Goal: Task Accomplishment & Management: Use online tool/utility

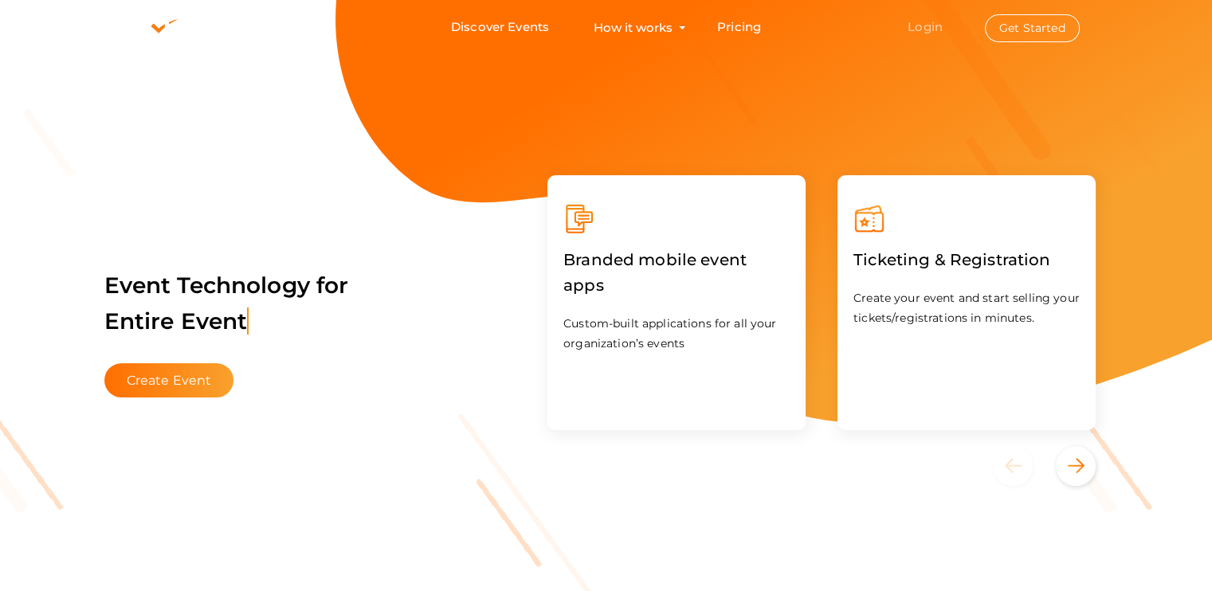
click at [924, 29] on link "Login" at bounding box center [925, 26] width 35 height 15
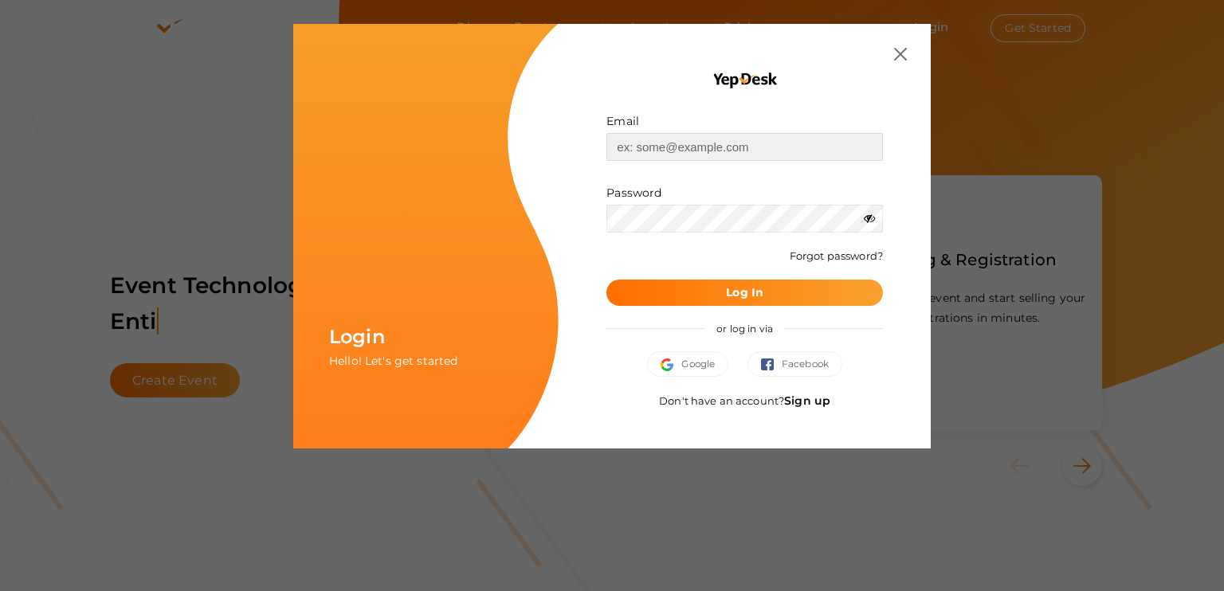
click at [663, 146] on input "text" at bounding box center [744, 147] width 277 height 28
type input "[EMAIL_ADDRESS][DOMAIN_NAME]"
click at [708, 297] on button "Log In" at bounding box center [744, 293] width 277 height 26
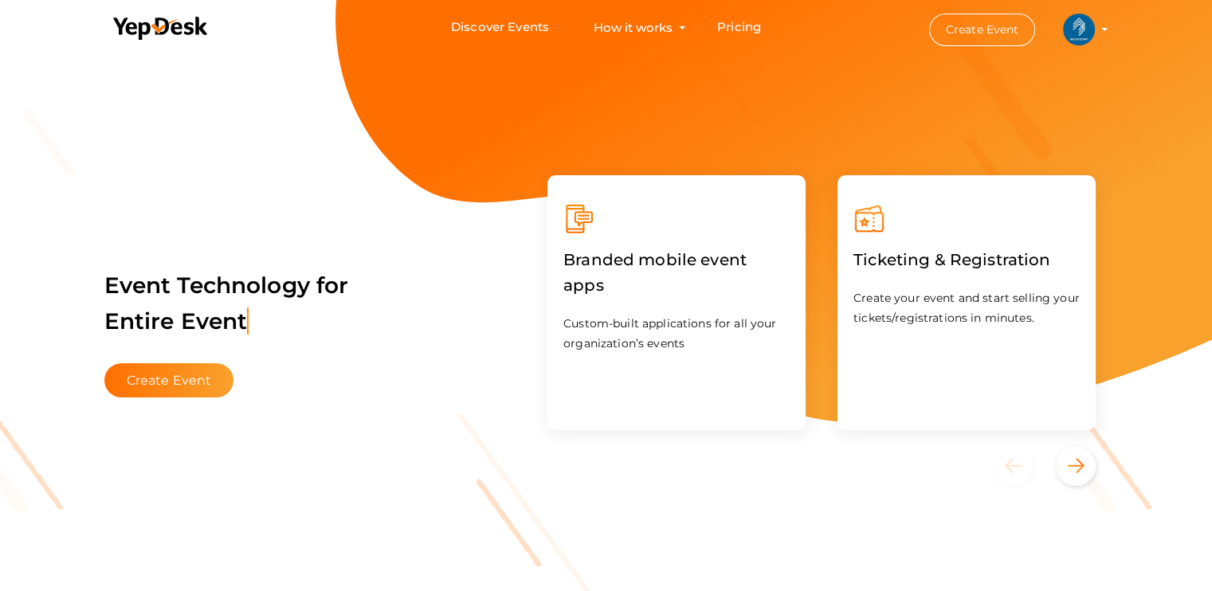
click at [1074, 36] on img at bounding box center [1079, 30] width 32 height 32
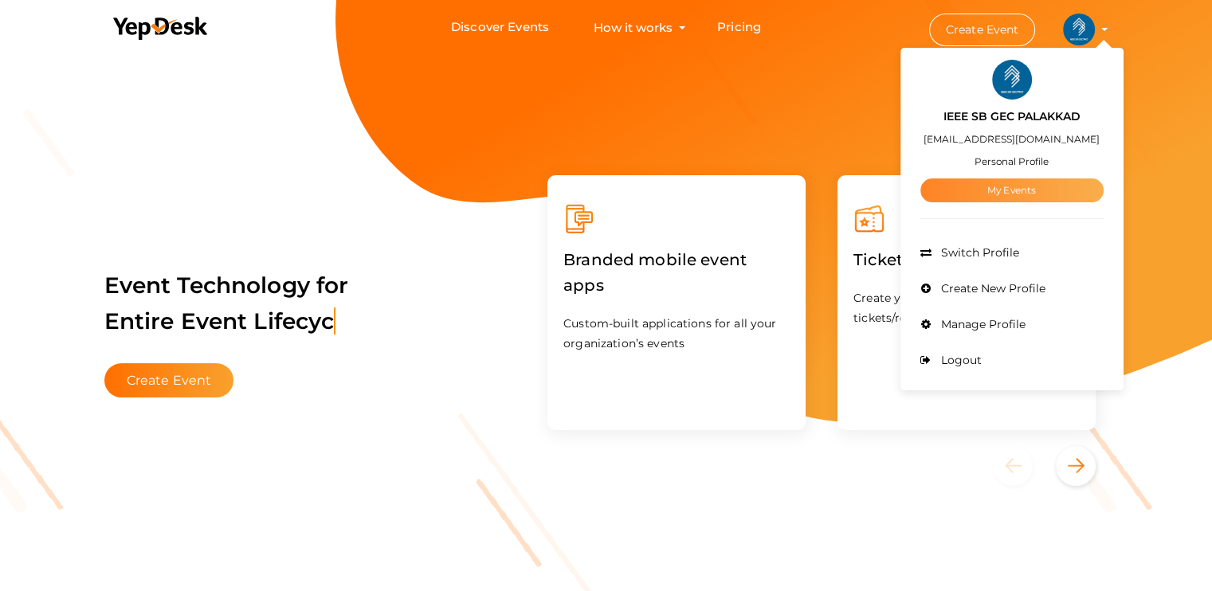
click at [1090, 185] on link "My Events" at bounding box center [1011, 191] width 183 height 24
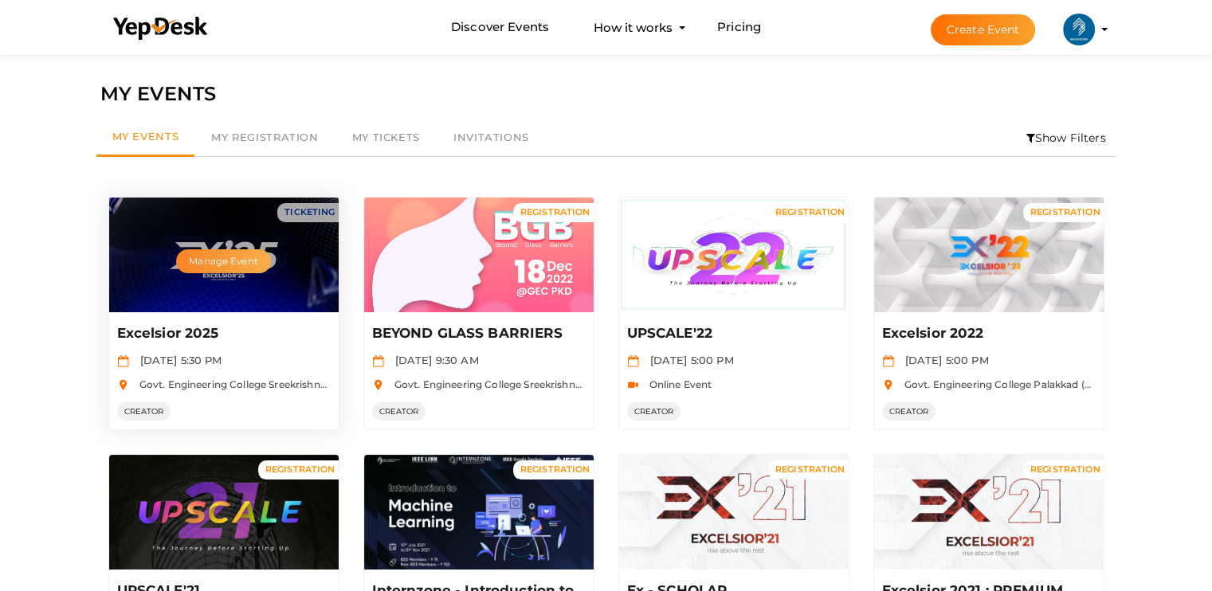
click at [239, 267] on button "Manage Event" at bounding box center [223, 261] width 94 height 24
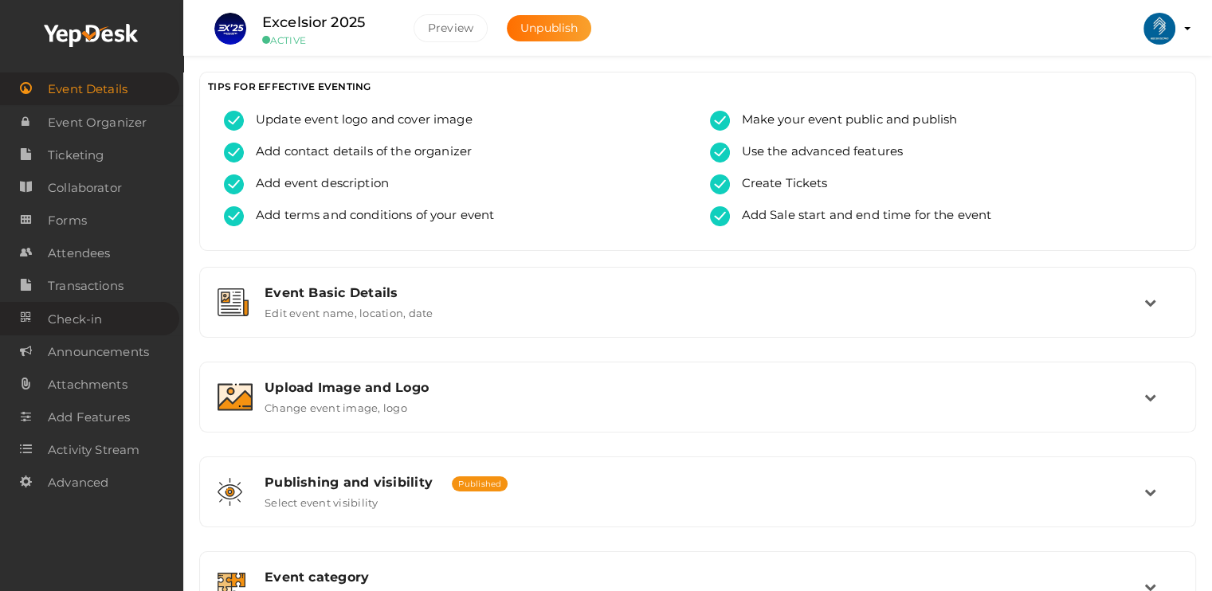
click at [84, 318] on span "Check-in" at bounding box center [75, 320] width 54 height 32
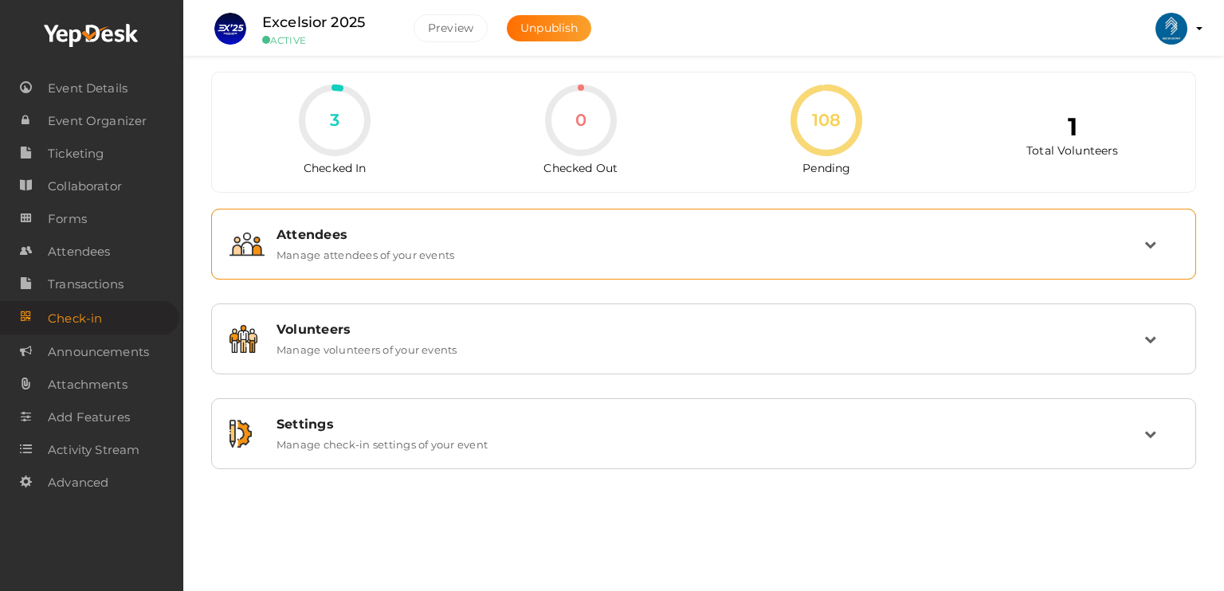
click at [1156, 239] on icon at bounding box center [1150, 244] width 12 height 12
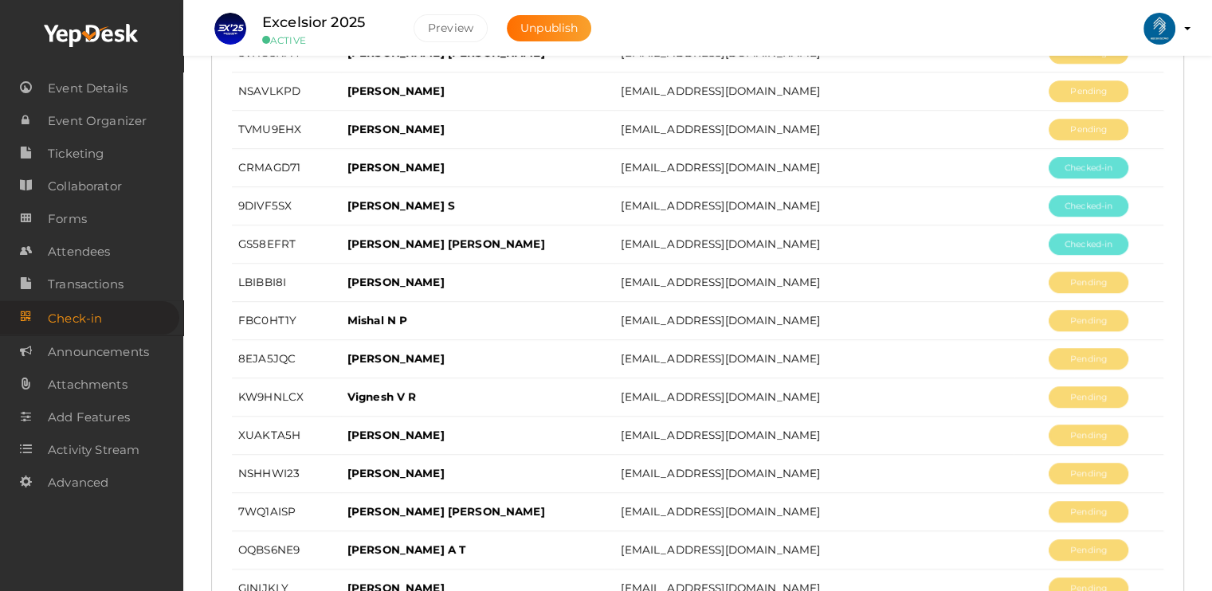
scroll to position [774, 0]
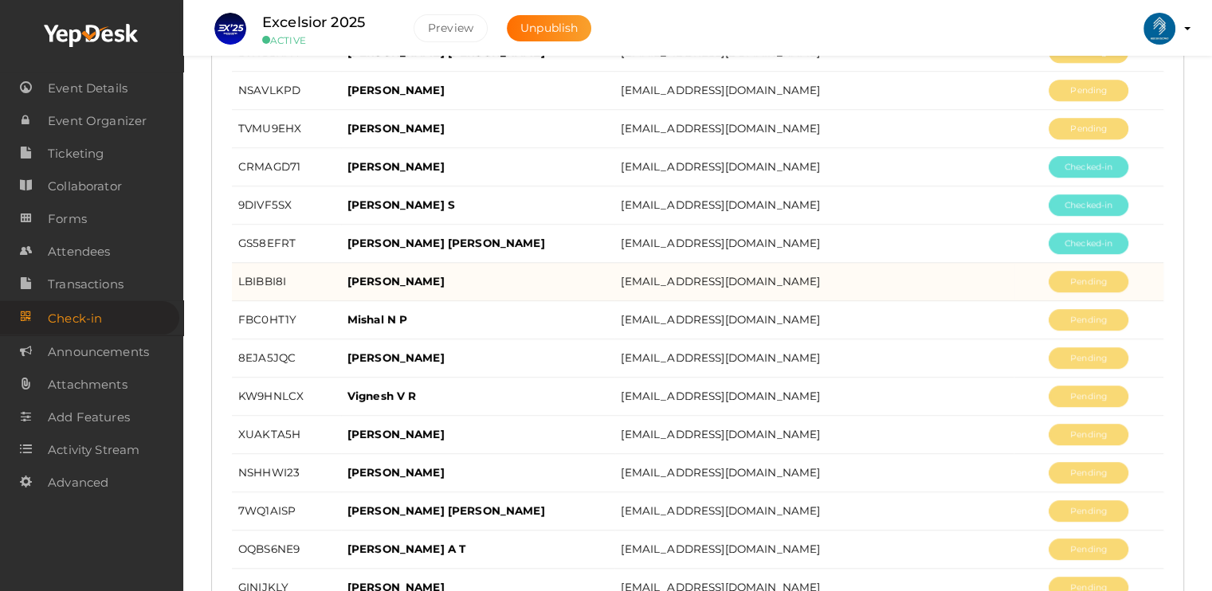
click at [955, 286] on td "[EMAIL_ADDRESS][DOMAIN_NAME]" at bounding box center [813, 282] width 399 height 38
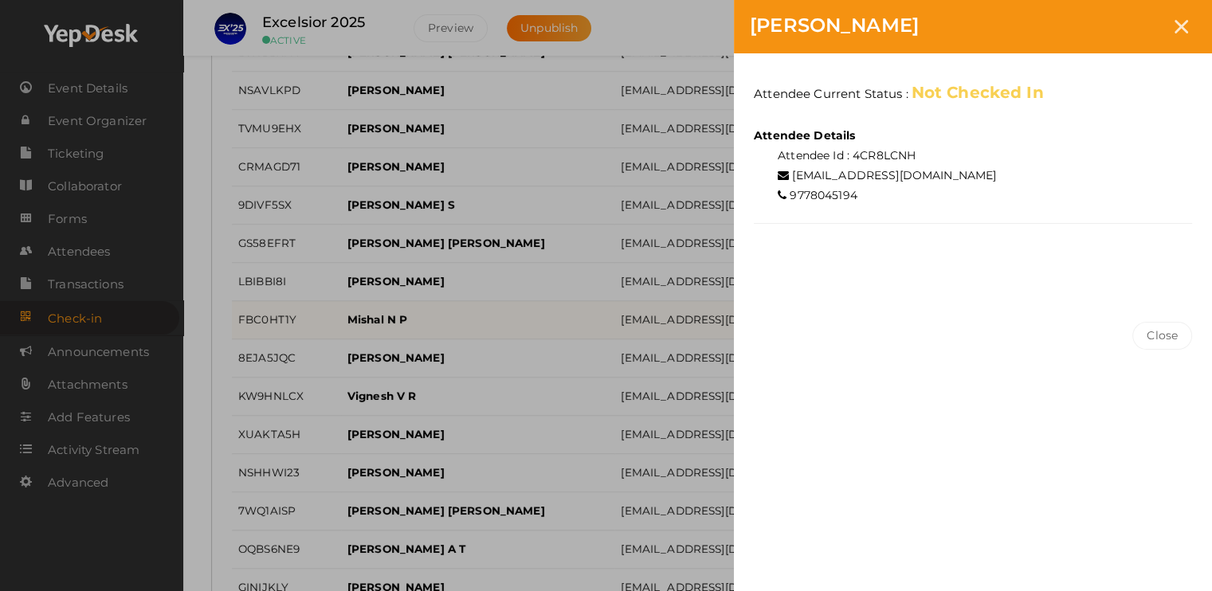
scroll to position [1398, 0]
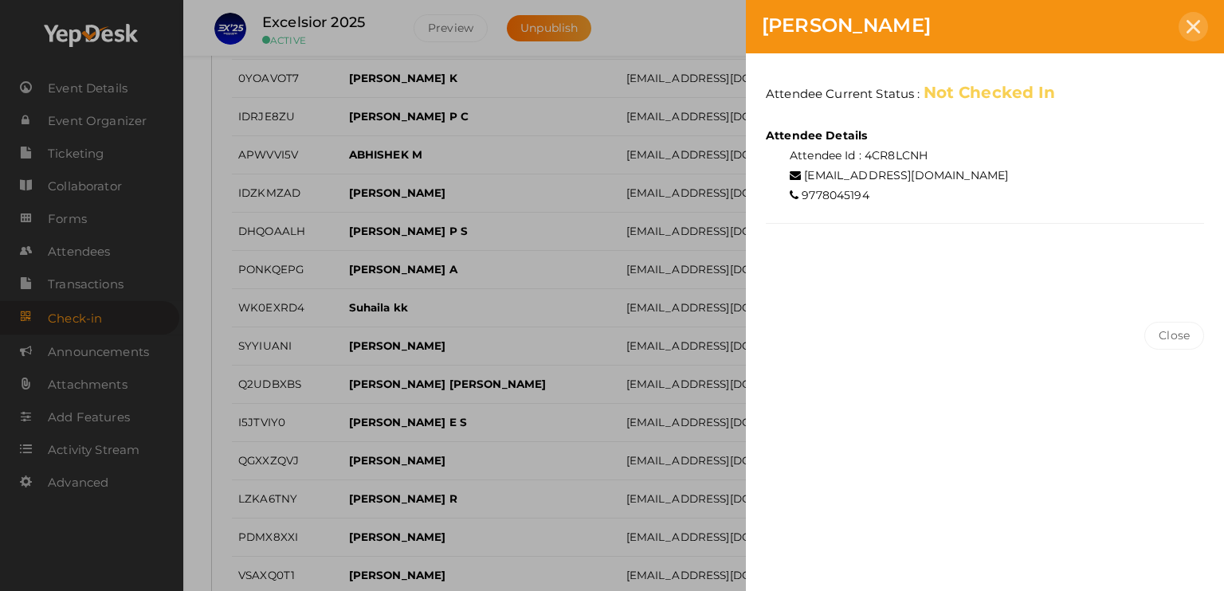
click at [1193, 26] on icon at bounding box center [1194, 27] width 14 height 14
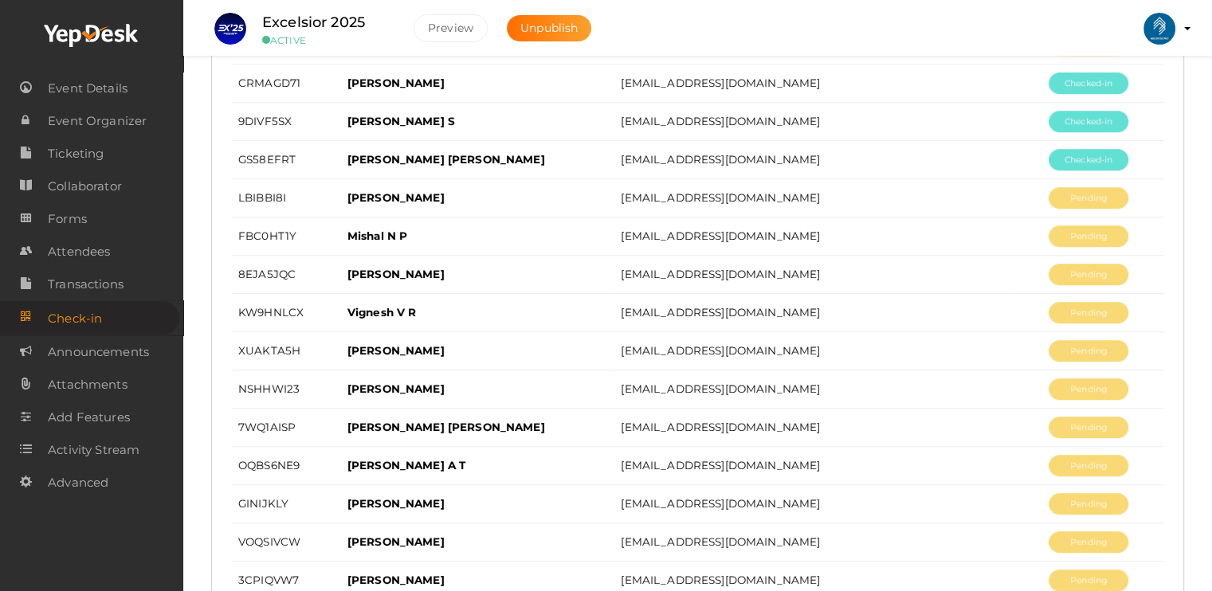
scroll to position [0, 0]
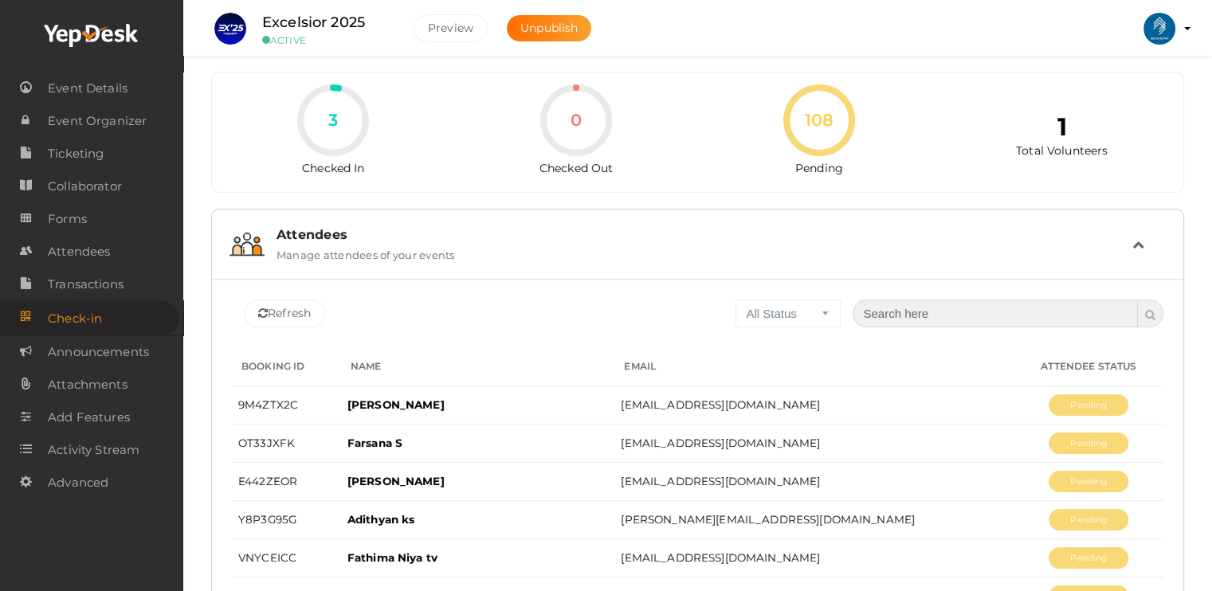
click at [971, 306] on input "text" at bounding box center [995, 314] width 285 height 28
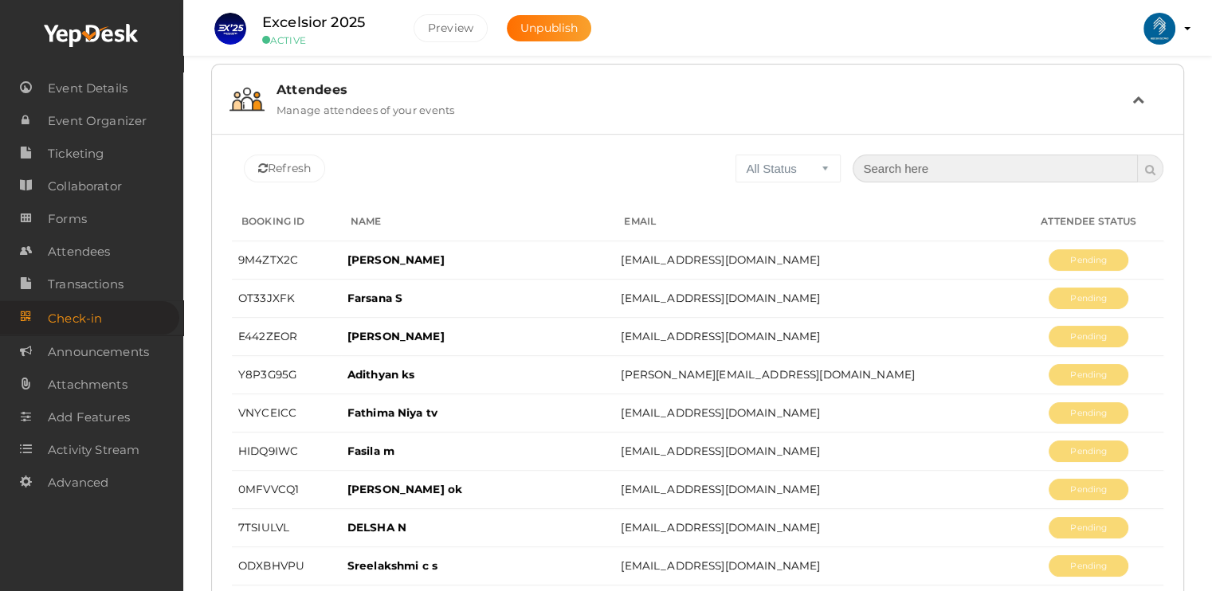
scroll to position [147, 0]
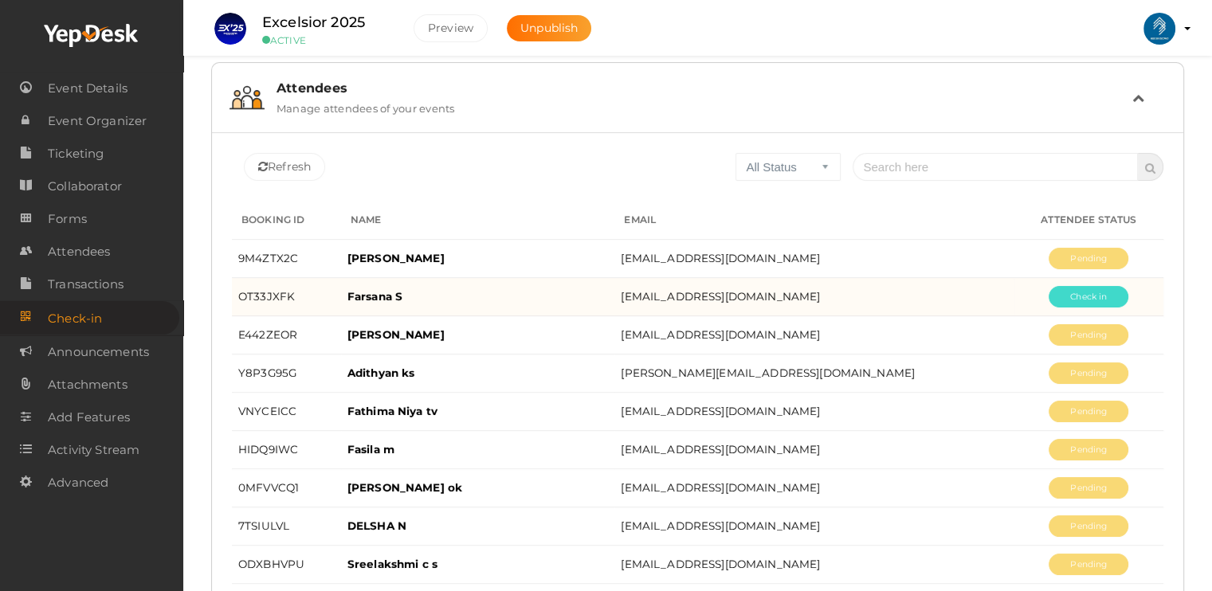
click at [1077, 301] on button "Pending" at bounding box center [1089, 297] width 80 height 22
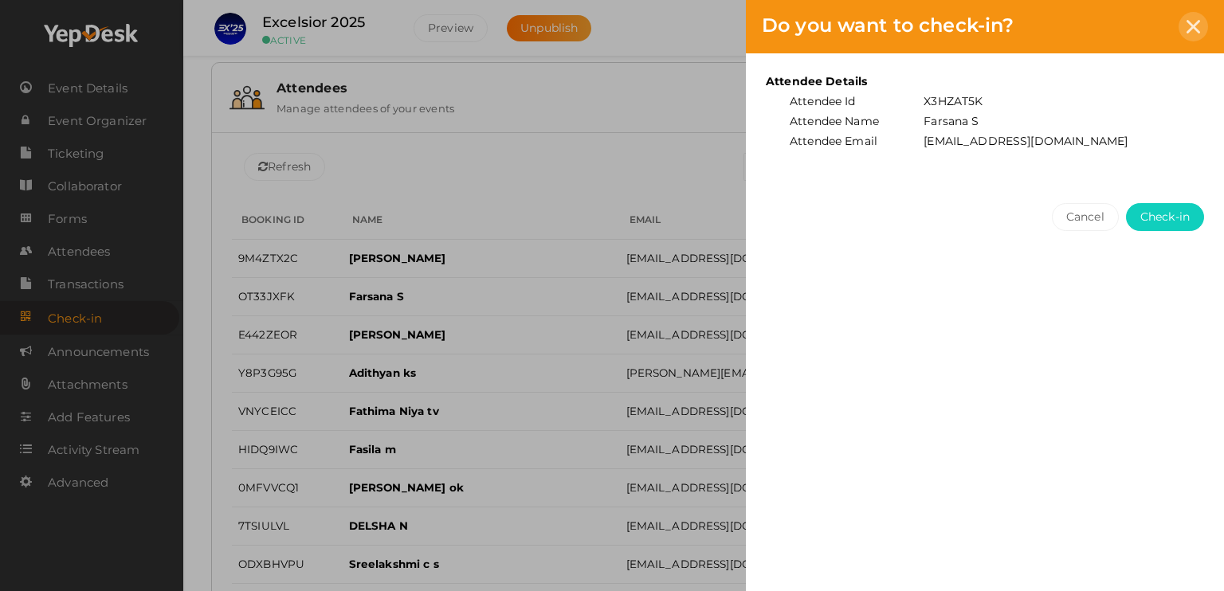
click at [1188, 31] on icon at bounding box center [1194, 27] width 14 height 14
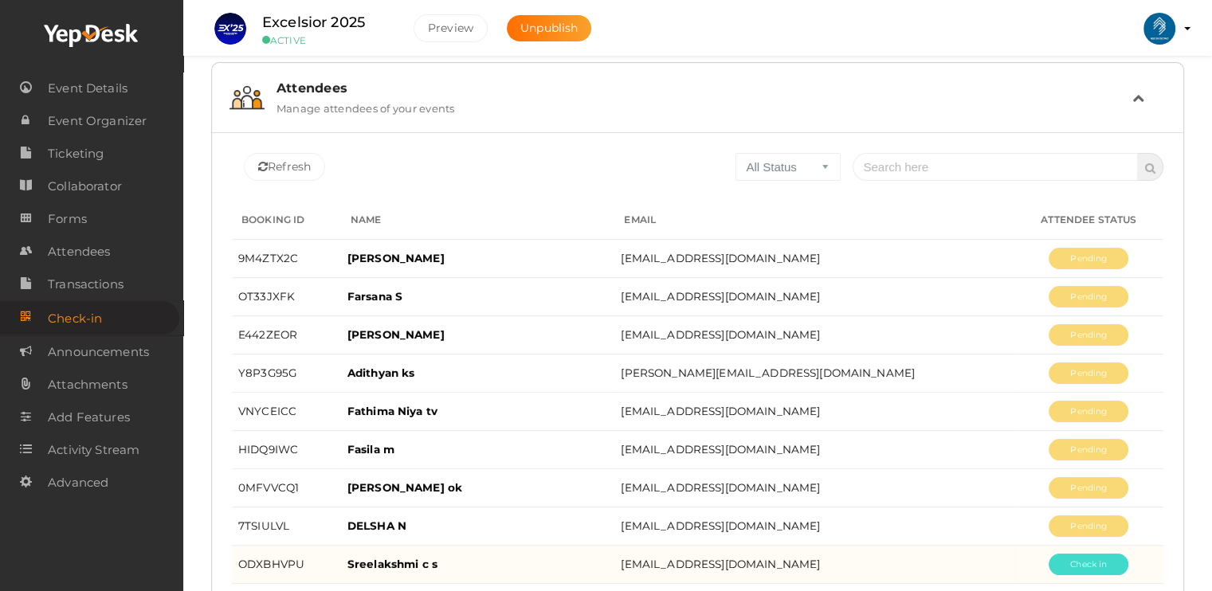
click at [1083, 564] on button "Pending" at bounding box center [1089, 565] width 80 height 22
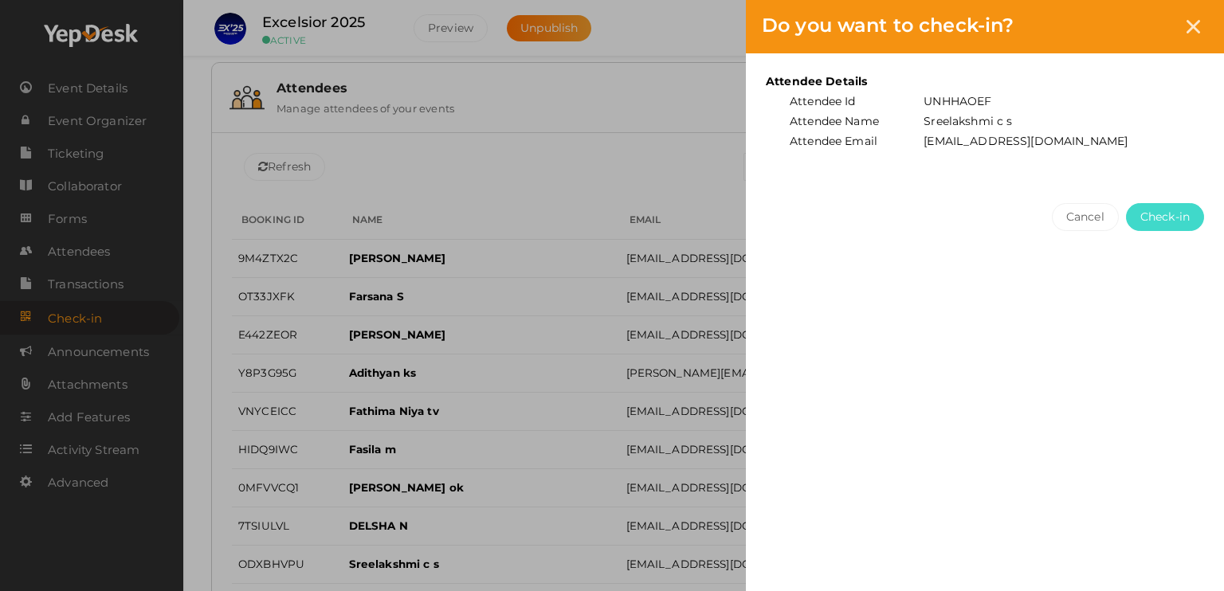
click at [1170, 215] on span "Check-in" at bounding box center [1164, 217] width 49 height 17
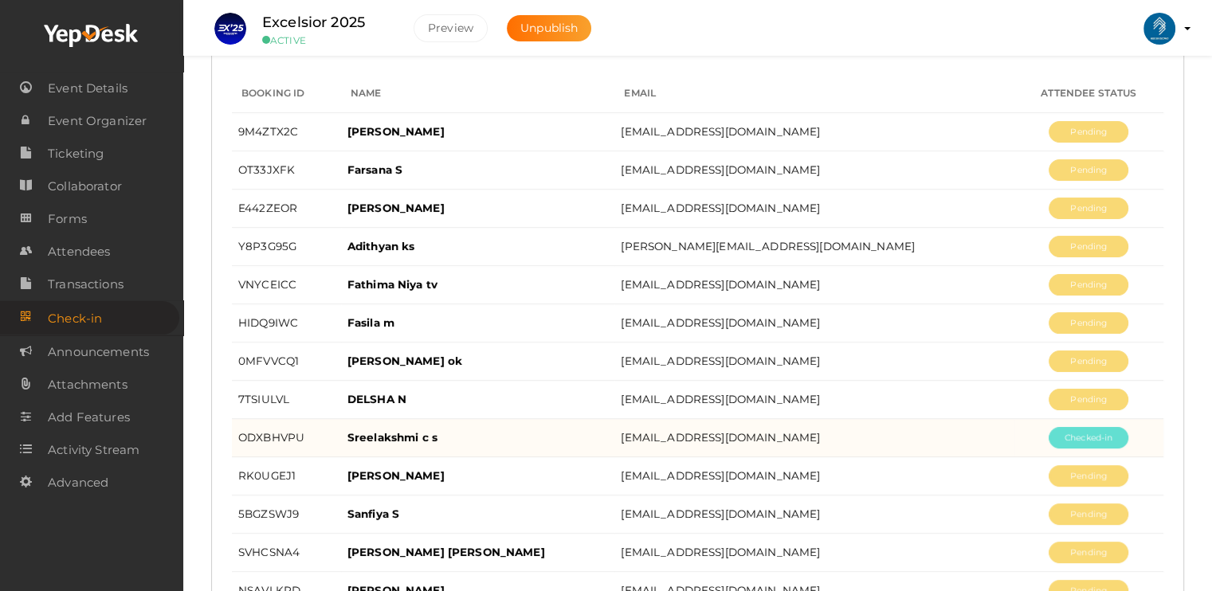
scroll to position [277, 0]
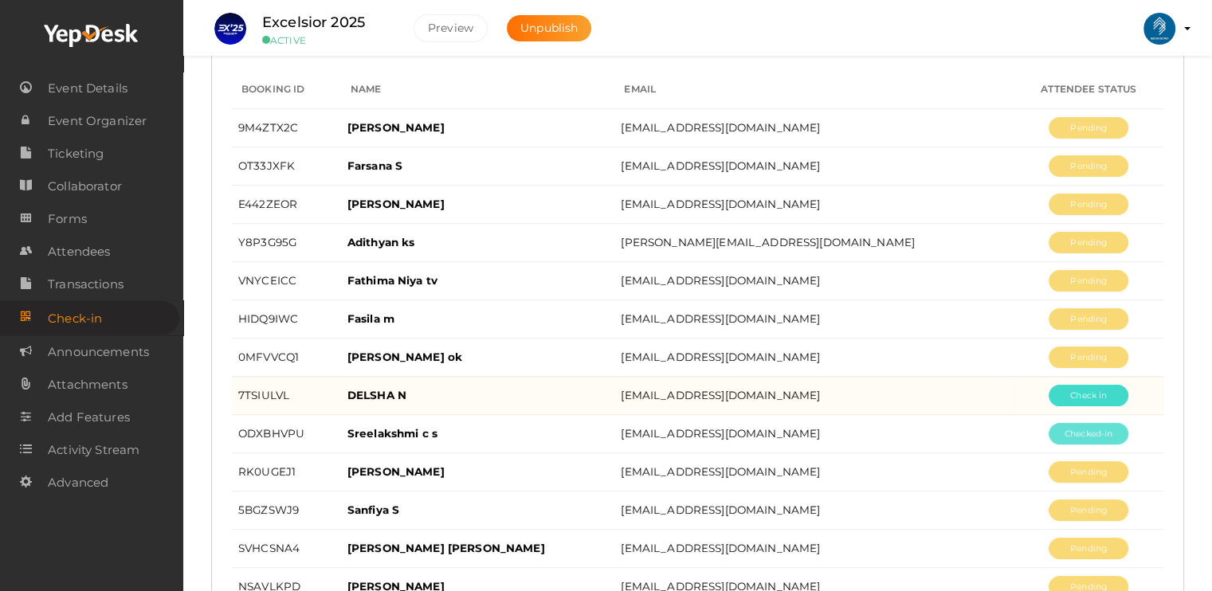
click at [1089, 394] on button "Pending" at bounding box center [1089, 396] width 80 height 22
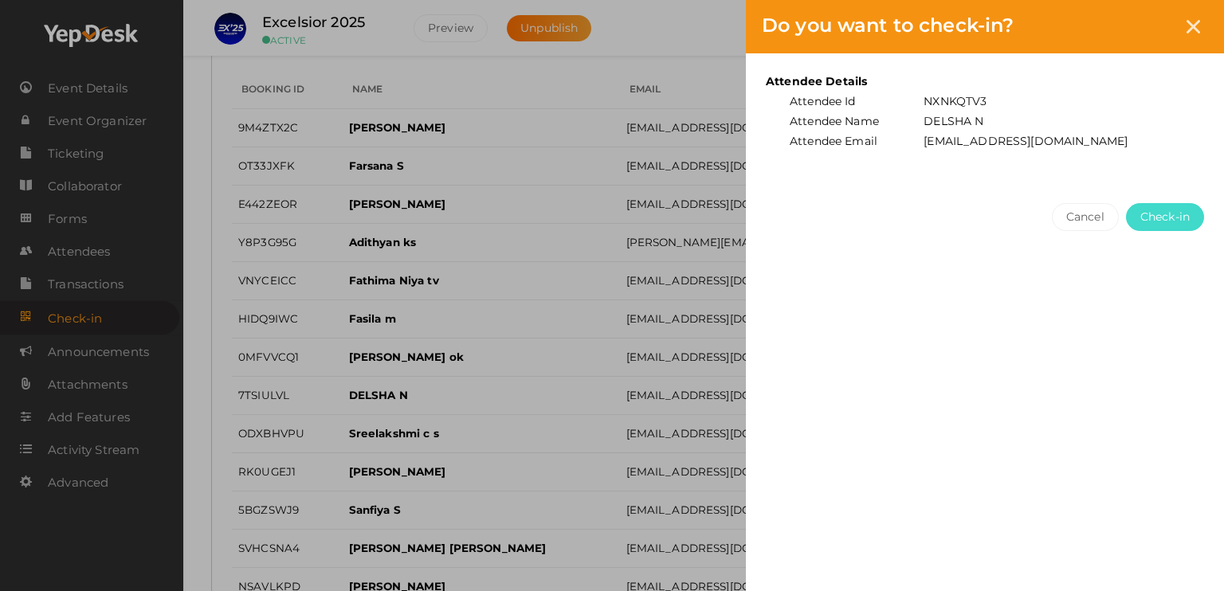
click at [1183, 210] on span "Check-in" at bounding box center [1164, 217] width 49 height 17
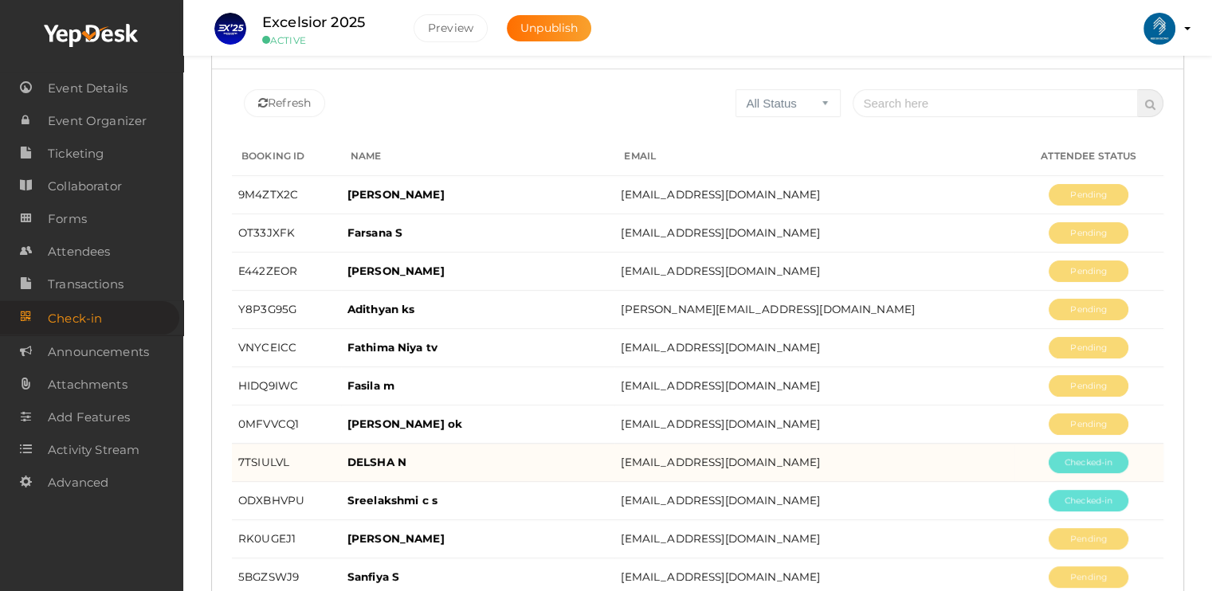
scroll to position [212, 0]
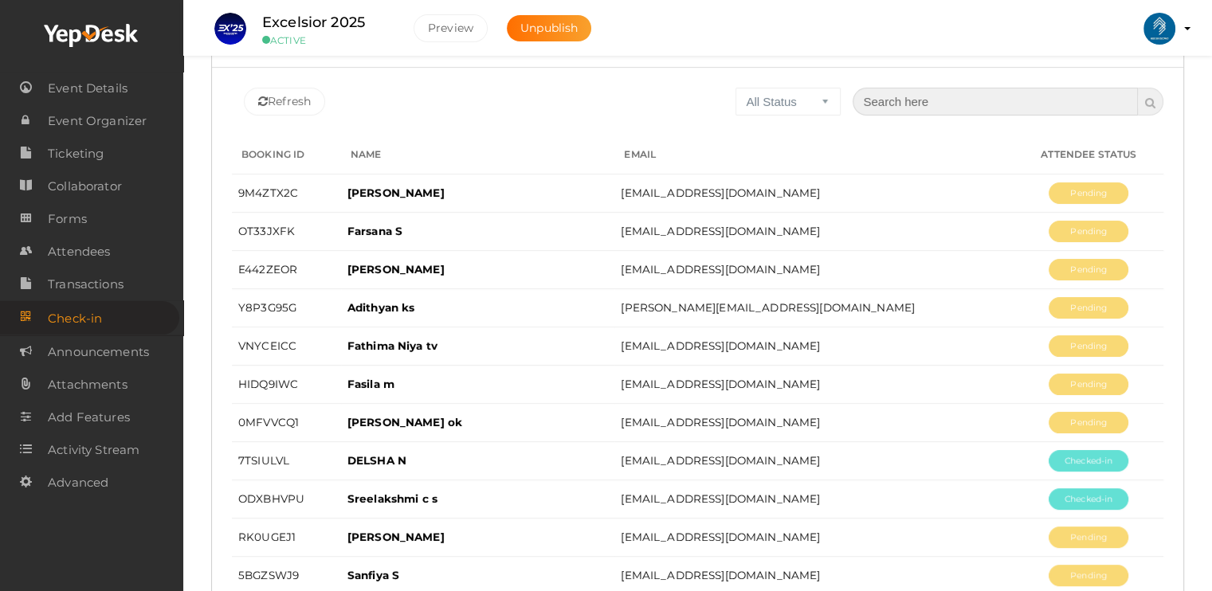
click at [891, 110] on input "text" at bounding box center [995, 102] width 285 height 28
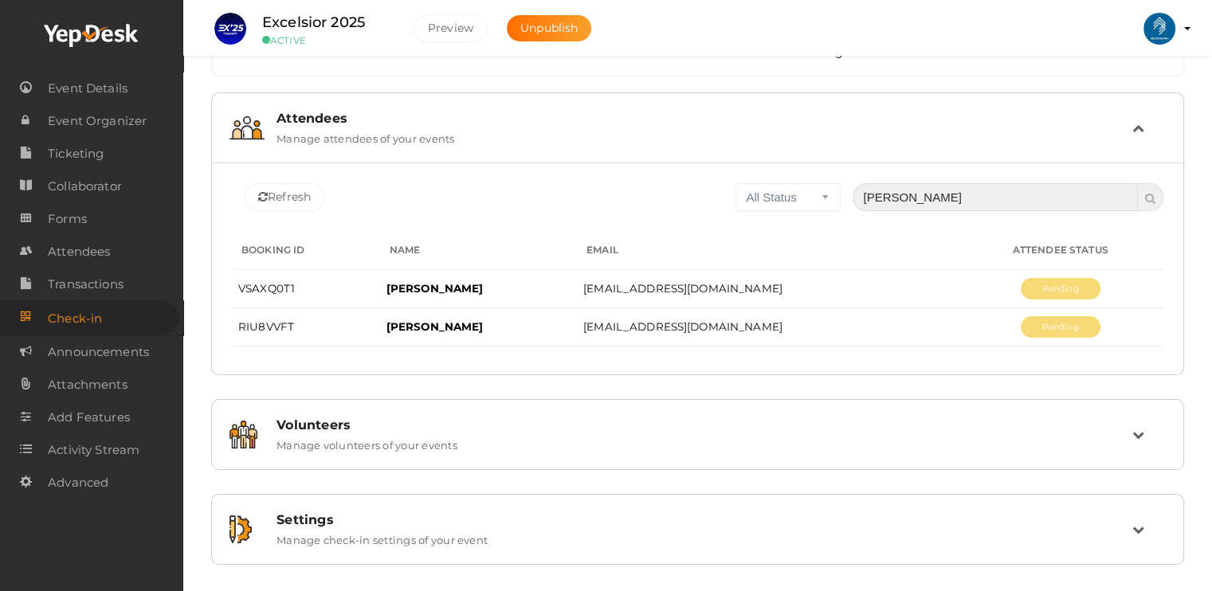
scroll to position [128, 0]
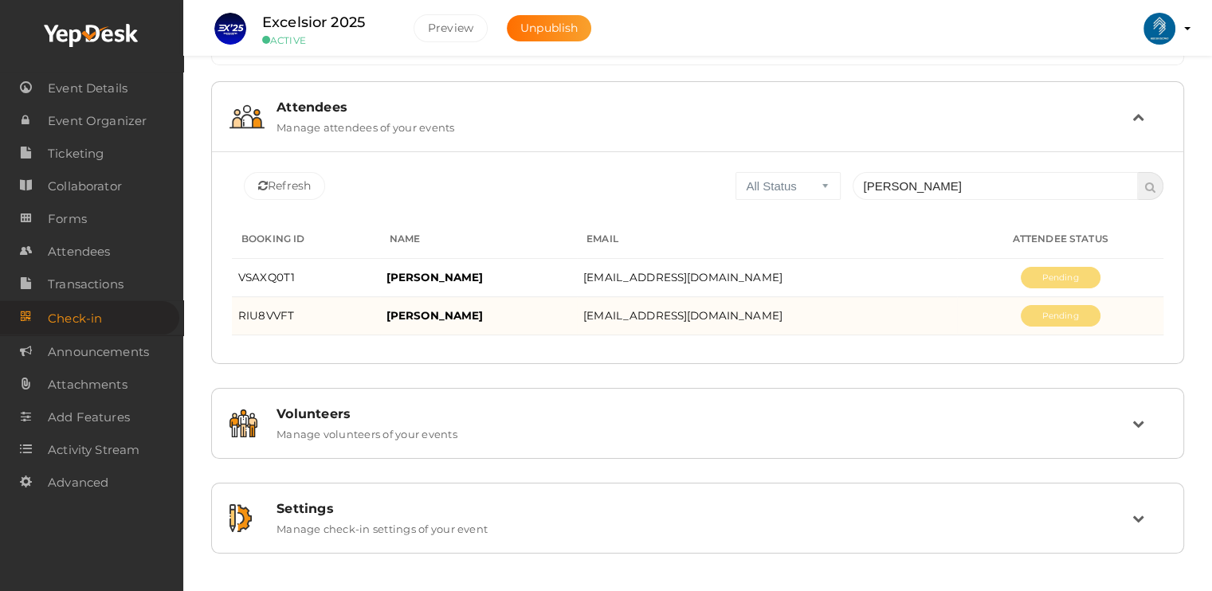
click at [698, 309] on span "[EMAIL_ADDRESS][DOMAIN_NAME]" at bounding box center [682, 315] width 199 height 13
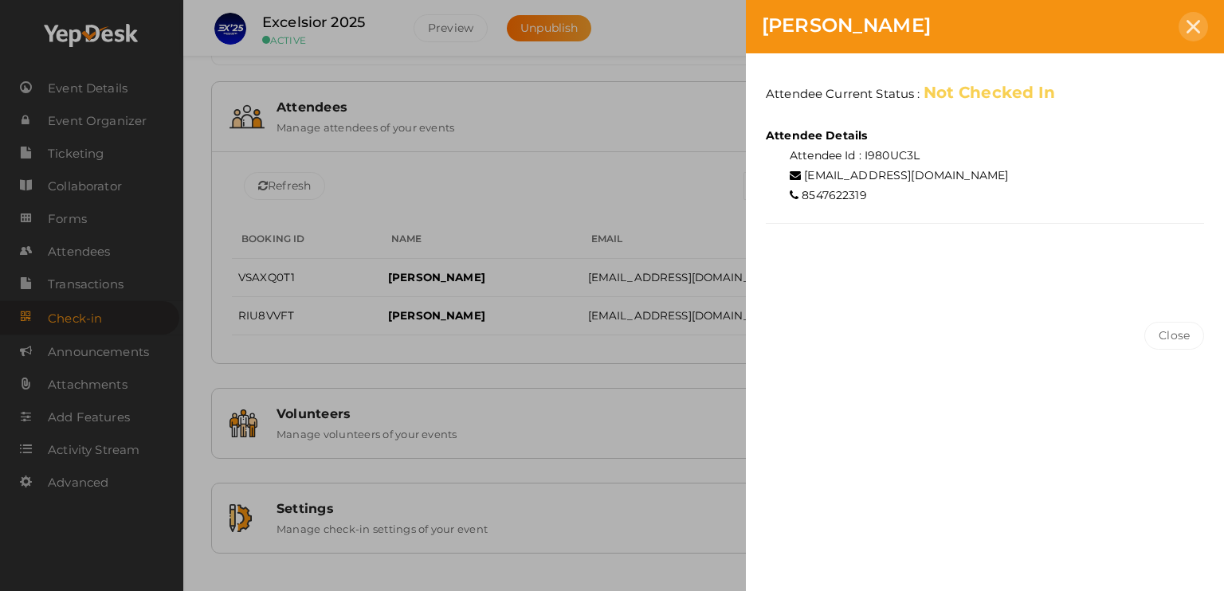
click at [1202, 22] on div at bounding box center [1193, 26] width 29 height 29
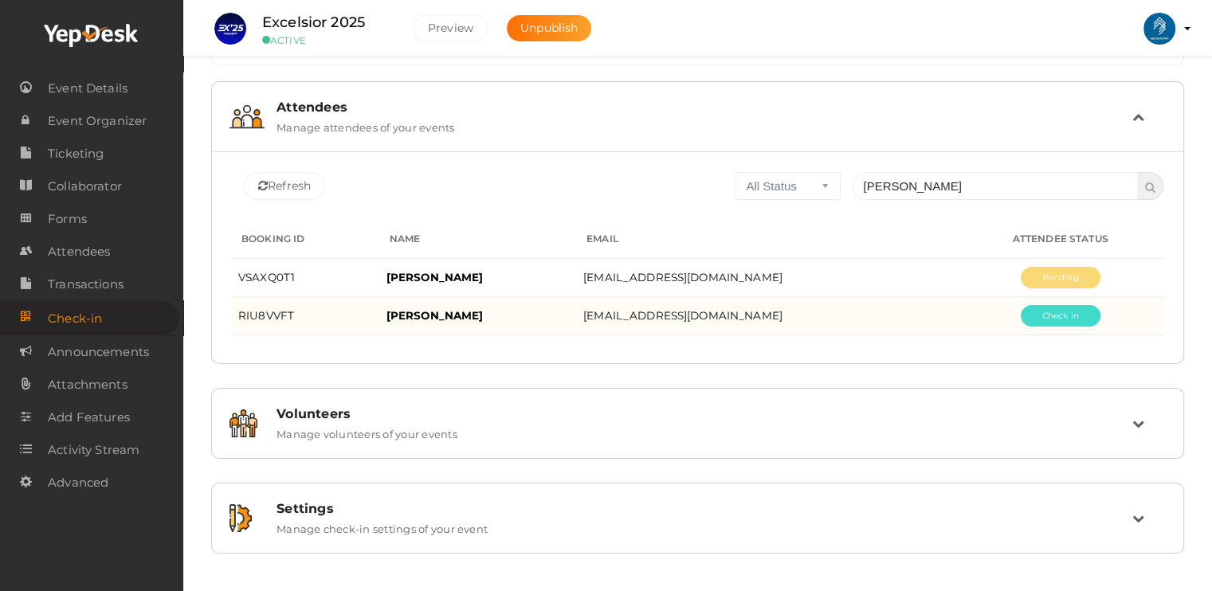
click at [1077, 312] on button "Pending" at bounding box center [1061, 316] width 80 height 22
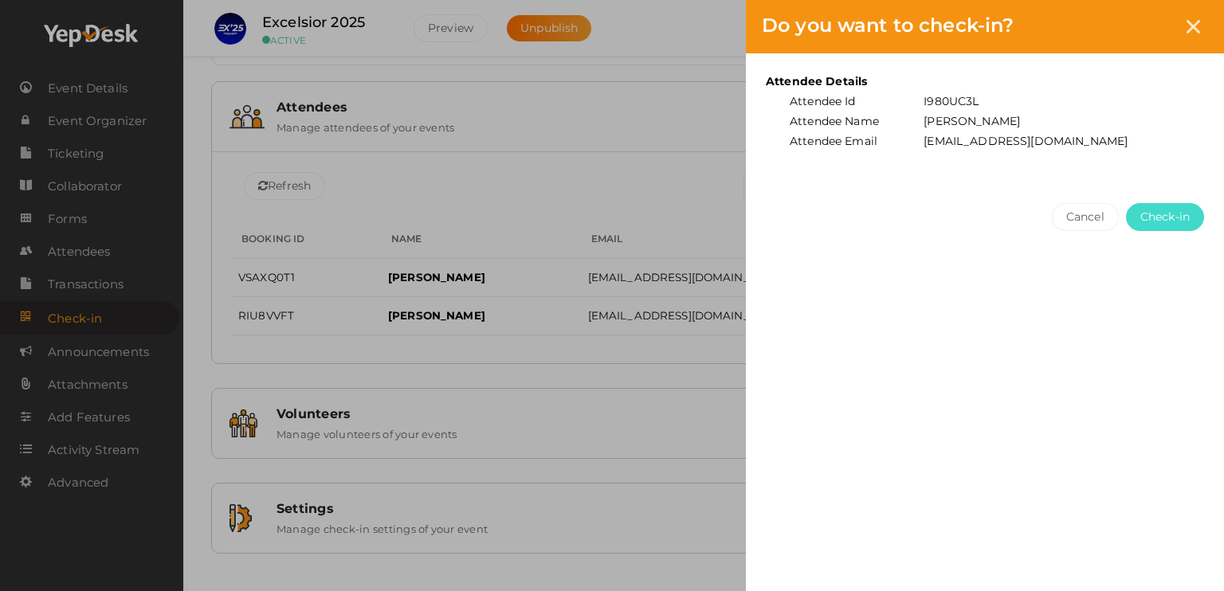
click at [1172, 209] on span "Check-in" at bounding box center [1164, 217] width 49 height 17
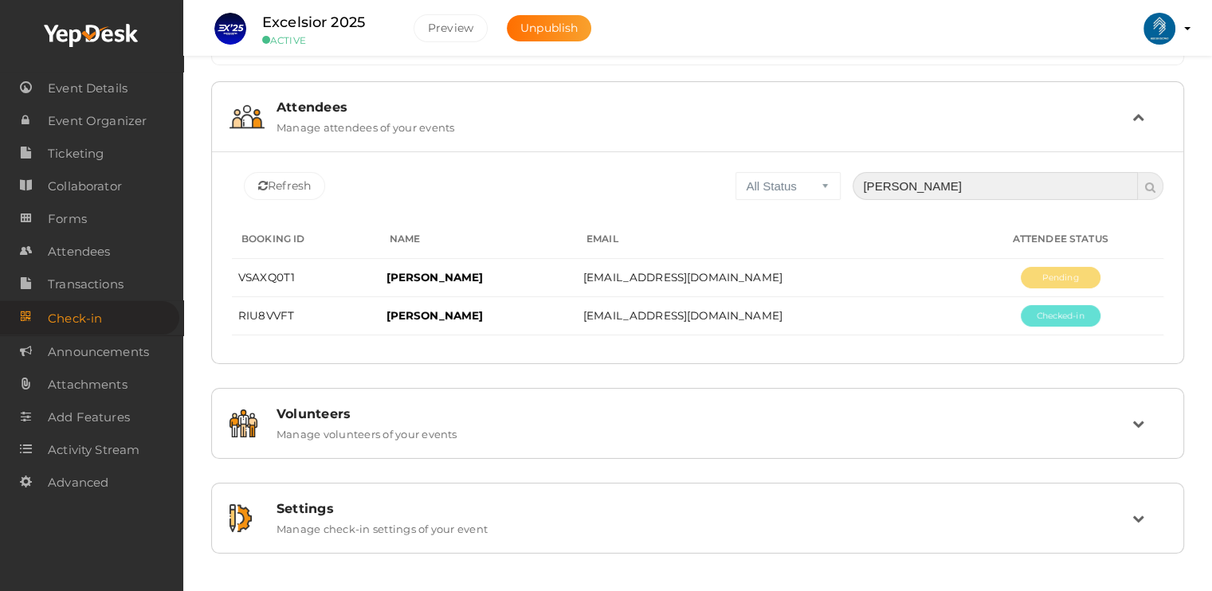
click at [941, 181] on input "[PERSON_NAME]" at bounding box center [995, 186] width 285 height 28
type input "a"
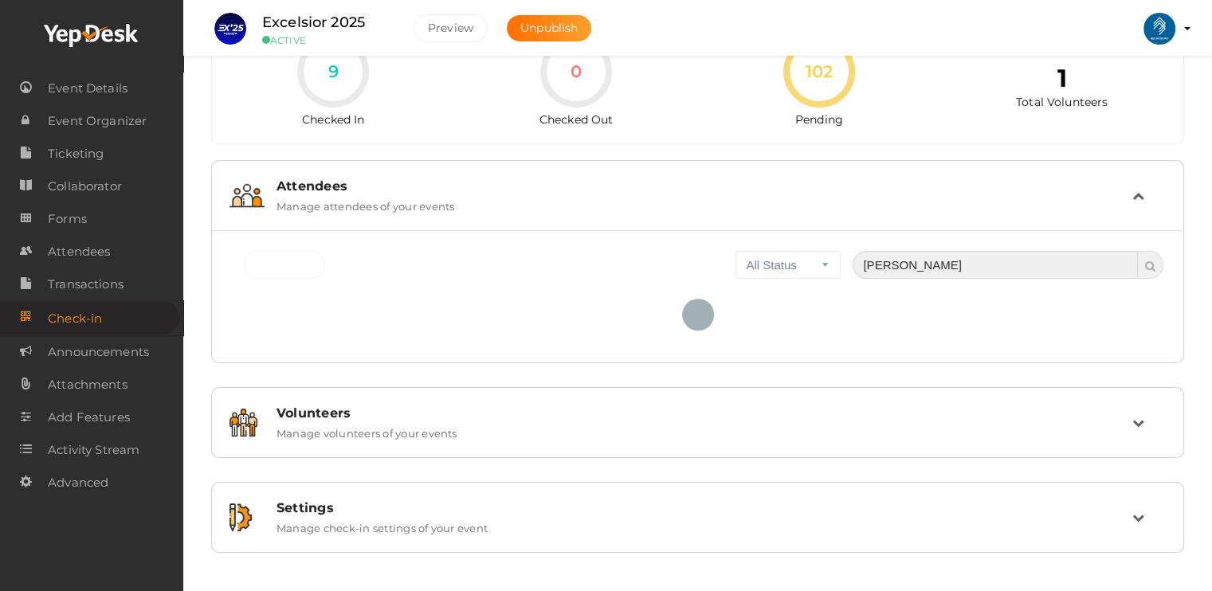
scroll to position [89, 0]
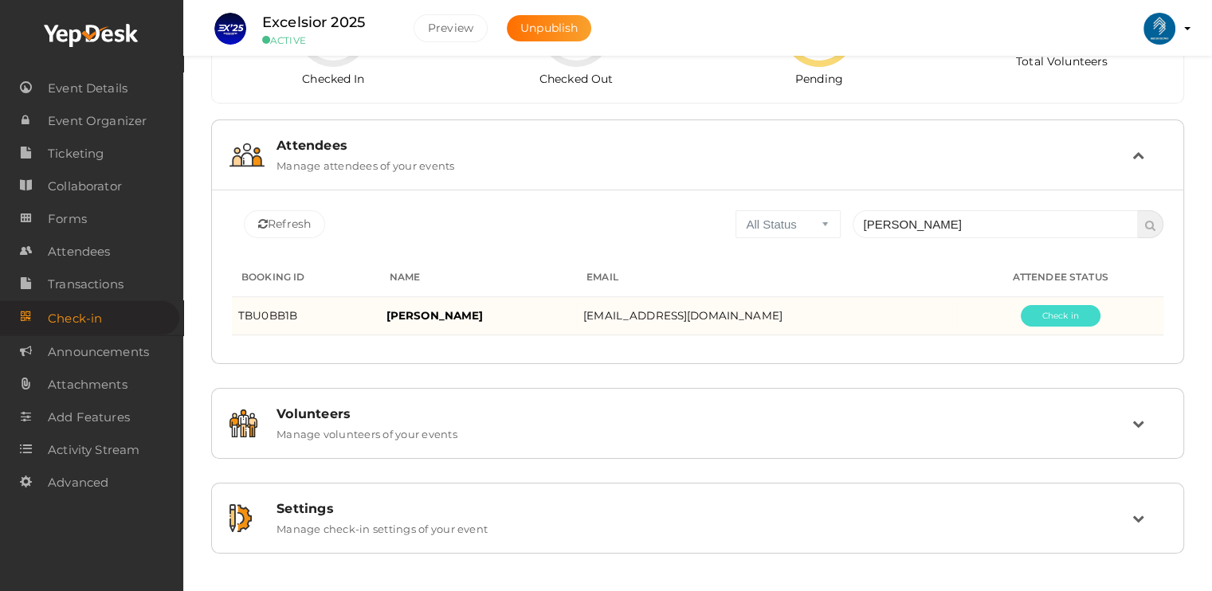
click at [1061, 316] on button "Pending" at bounding box center [1061, 316] width 80 height 22
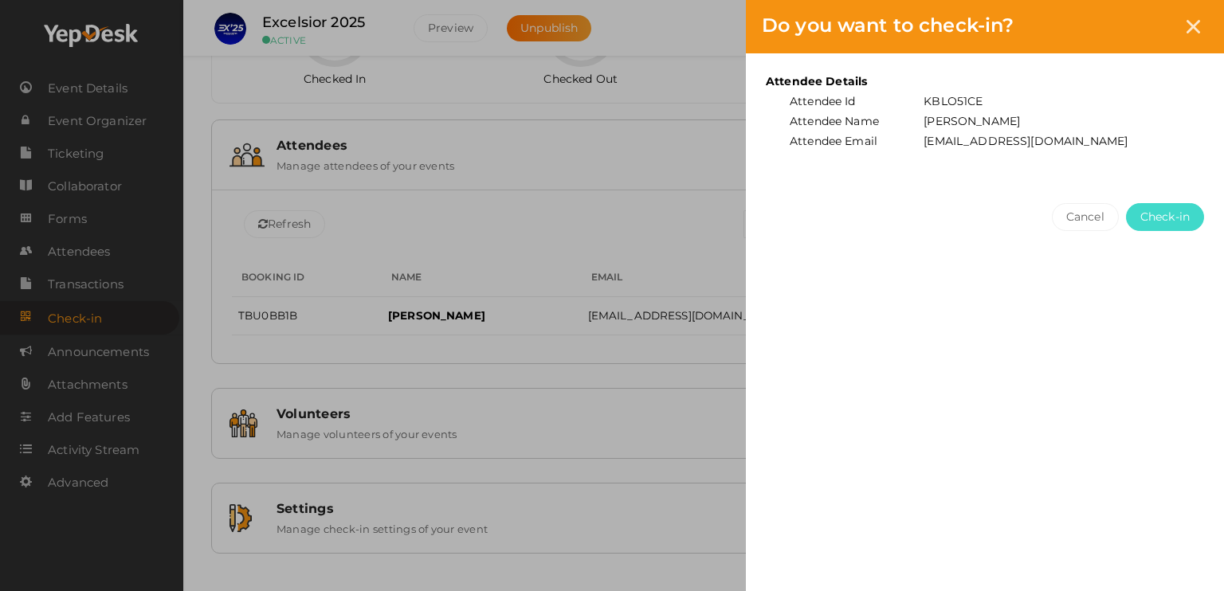
click at [1169, 206] on button "Check-in" at bounding box center [1165, 217] width 78 height 28
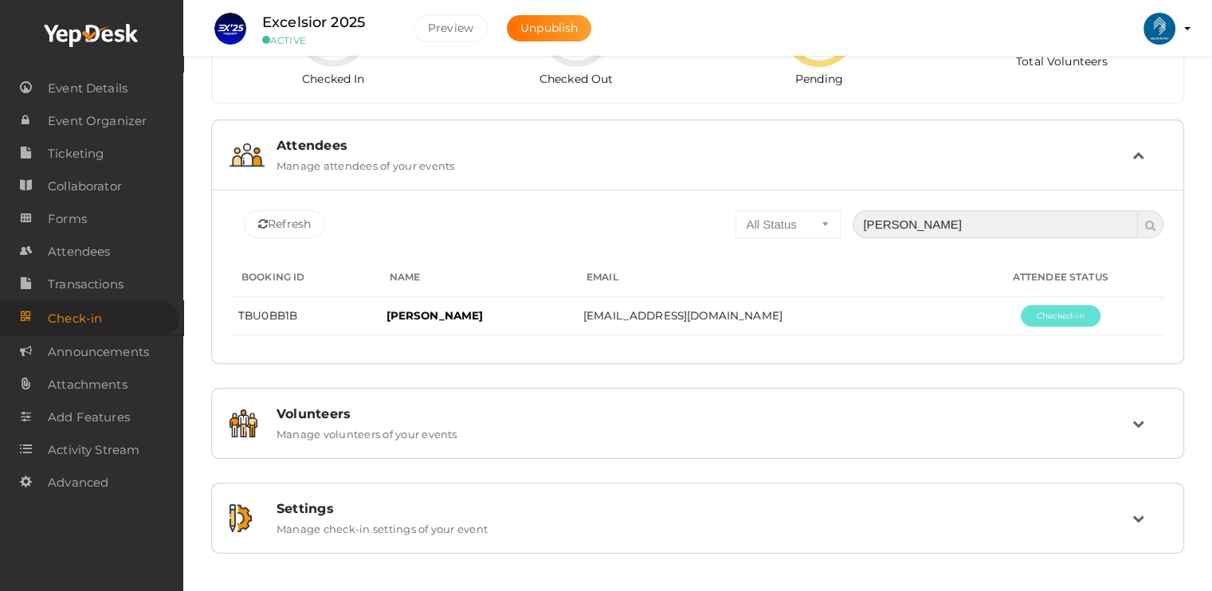
click at [928, 226] on input "[PERSON_NAME]" at bounding box center [995, 224] width 285 height 28
type input "r"
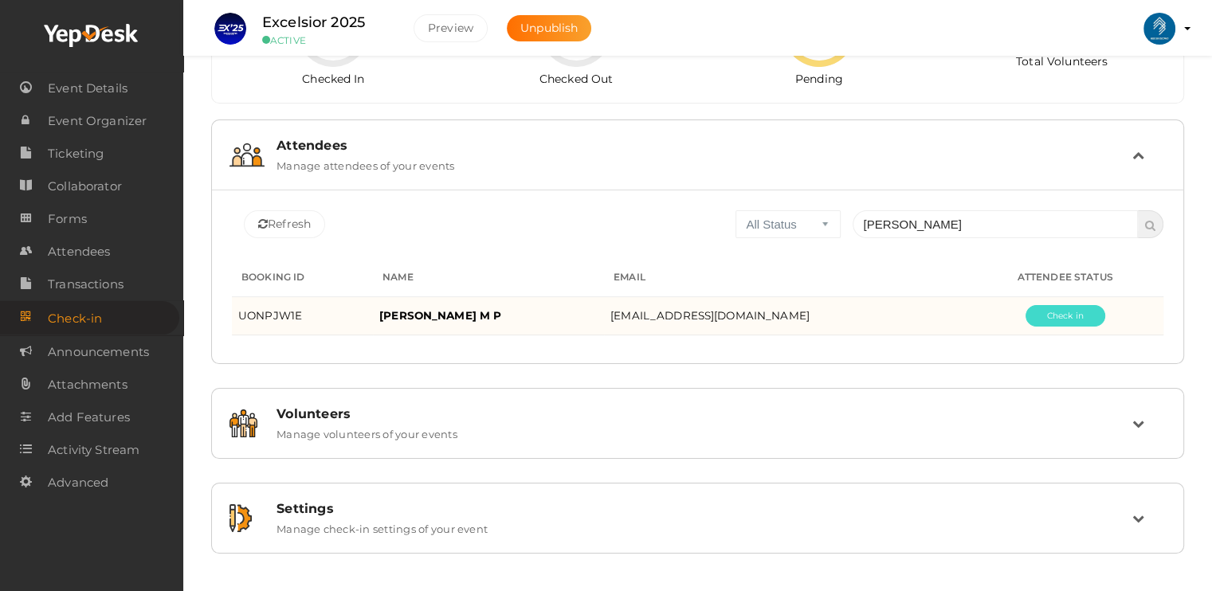
click at [1071, 313] on button "Pending" at bounding box center [1066, 316] width 80 height 22
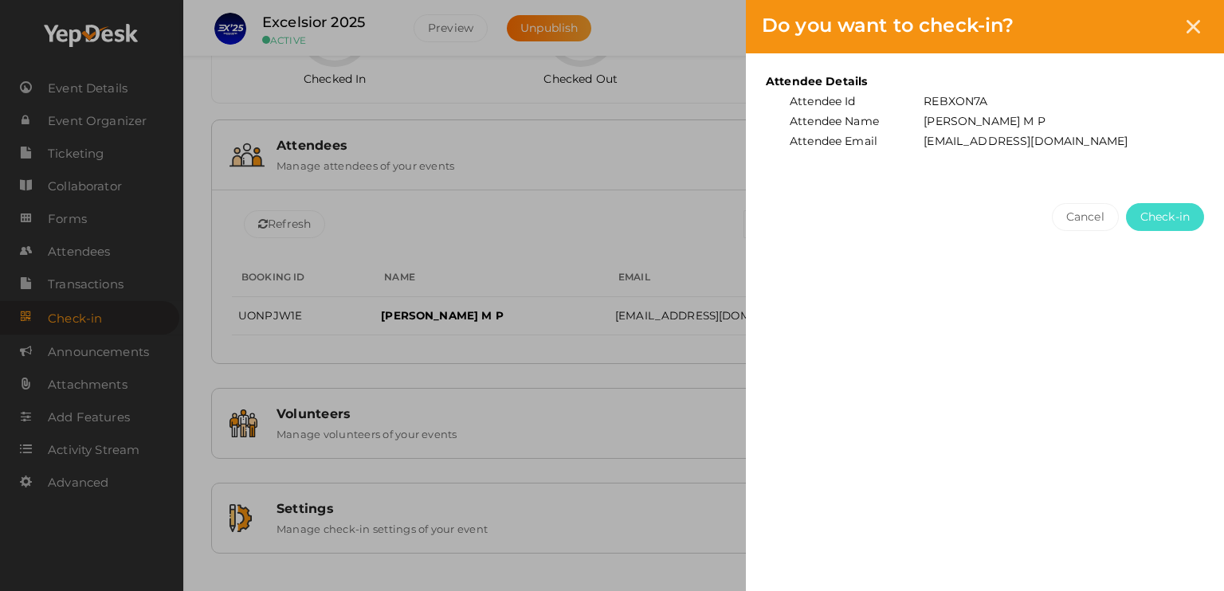
click at [1167, 216] on span "Check-in" at bounding box center [1164, 217] width 49 height 17
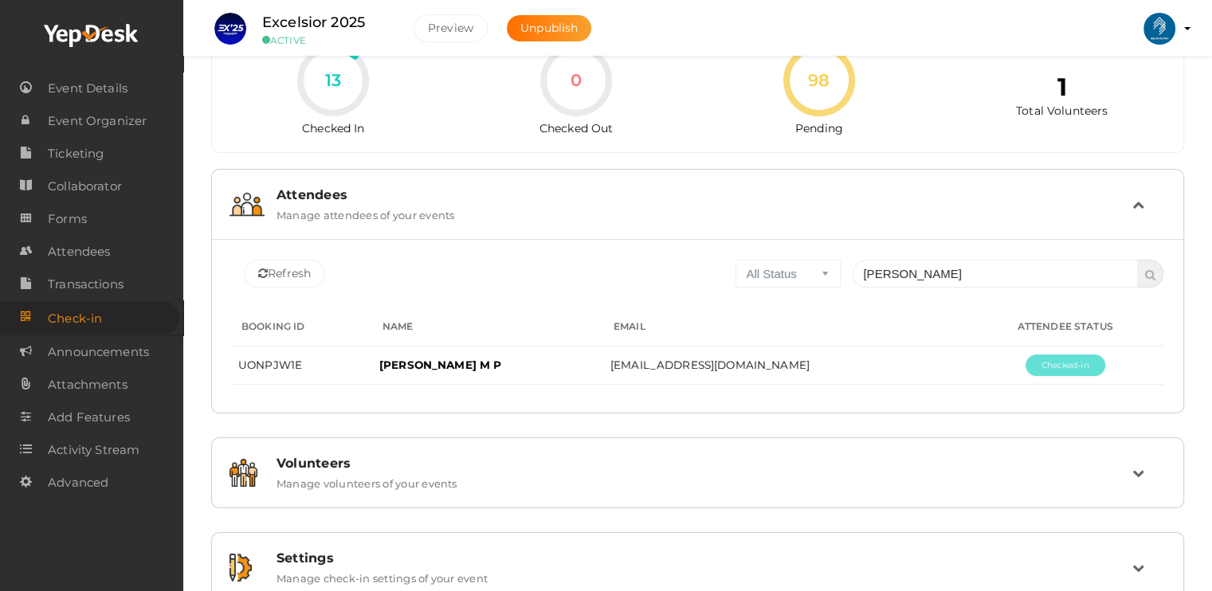
scroll to position [41, 0]
click at [943, 273] on input "[PERSON_NAME]" at bounding box center [995, 273] width 285 height 28
type input "s"
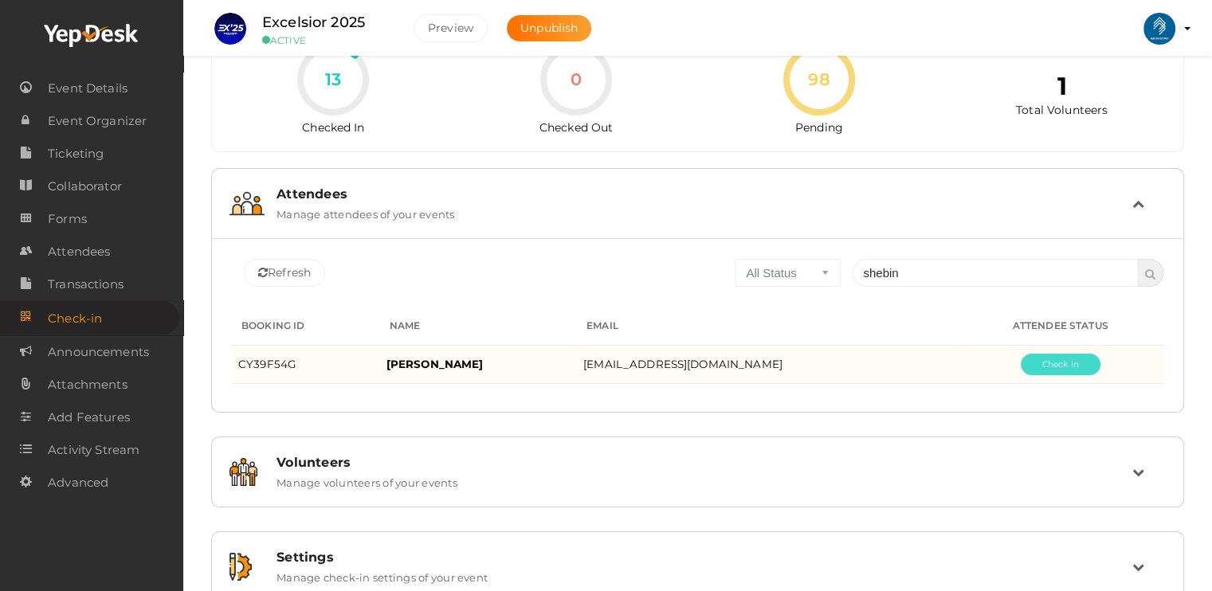
click at [1083, 369] on button "Pending" at bounding box center [1061, 365] width 80 height 22
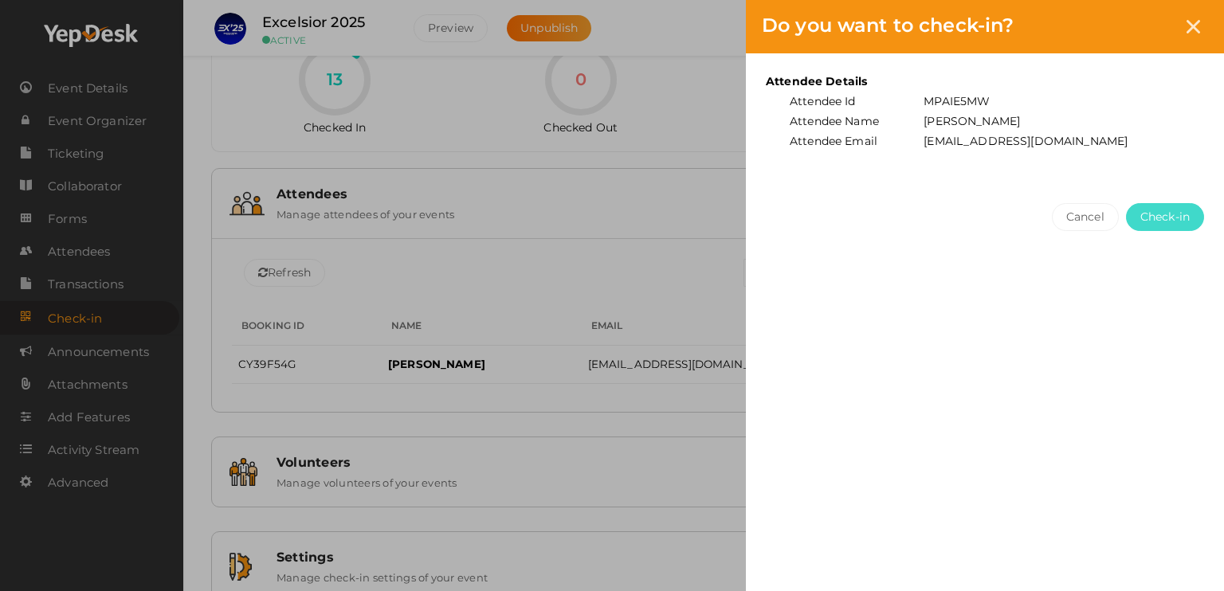
click at [1189, 206] on button "Check-in" at bounding box center [1165, 217] width 78 height 28
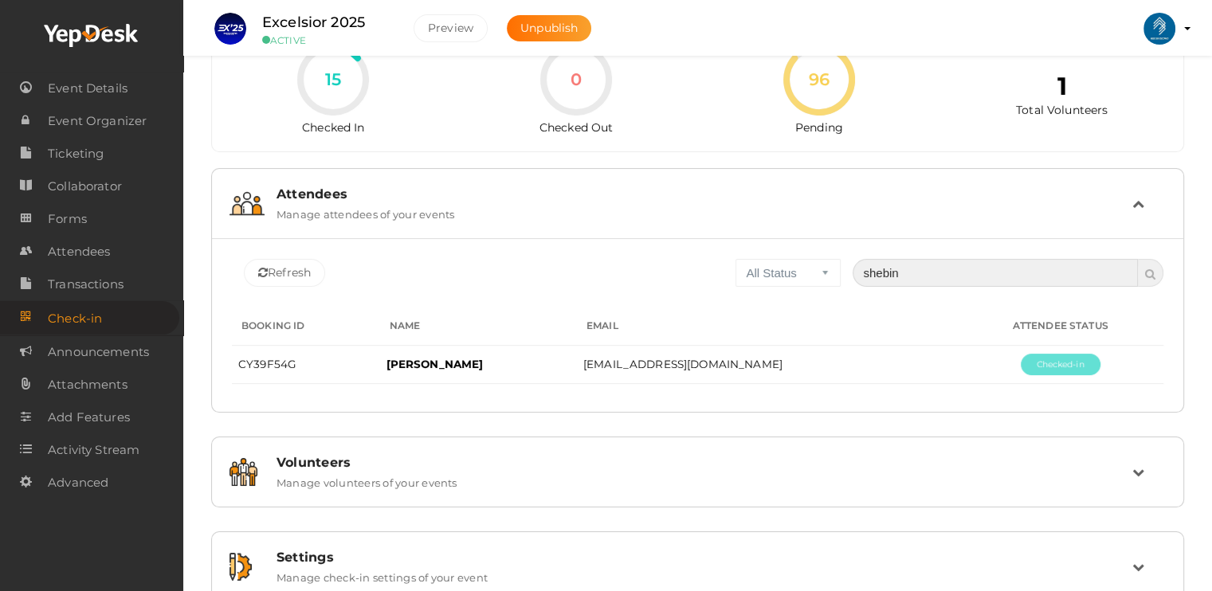
click at [928, 268] on input "shebin" at bounding box center [995, 273] width 285 height 28
type input "s"
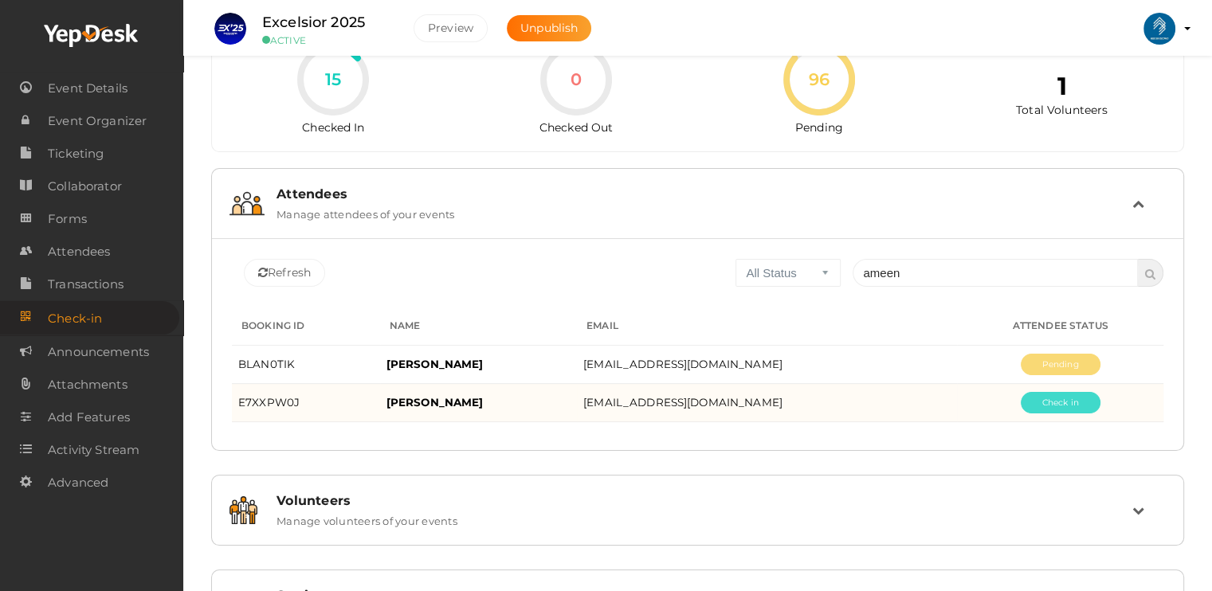
click at [1071, 397] on button "Pending" at bounding box center [1061, 403] width 80 height 22
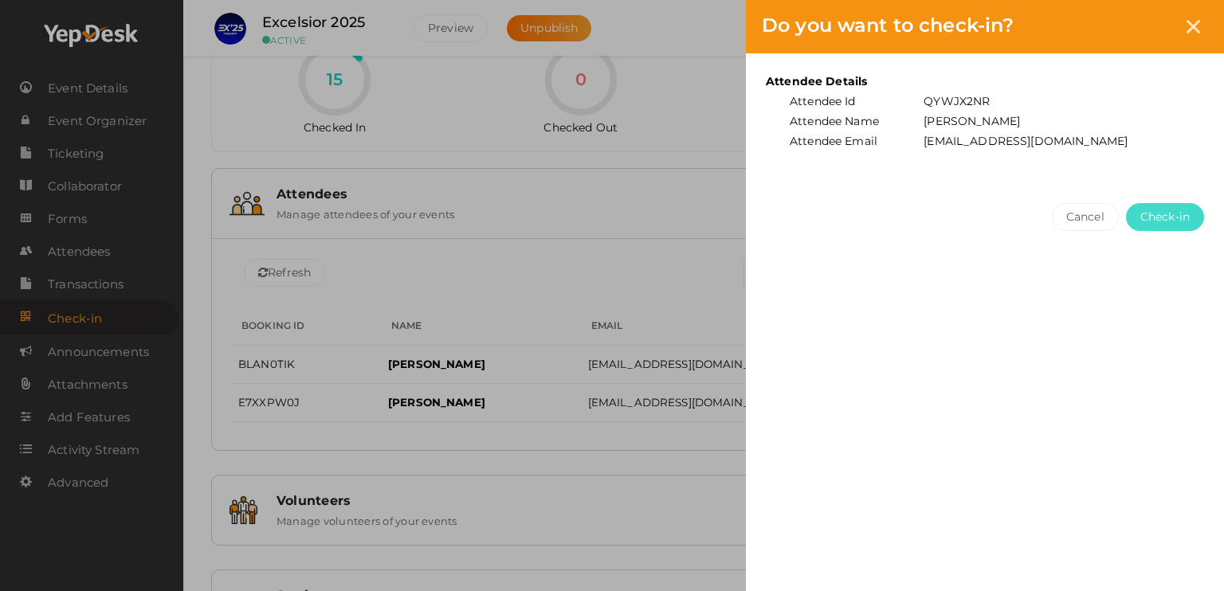
click at [1153, 215] on span "Check-in" at bounding box center [1164, 217] width 49 height 17
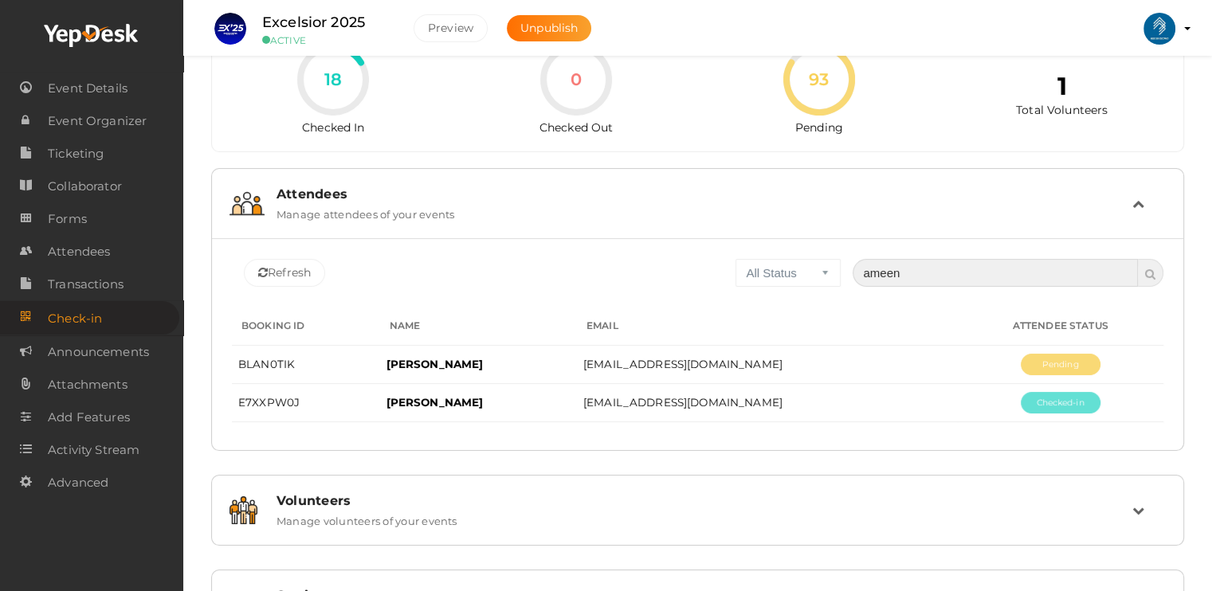
click at [1030, 274] on input "ameen" at bounding box center [995, 273] width 285 height 28
type input "a"
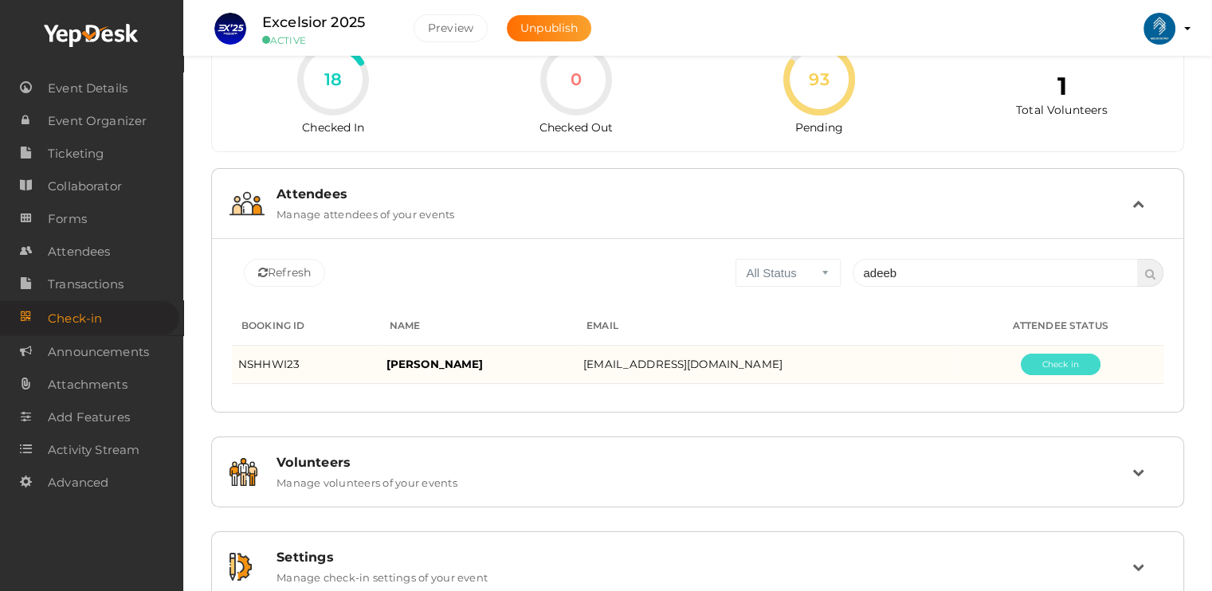
click at [1036, 357] on button "Pending" at bounding box center [1061, 365] width 80 height 22
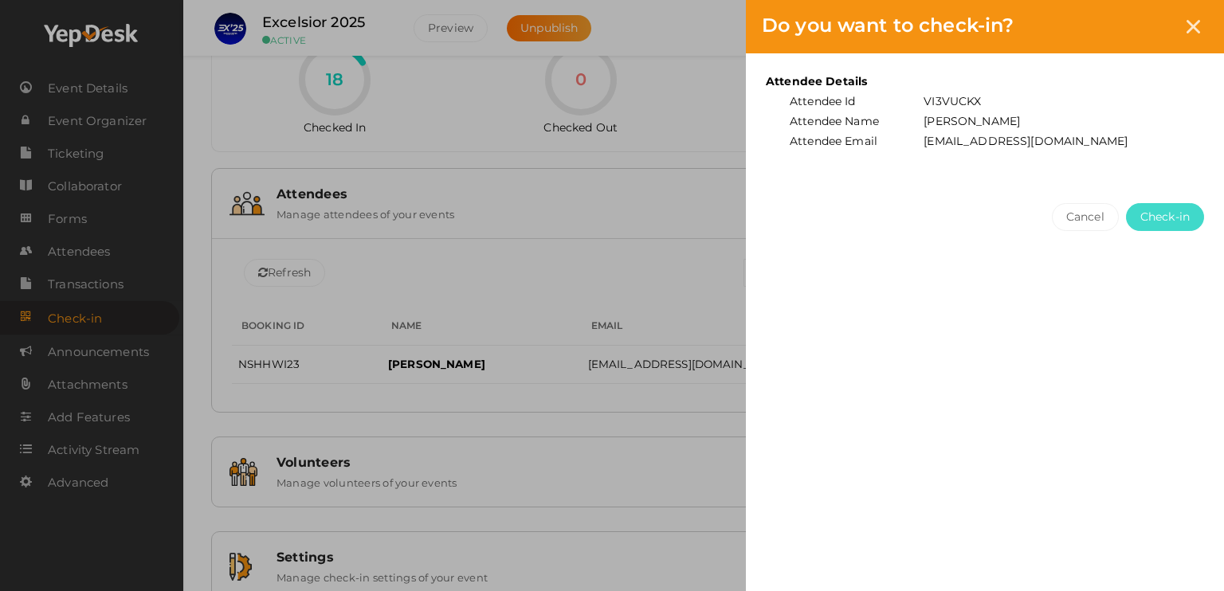
click at [1189, 210] on span "Check-in" at bounding box center [1164, 217] width 49 height 17
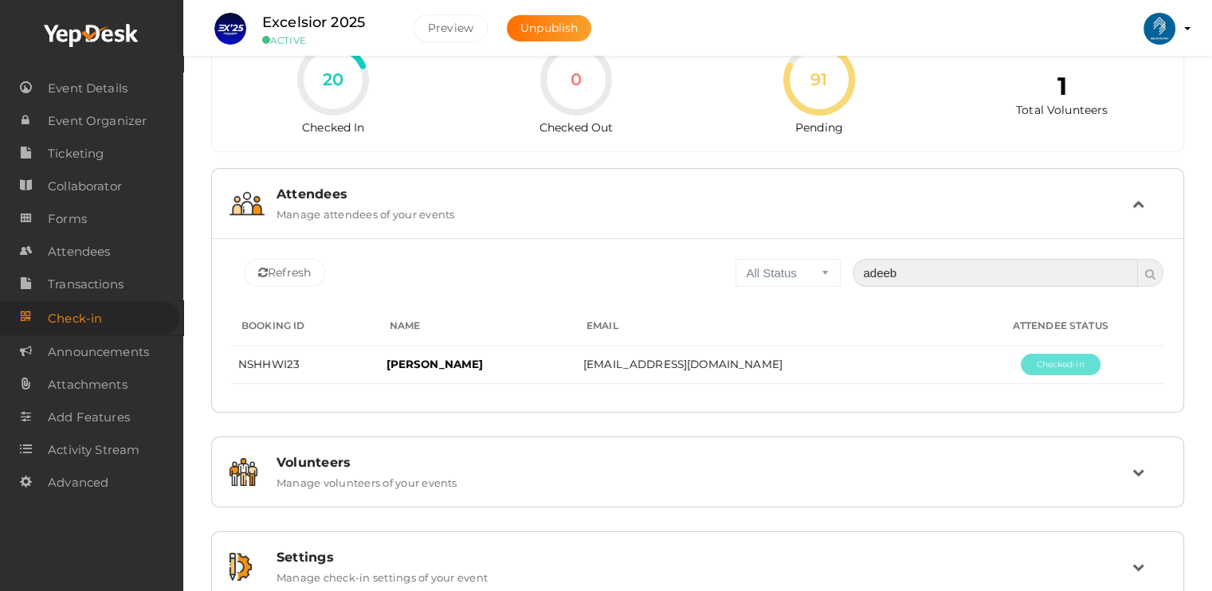
click at [947, 277] on input "adeeb" at bounding box center [995, 273] width 285 height 28
type input "a"
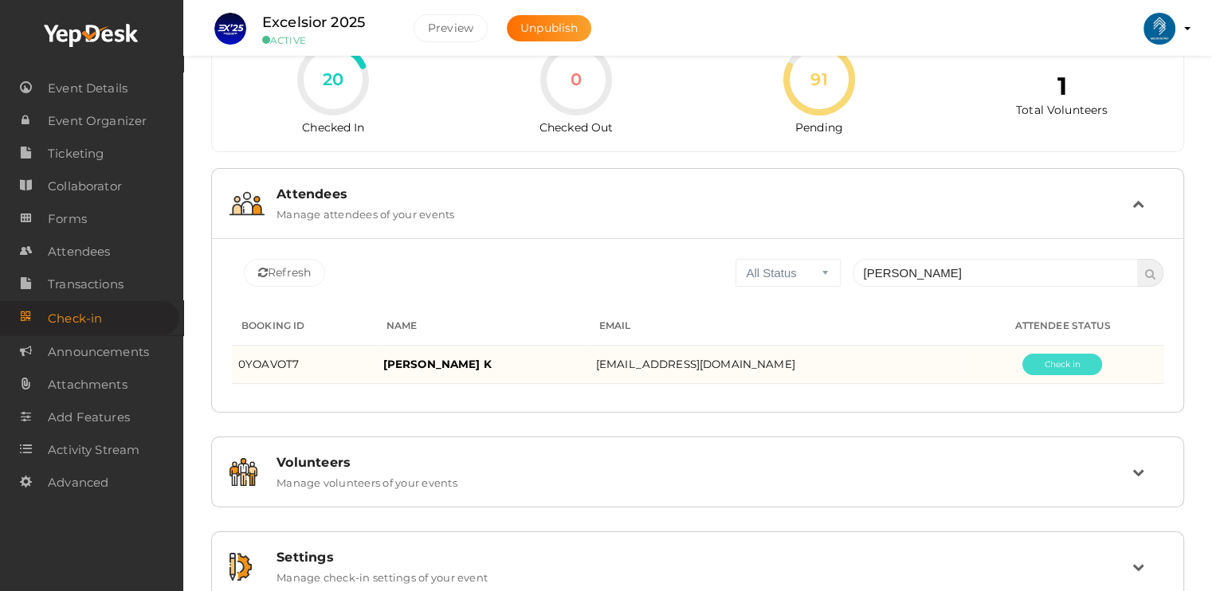
click at [1051, 361] on button "Pending" at bounding box center [1062, 365] width 80 height 22
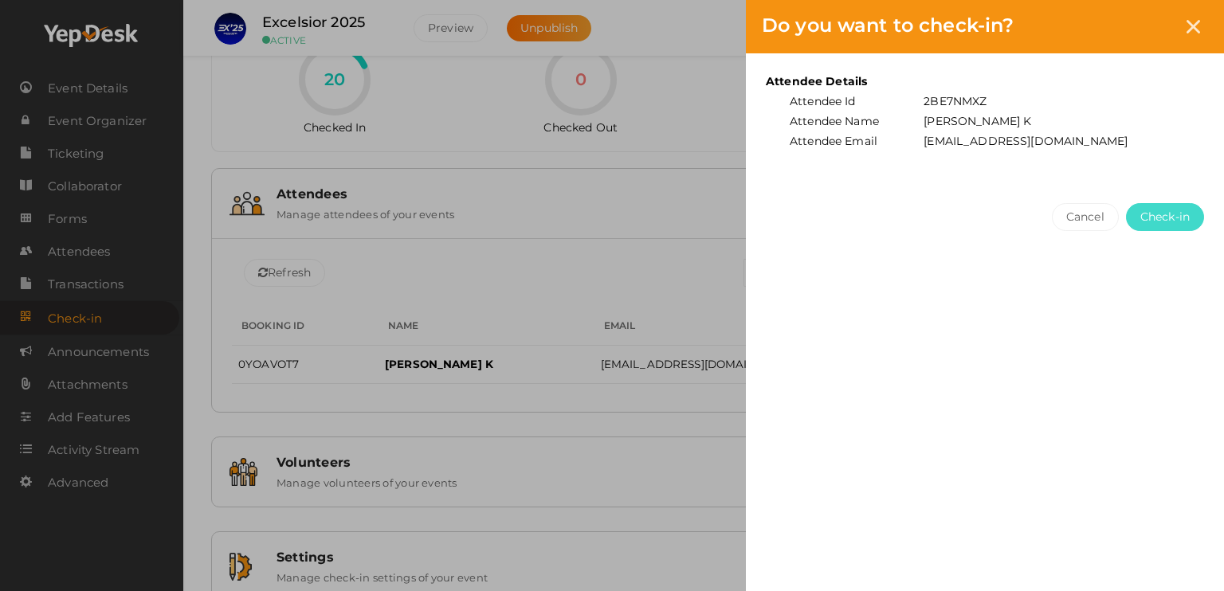
click at [1170, 214] on span "Check-in" at bounding box center [1164, 217] width 49 height 17
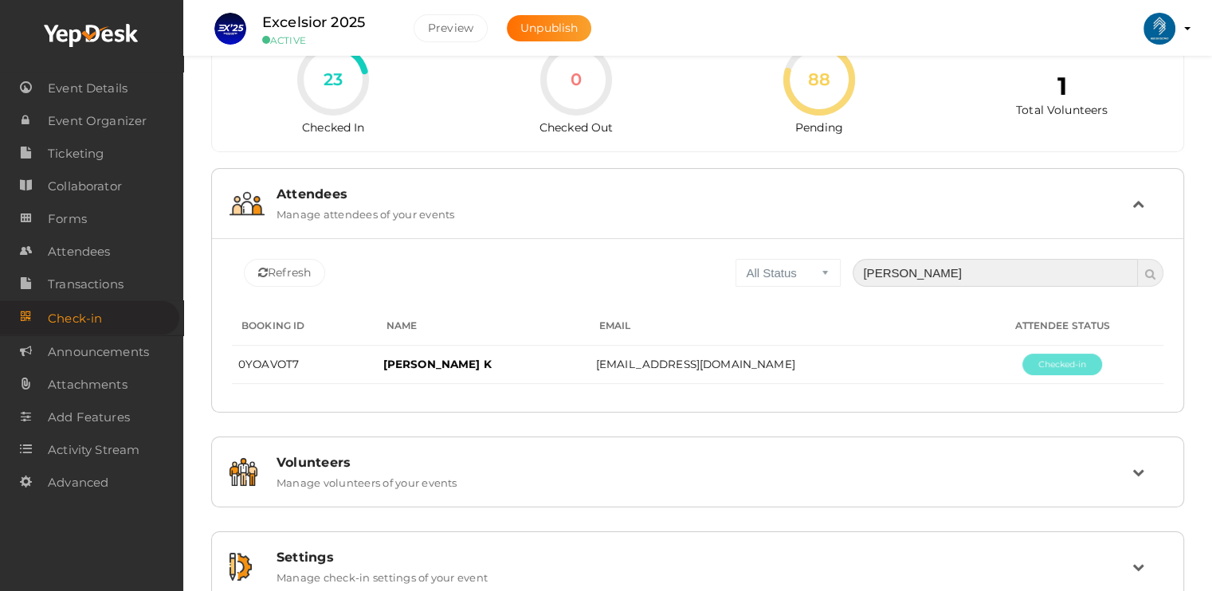
click at [938, 262] on input "[PERSON_NAME]" at bounding box center [995, 273] width 285 height 28
type input "n"
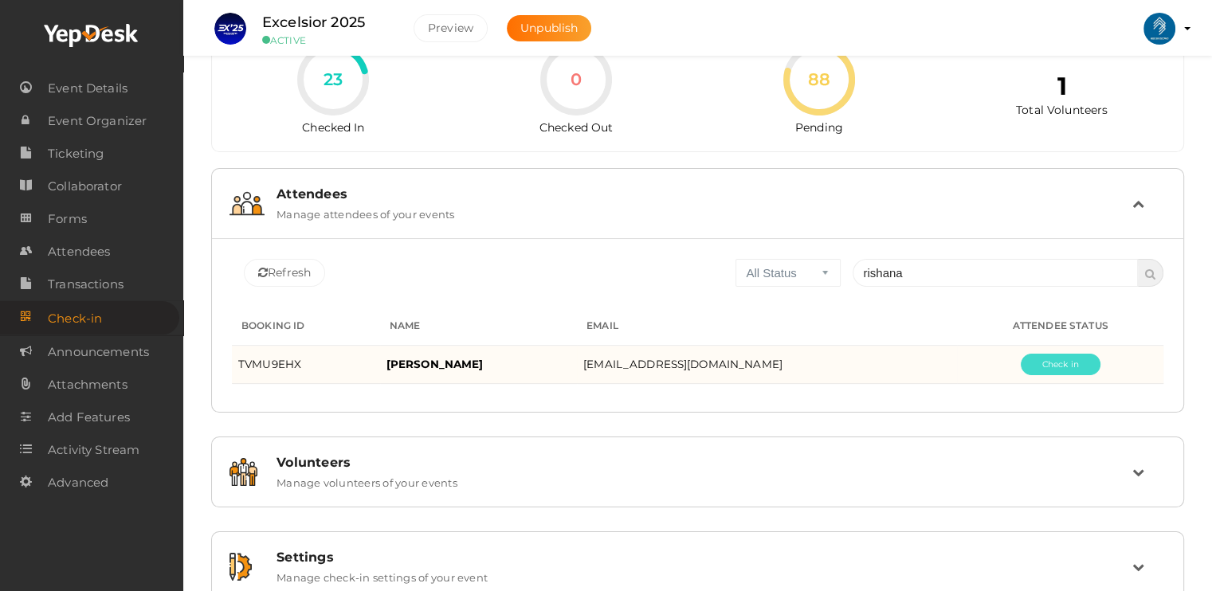
click at [1067, 369] on button "Pending" at bounding box center [1061, 365] width 80 height 22
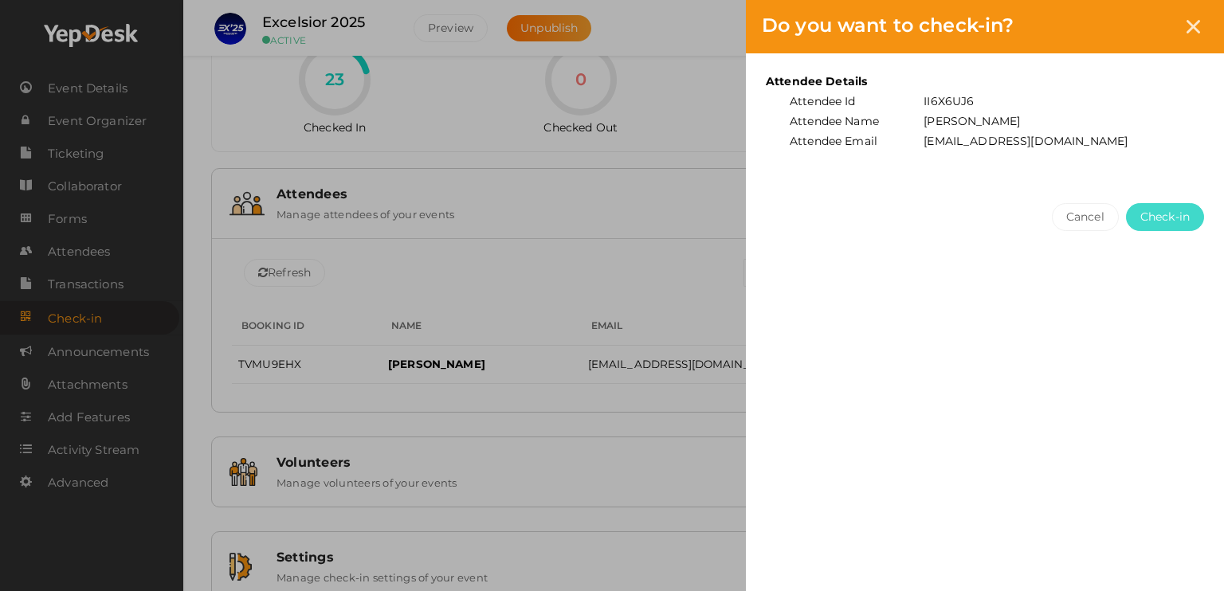
click at [1164, 209] on span "Check-in" at bounding box center [1164, 217] width 49 height 17
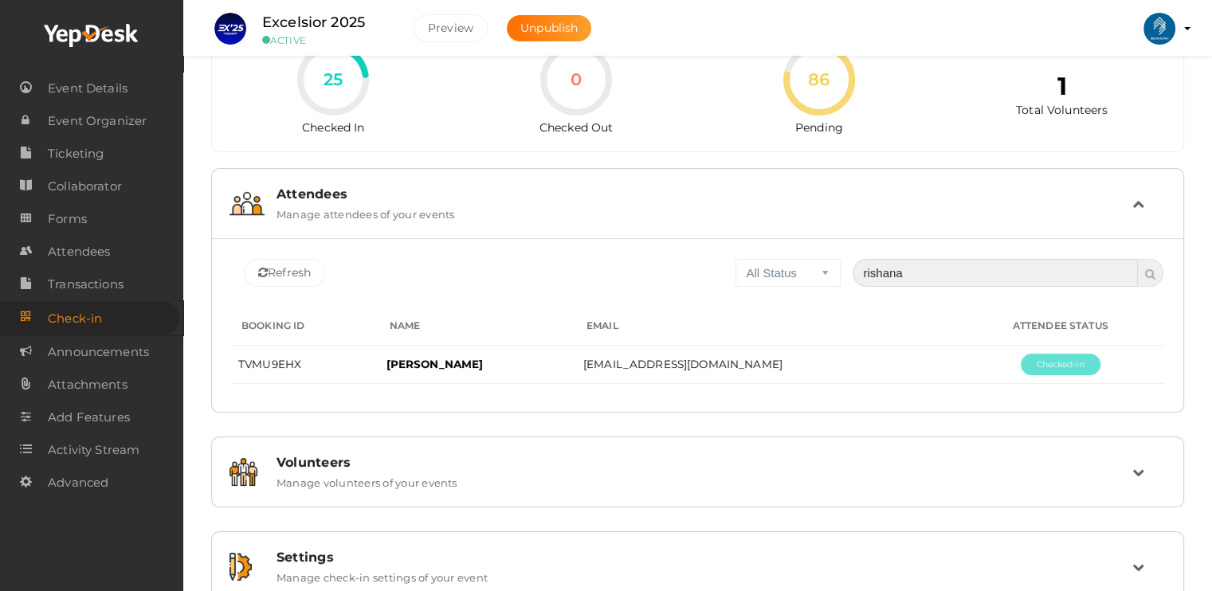
click at [932, 273] on input "rishana" at bounding box center [995, 273] width 285 height 28
type input "r"
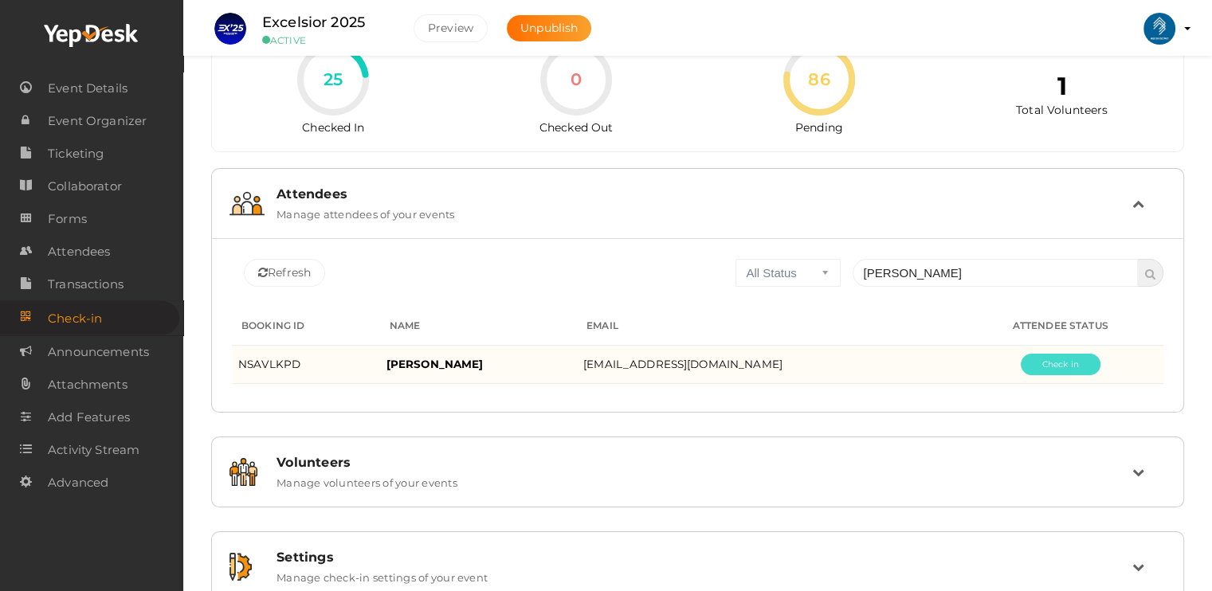
click at [1050, 367] on button "Pending" at bounding box center [1061, 365] width 80 height 22
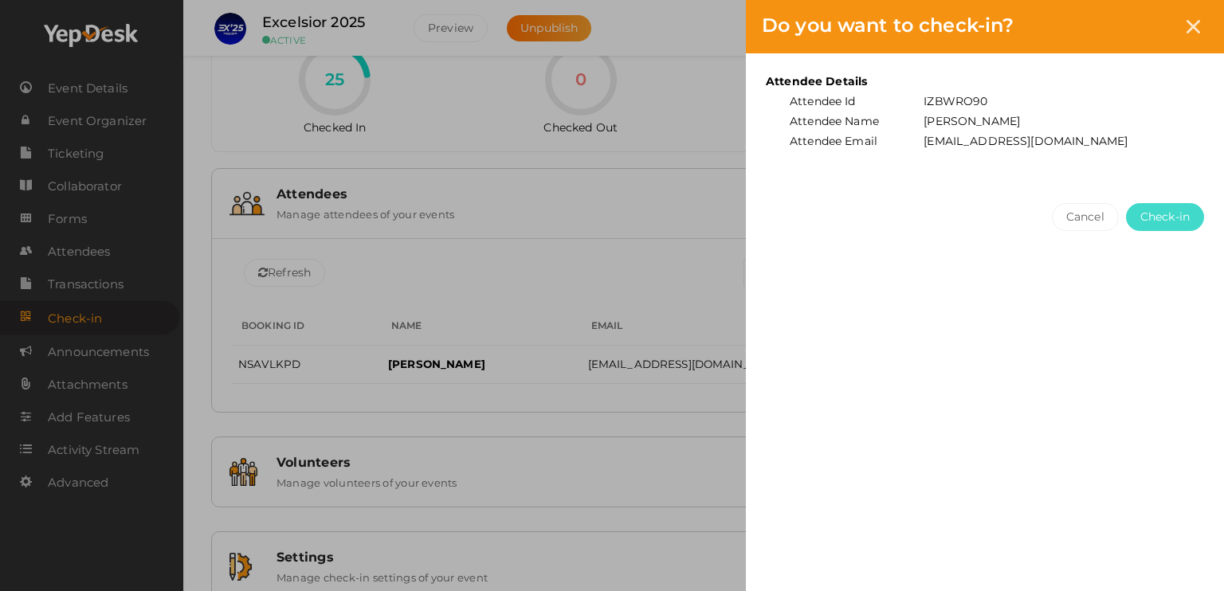
click at [1163, 223] on span "Check-in" at bounding box center [1164, 217] width 49 height 17
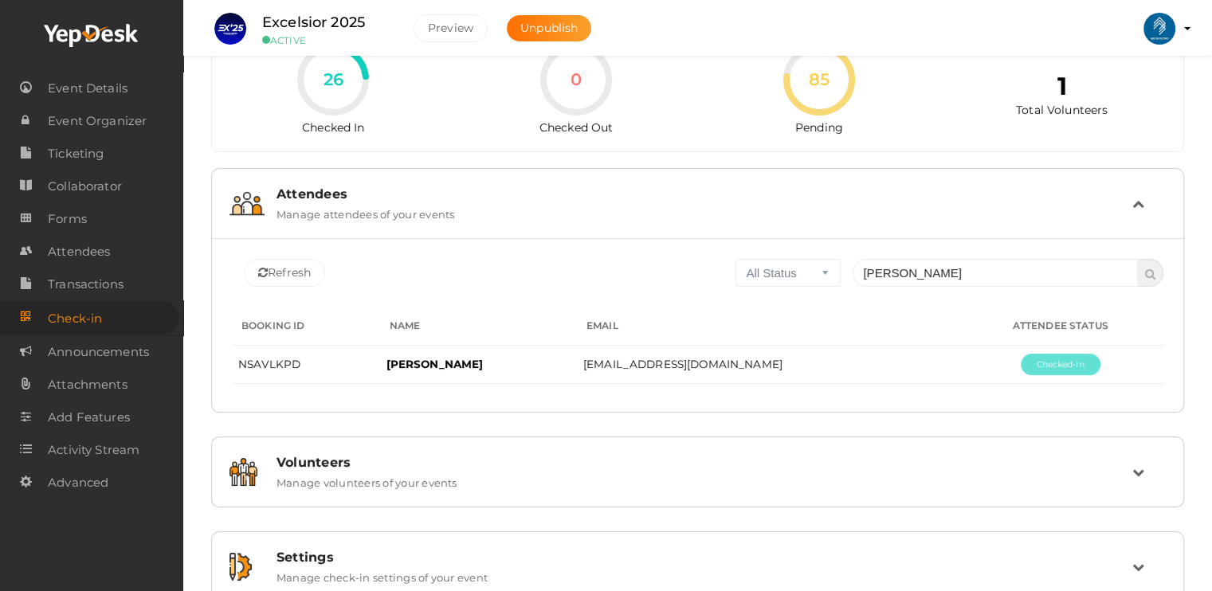
scroll to position [6, 0]
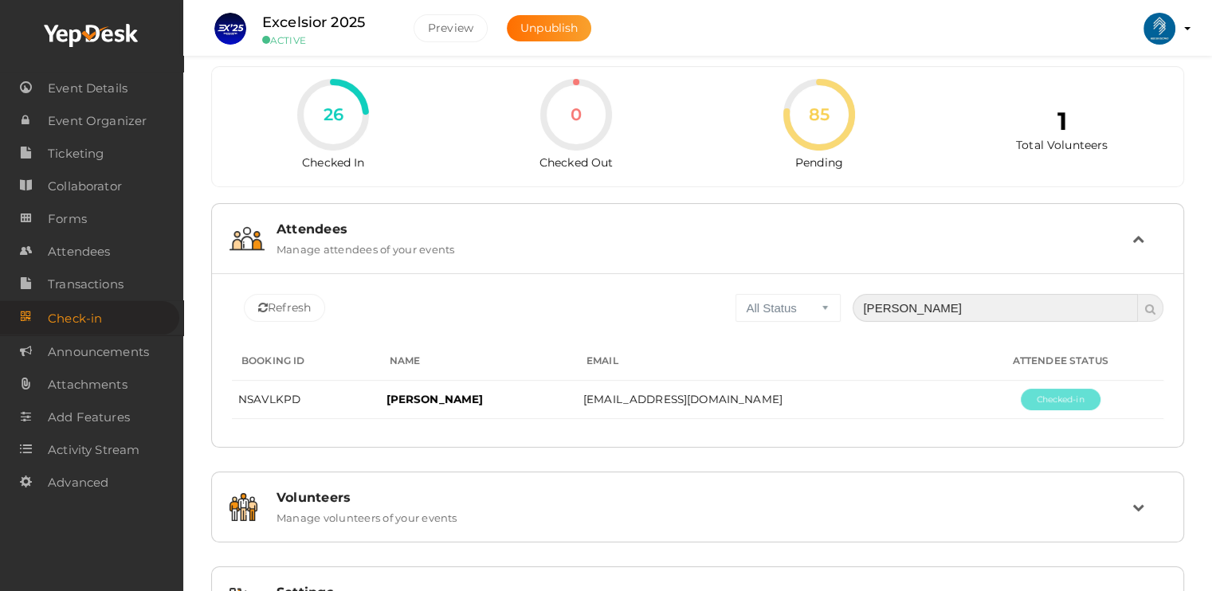
click at [990, 301] on input "[PERSON_NAME]" at bounding box center [995, 308] width 285 height 28
type input "j"
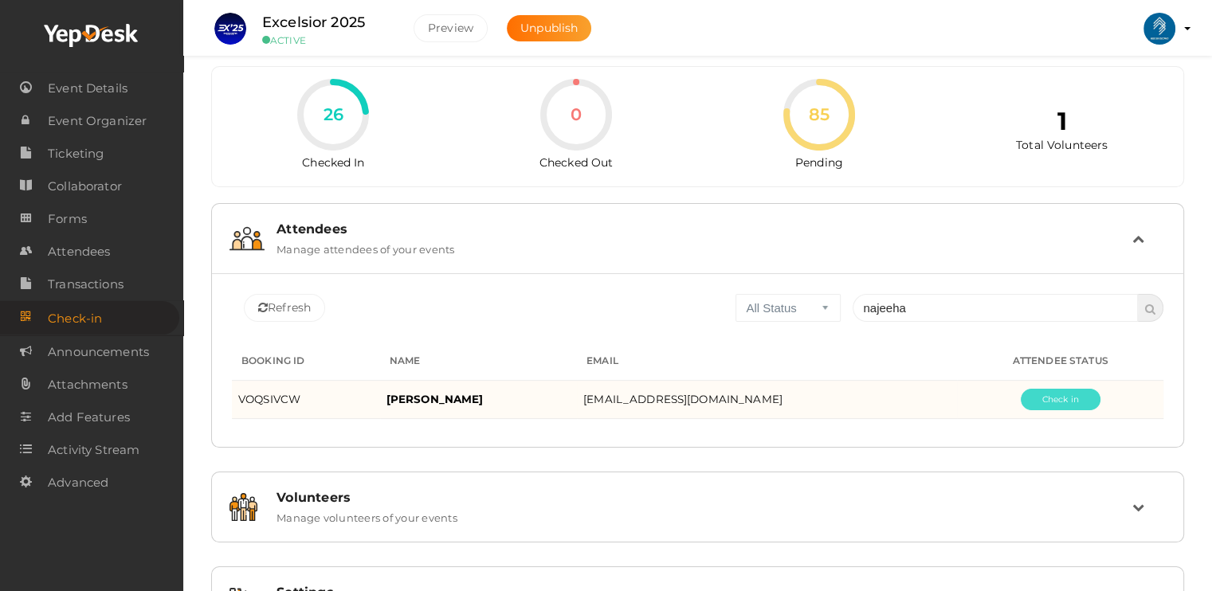
click at [1061, 404] on button "Pending" at bounding box center [1061, 400] width 80 height 22
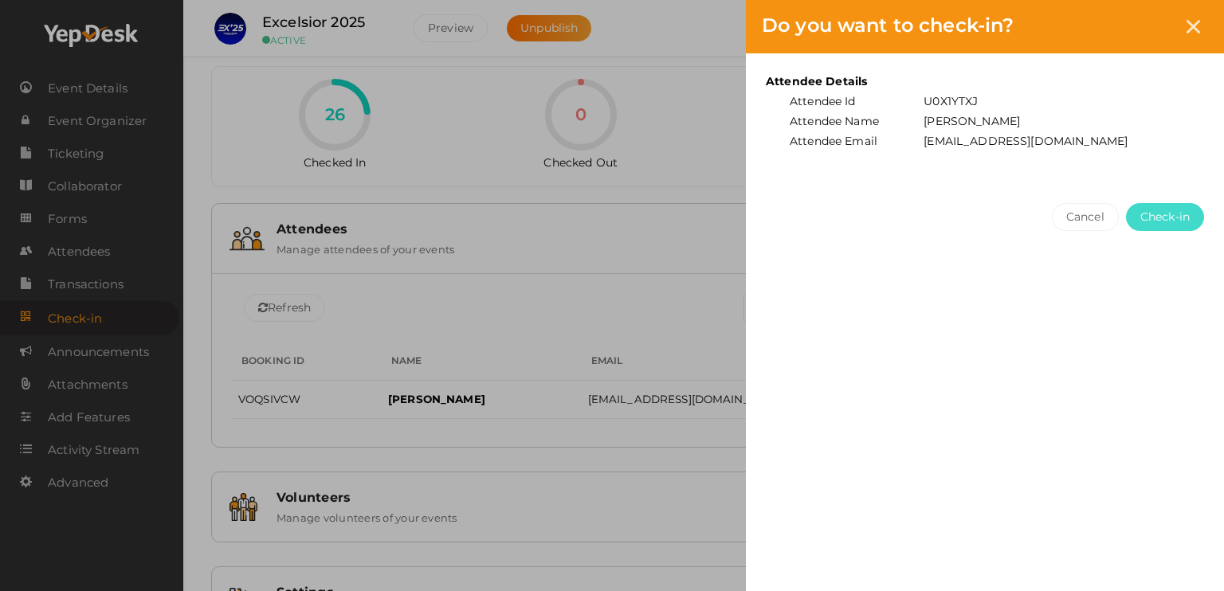
click at [1173, 224] on button "Check-in" at bounding box center [1165, 217] width 78 height 28
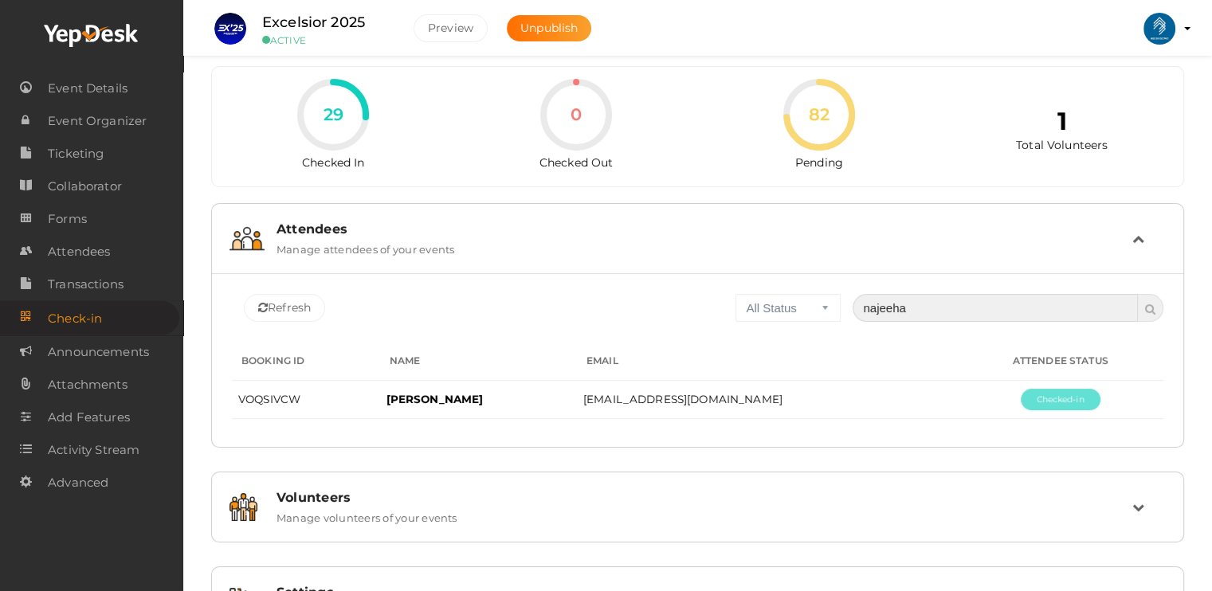
click at [995, 314] on input "najeeha" at bounding box center [995, 308] width 285 height 28
type input "n"
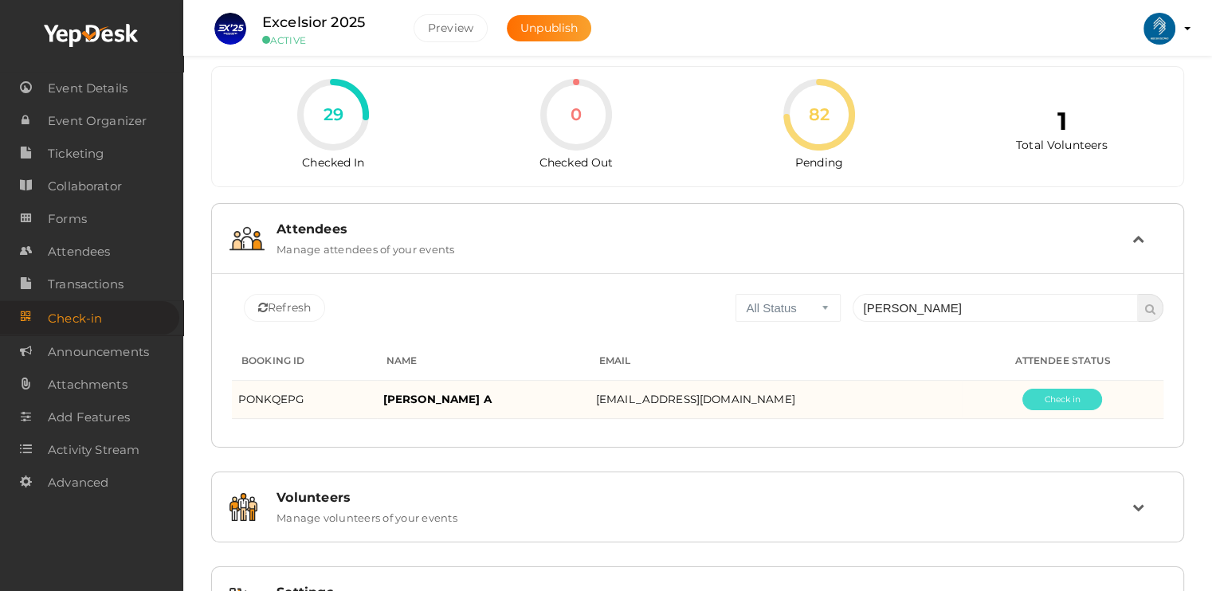
click at [1080, 405] on button "Pending" at bounding box center [1062, 400] width 80 height 22
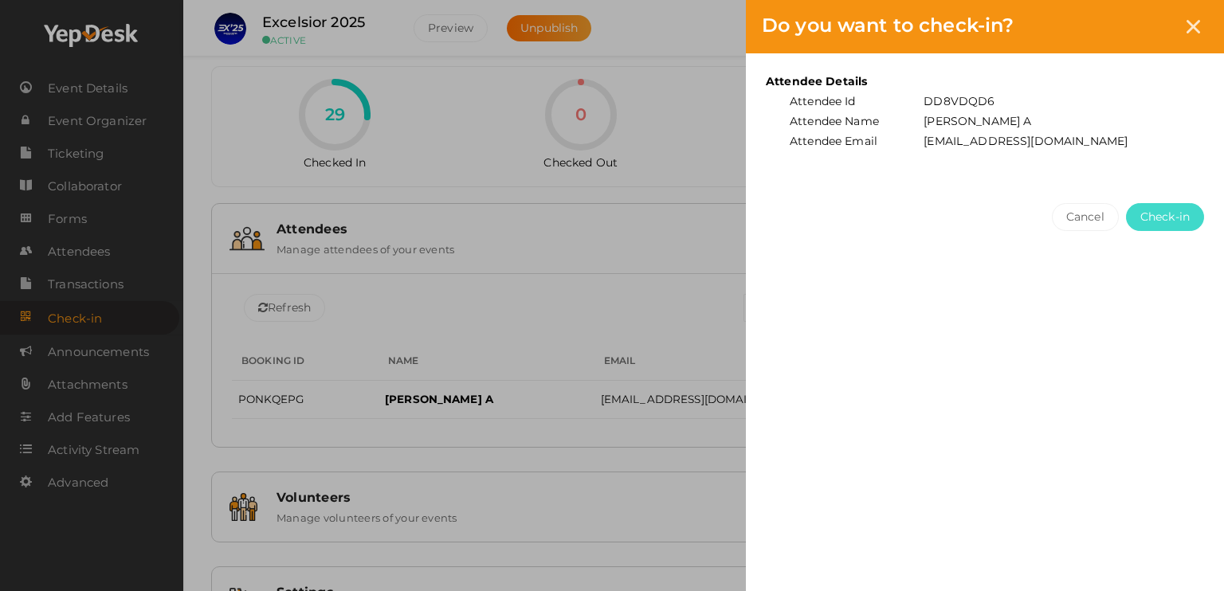
click at [1176, 218] on span "Check-in" at bounding box center [1164, 217] width 49 height 17
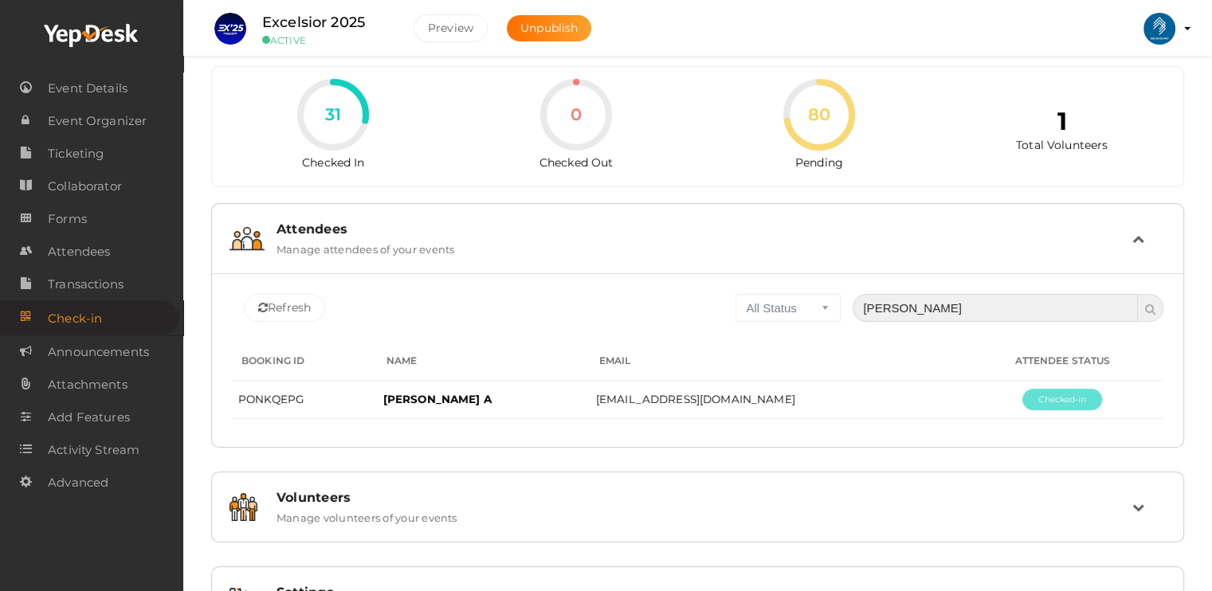
click at [928, 304] on input "[PERSON_NAME]" at bounding box center [995, 308] width 285 height 28
type input "s"
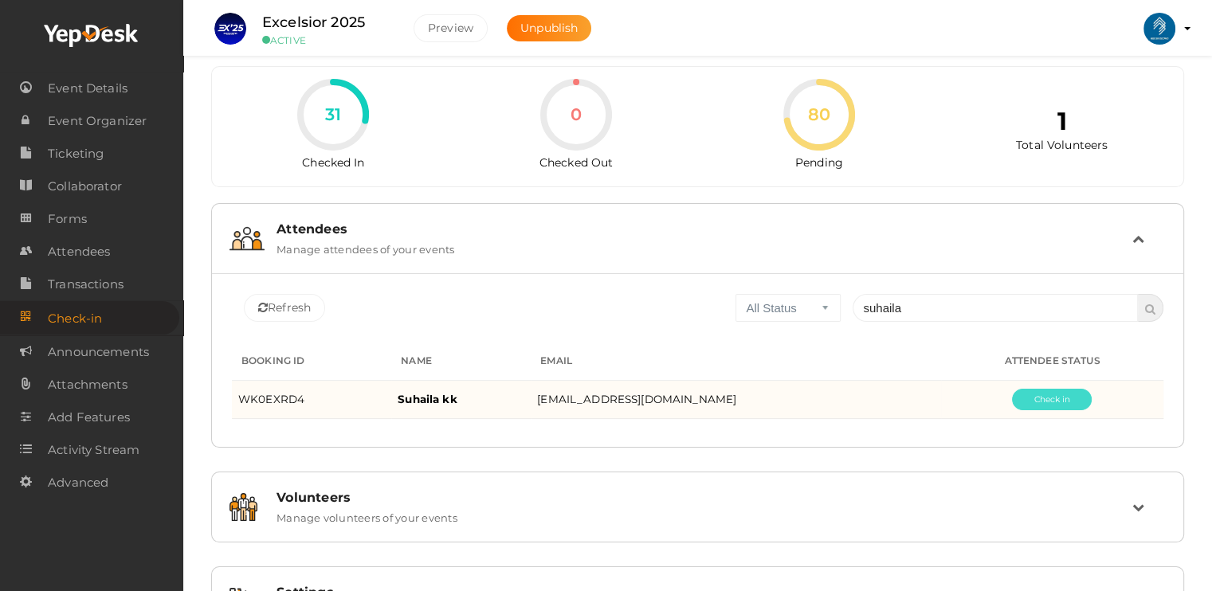
click at [1052, 390] on button "Pending" at bounding box center [1052, 400] width 80 height 22
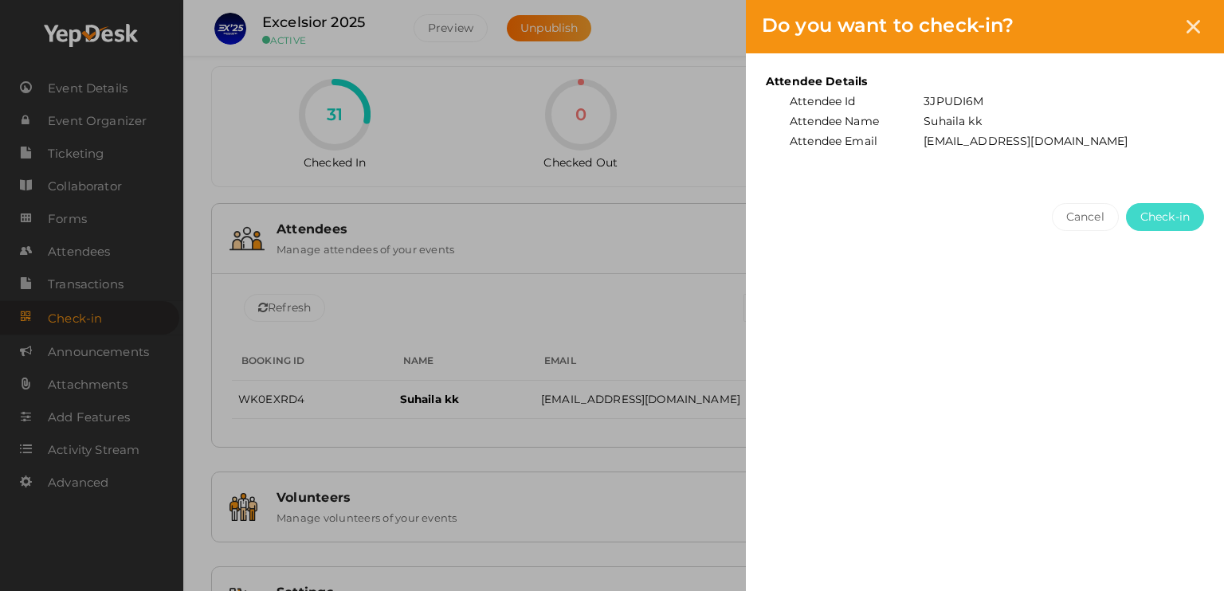
click at [1173, 211] on span "Check-in" at bounding box center [1164, 217] width 49 height 17
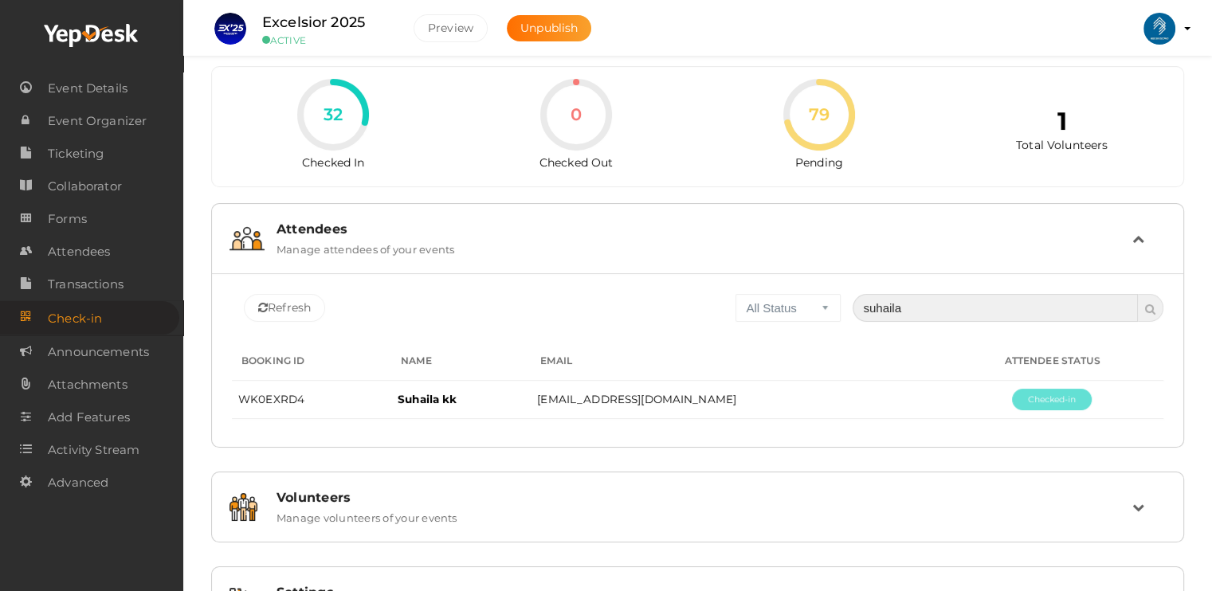
click at [943, 305] on input "suhaila" at bounding box center [995, 308] width 285 height 28
type input "s"
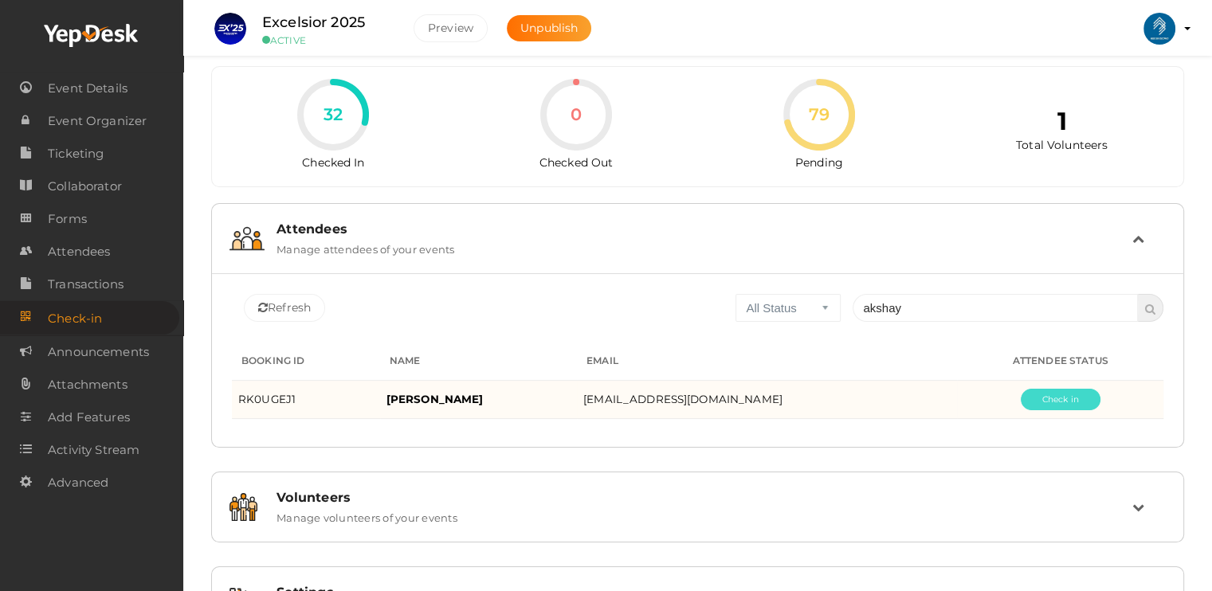
click at [1059, 391] on button "Pending" at bounding box center [1061, 400] width 80 height 22
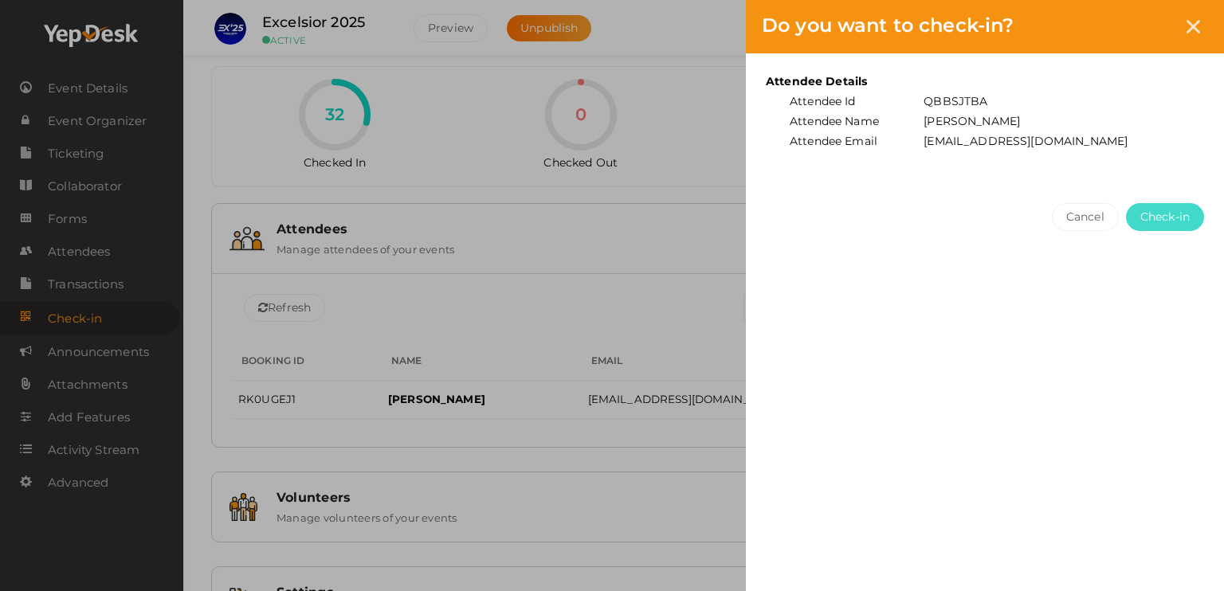
click at [1174, 219] on span "Check-in" at bounding box center [1164, 217] width 49 height 17
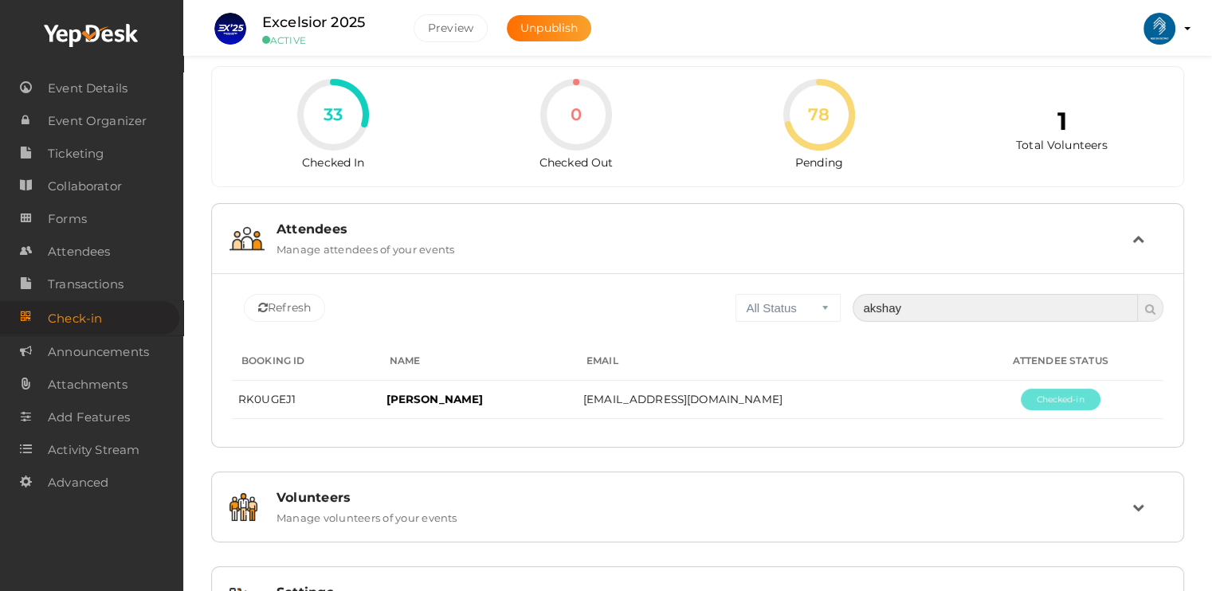
click at [1038, 308] on input "akshay" at bounding box center [995, 308] width 285 height 28
type input "a"
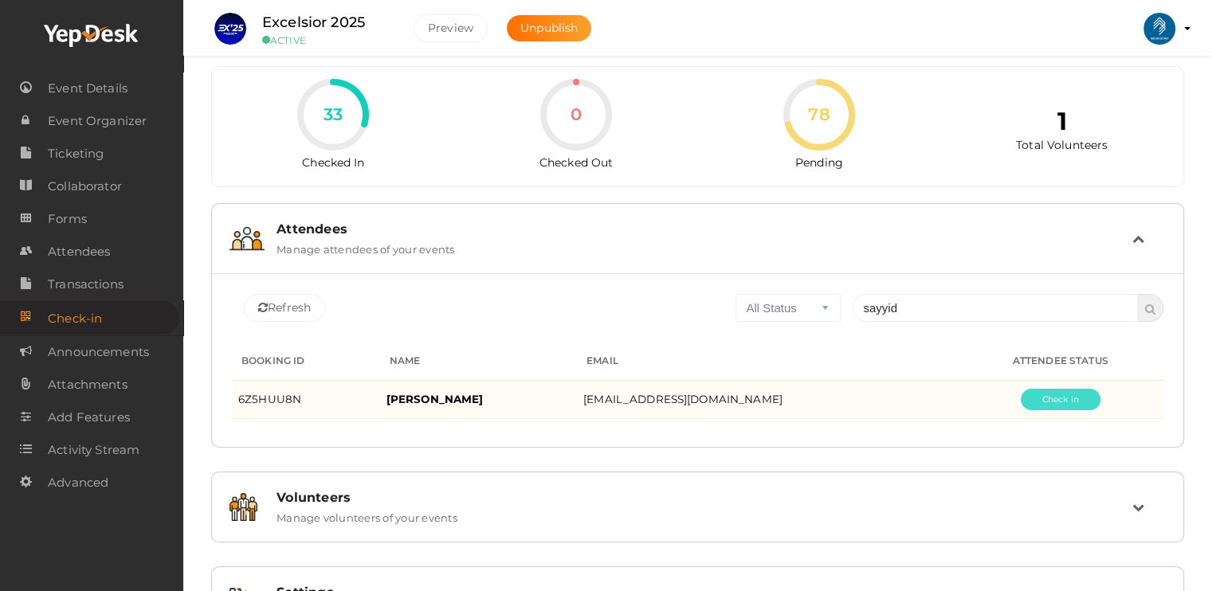
click at [1041, 403] on button "Pending" at bounding box center [1061, 400] width 80 height 22
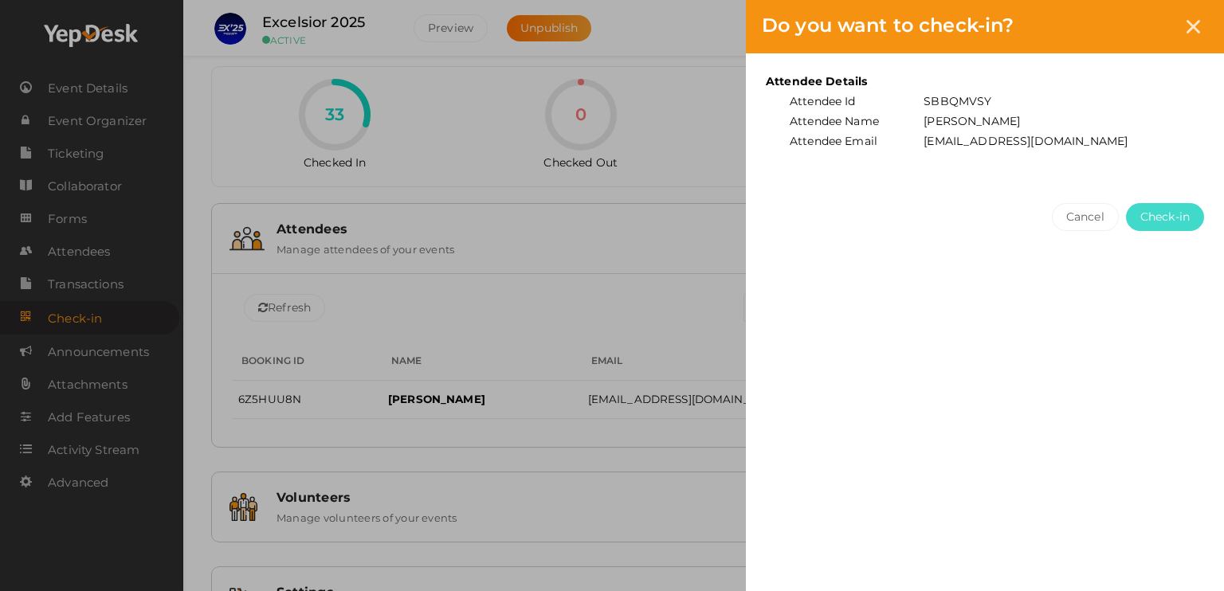
click at [1154, 218] on span "Check-in" at bounding box center [1164, 217] width 49 height 17
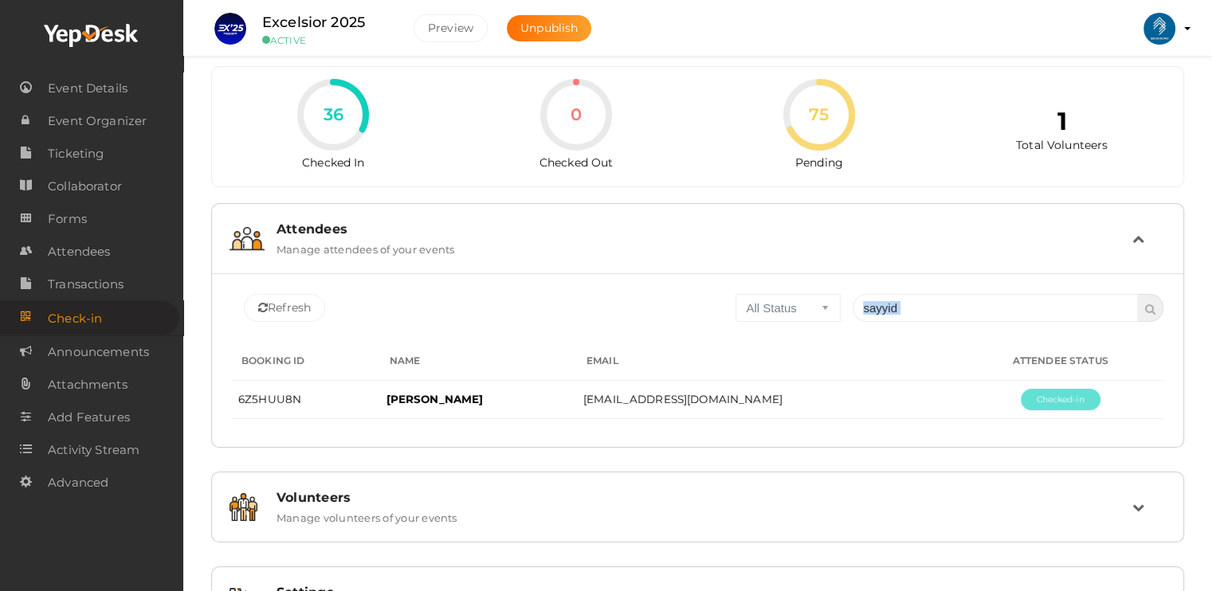
drag, startPoint x: 944, startPoint y: 326, endPoint x: 950, endPoint y: 296, distance: 30.8
click at [950, 296] on div "Refresh All Status Checked In Checked Out Pending sayyid No attendees to displa…" at bounding box center [698, 294] width 948 height 16
click at [948, 307] on input "sayyid" at bounding box center [995, 308] width 285 height 28
type input "s"
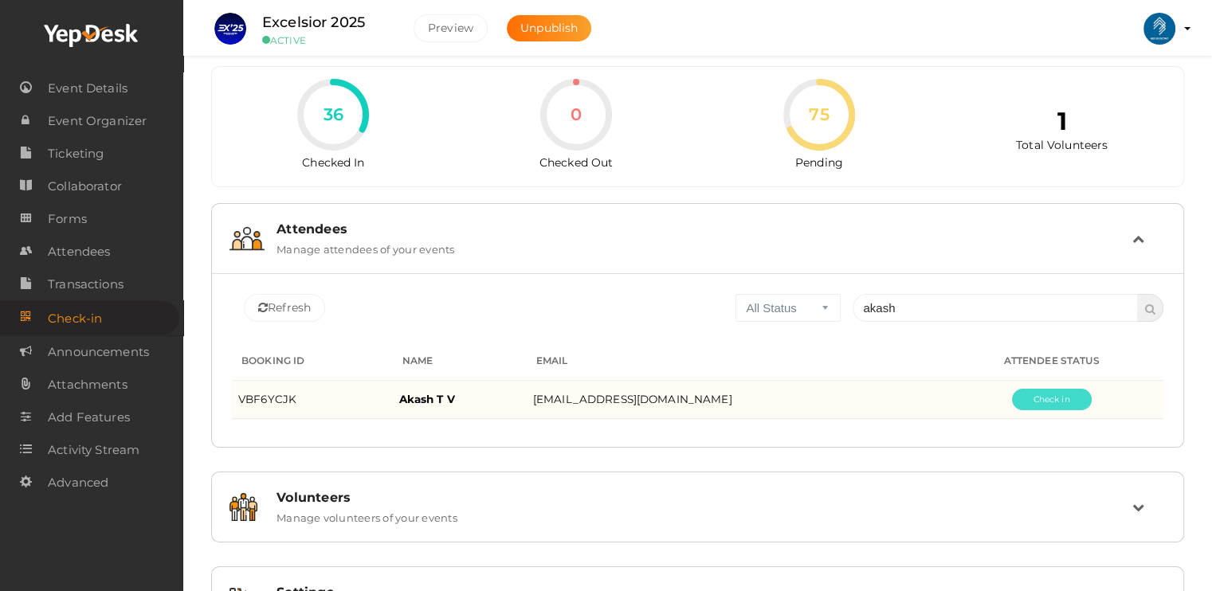
click at [1046, 406] on button "Pending" at bounding box center [1052, 400] width 80 height 22
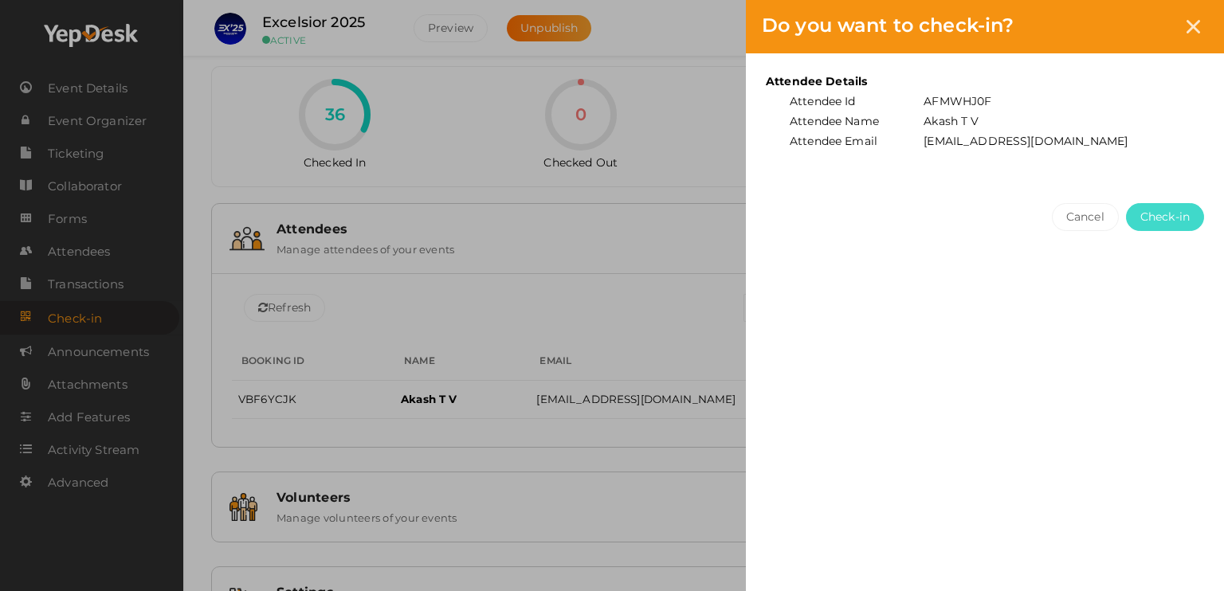
click at [1193, 214] on button "Check-in" at bounding box center [1165, 217] width 78 height 28
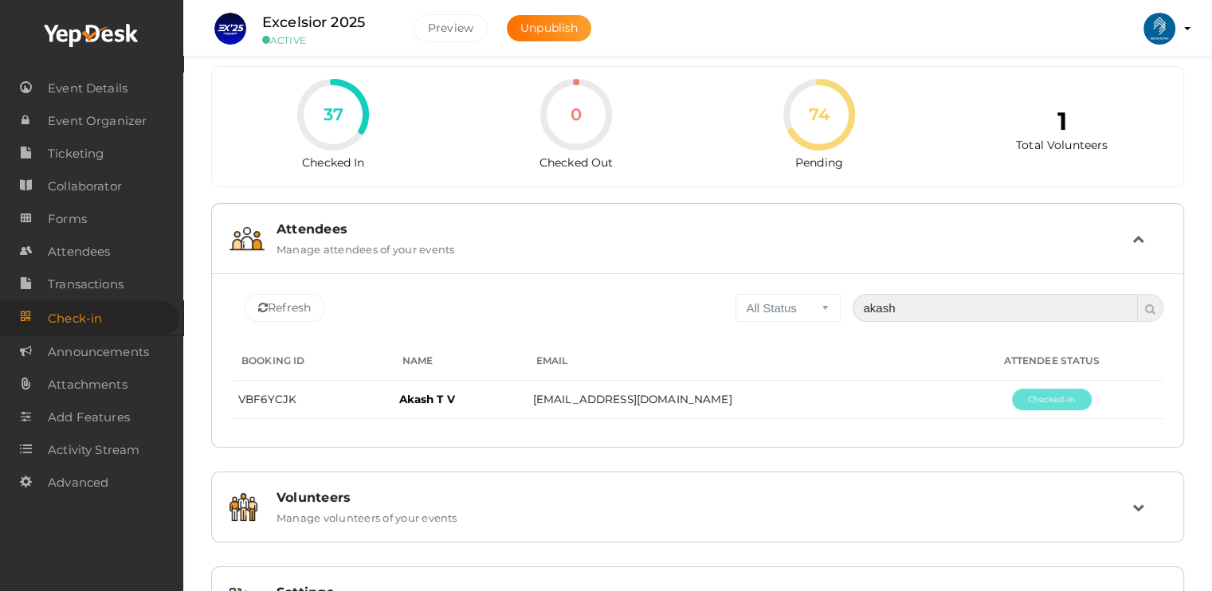
click at [910, 316] on input "akash" at bounding box center [995, 308] width 285 height 28
type input "a"
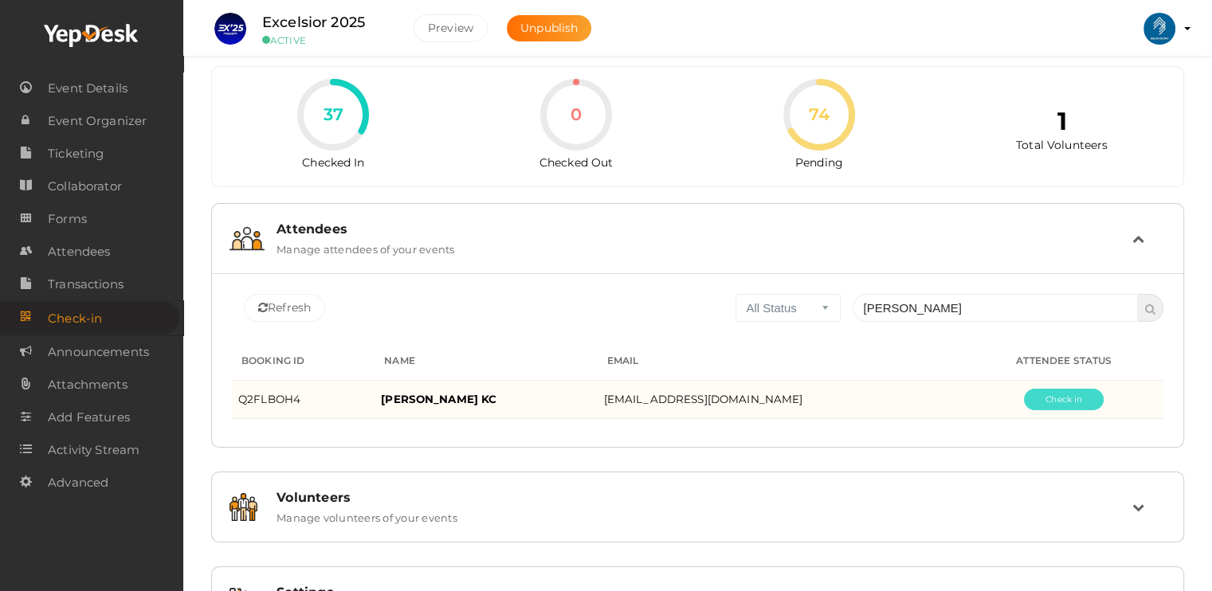
click at [1024, 390] on button "Pending" at bounding box center [1064, 400] width 80 height 22
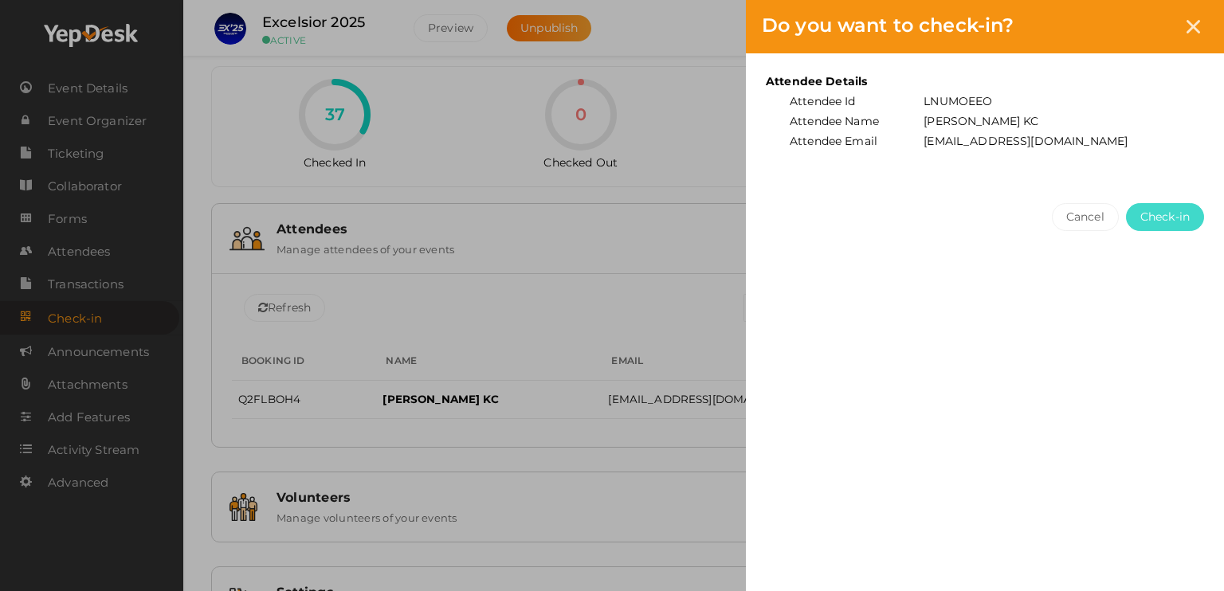
click at [1173, 203] on button "Check-in" at bounding box center [1165, 217] width 78 height 28
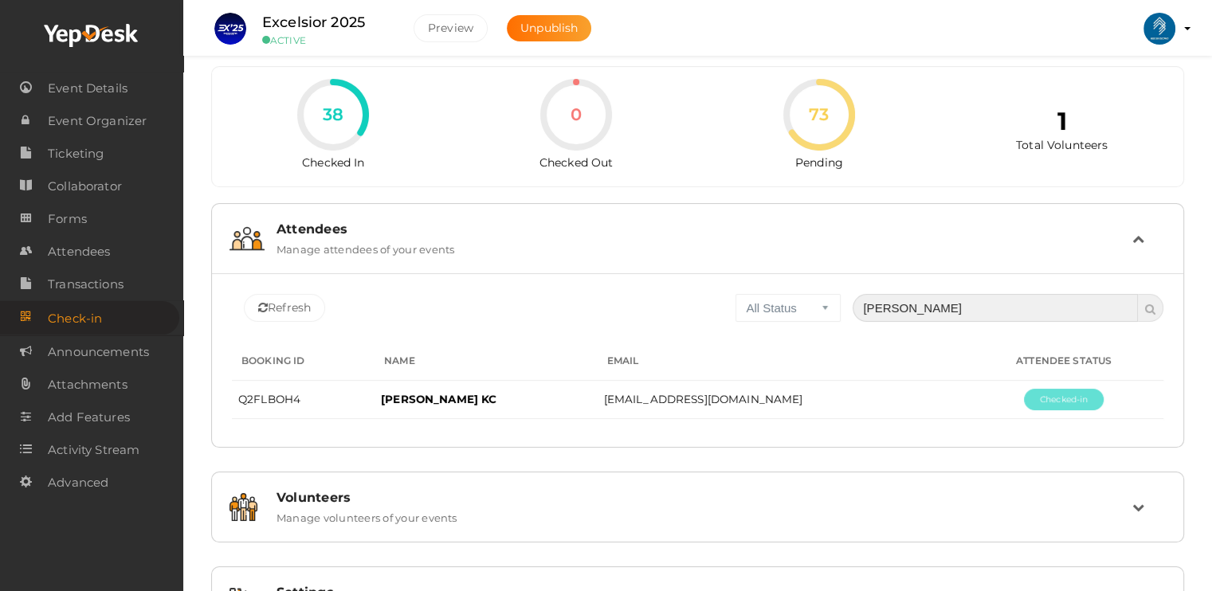
click at [985, 309] on input "[PERSON_NAME]" at bounding box center [995, 308] width 285 height 28
type input "j"
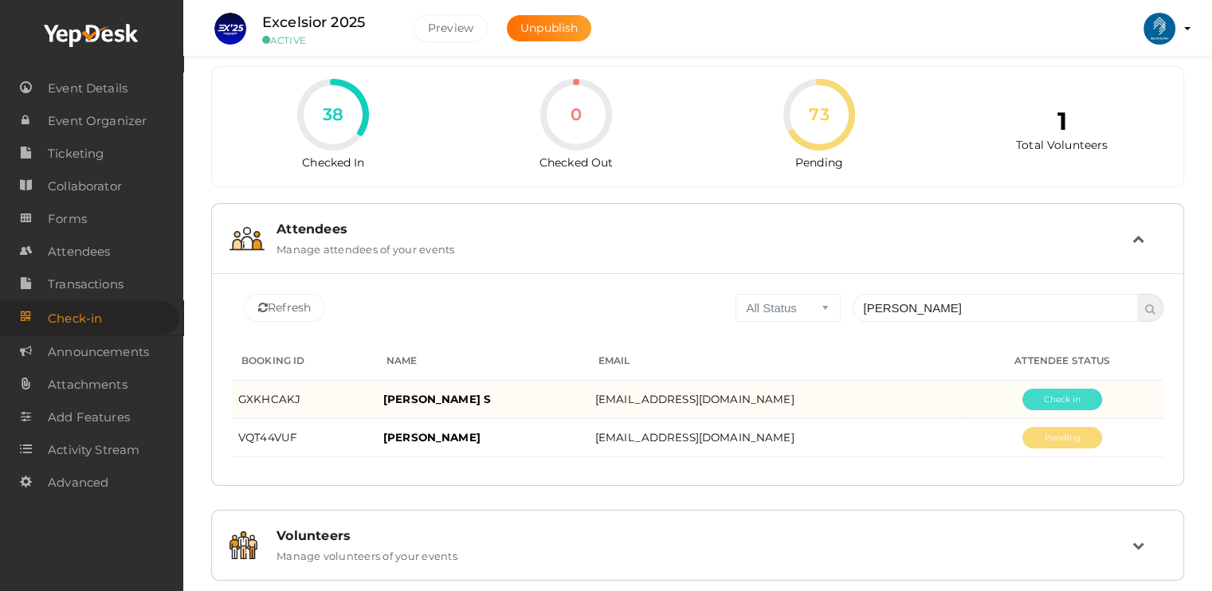
click at [1045, 389] on button "Pending" at bounding box center [1062, 400] width 80 height 22
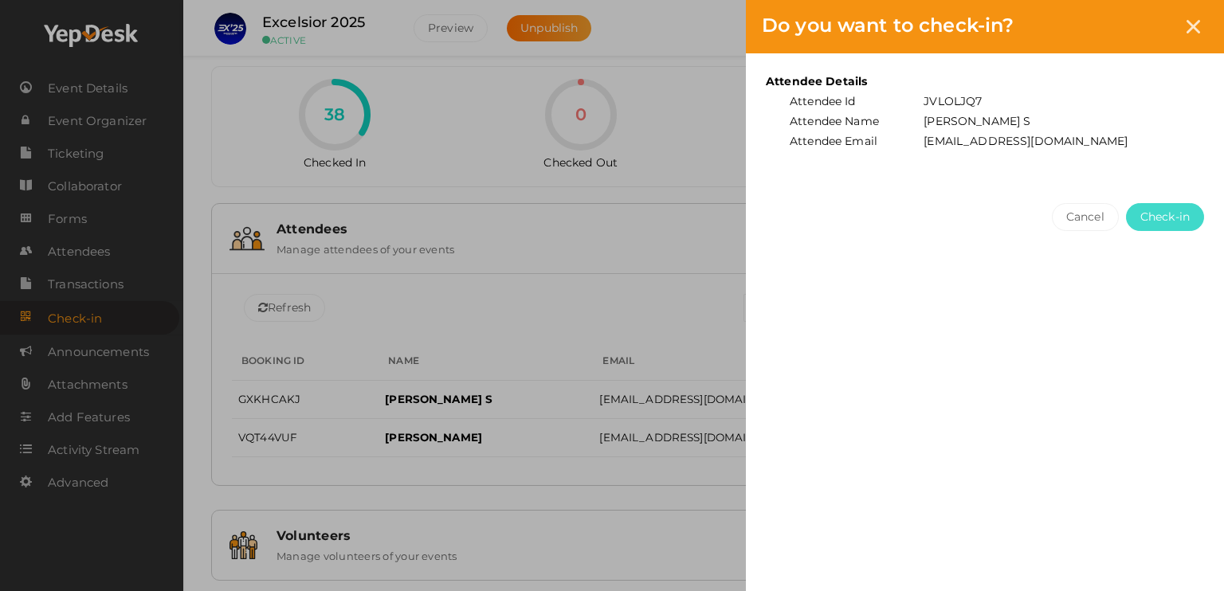
click at [1171, 209] on span "Check-in" at bounding box center [1164, 217] width 49 height 17
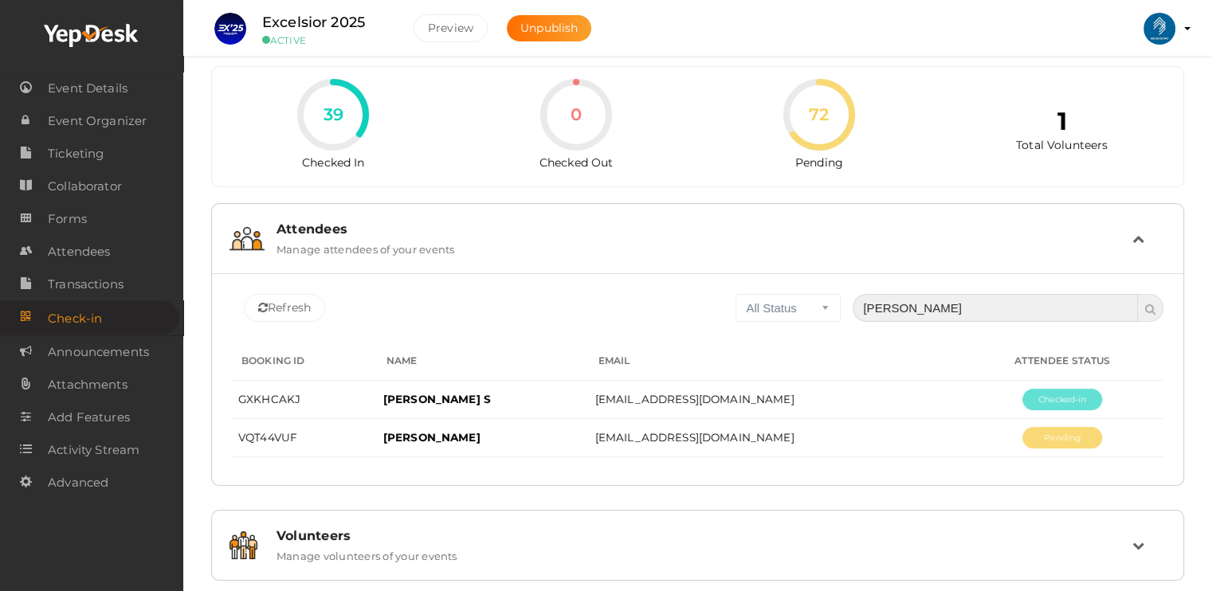
click at [944, 308] on input "[PERSON_NAME]" at bounding box center [995, 308] width 285 height 28
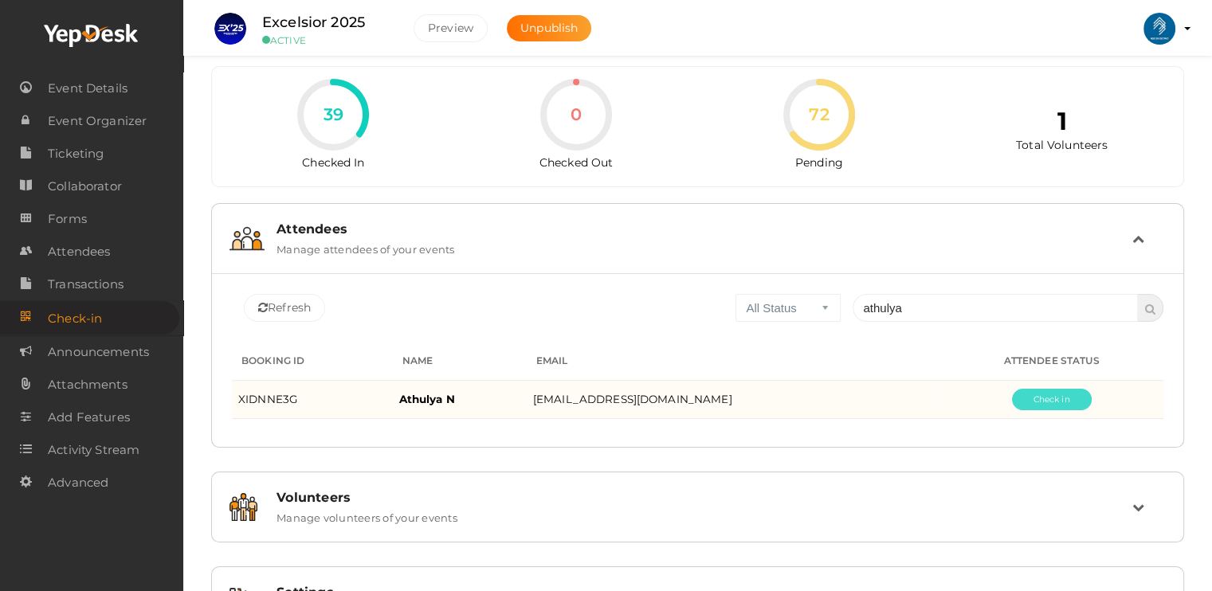
click at [1052, 392] on button "Pending" at bounding box center [1052, 400] width 80 height 22
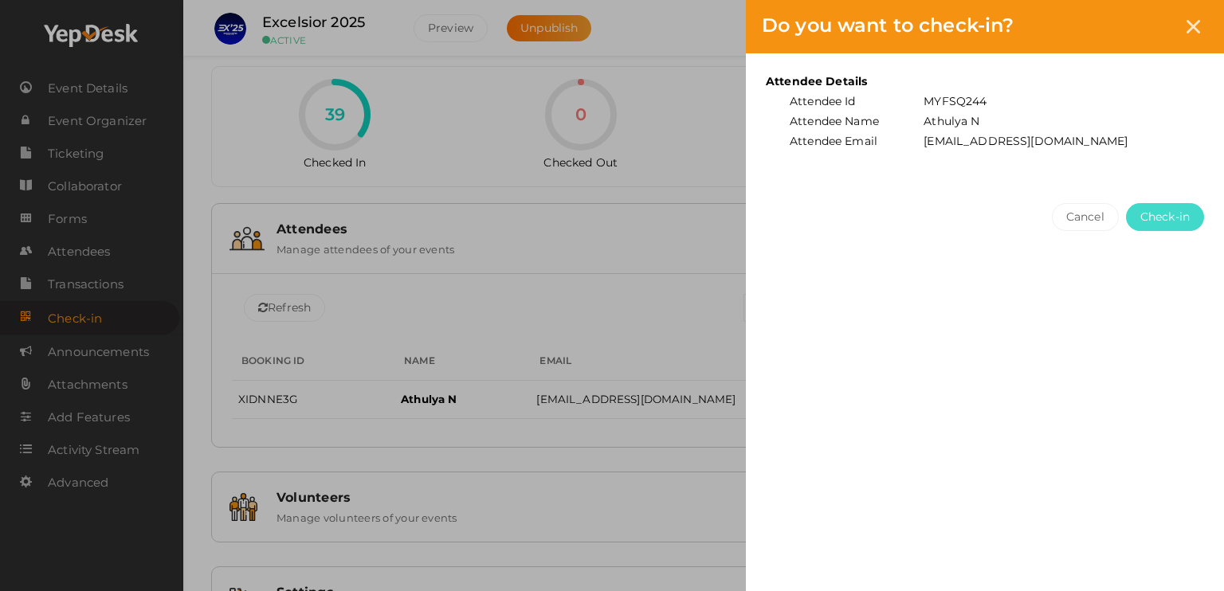
click at [1173, 223] on span "Check-in" at bounding box center [1164, 217] width 49 height 17
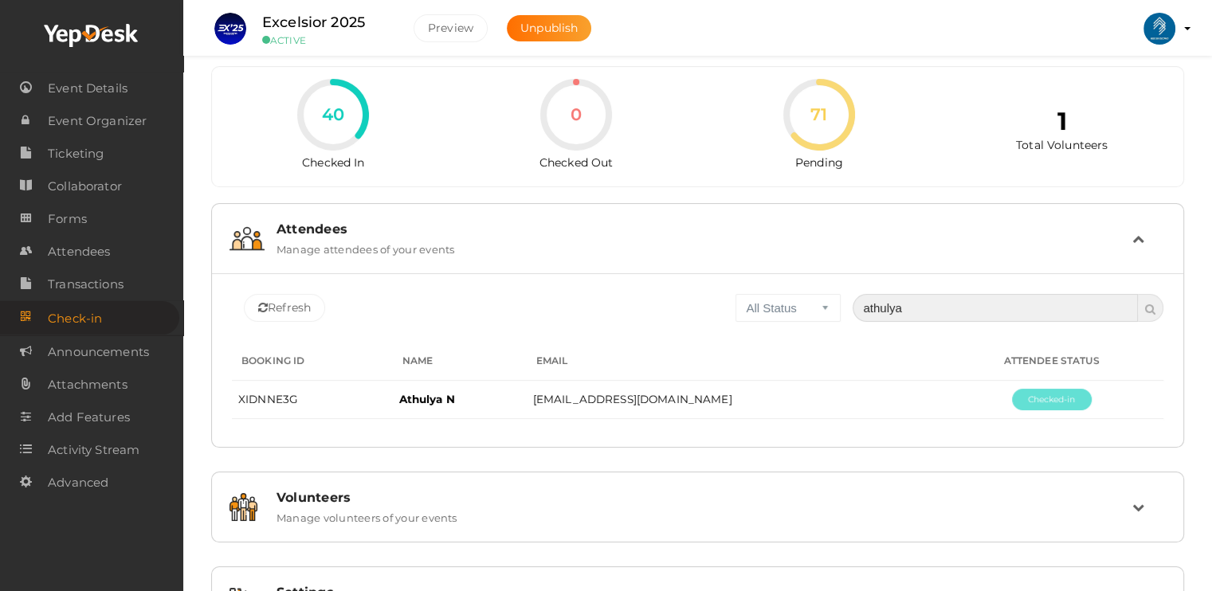
click at [912, 298] on input "athulya" at bounding box center [995, 308] width 285 height 28
type input "a"
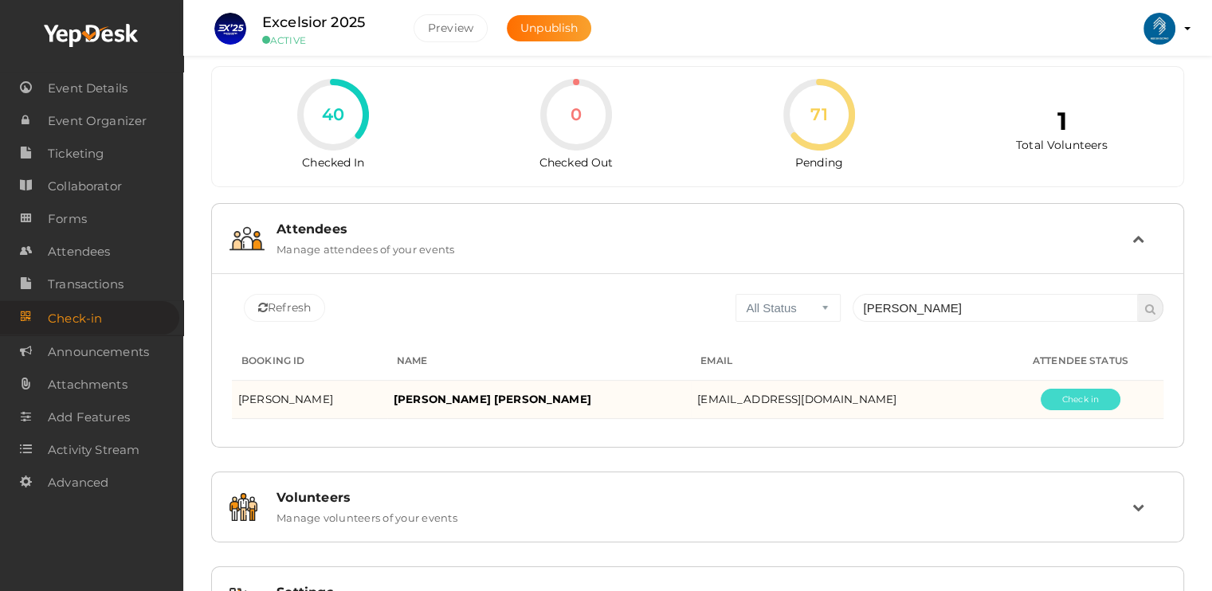
click at [1050, 400] on button "Pending" at bounding box center [1081, 400] width 80 height 22
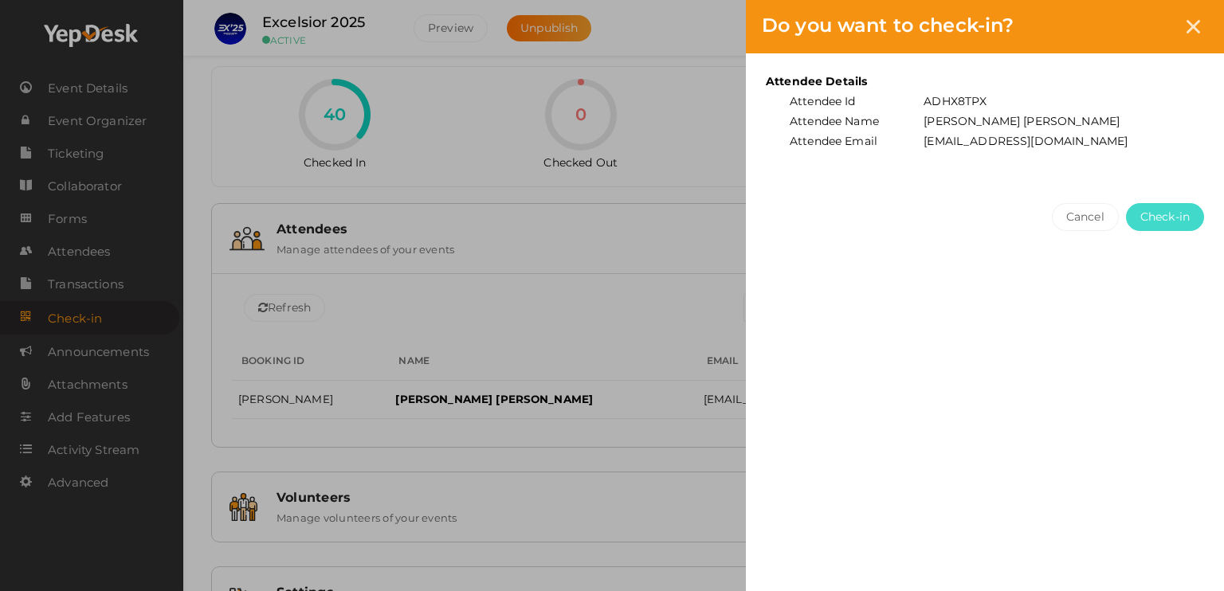
click at [1189, 209] on span "Check-in" at bounding box center [1164, 217] width 49 height 17
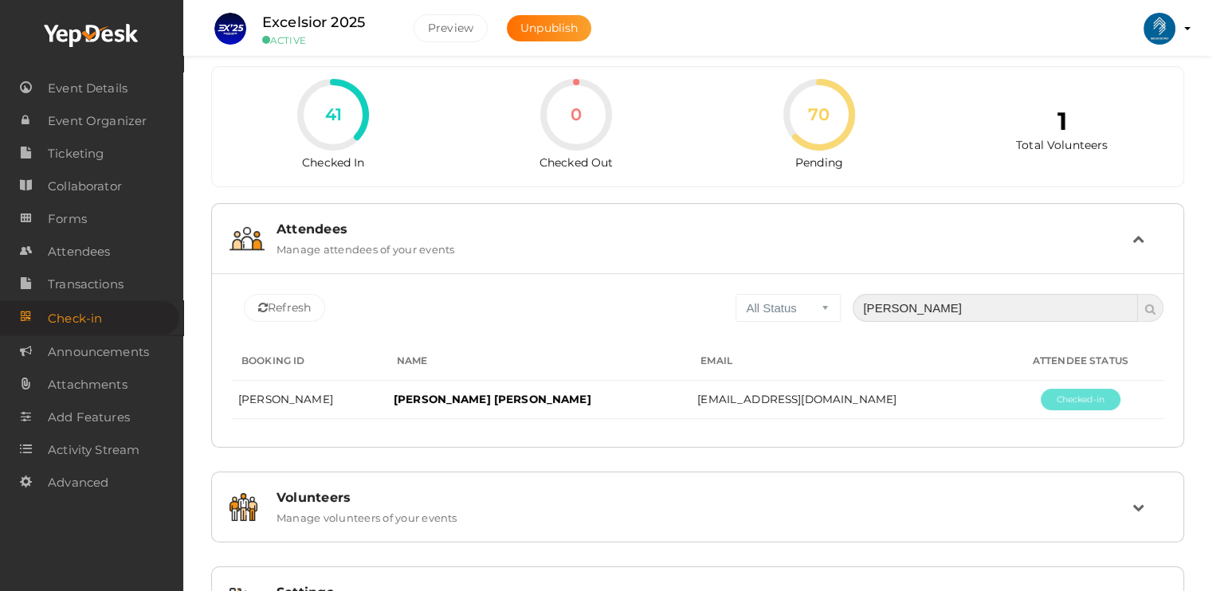
click at [985, 302] on input "[PERSON_NAME]" at bounding box center [995, 308] width 285 height 28
type input "p"
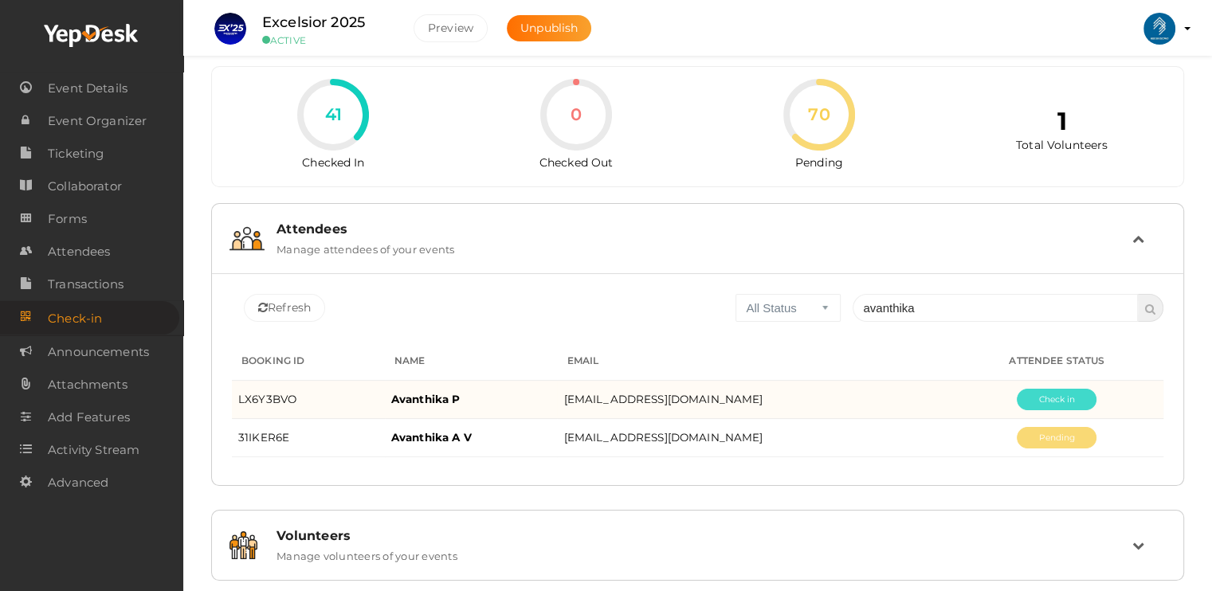
click at [1059, 400] on button "Pending" at bounding box center [1057, 400] width 80 height 22
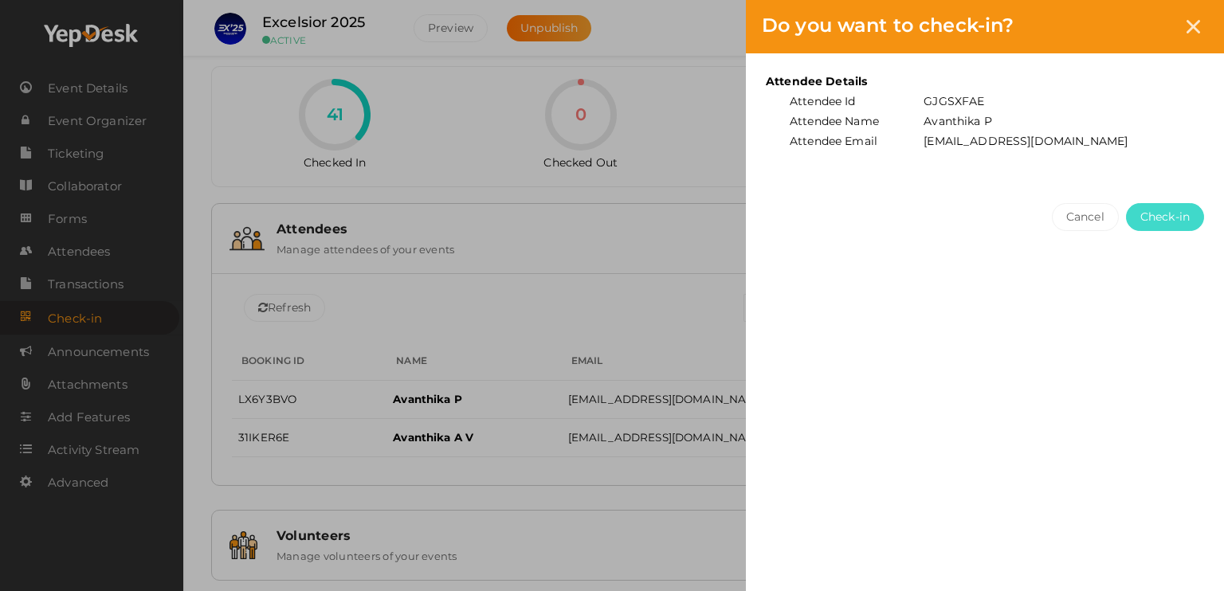
click at [1167, 210] on span "Check-in" at bounding box center [1164, 217] width 49 height 17
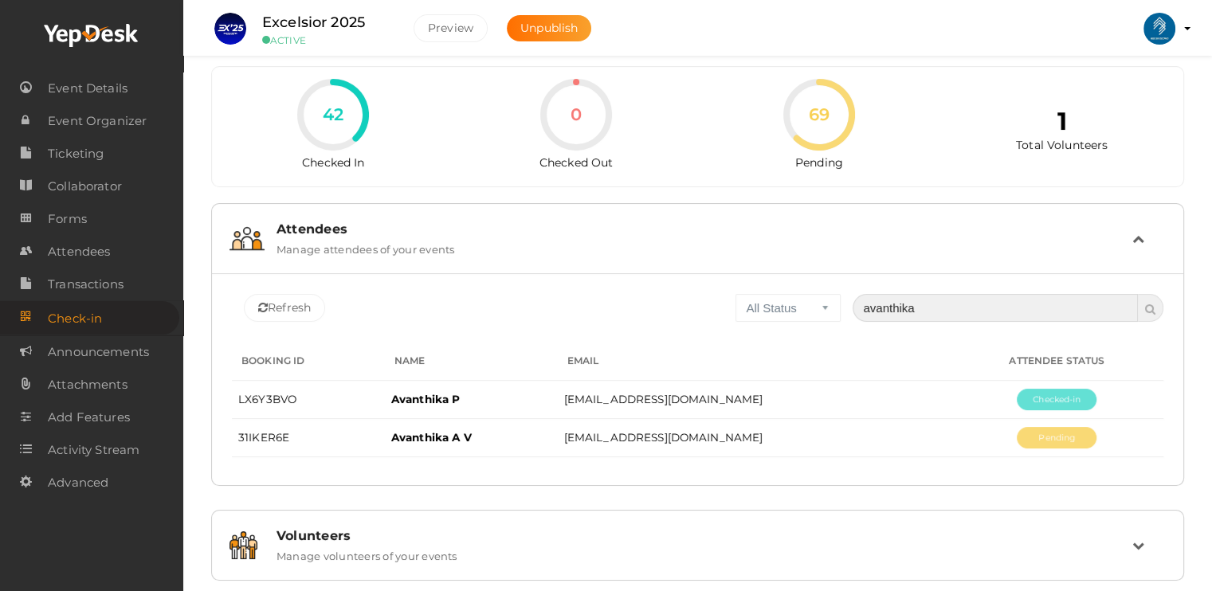
click at [1011, 305] on input "avanthika" at bounding box center [995, 308] width 285 height 28
type input "a"
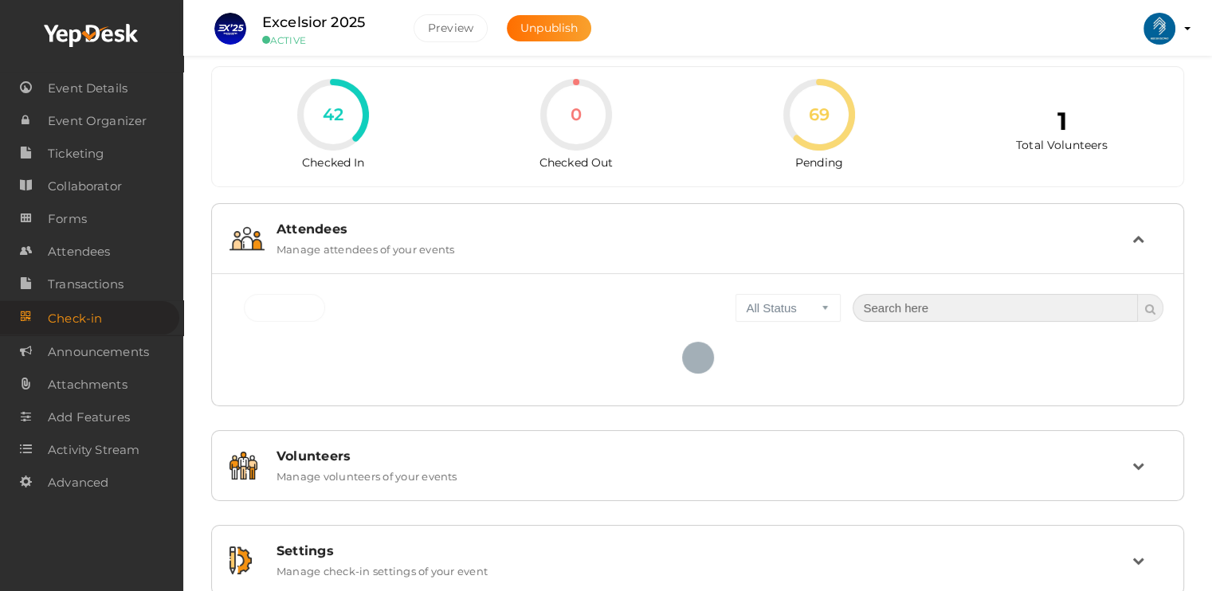
click at [1011, 305] on input "text" at bounding box center [995, 308] width 285 height 28
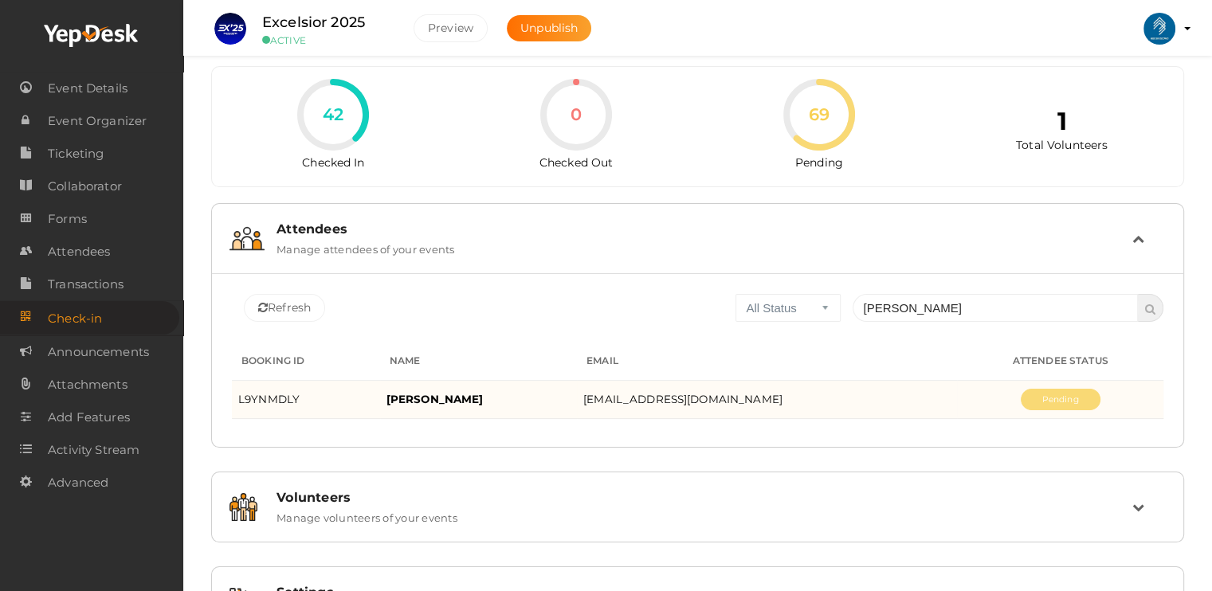
click at [1042, 410] on td "Pending" at bounding box center [1060, 400] width 206 height 38
click at [1048, 391] on button "Pending" at bounding box center [1061, 400] width 80 height 22
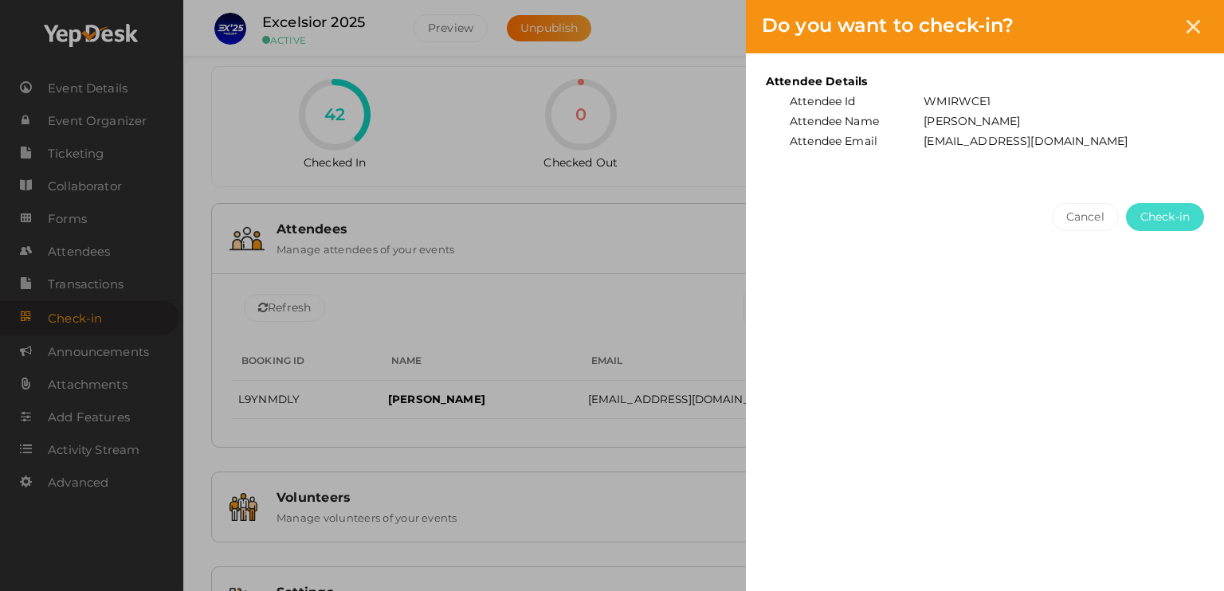
click at [1167, 206] on button "Check-in" at bounding box center [1165, 217] width 78 height 28
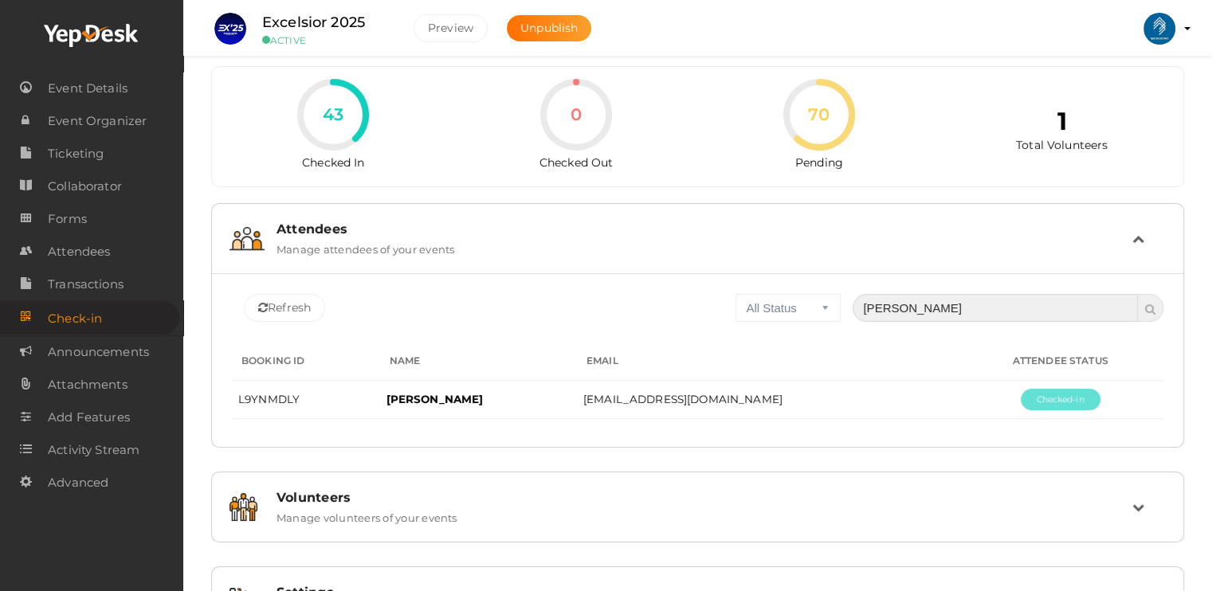
click at [990, 304] on input "[PERSON_NAME]" at bounding box center [995, 308] width 285 height 28
type input "r"
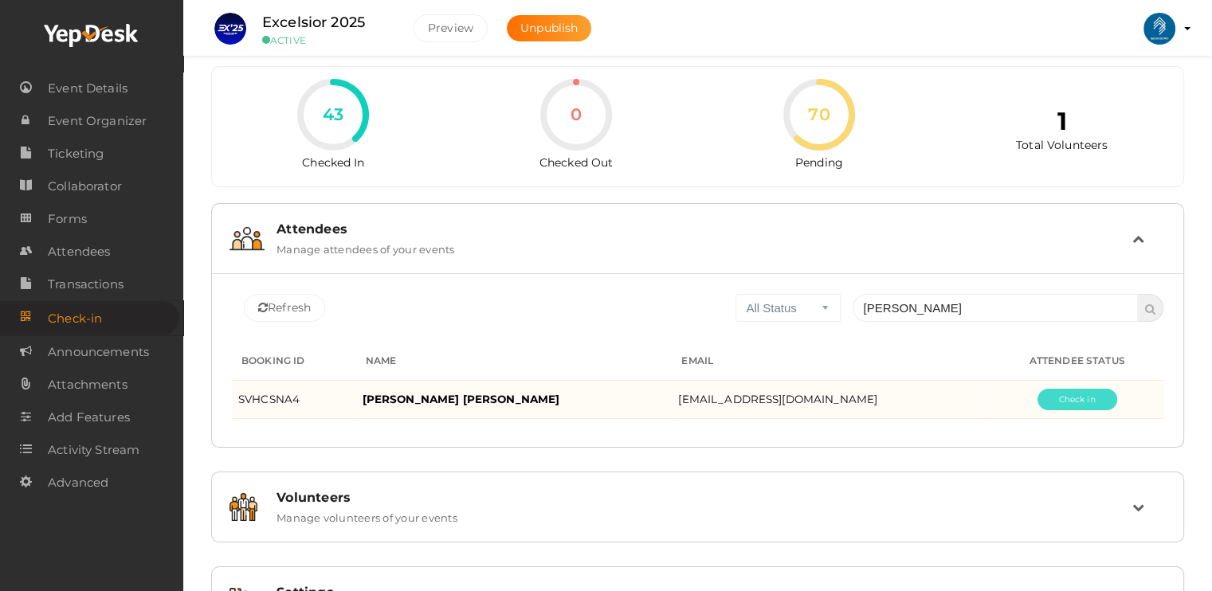
click at [1081, 406] on button "Pending" at bounding box center [1078, 400] width 80 height 22
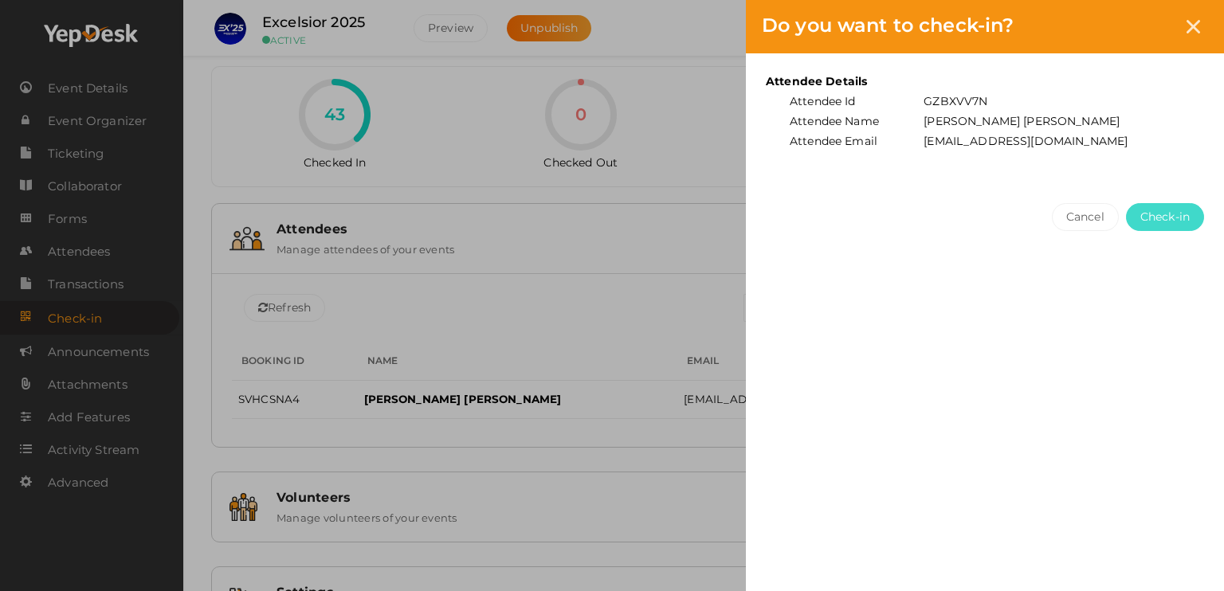
click at [1189, 214] on span "Check-in" at bounding box center [1164, 217] width 49 height 17
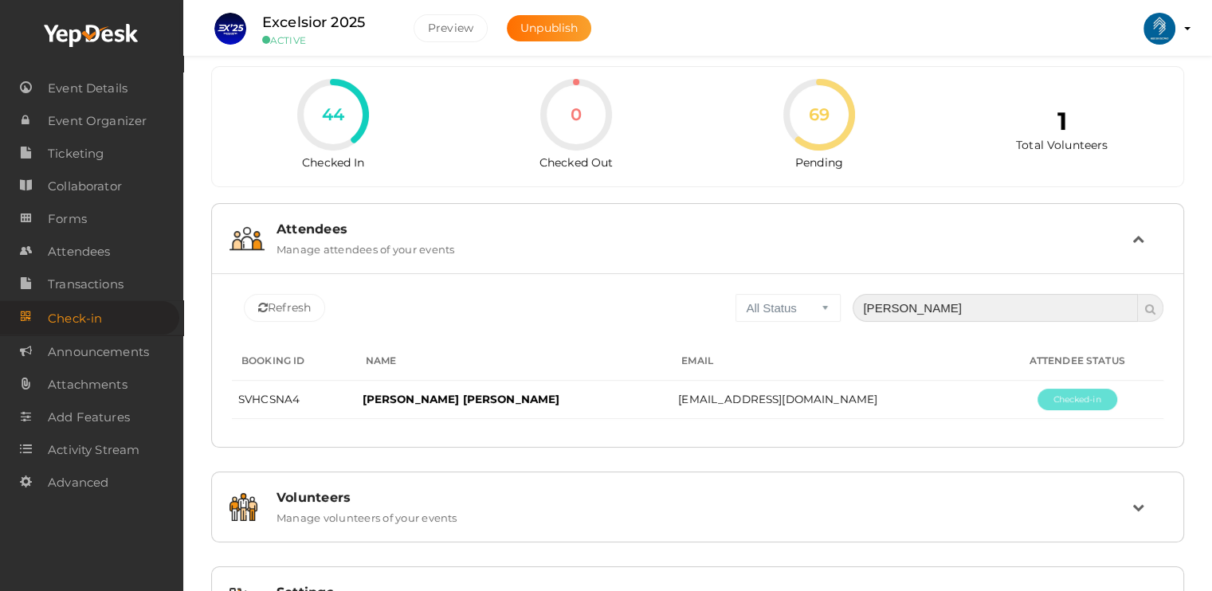
click at [928, 312] on input "[PERSON_NAME]" at bounding box center [995, 308] width 285 height 28
type input "l"
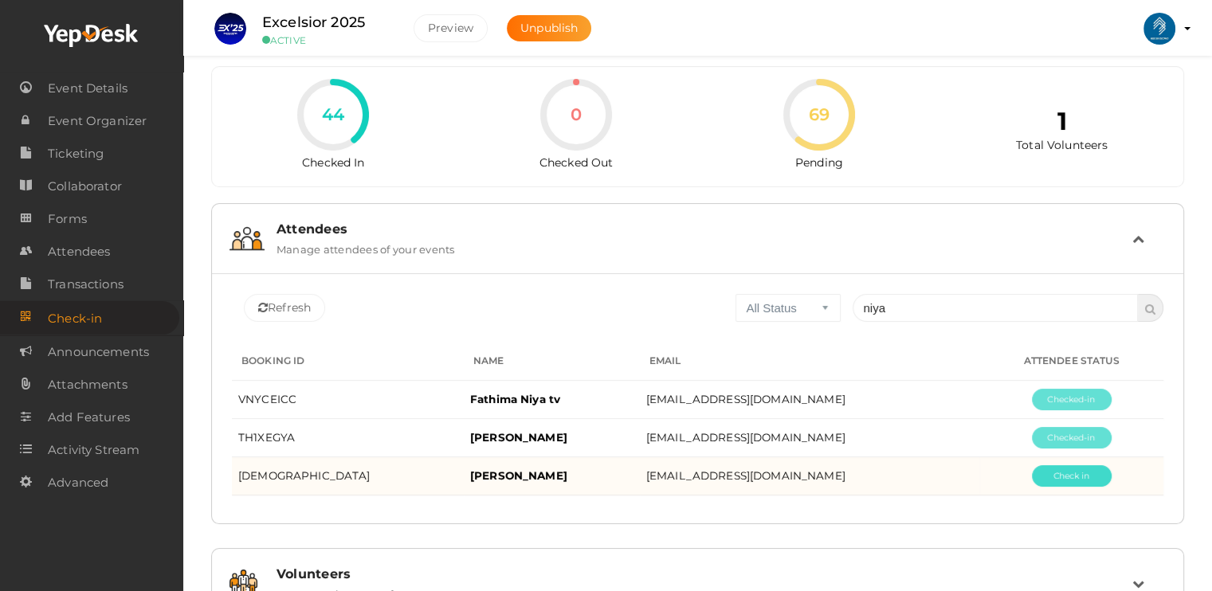
click at [1076, 469] on button "Pending" at bounding box center [1072, 476] width 80 height 22
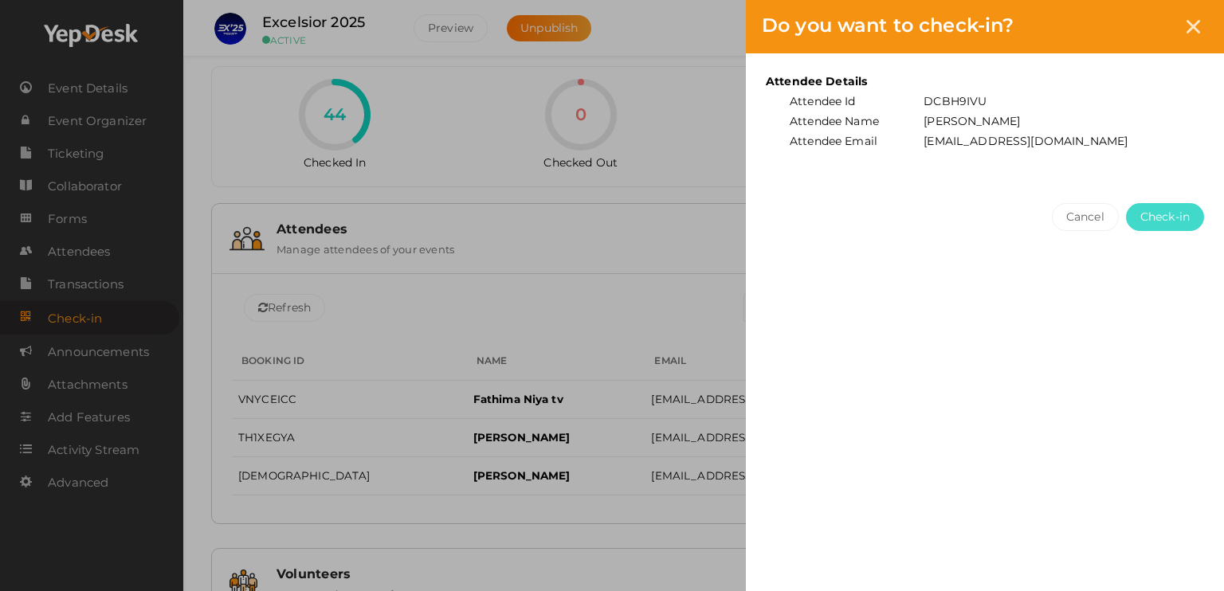
click at [1163, 222] on span "Check-in" at bounding box center [1164, 217] width 49 height 17
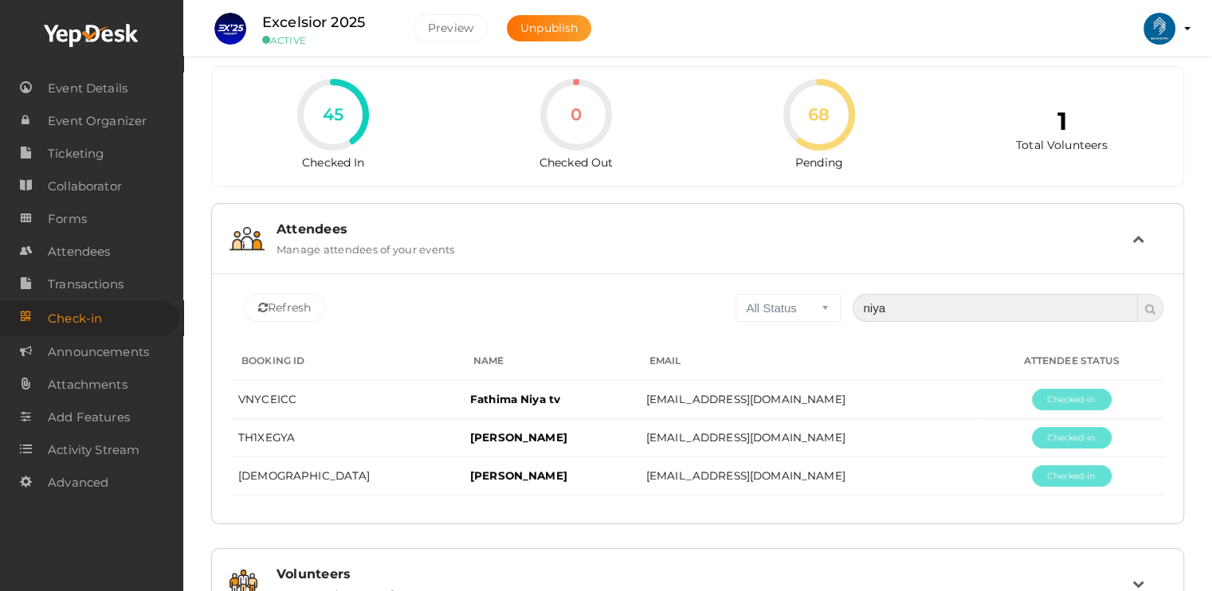
click at [899, 312] on input "niya" at bounding box center [995, 308] width 285 height 28
type input "n"
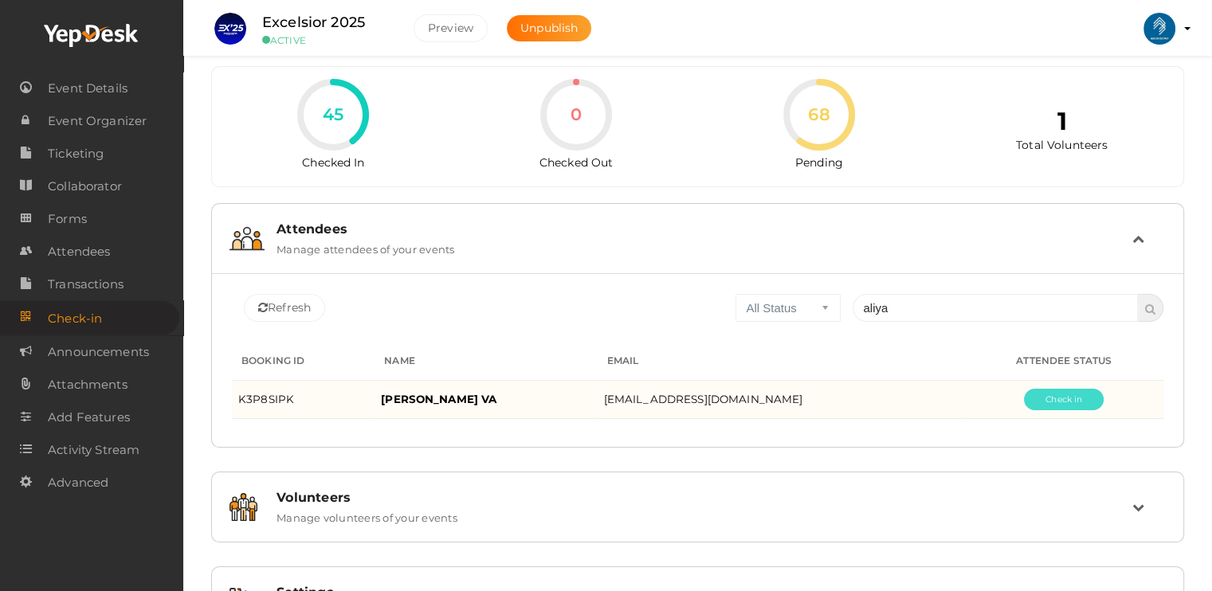
click at [1063, 404] on button "Pending" at bounding box center [1064, 400] width 80 height 22
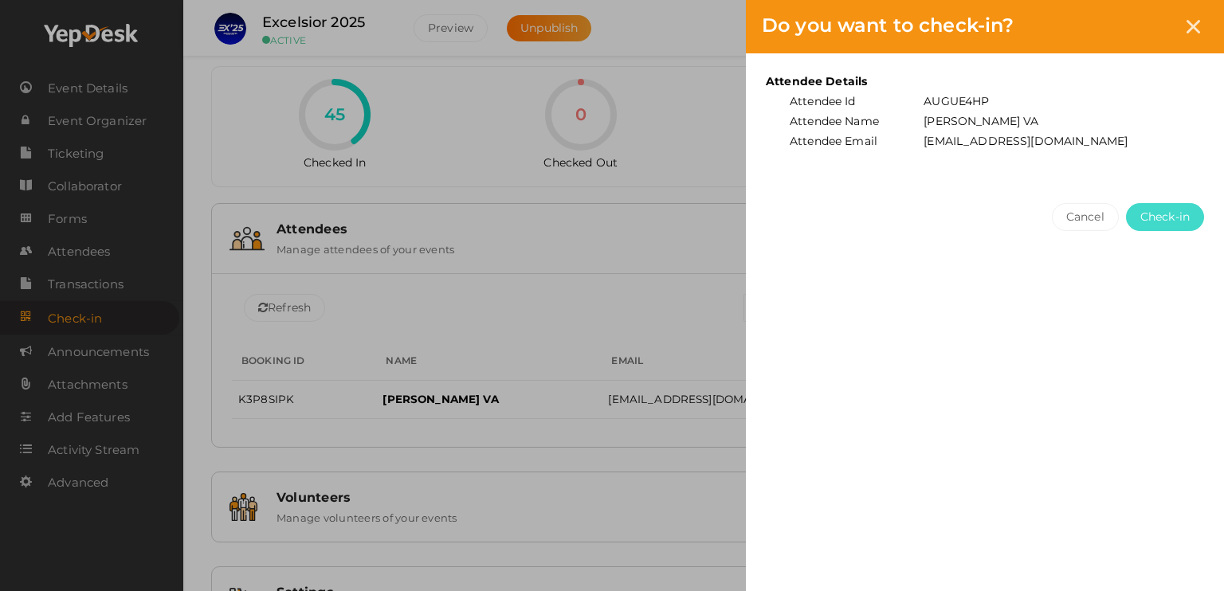
click at [1167, 204] on button "Check-in" at bounding box center [1165, 217] width 78 height 28
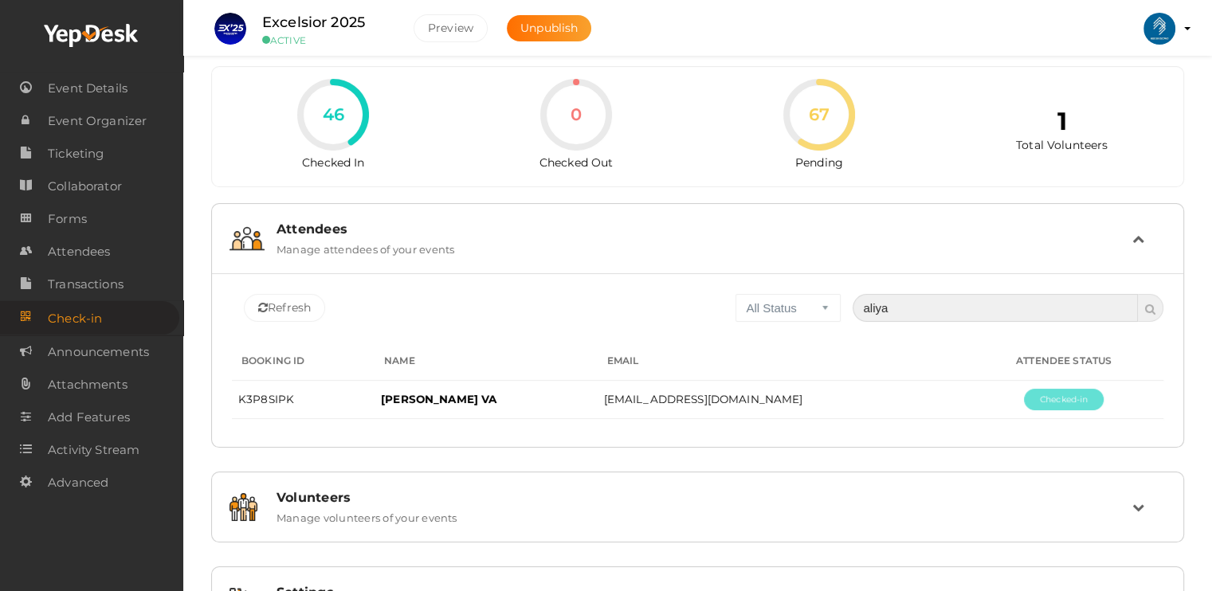
click at [991, 313] on input "aliya" at bounding box center [995, 308] width 285 height 28
type input "a"
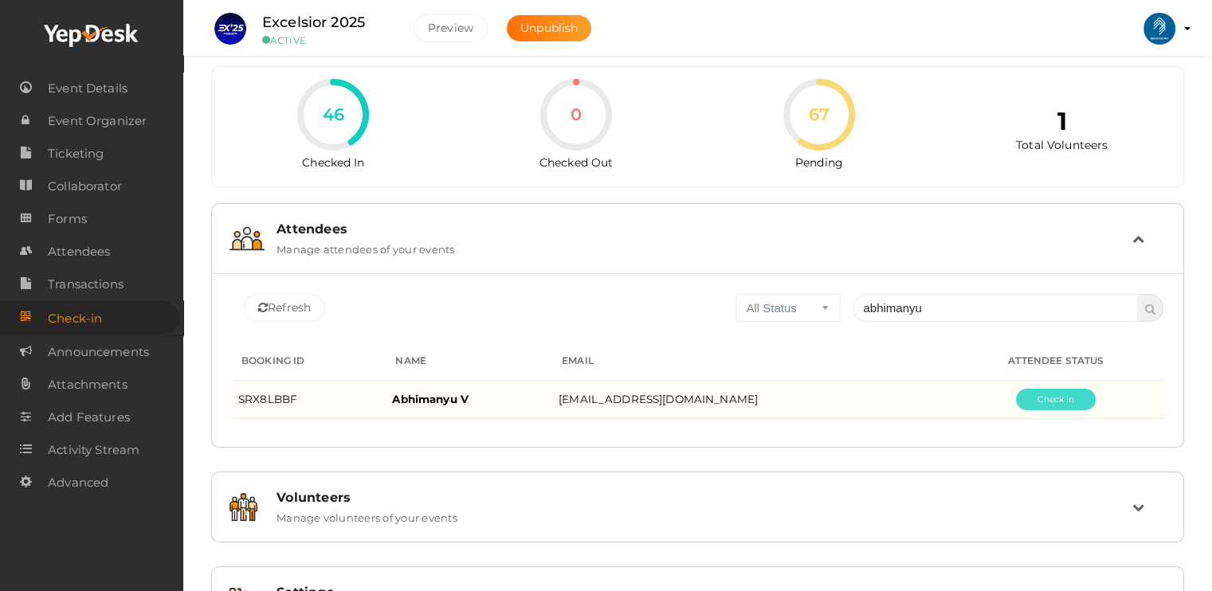
click at [1056, 401] on button "Pending" at bounding box center [1056, 400] width 80 height 22
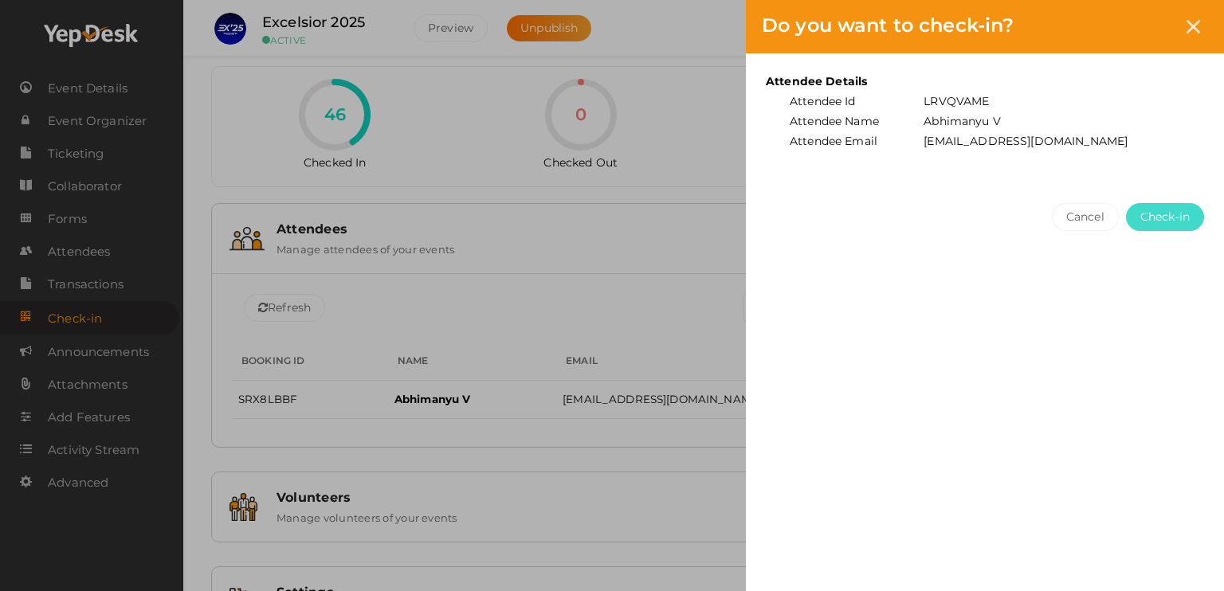
click at [1176, 210] on span "Check-in" at bounding box center [1164, 217] width 49 height 17
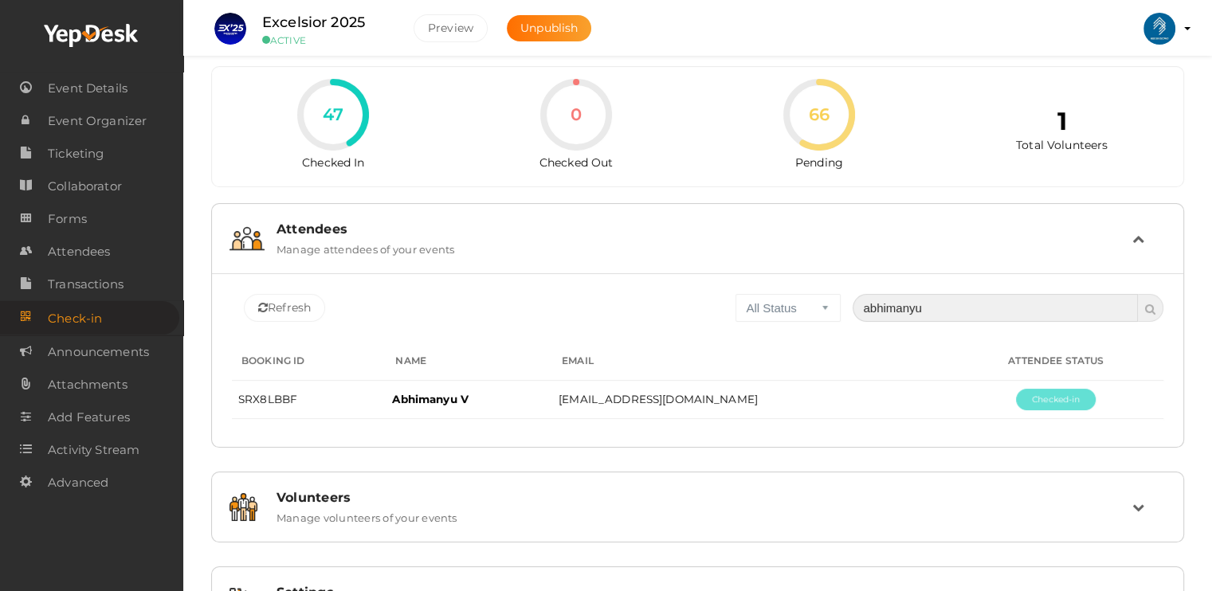
click at [971, 297] on input "abhimanyu" at bounding box center [995, 308] width 285 height 28
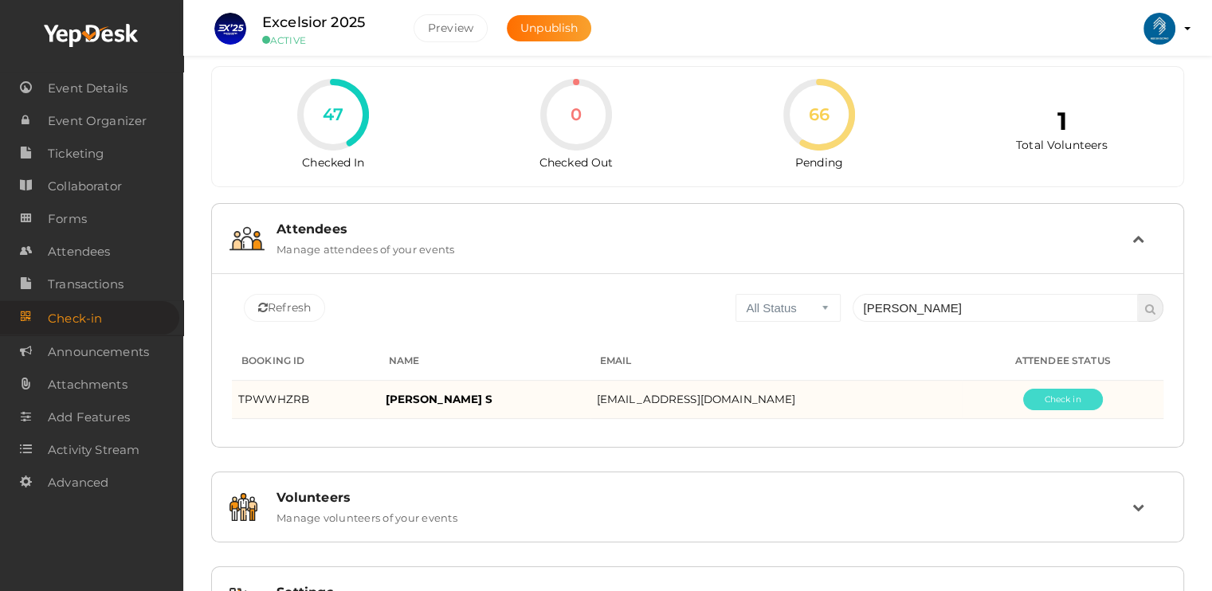
click at [1076, 389] on button "Pending" at bounding box center [1063, 400] width 80 height 22
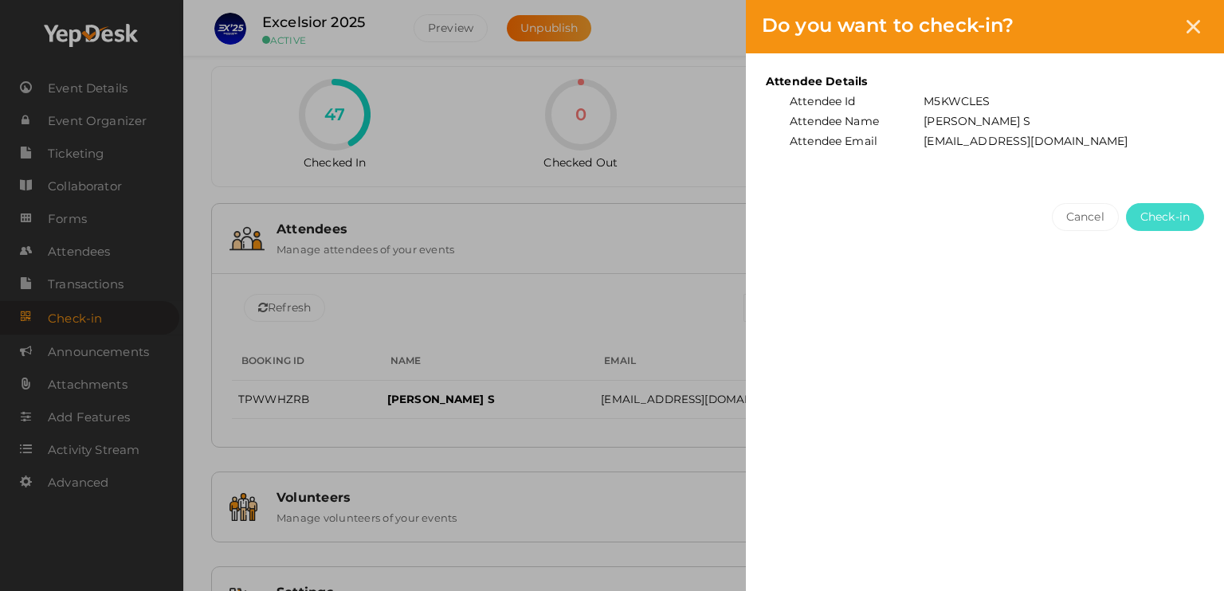
click at [1173, 224] on button "Check-in" at bounding box center [1165, 217] width 78 height 28
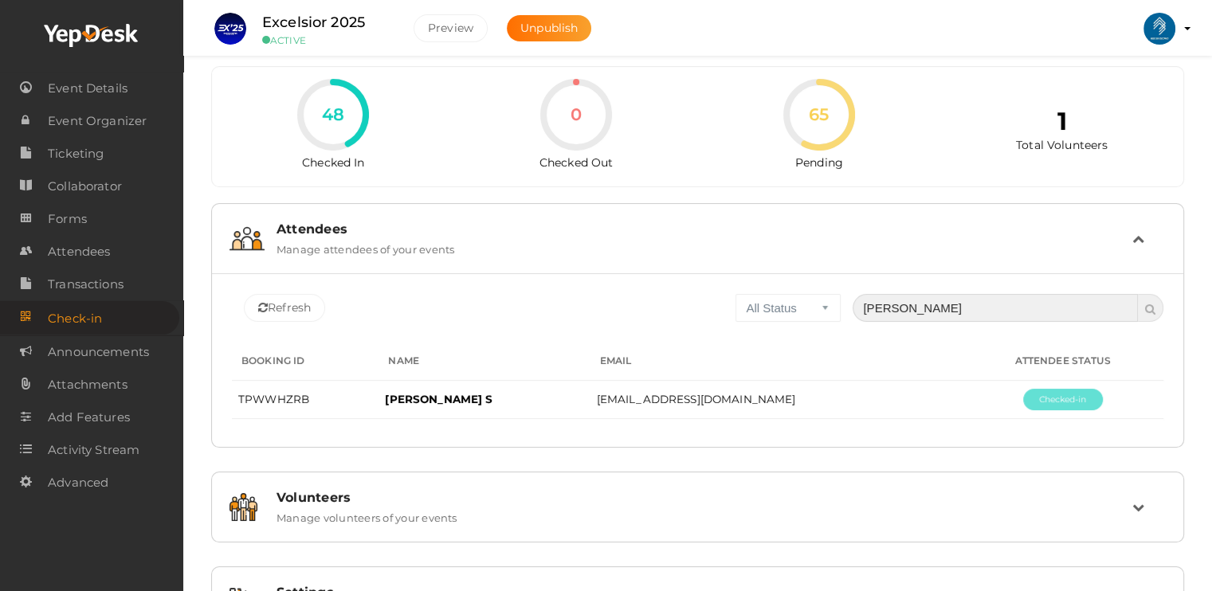
click at [995, 302] on input "[PERSON_NAME]" at bounding box center [995, 308] width 285 height 28
type input "a"
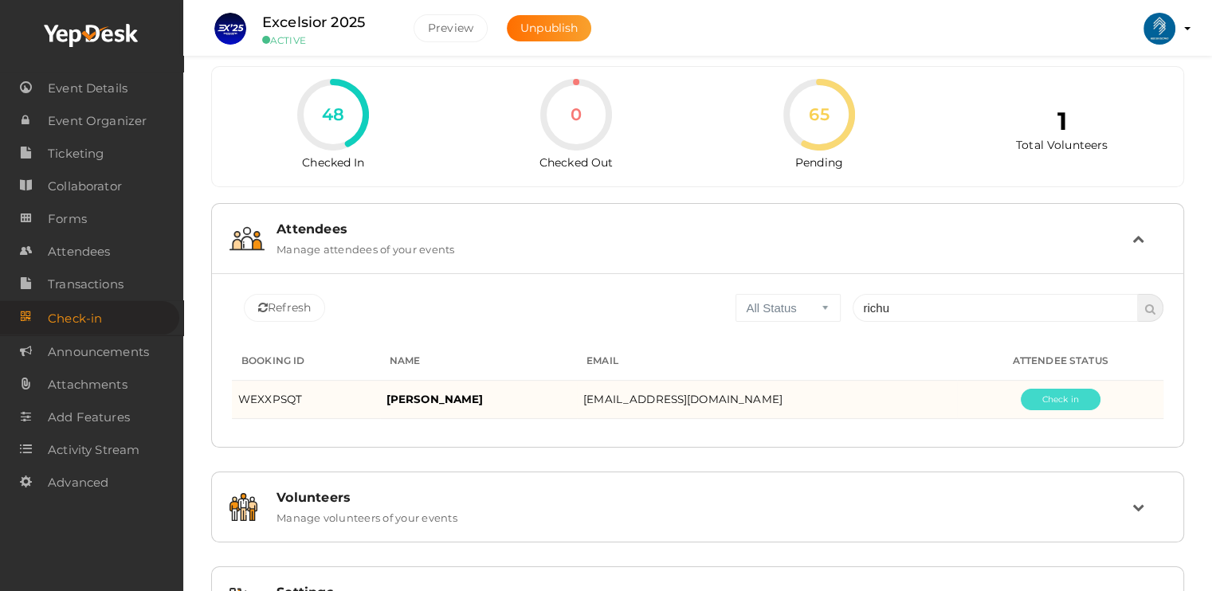
click at [1049, 399] on button "Pending" at bounding box center [1061, 400] width 80 height 22
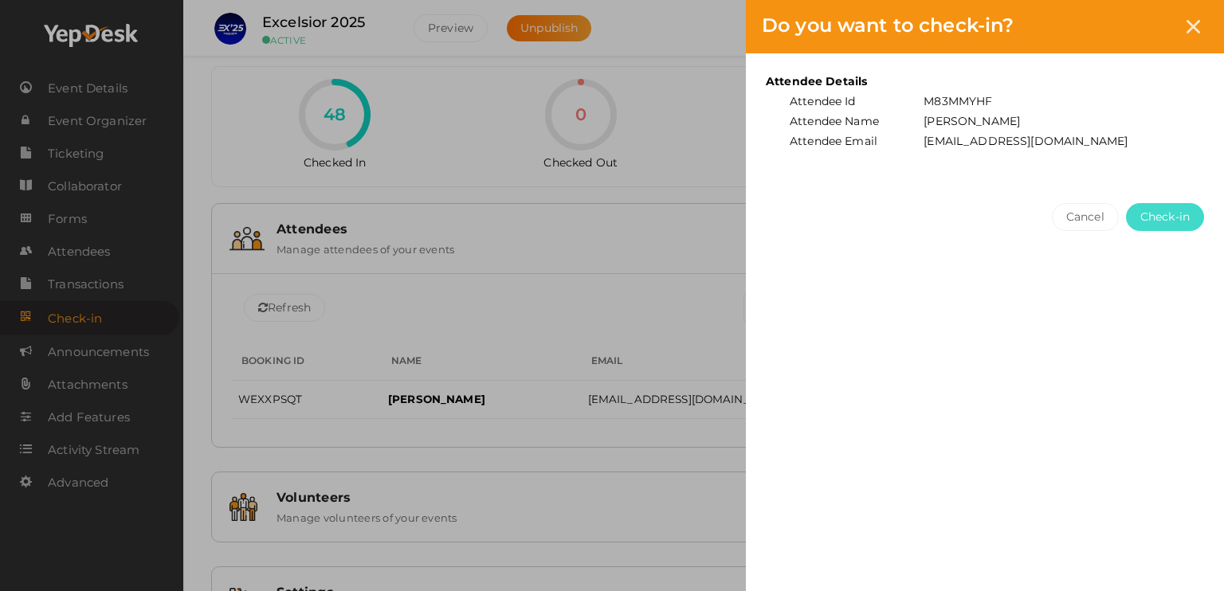
click at [1164, 225] on button "Check-in" at bounding box center [1165, 217] width 78 height 28
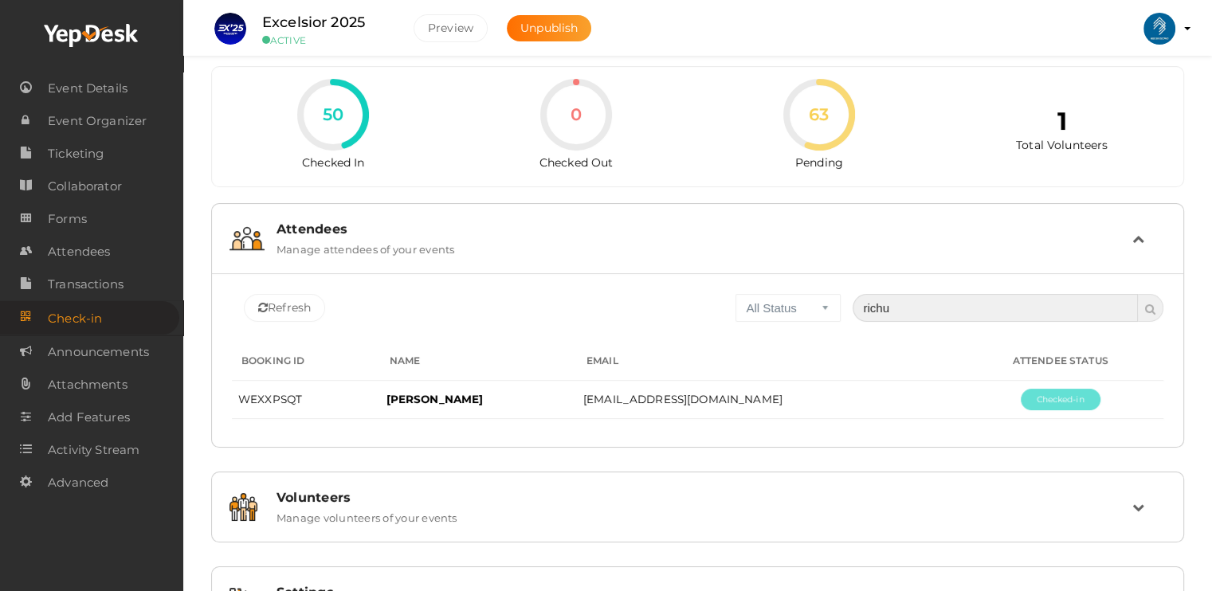
click at [963, 308] on input "richu" at bounding box center [995, 308] width 285 height 28
type input "r"
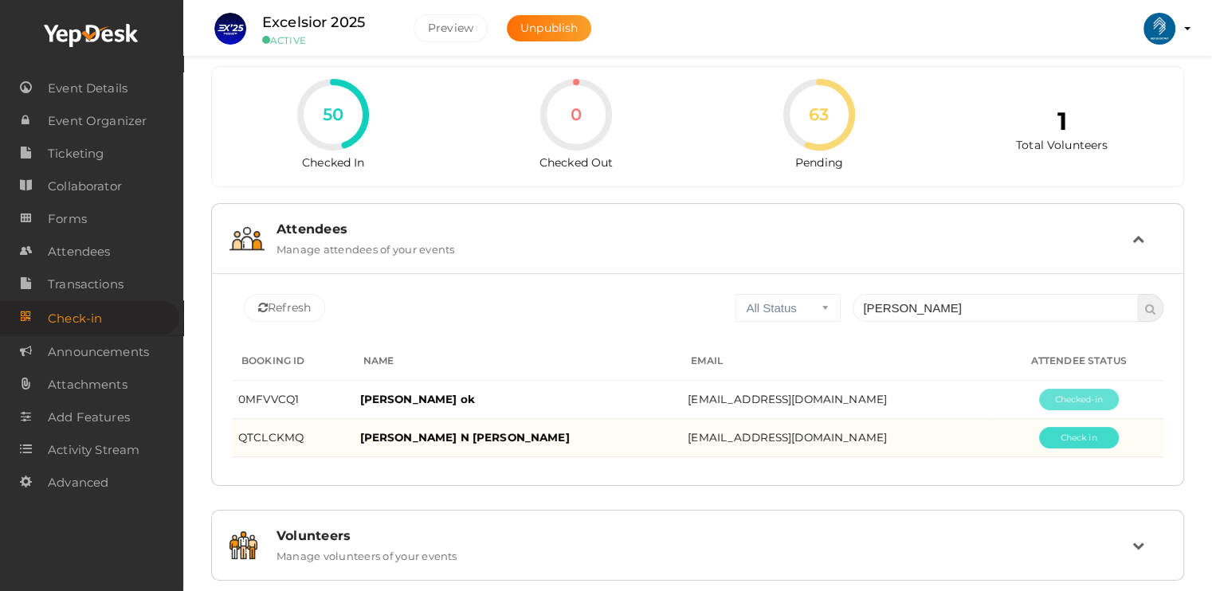
click at [1046, 438] on button "Pending" at bounding box center [1079, 438] width 80 height 22
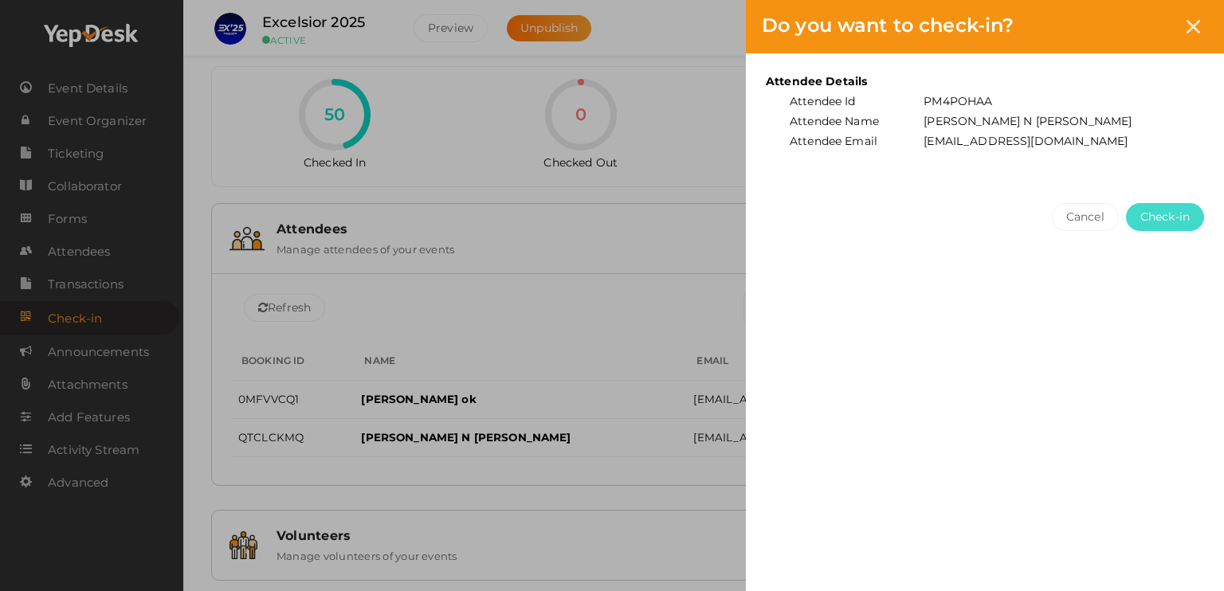
click at [1174, 224] on button "Check-in" at bounding box center [1165, 217] width 78 height 28
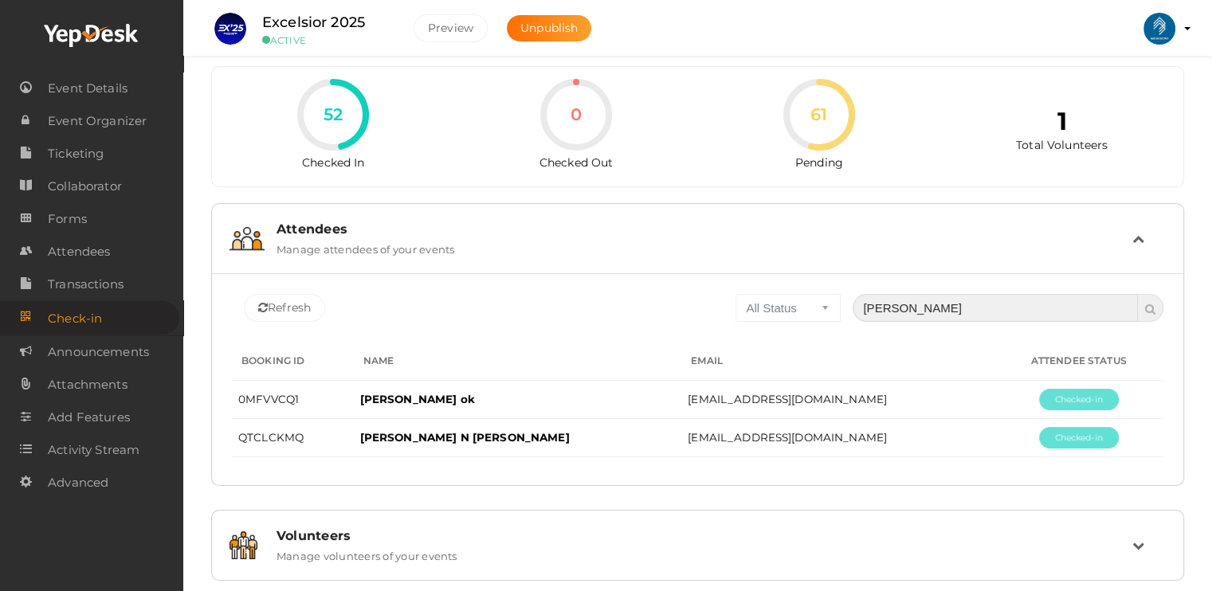
click at [983, 305] on input "[PERSON_NAME]" at bounding box center [995, 308] width 285 height 28
type input "k"
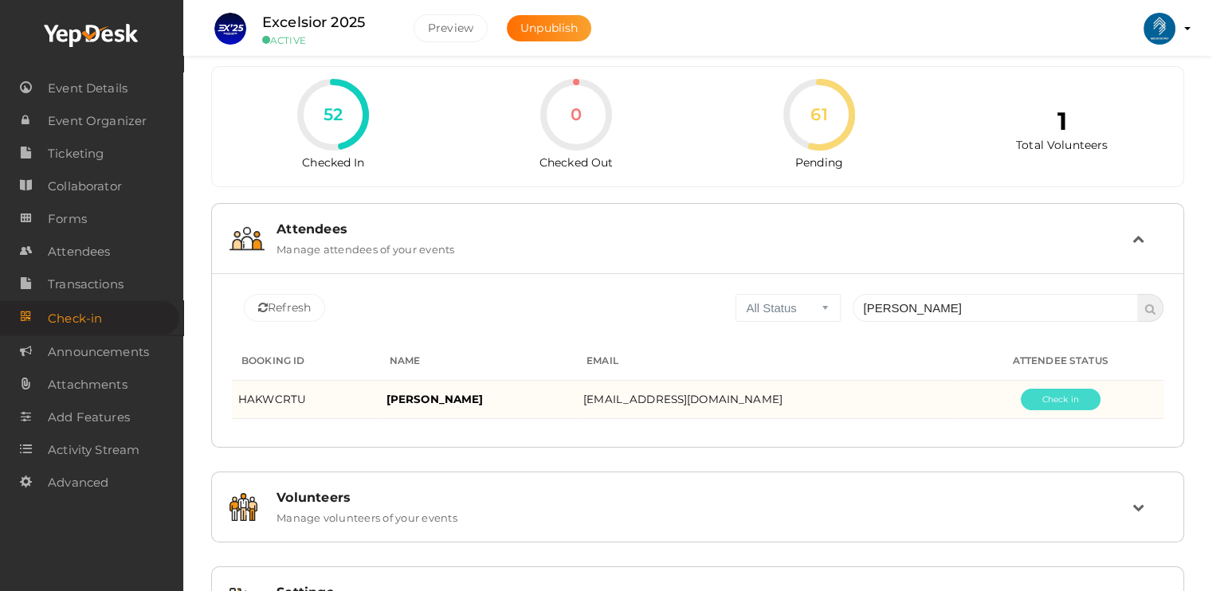
click at [1061, 396] on button "Pending" at bounding box center [1061, 400] width 80 height 22
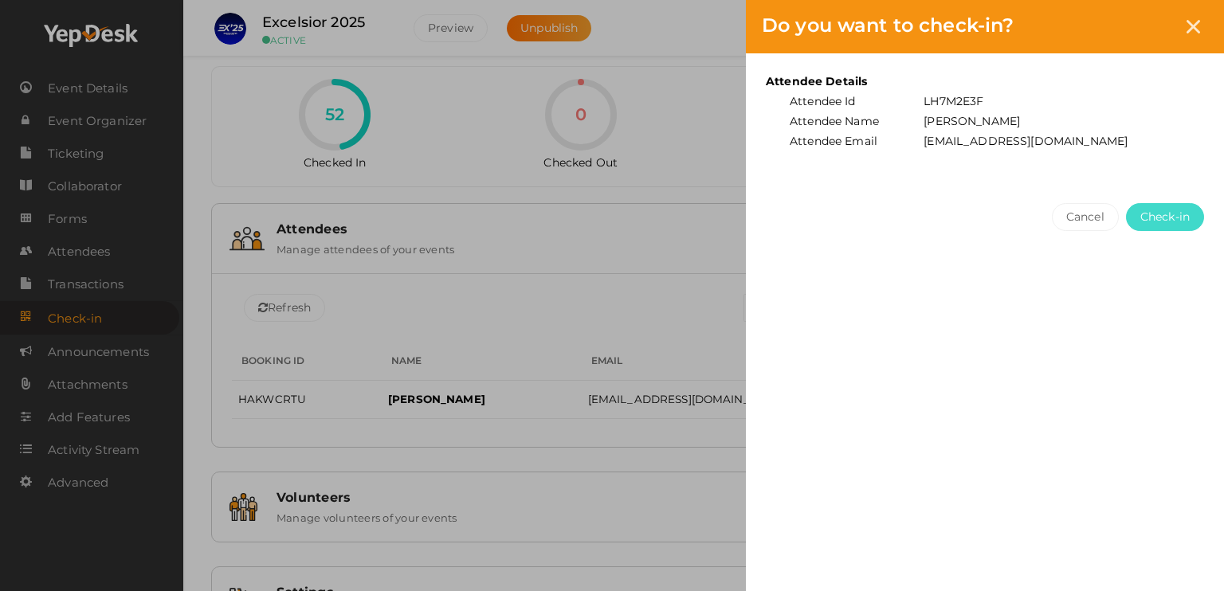
click at [1176, 223] on span "Check-in" at bounding box center [1164, 217] width 49 height 17
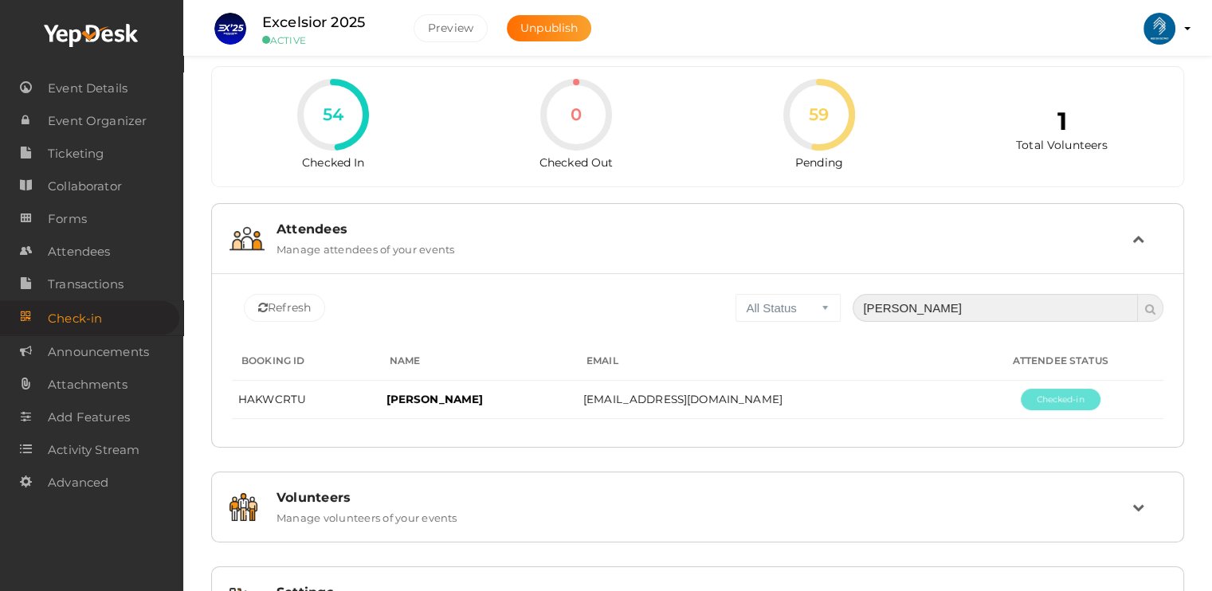
click at [893, 299] on input "[PERSON_NAME]" at bounding box center [995, 308] width 285 height 28
type input "j"
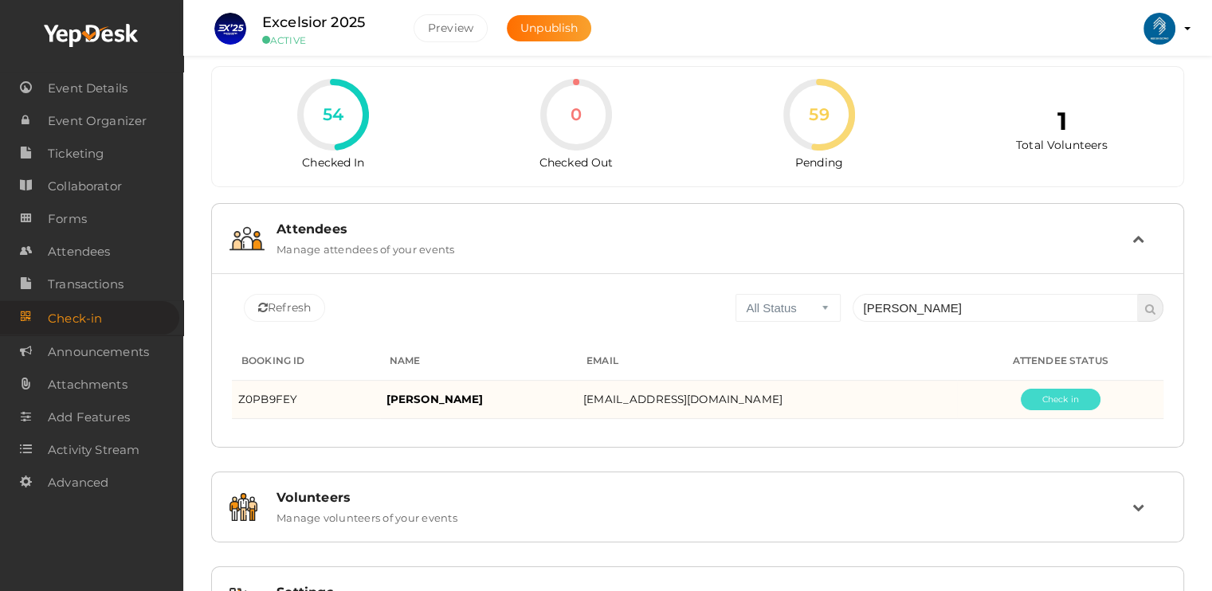
click at [1080, 400] on button "Pending" at bounding box center [1061, 400] width 80 height 22
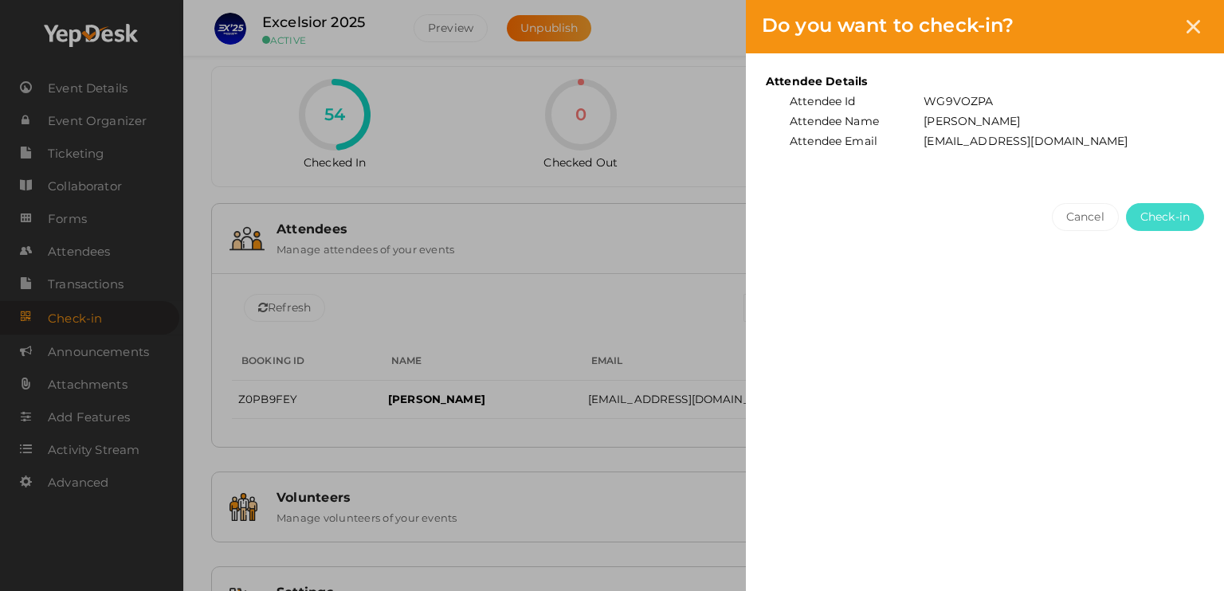
click at [1176, 210] on span "Check-in" at bounding box center [1164, 217] width 49 height 17
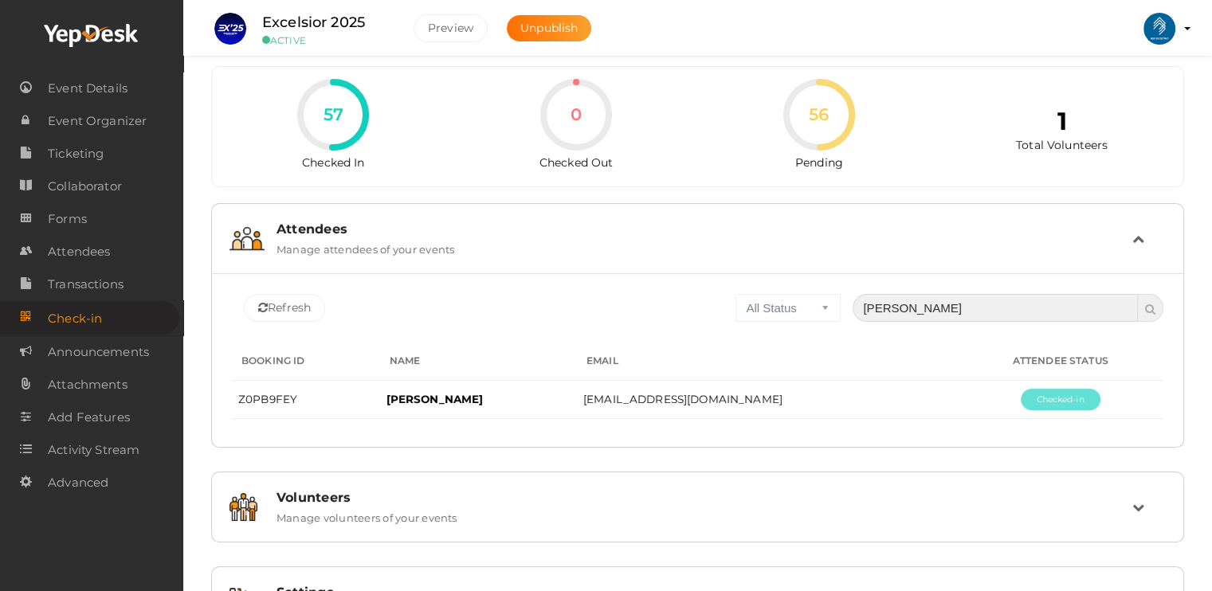
click at [1036, 312] on input "[PERSON_NAME]" at bounding box center [995, 308] width 285 height 28
type input "p"
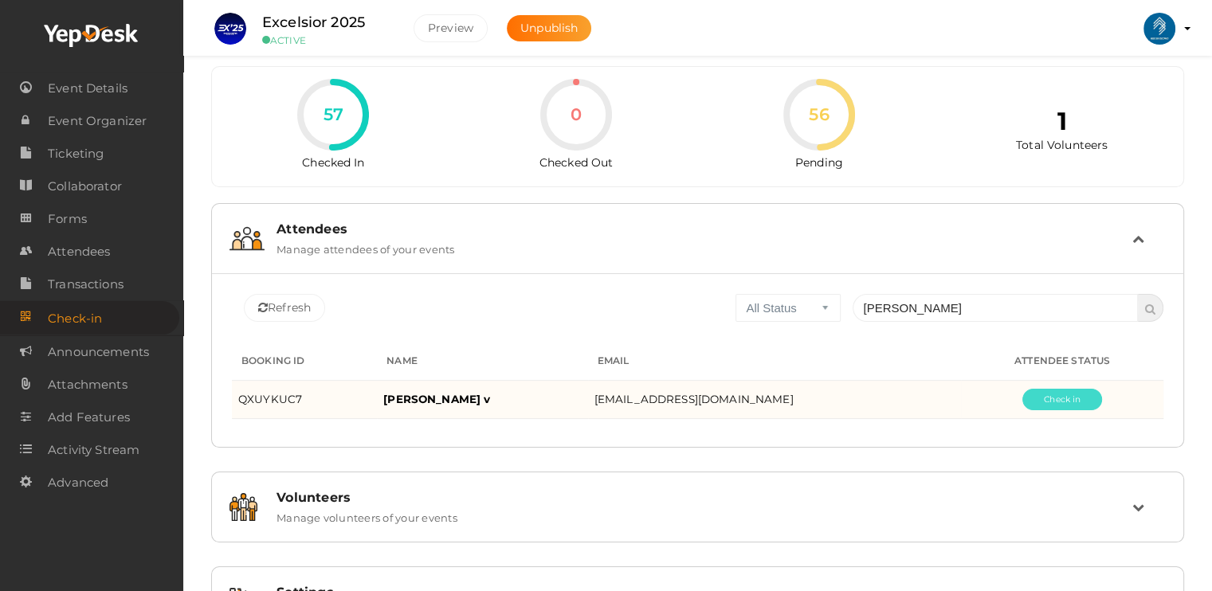
click at [1073, 406] on button "Pending" at bounding box center [1062, 400] width 80 height 22
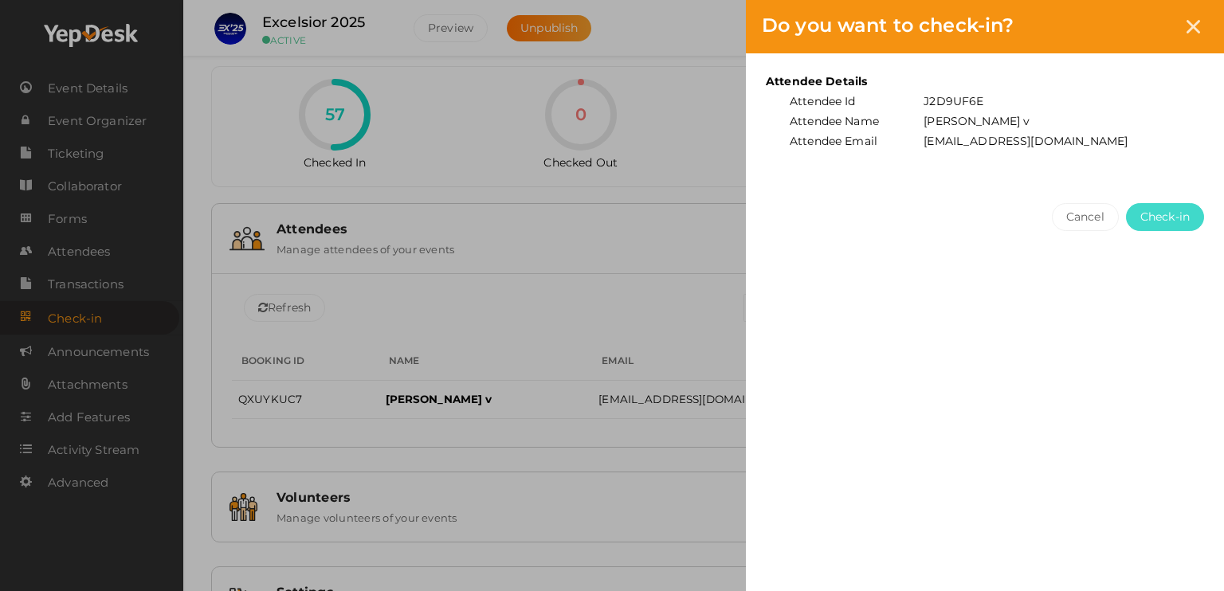
click at [1171, 216] on span "Check-in" at bounding box center [1164, 217] width 49 height 17
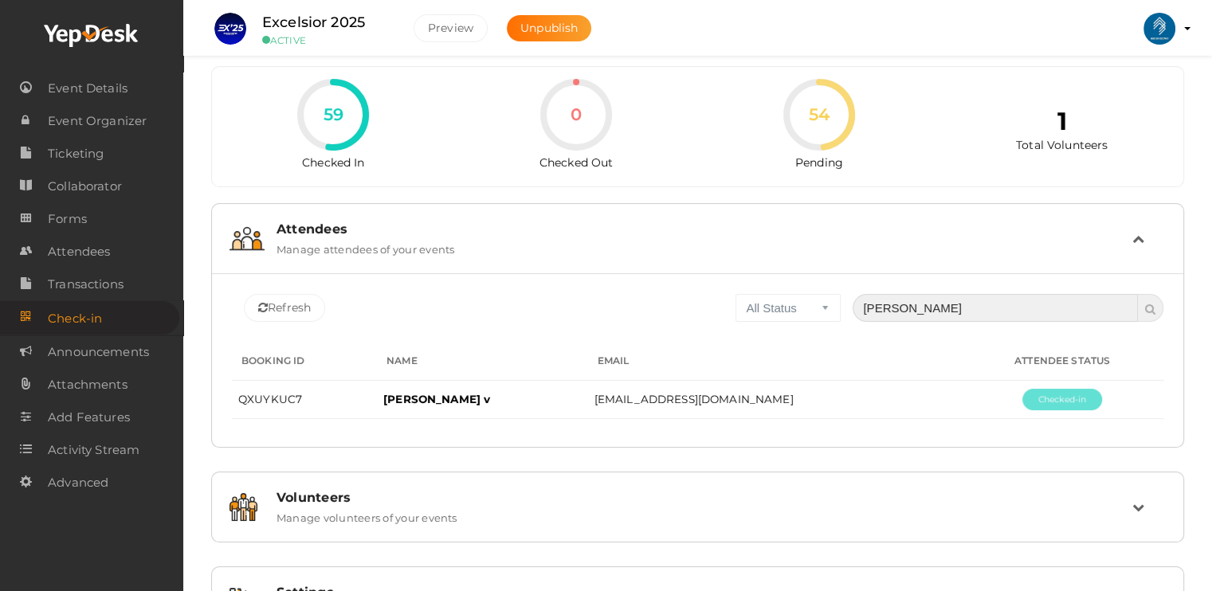
click at [954, 297] on input "[PERSON_NAME]" at bounding box center [995, 308] width 285 height 28
type input "b"
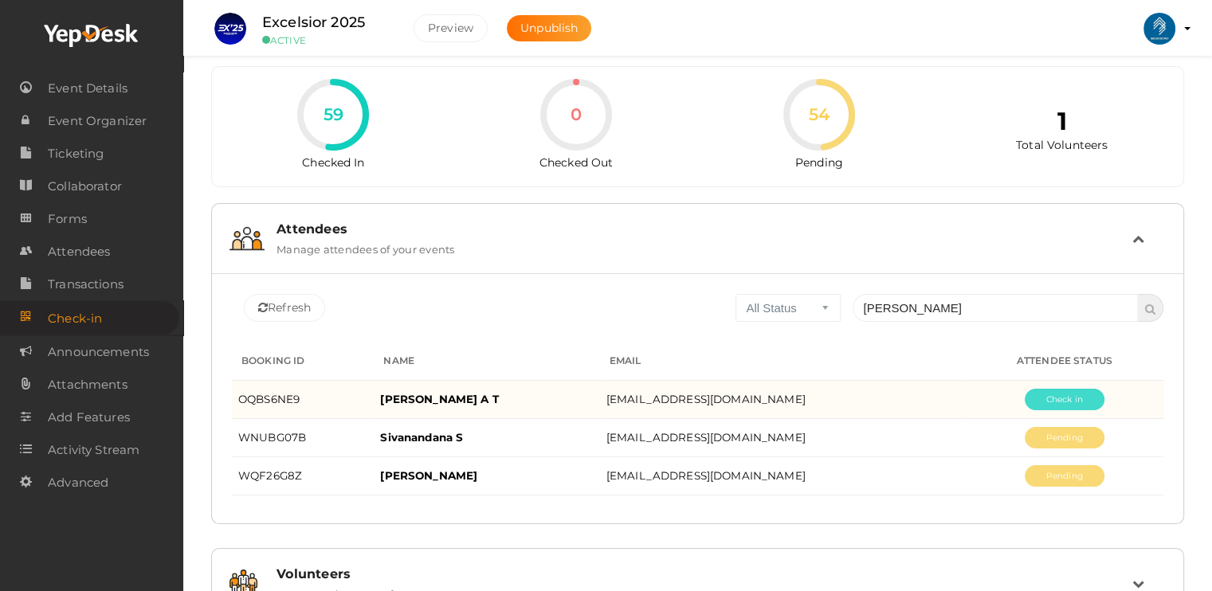
click at [1071, 399] on button "Pending" at bounding box center [1065, 400] width 80 height 22
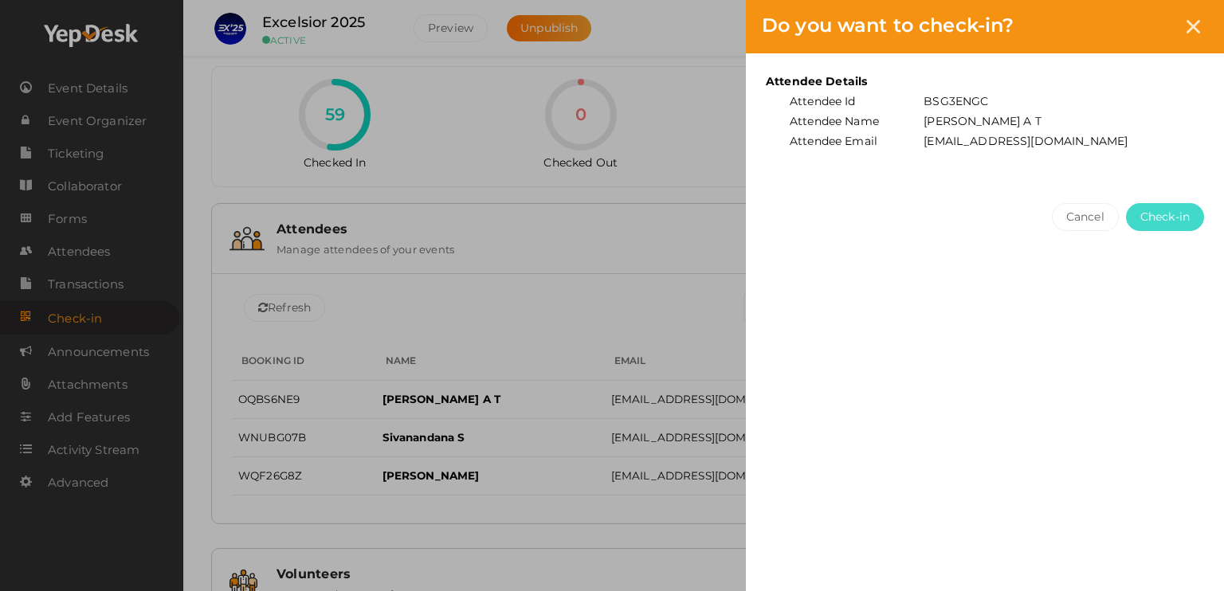
click at [1181, 224] on button "Check-in" at bounding box center [1165, 217] width 78 height 28
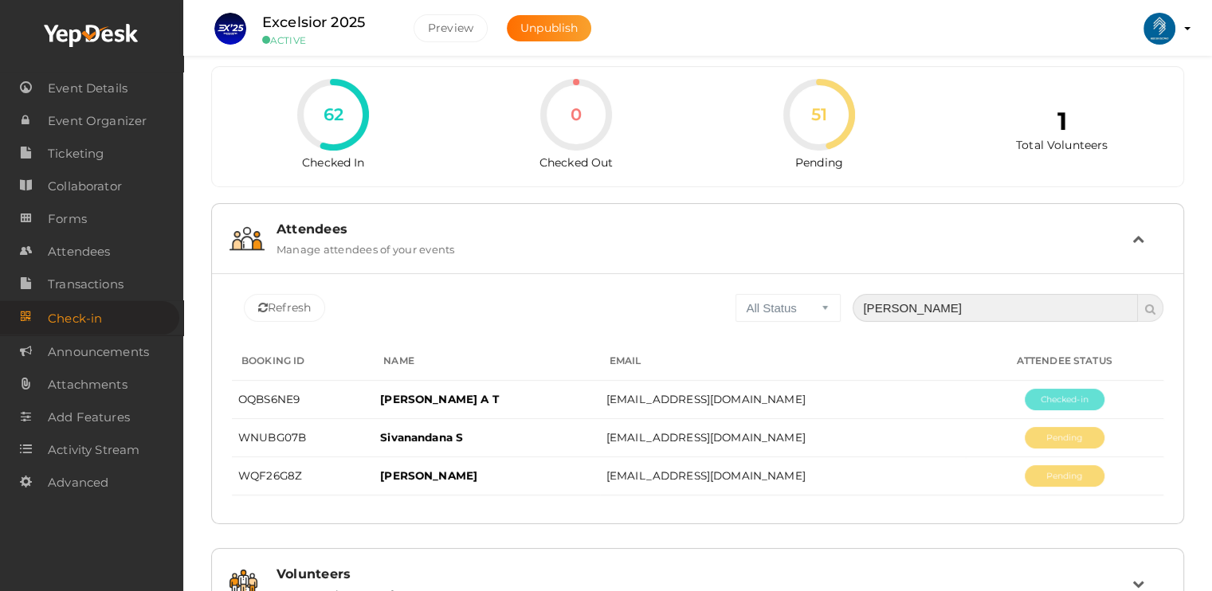
click at [963, 300] on input "[PERSON_NAME]" at bounding box center [995, 308] width 285 height 28
type input "a"
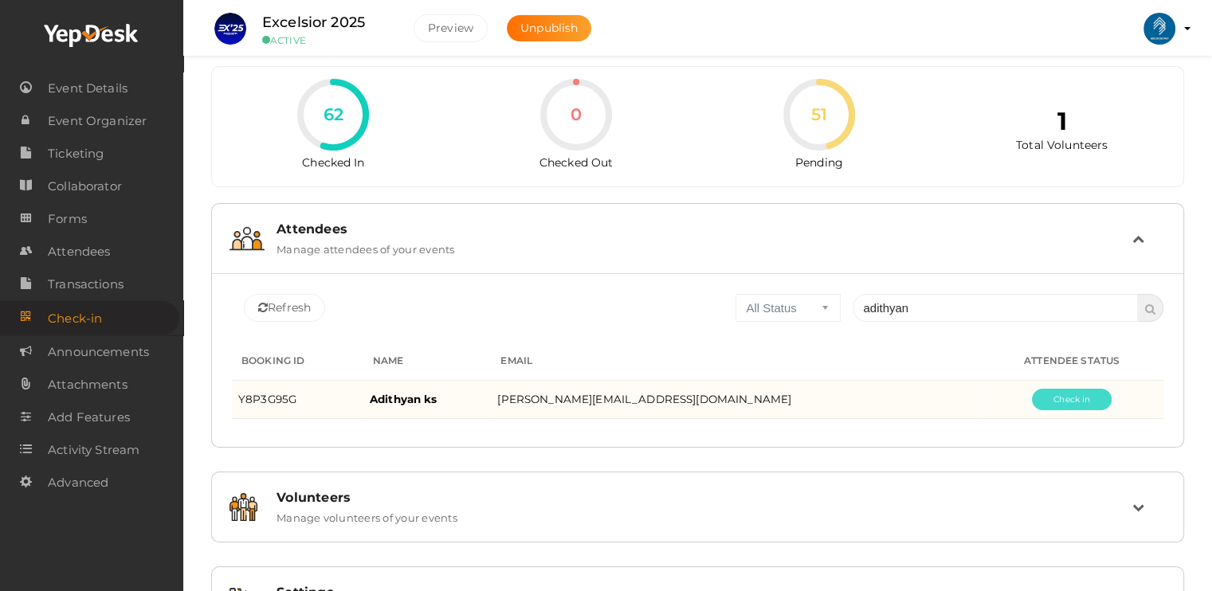
click at [1058, 404] on button "Pending" at bounding box center [1072, 400] width 80 height 22
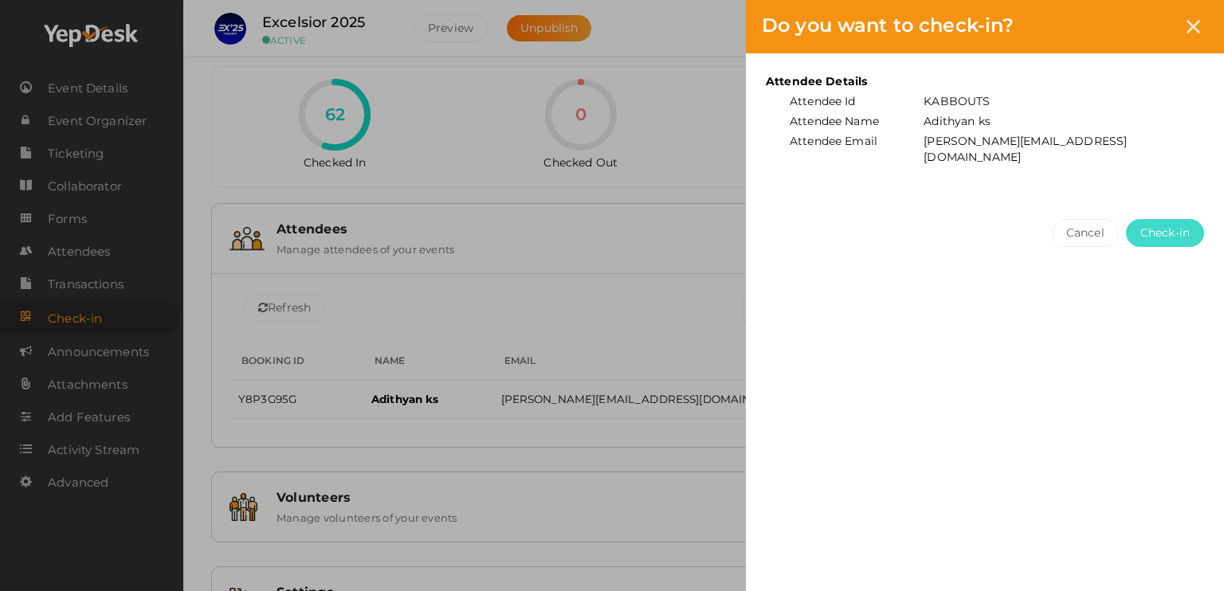
click at [1181, 225] on span "Check-in" at bounding box center [1164, 233] width 49 height 17
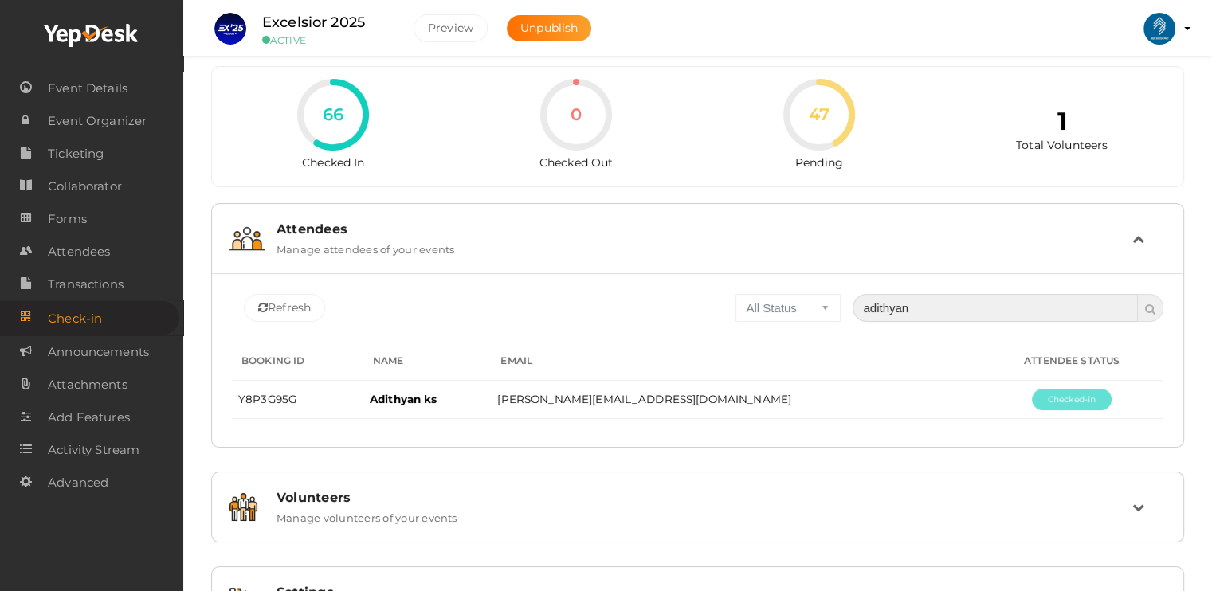
click at [974, 296] on input "adithyan" at bounding box center [995, 308] width 285 height 28
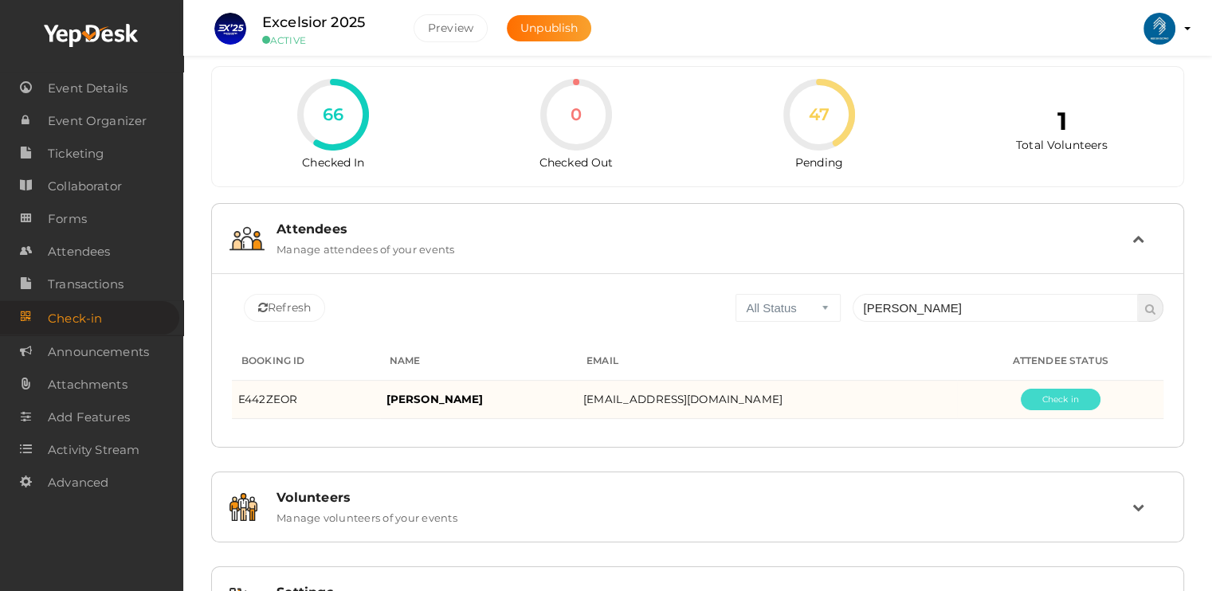
click at [1049, 394] on button "Pending" at bounding box center [1061, 400] width 80 height 22
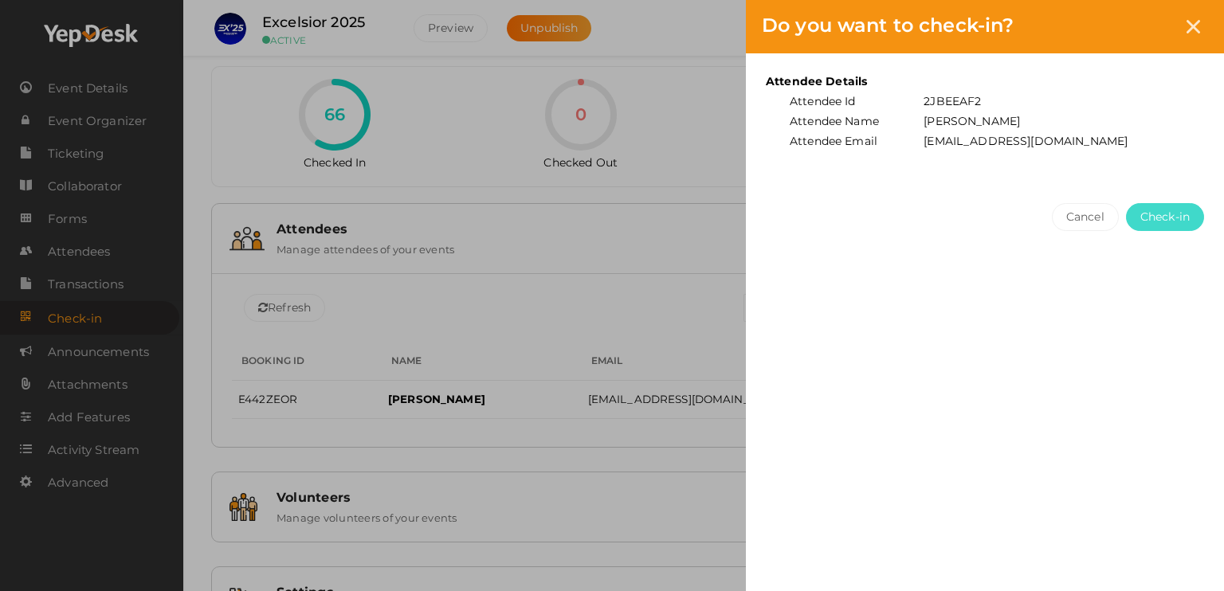
click at [1189, 216] on span "Check-in" at bounding box center [1164, 217] width 49 height 17
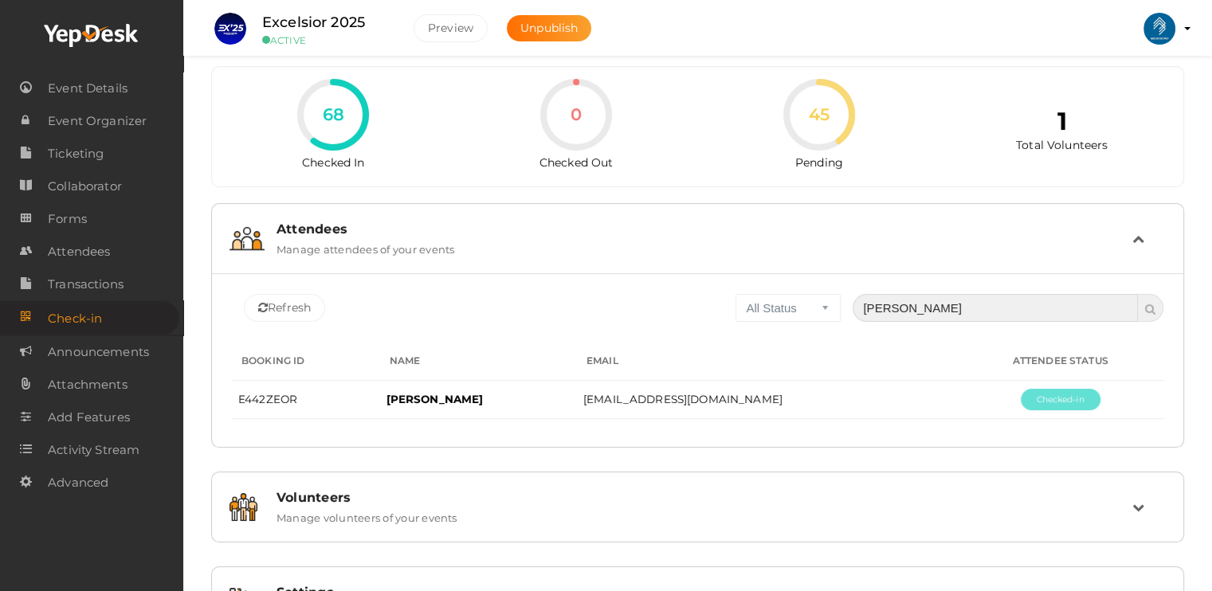
click at [958, 315] on input "[PERSON_NAME]" at bounding box center [995, 308] width 285 height 28
type input "a"
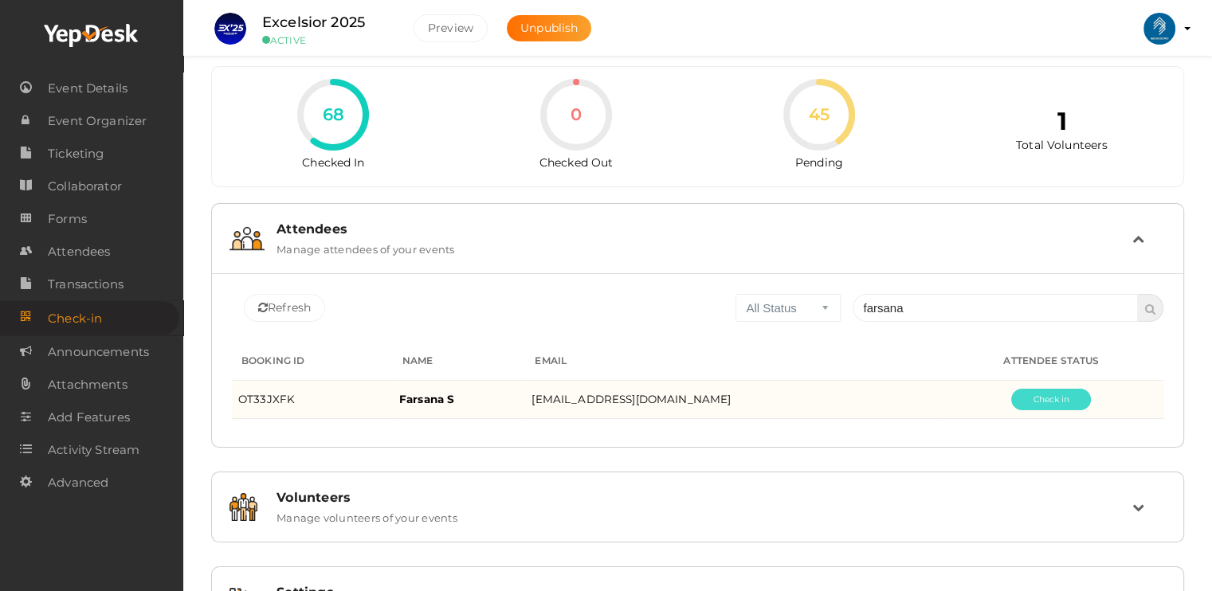
click at [1061, 398] on button "Pending" at bounding box center [1051, 400] width 80 height 22
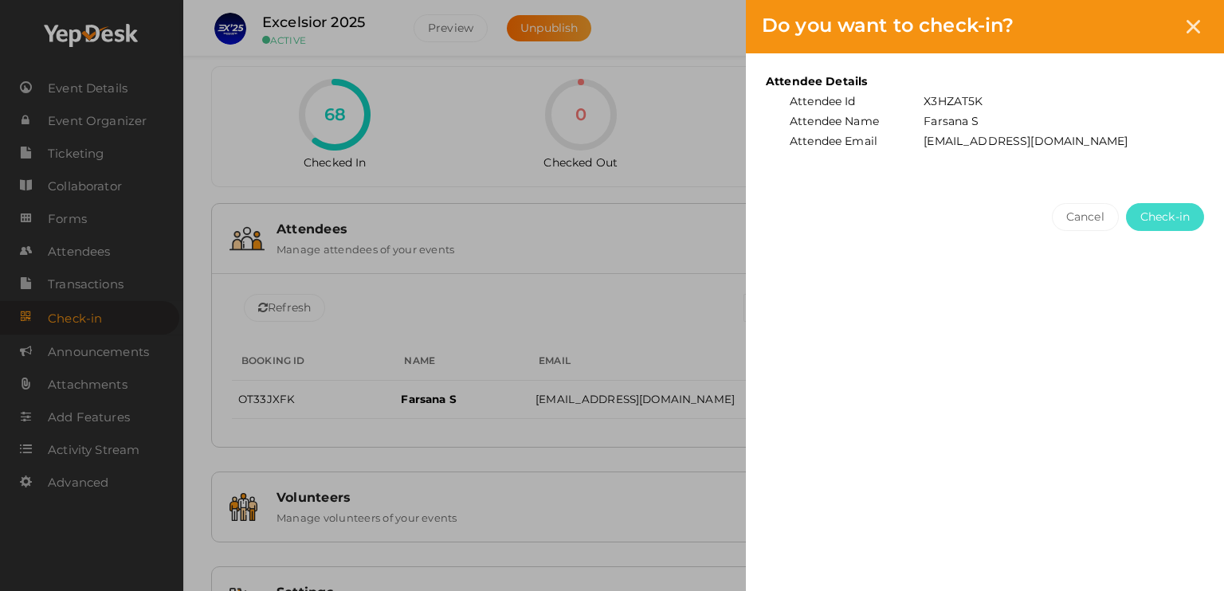
click at [1159, 223] on span "Check-in" at bounding box center [1164, 217] width 49 height 17
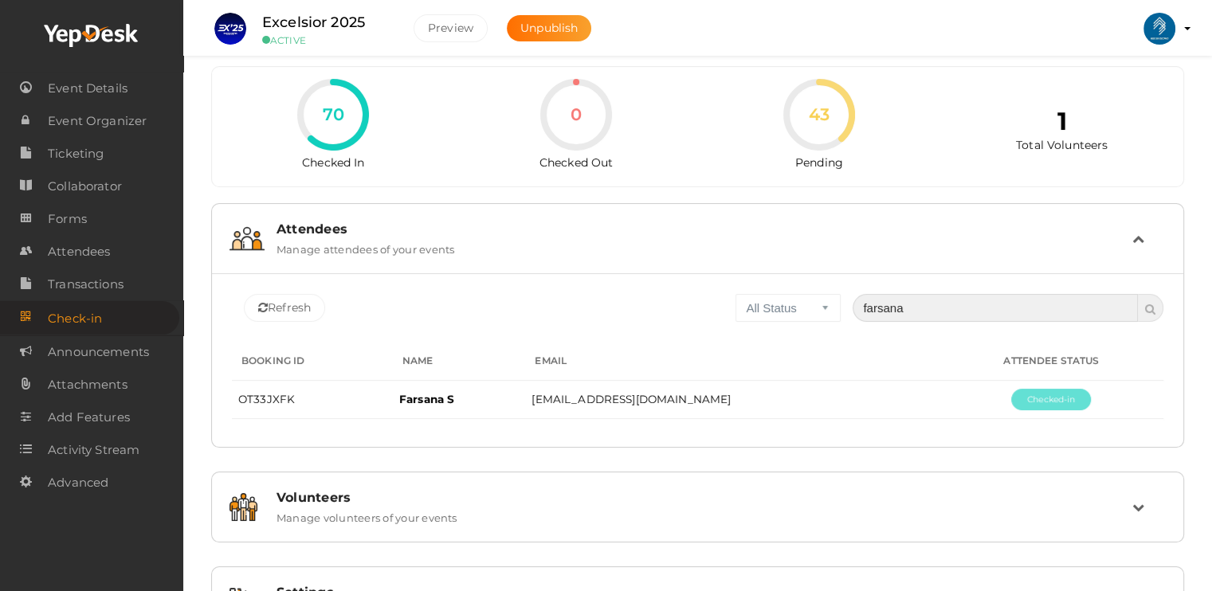
click at [979, 303] on input "farsana" at bounding box center [995, 308] width 285 height 28
type input "f"
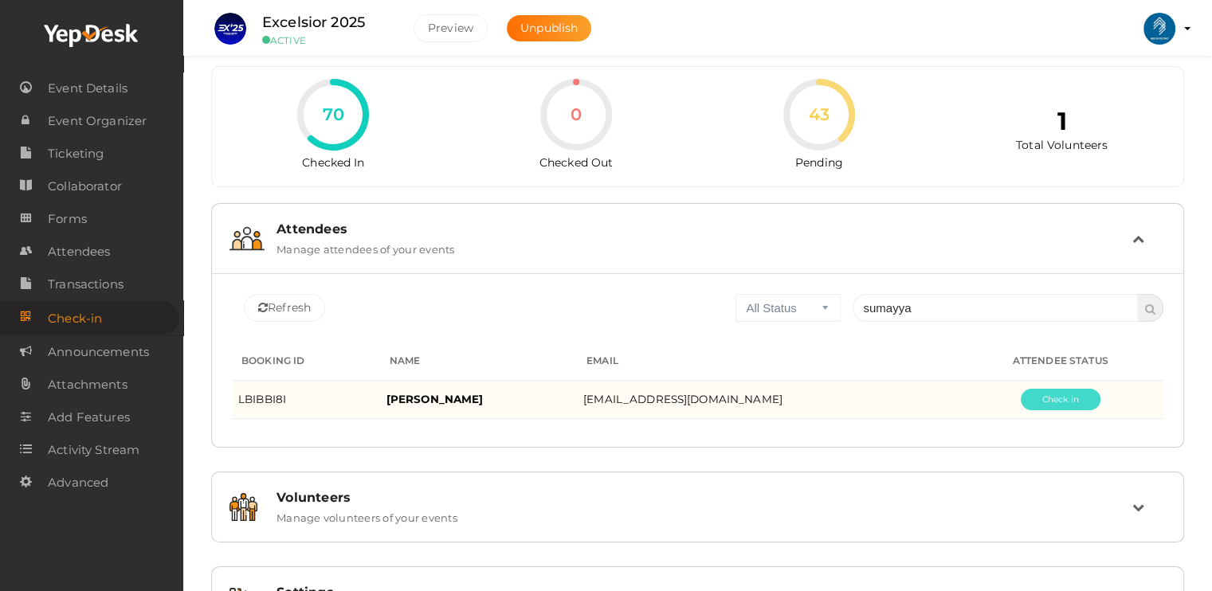
click at [1090, 402] on button "Pending" at bounding box center [1061, 400] width 80 height 22
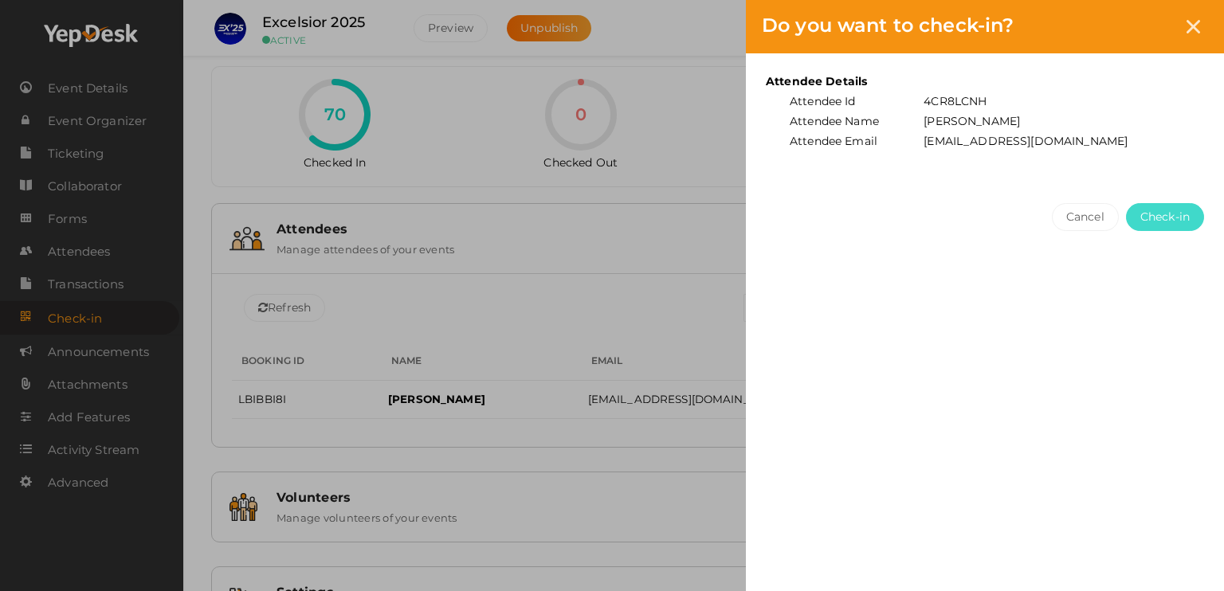
click at [1179, 217] on span "Check-in" at bounding box center [1164, 217] width 49 height 17
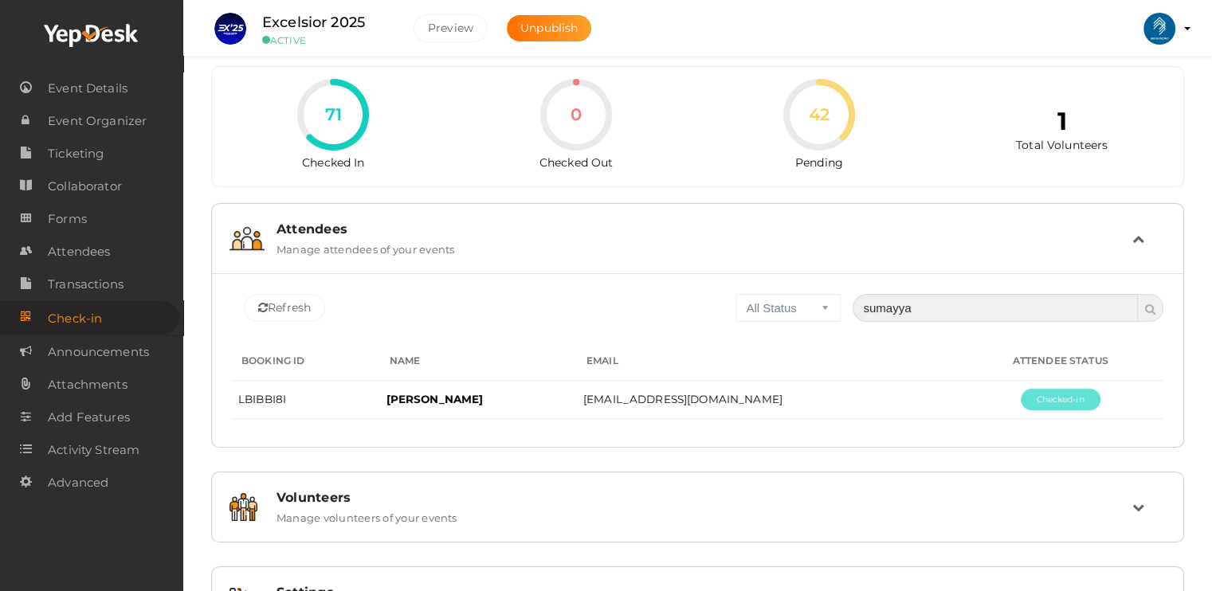
click at [981, 306] on input "sumayya" at bounding box center [995, 308] width 285 height 28
type input "s"
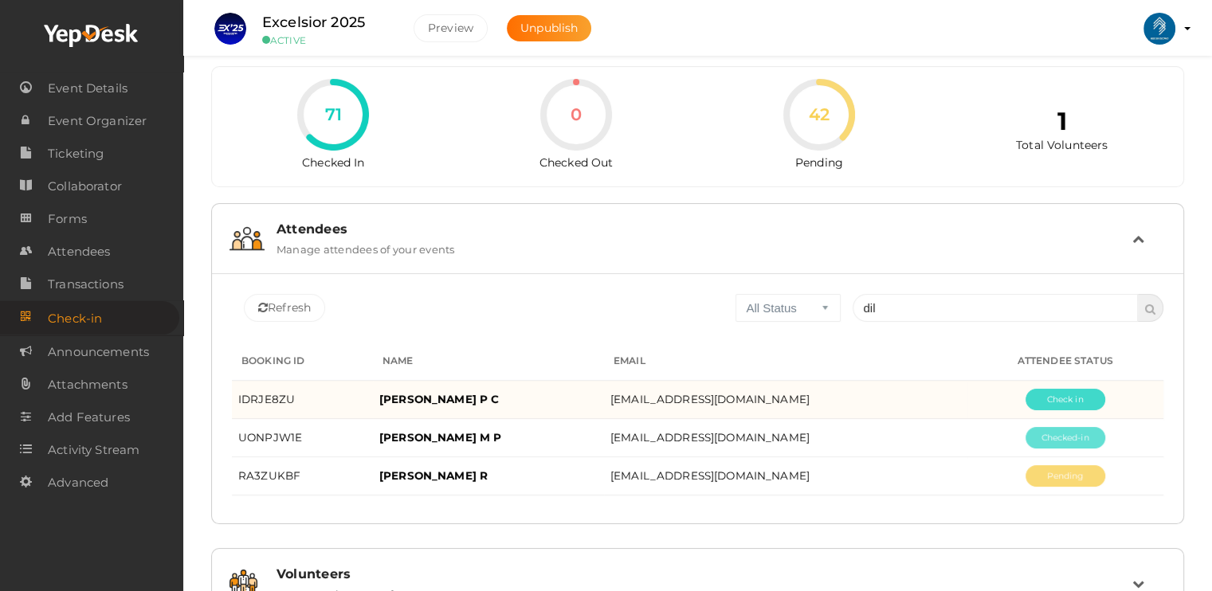
click at [1089, 398] on button "Pending" at bounding box center [1066, 400] width 80 height 22
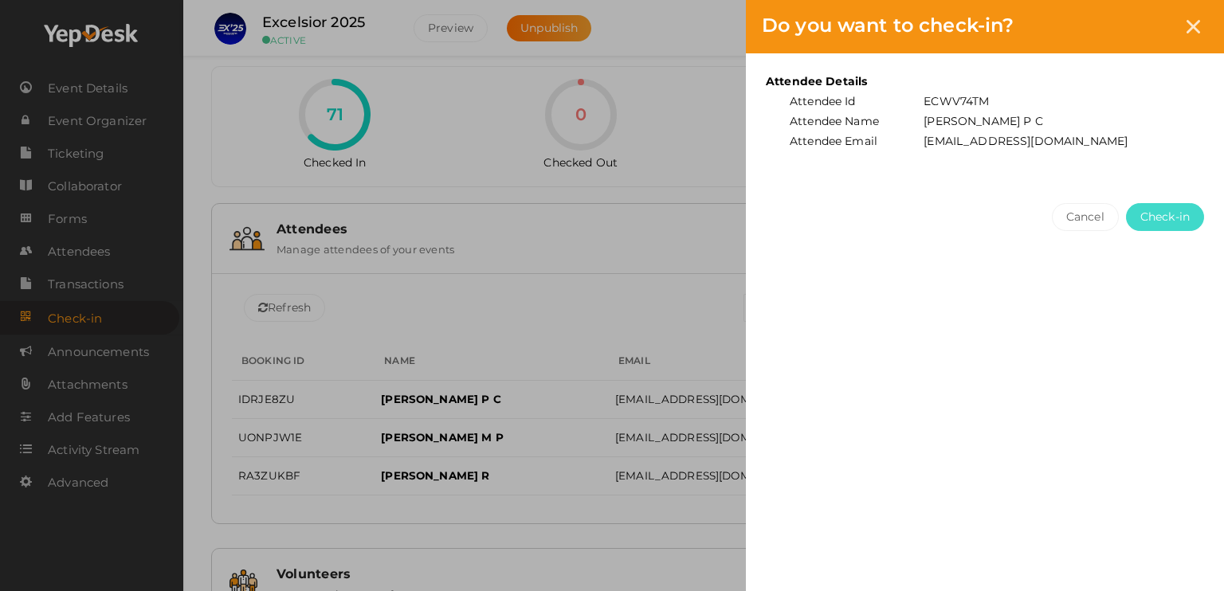
click at [1182, 225] on button "Check-in" at bounding box center [1165, 217] width 78 height 28
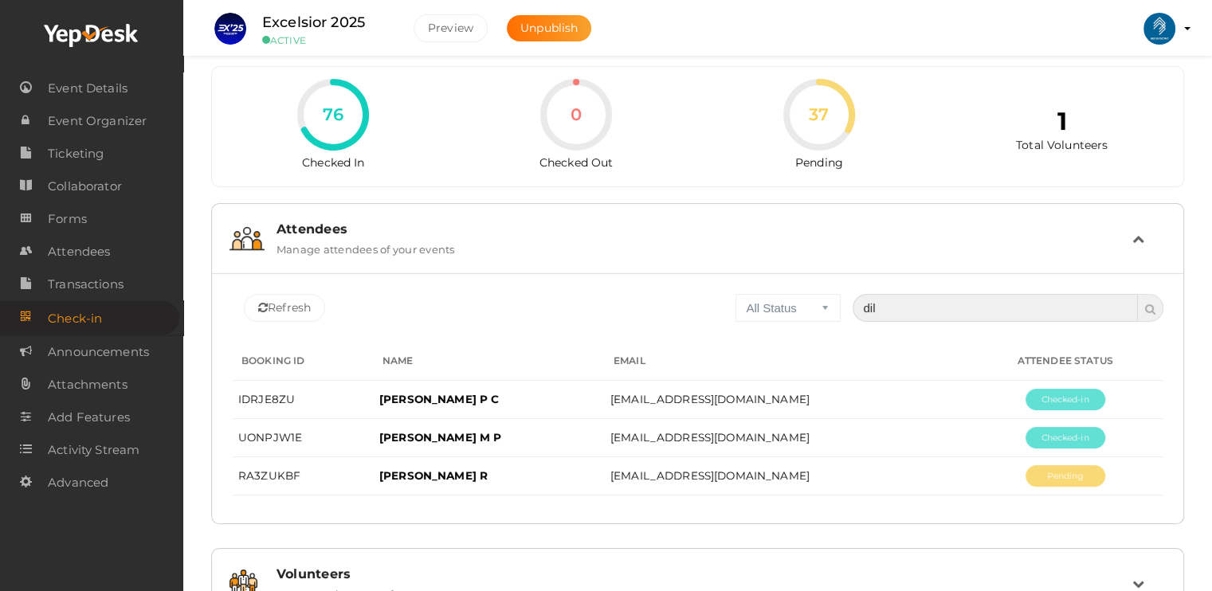
click at [902, 312] on input "dil" at bounding box center [995, 308] width 285 height 28
type input "d"
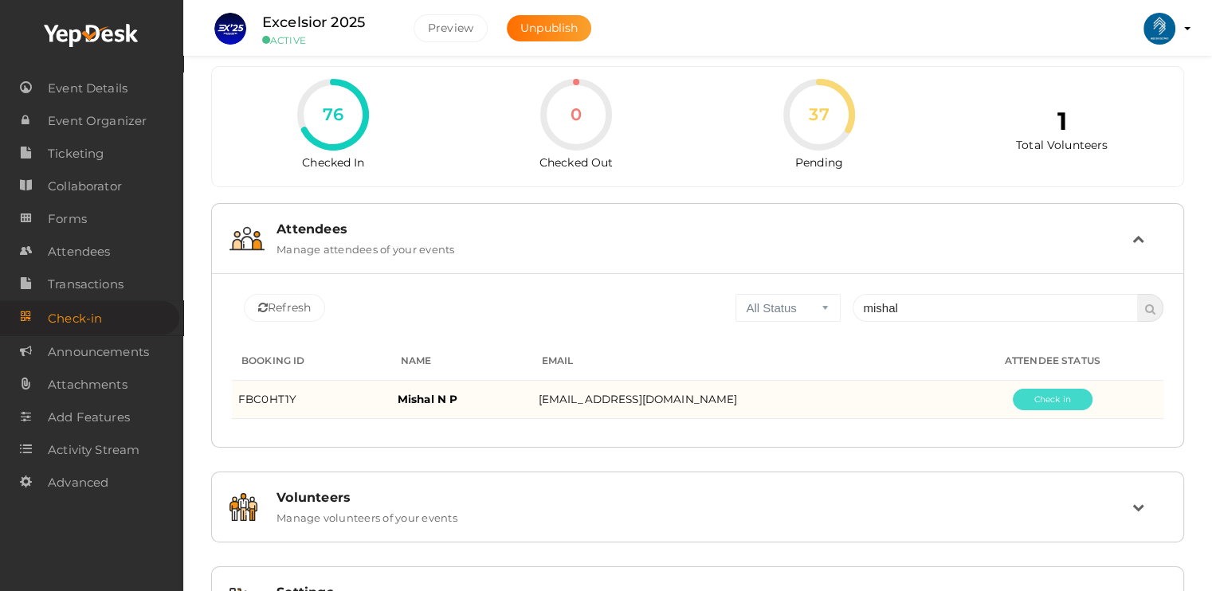
click at [1028, 407] on button "Pending" at bounding box center [1053, 400] width 80 height 22
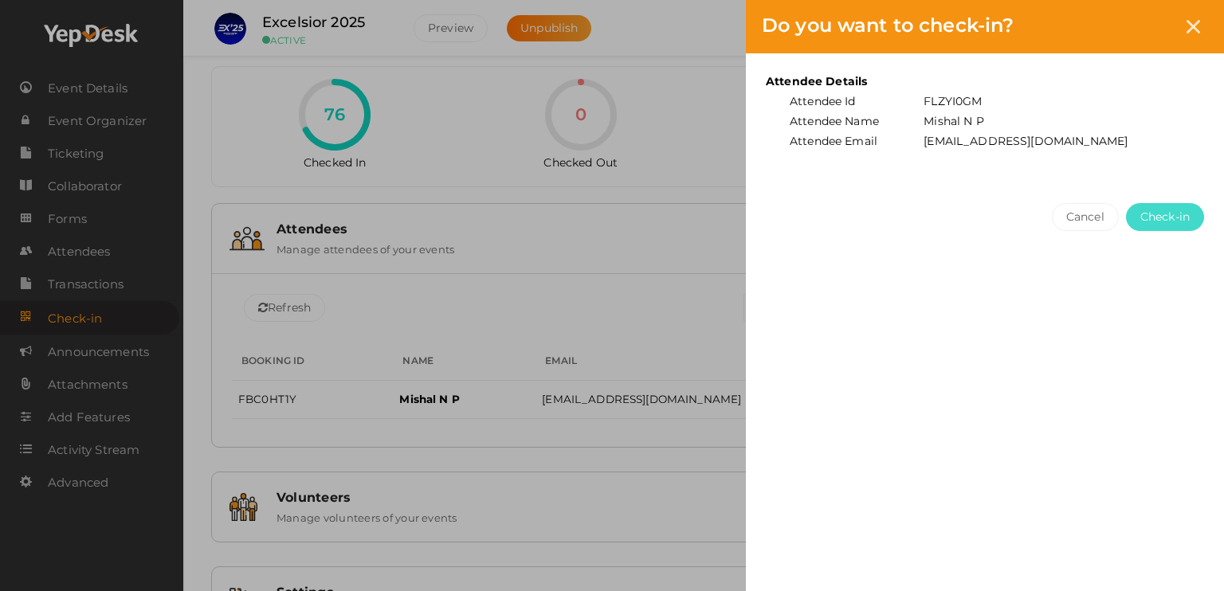
click at [1159, 222] on span "Check-in" at bounding box center [1164, 217] width 49 height 17
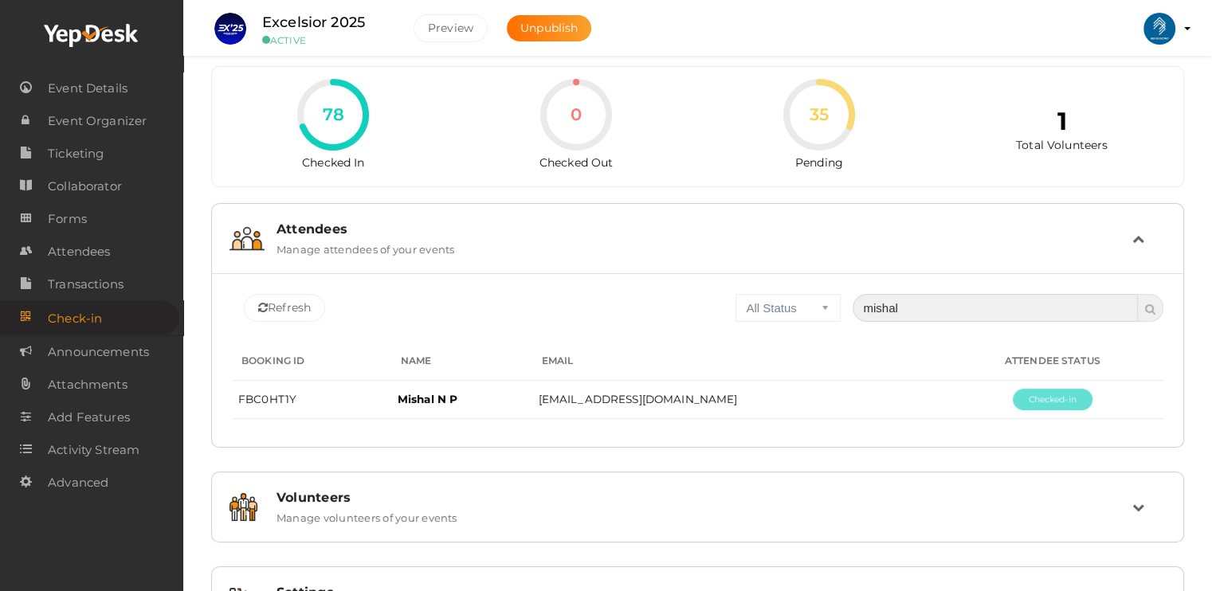
drag, startPoint x: 932, startPoint y: 292, endPoint x: 919, endPoint y: 320, distance: 29.9
click at [919, 320] on input "mishal" at bounding box center [995, 308] width 285 height 28
type input "m"
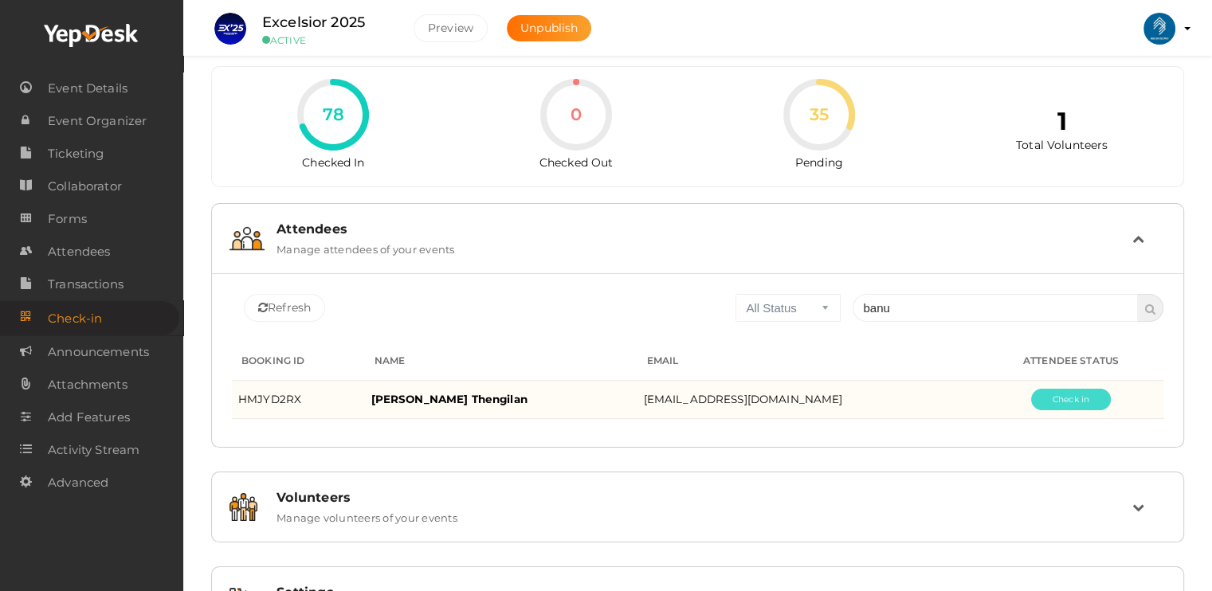
click at [1077, 395] on button "Pending" at bounding box center [1071, 400] width 80 height 22
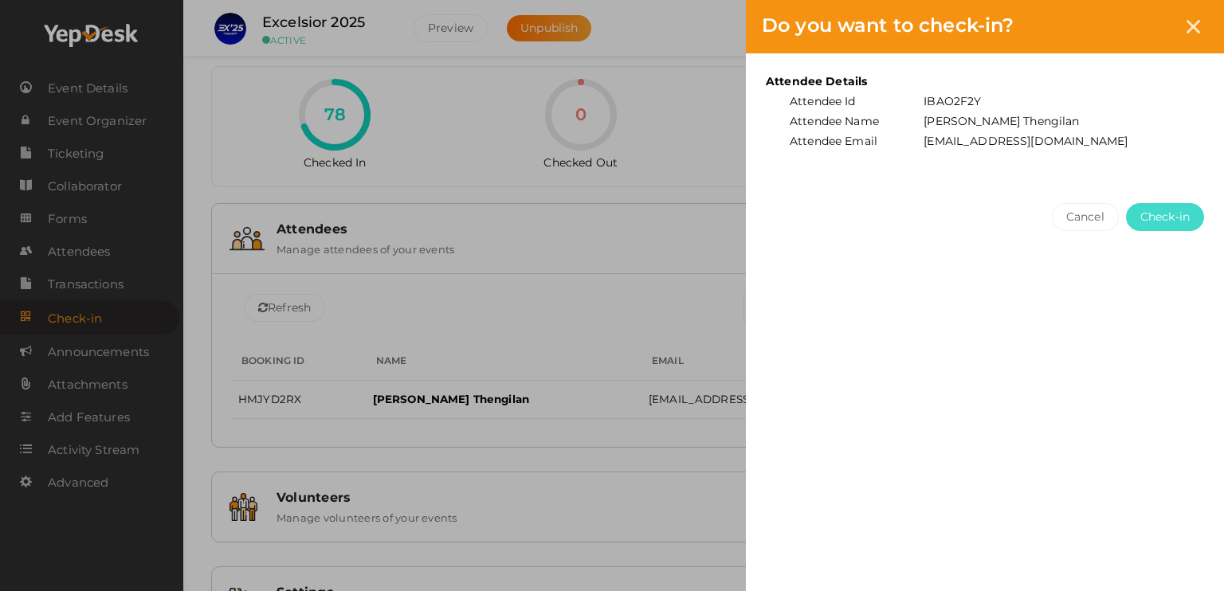
click at [1151, 218] on span "Check-in" at bounding box center [1164, 217] width 49 height 17
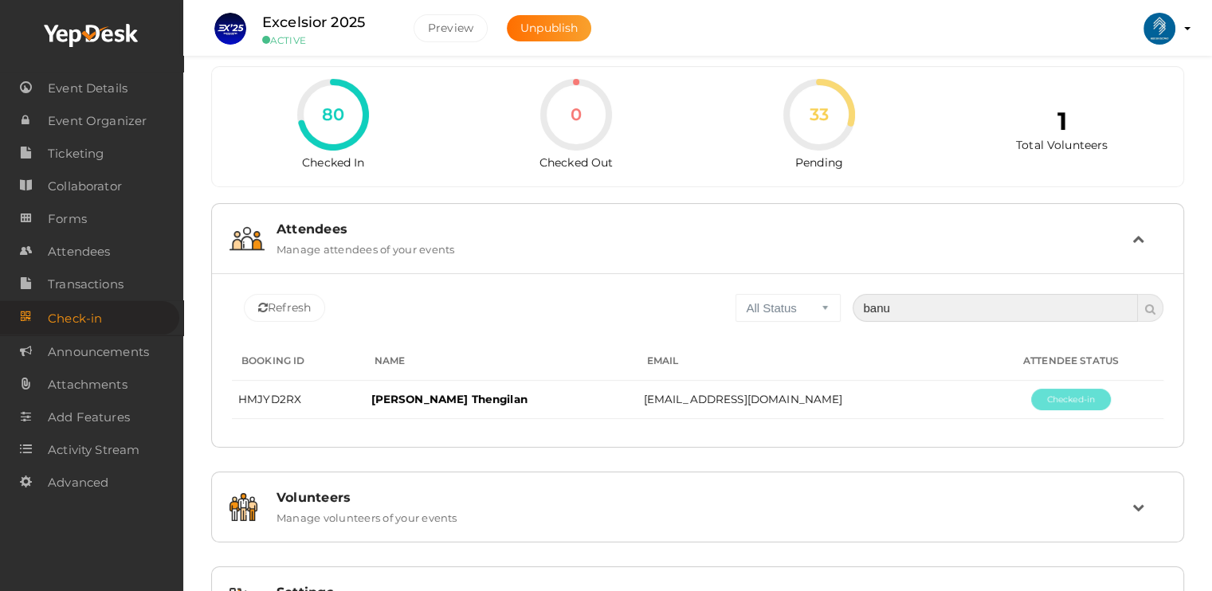
click at [916, 311] on input "banu" at bounding box center [995, 308] width 285 height 28
type input "b"
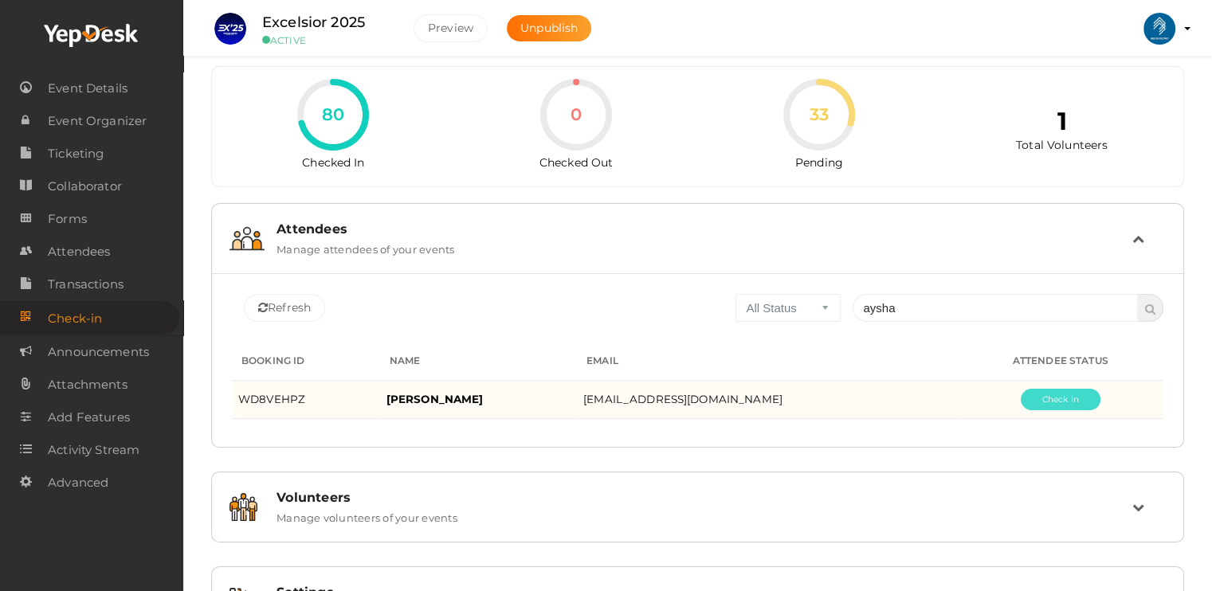
click at [1028, 394] on button "Pending" at bounding box center [1061, 400] width 80 height 22
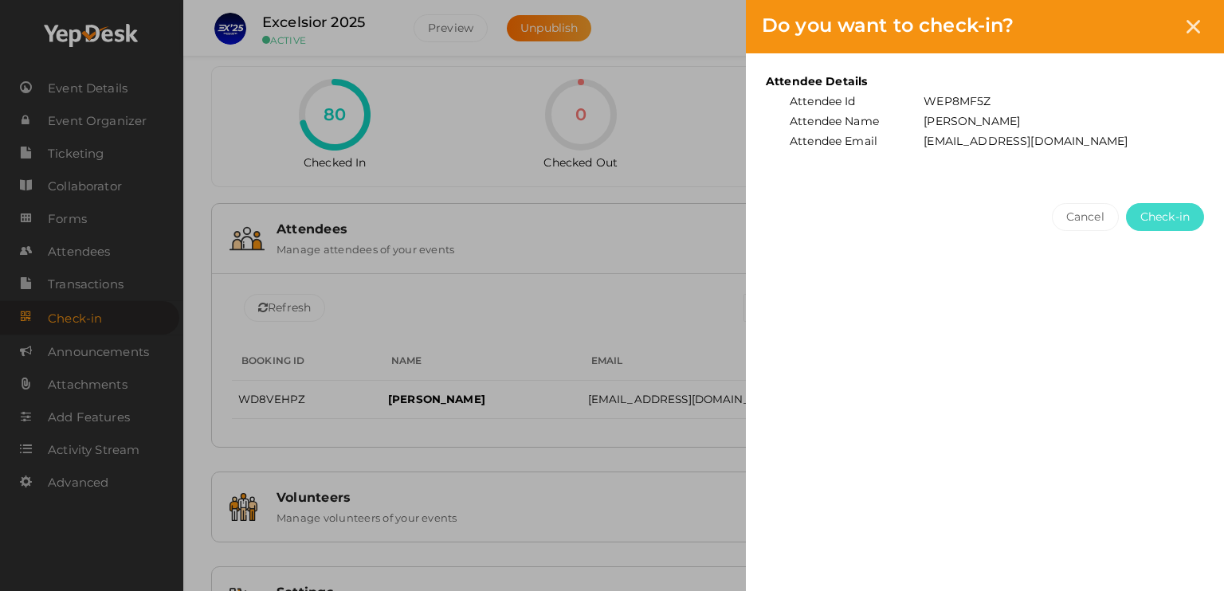
click at [1175, 203] on button "Check-in" at bounding box center [1165, 217] width 78 height 28
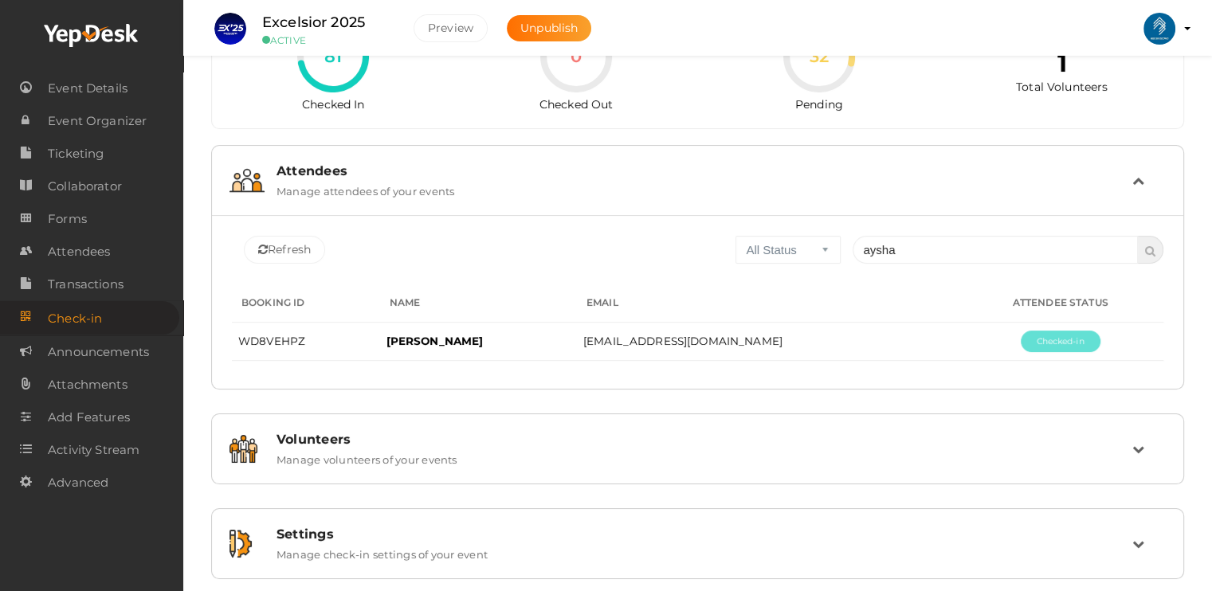
scroll to position [0, 0]
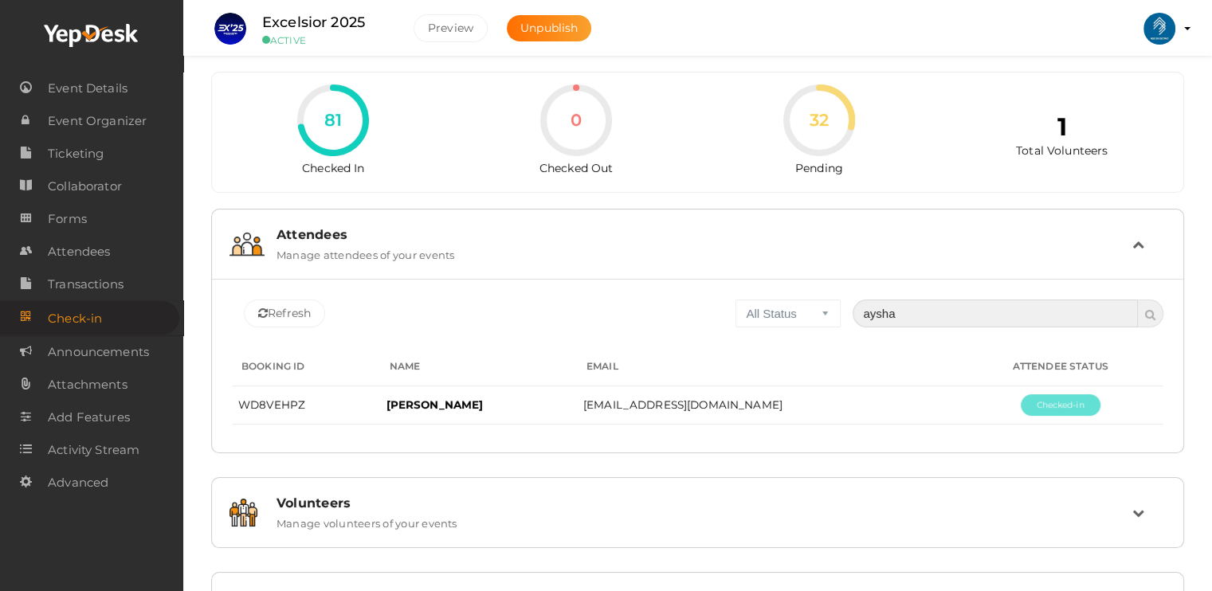
click at [963, 320] on input "aysha" at bounding box center [995, 314] width 285 height 28
type input "a"
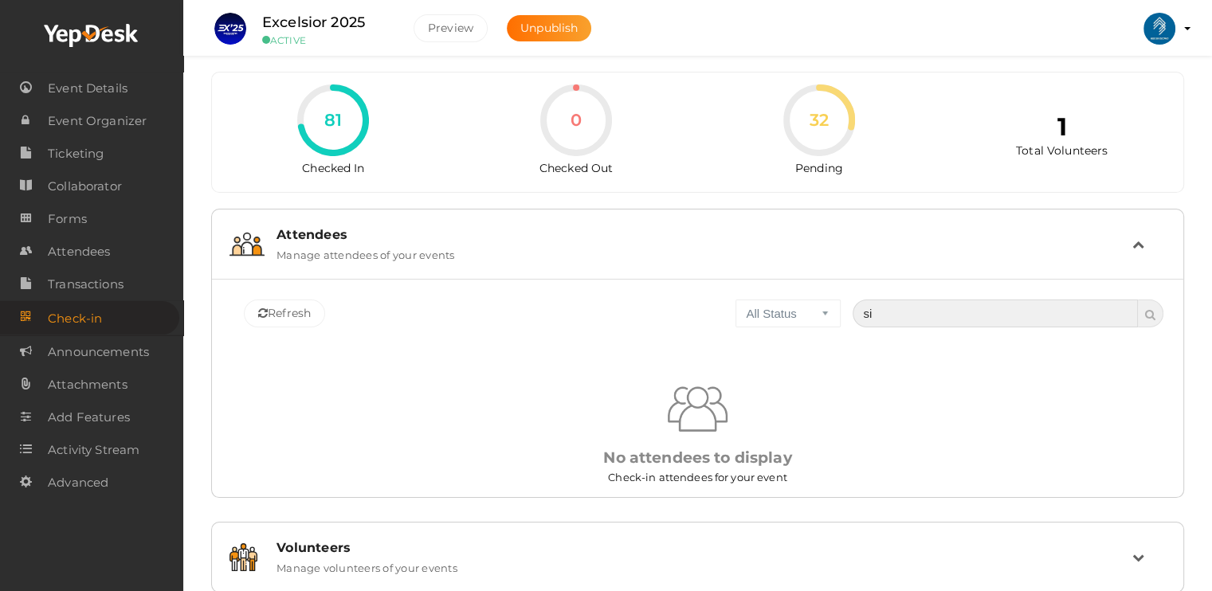
type input "s"
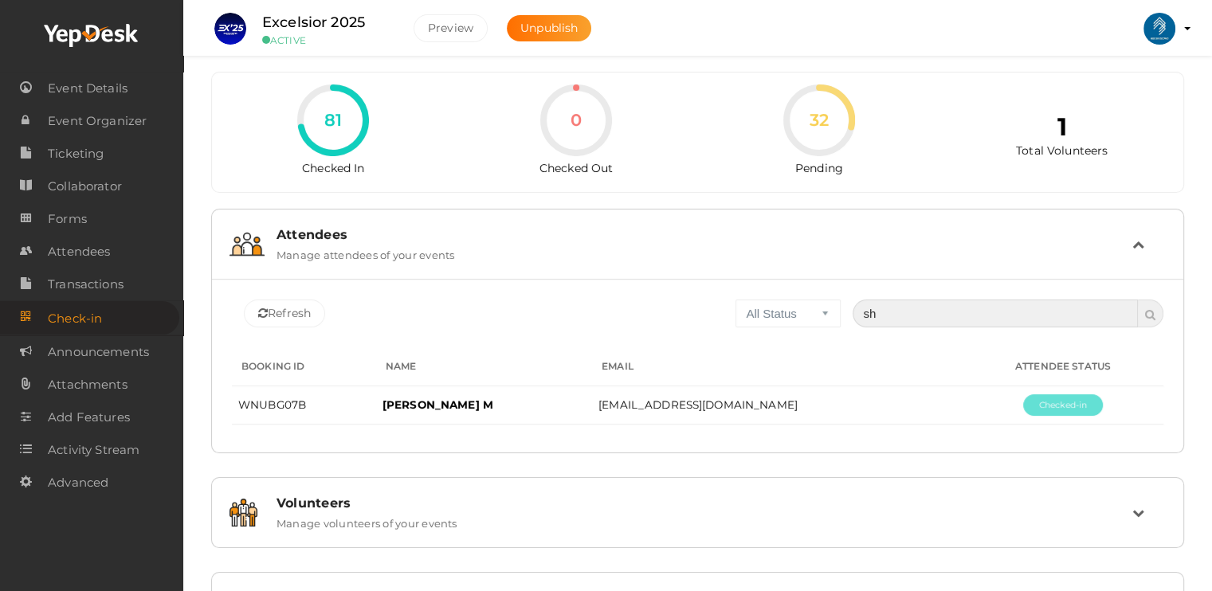
type input "s"
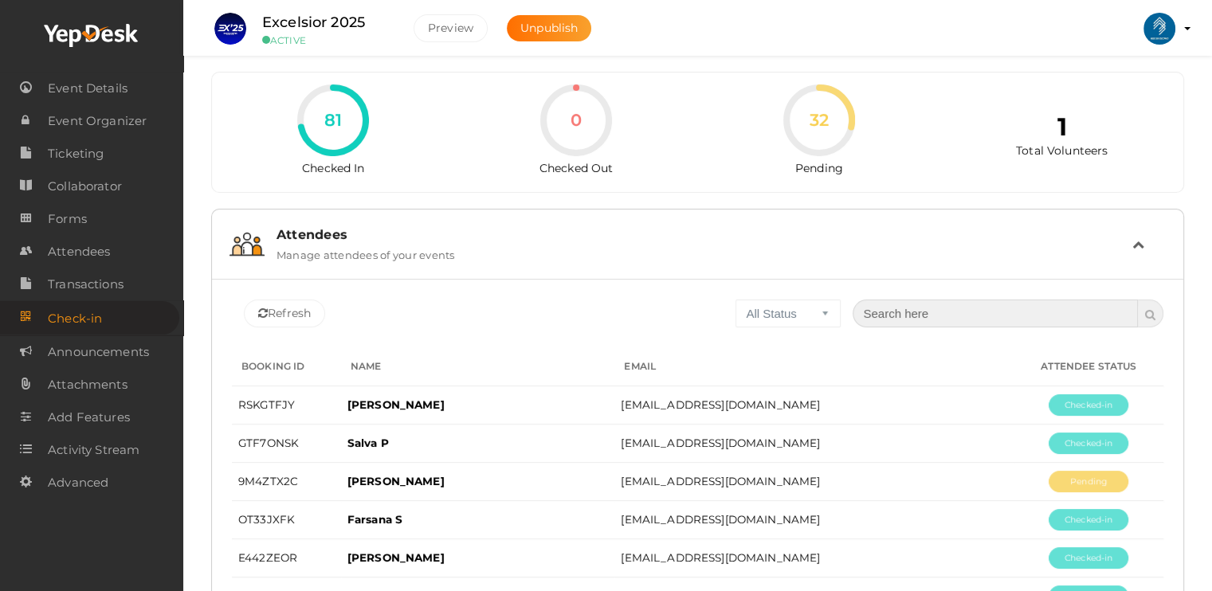
click at [928, 312] on input "text" at bounding box center [995, 314] width 285 height 28
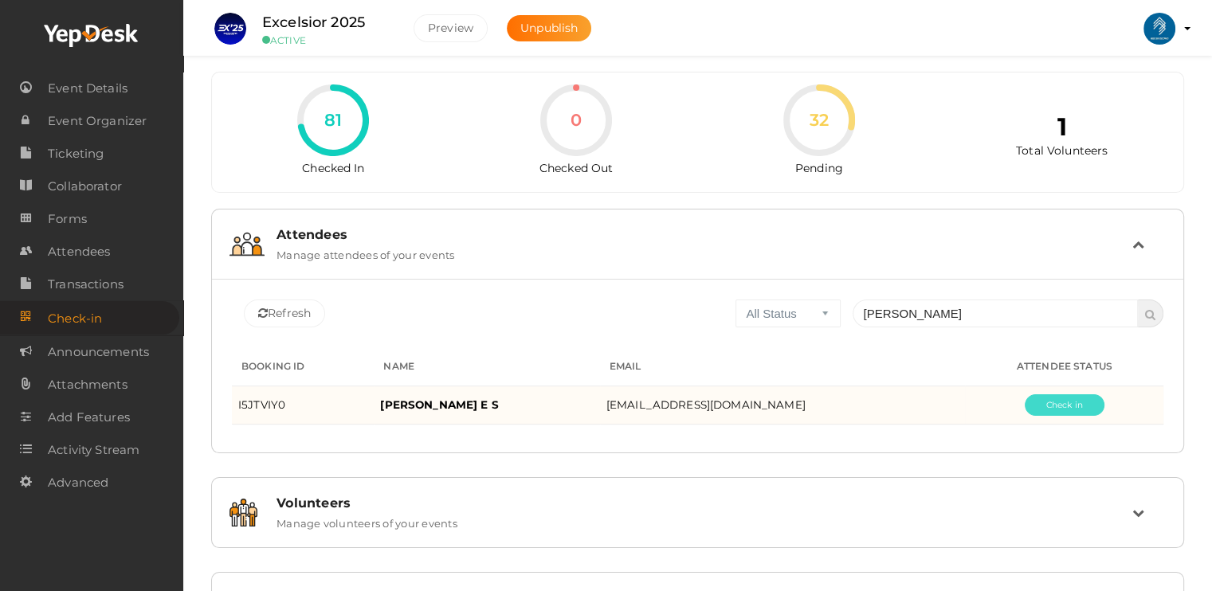
click at [1065, 407] on button "Pending" at bounding box center [1065, 405] width 80 height 22
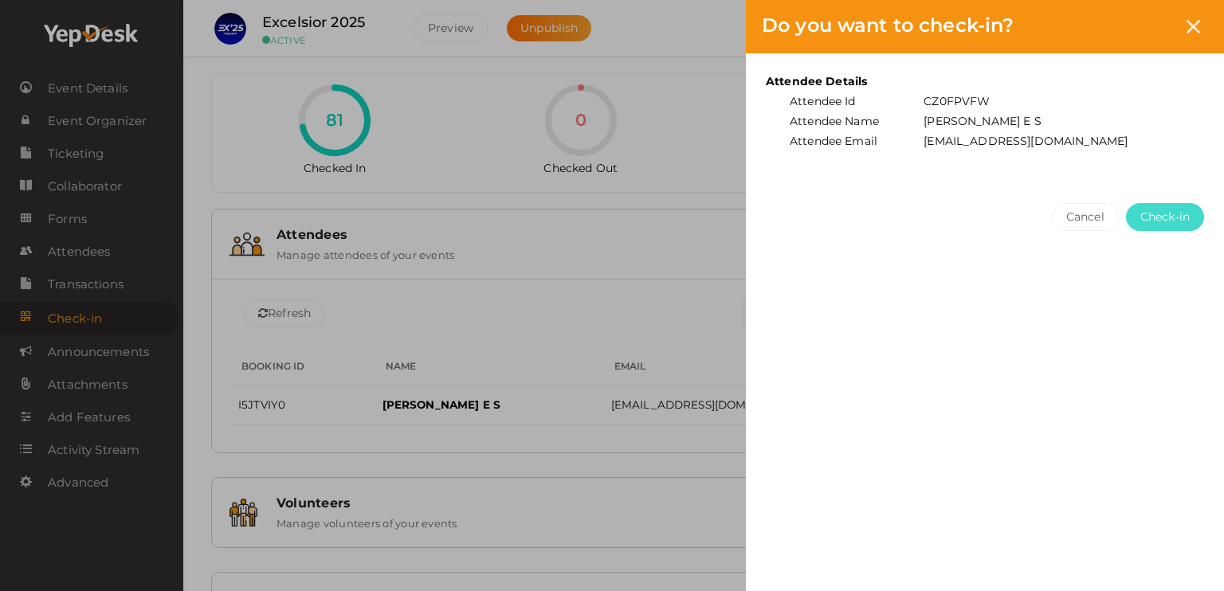
click at [1183, 226] on button "Check-in" at bounding box center [1165, 217] width 78 height 28
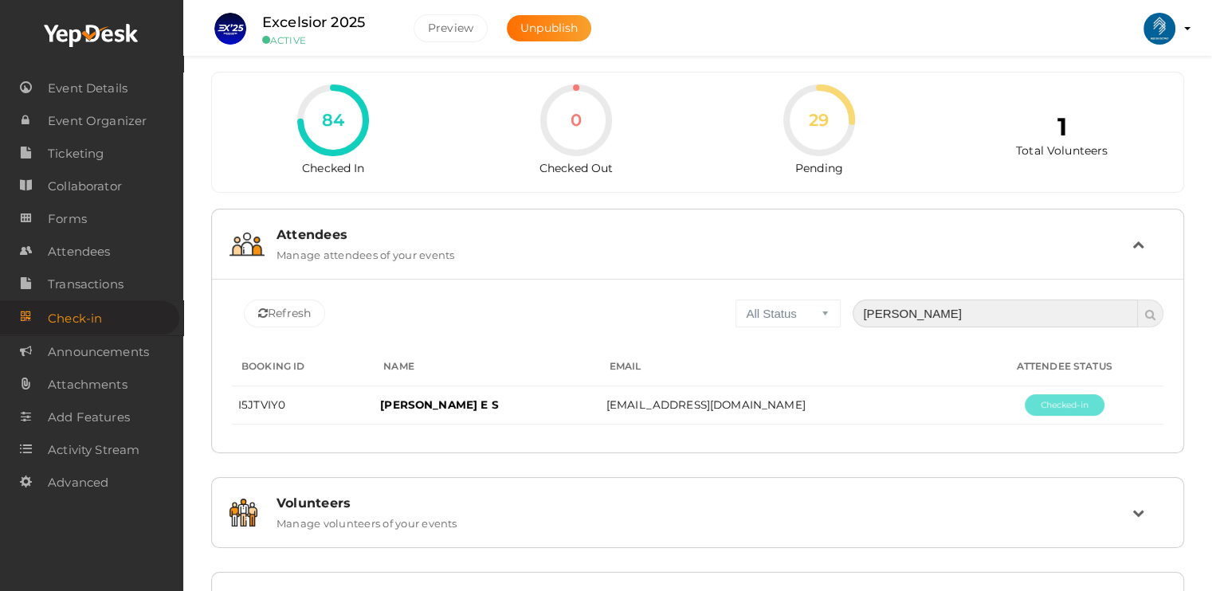
click at [948, 316] on input "[PERSON_NAME]" at bounding box center [995, 314] width 285 height 28
type input "a"
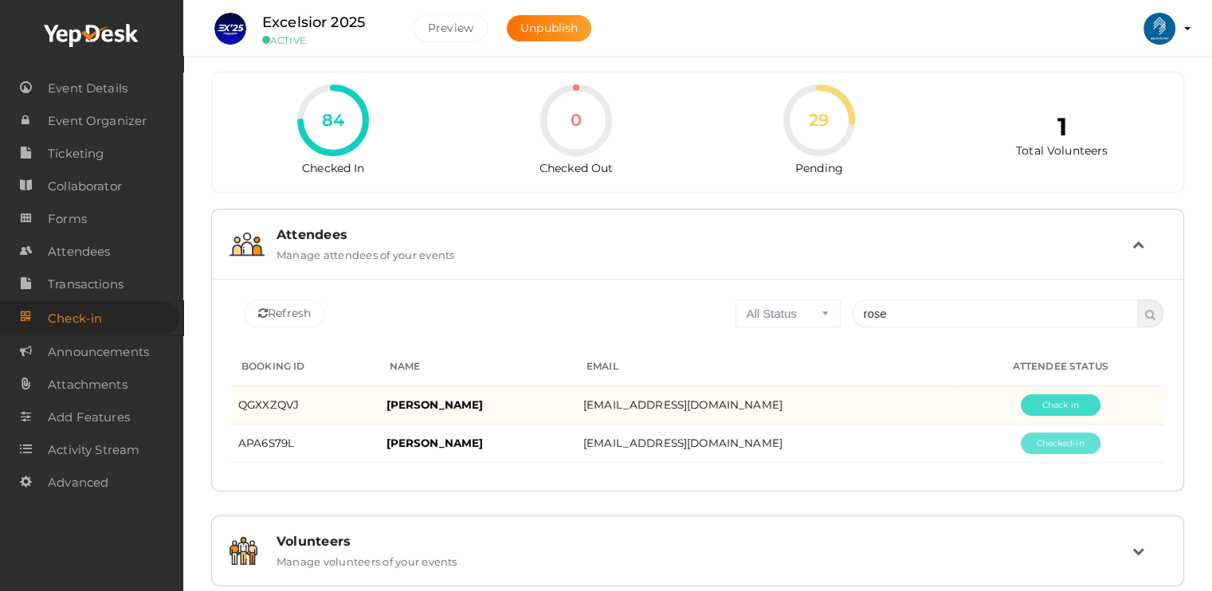
click at [1052, 397] on button "Pending" at bounding box center [1061, 405] width 80 height 22
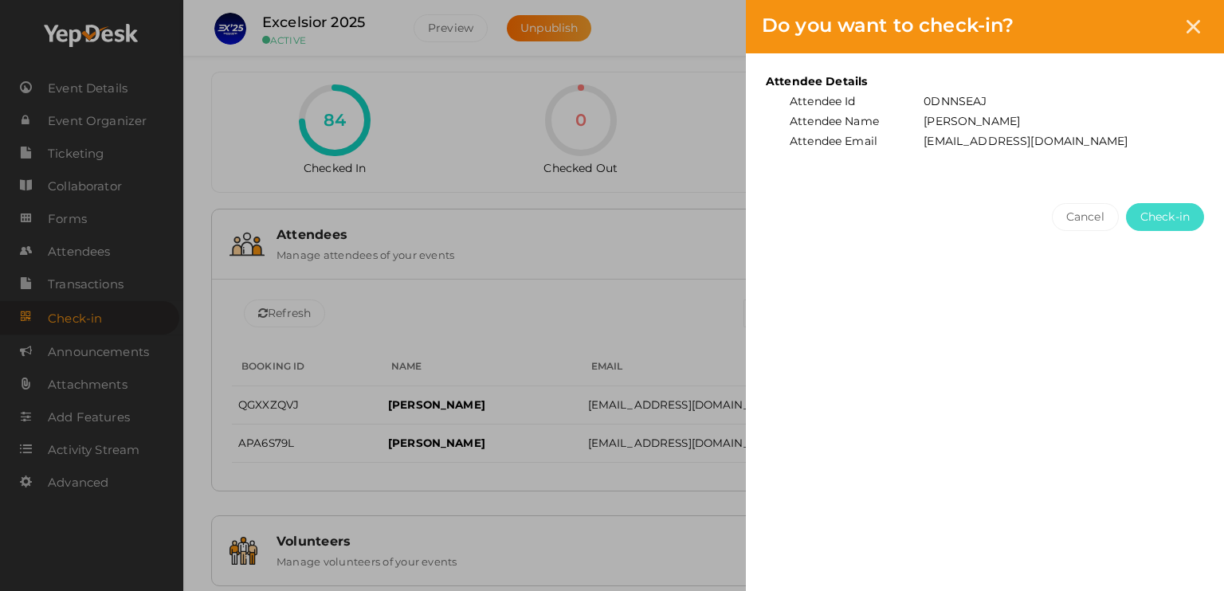
click at [1159, 226] on button "Check-in" at bounding box center [1165, 217] width 78 height 28
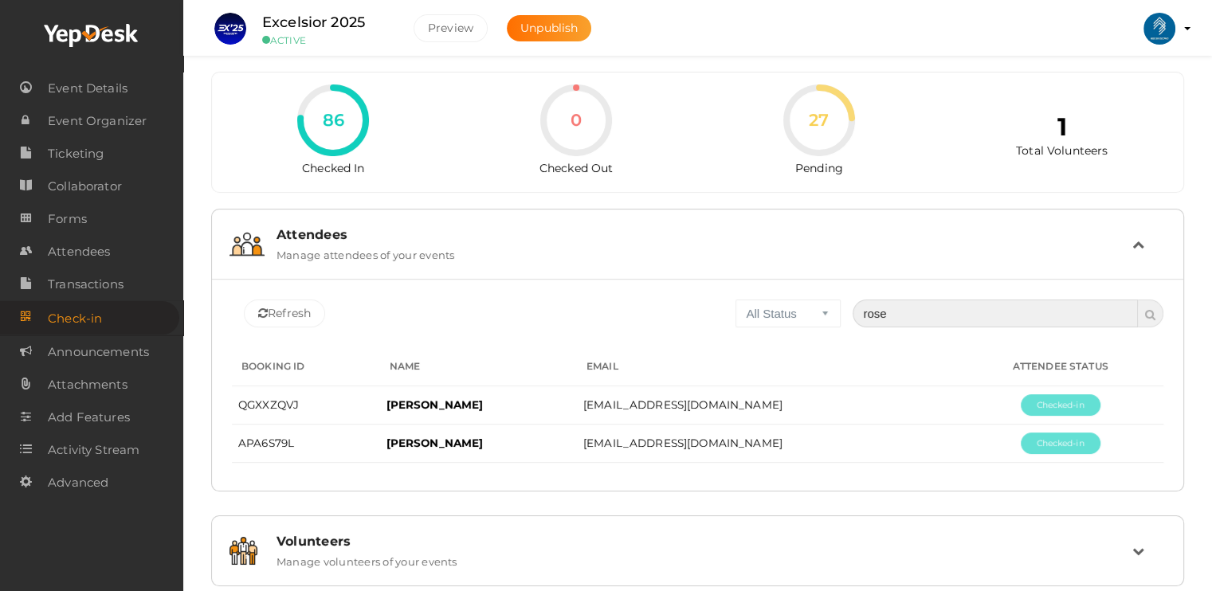
click at [908, 308] on input "rose" at bounding box center [995, 314] width 285 height 28
type input "r"
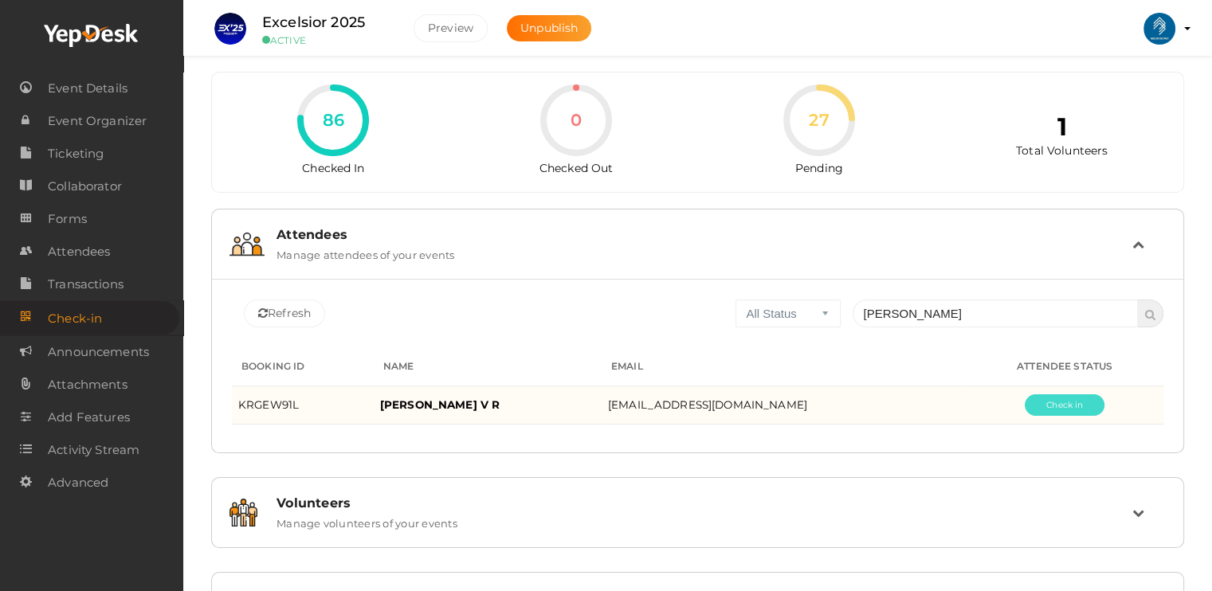
click at [1025, 410] on button "Pending" at bounding box center [1065, 405] width 80 height 22
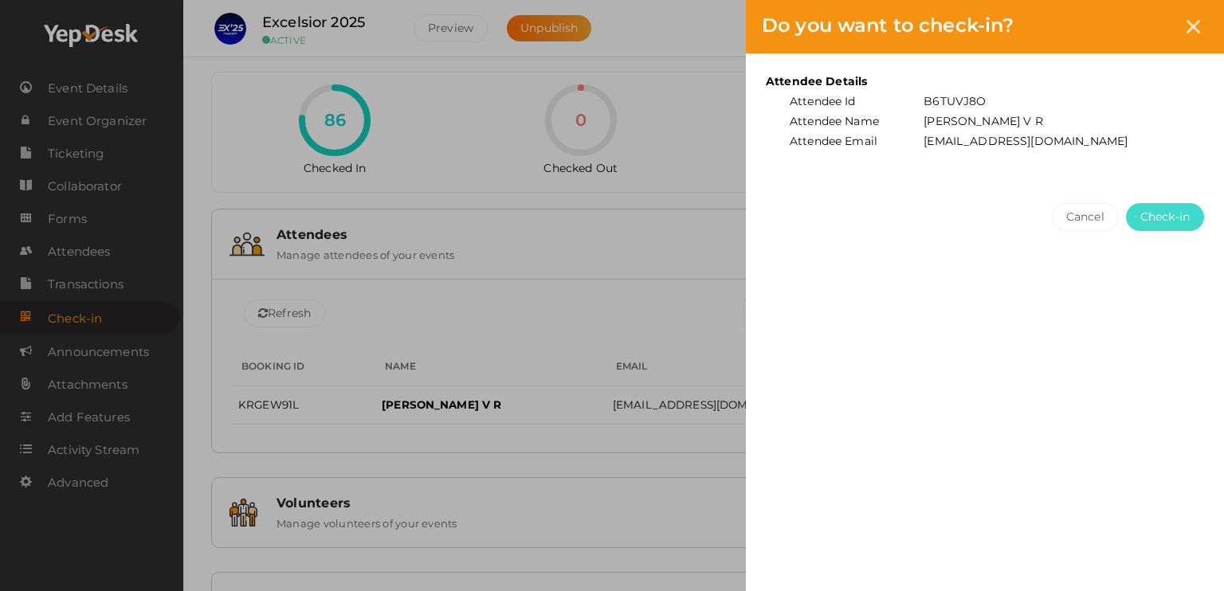
click at [1171, 210] on span "Check-in" at bounding box center [1164, 217] width 49 height 17
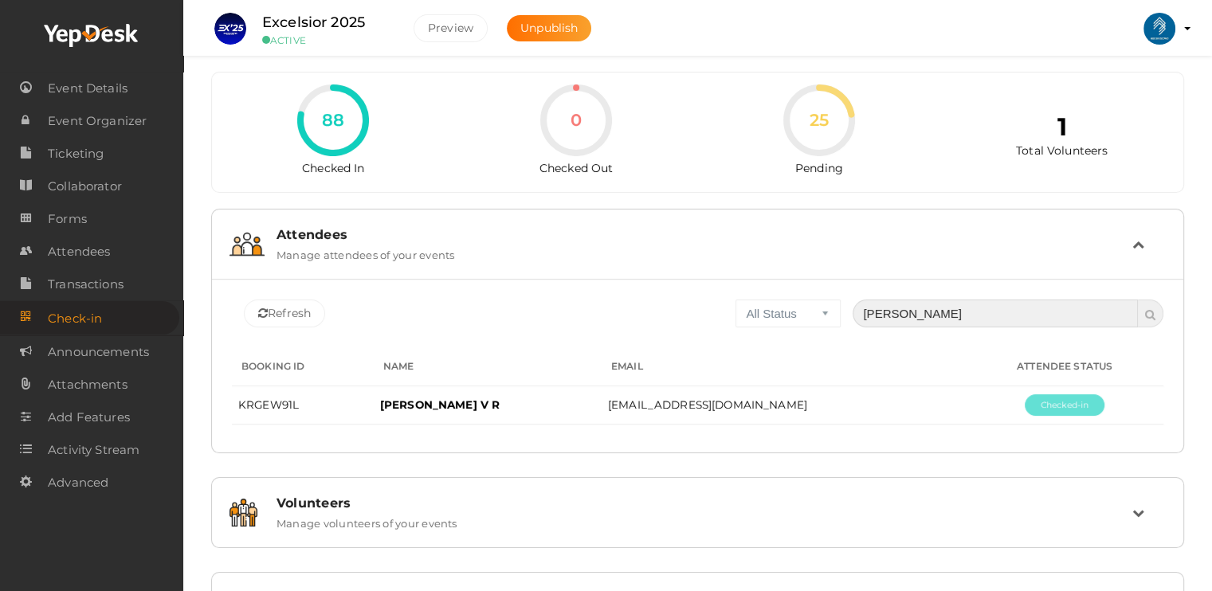
click at [903, 318] on input "[PERSON_NAME]" at bounding box center [995, 314] width 285 height 28
type input "g"
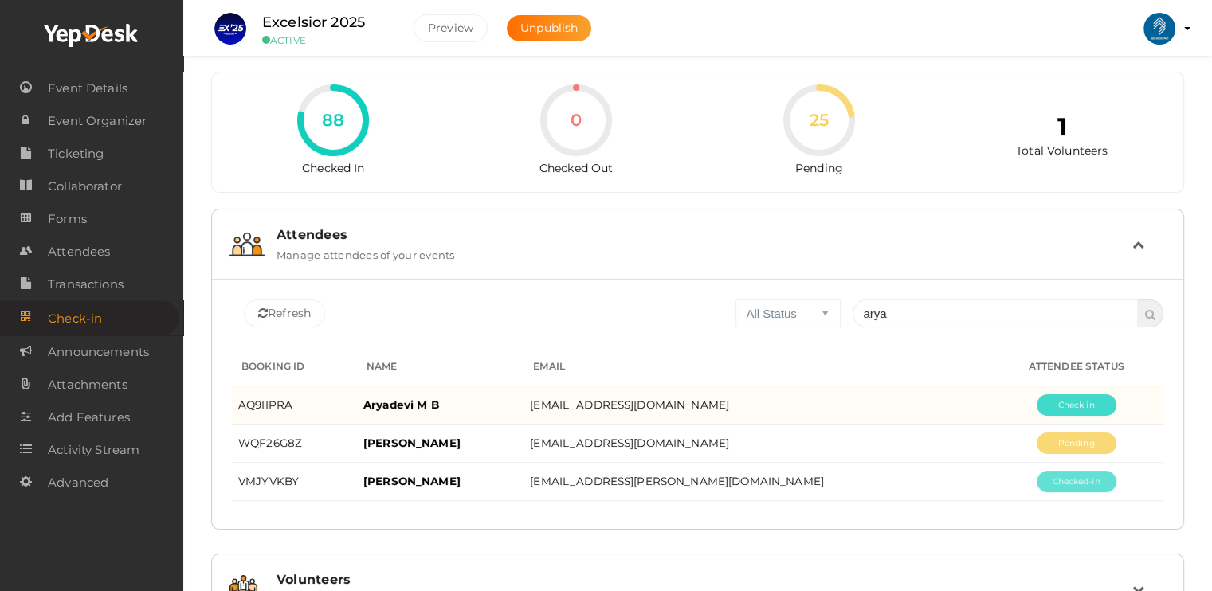
click at [1053, 398] on button "Pending" at bounding box center [1077, 405] width 80 height 22
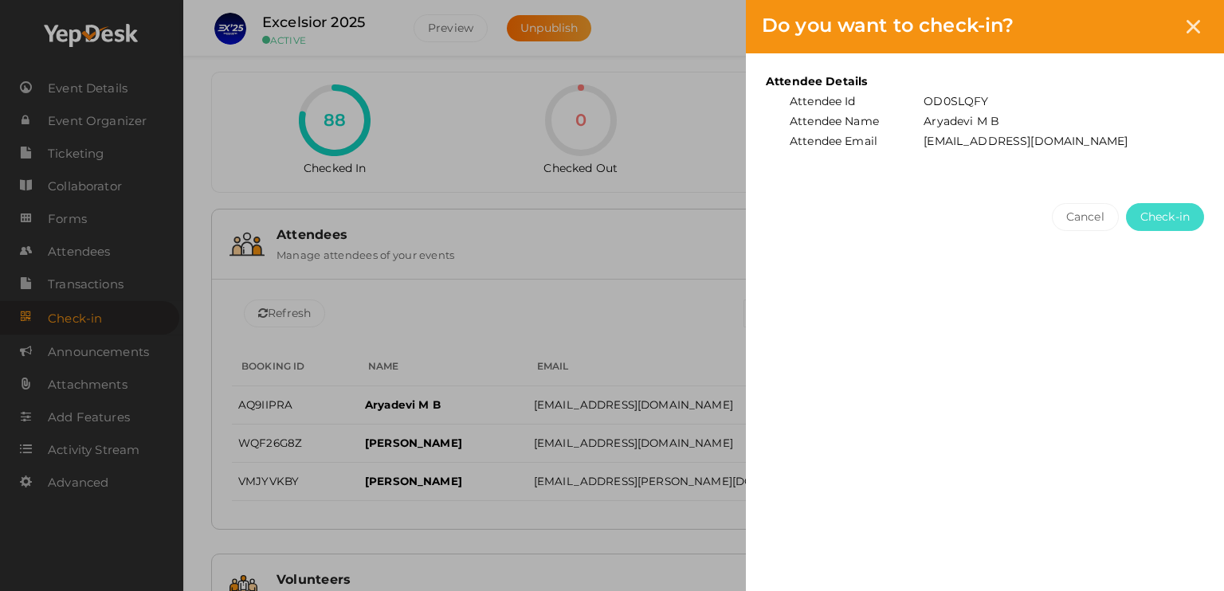
click at [1179, 218] on span "Check-in" at bounding box center [1164, 217] width 49 height 17
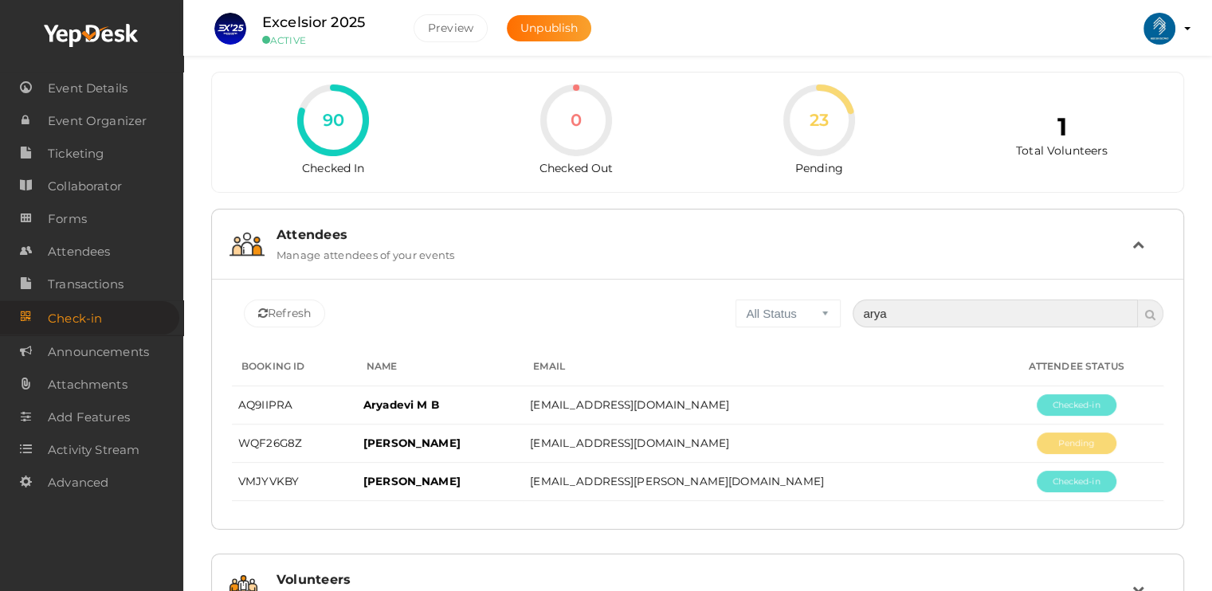
click at [975, 314] on input "arya" at bounding box center [995, 314] width 285 height 28
type input "a"
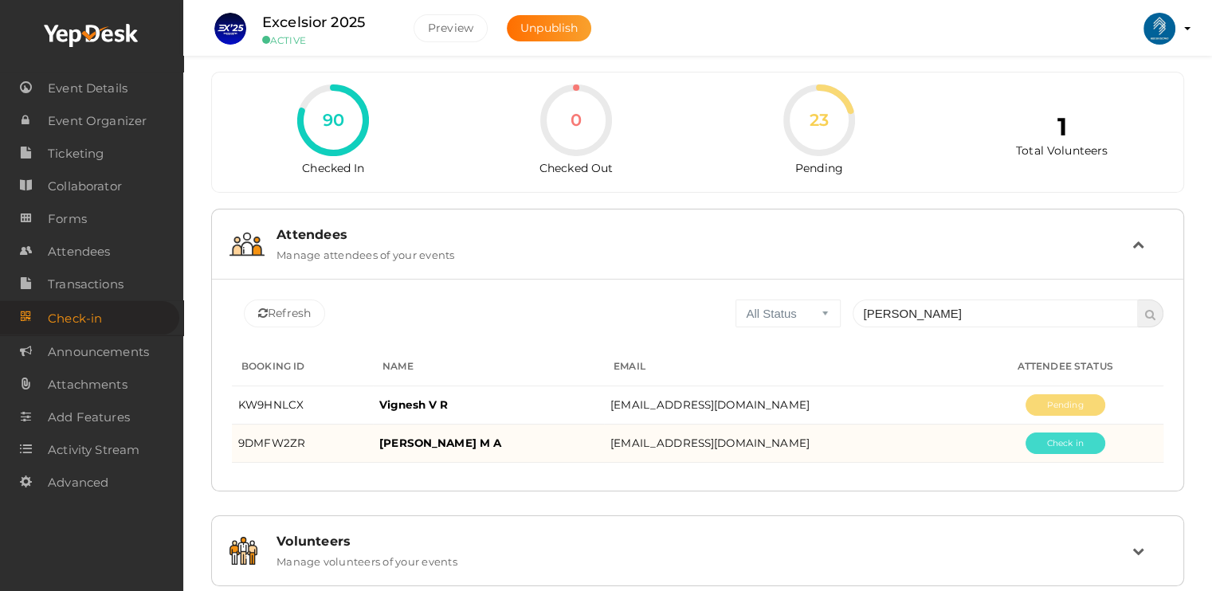
click at [1058, 441] on button "Pending" at bounding box center [1066, 444] width 80 height 22
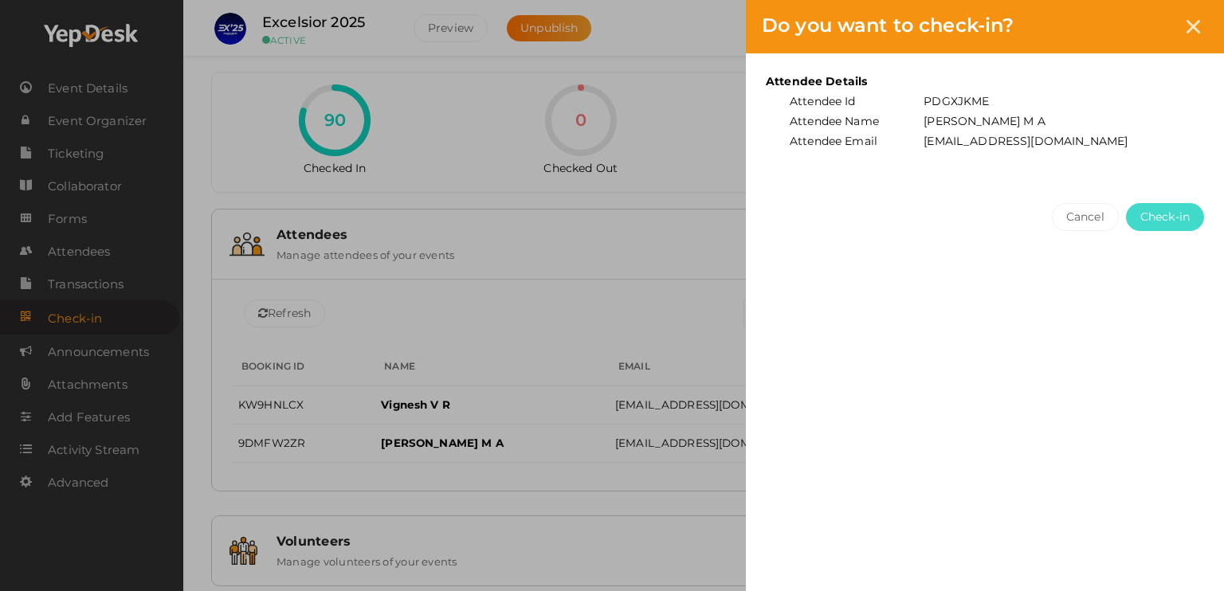
click at [1167, 221] on span "Check-in" at bounding box center [1164, 217] width 49 height 17
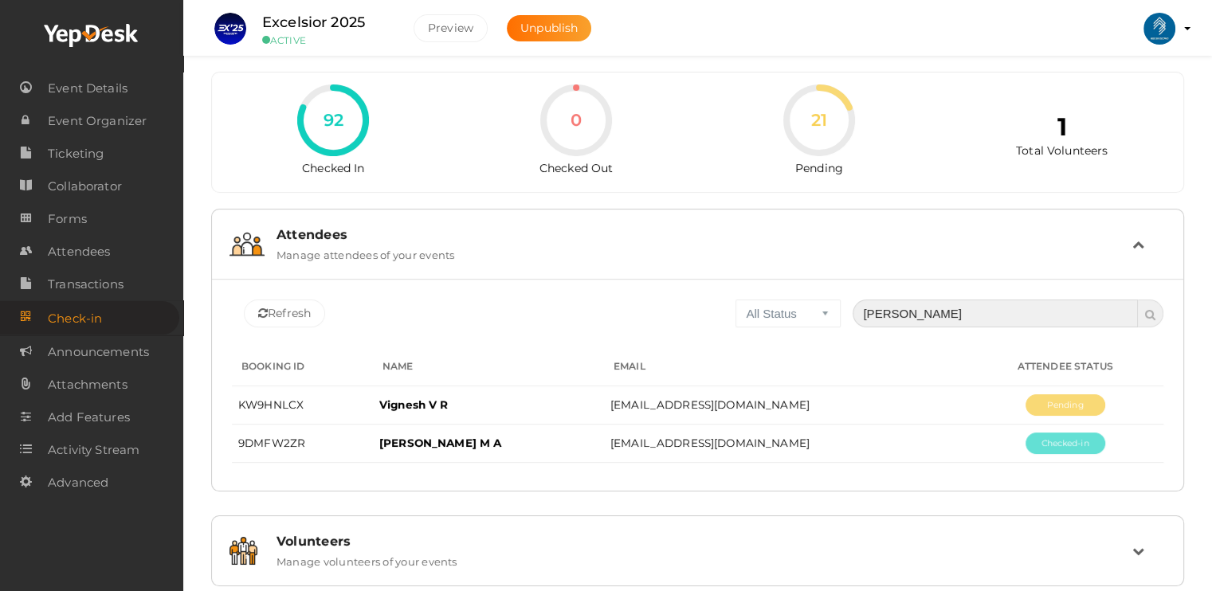
click at [917, 315] on input "[PERSON_NAME]" at bounding box center [995, 314] width 285 height 28
type input "d"
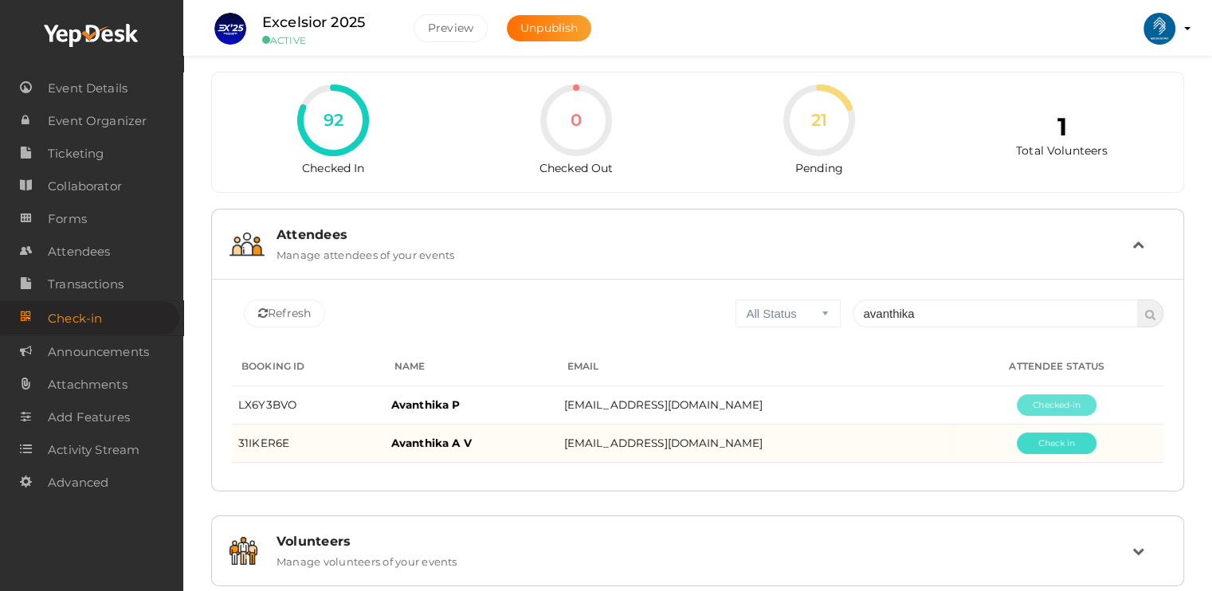
click at [1061, 436] on button "Pending" at bounding box center [1057, 444] width 80 height 22
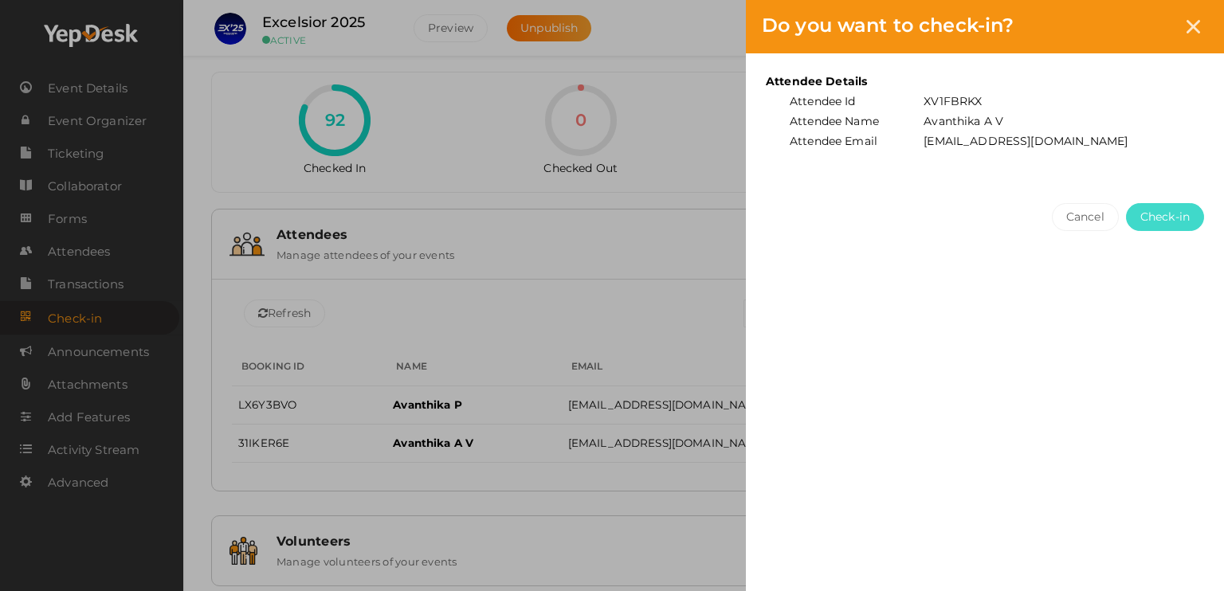
click at [1171, 203] on button "Check-in" at bounding box center [1165, 217] width 78 height 28
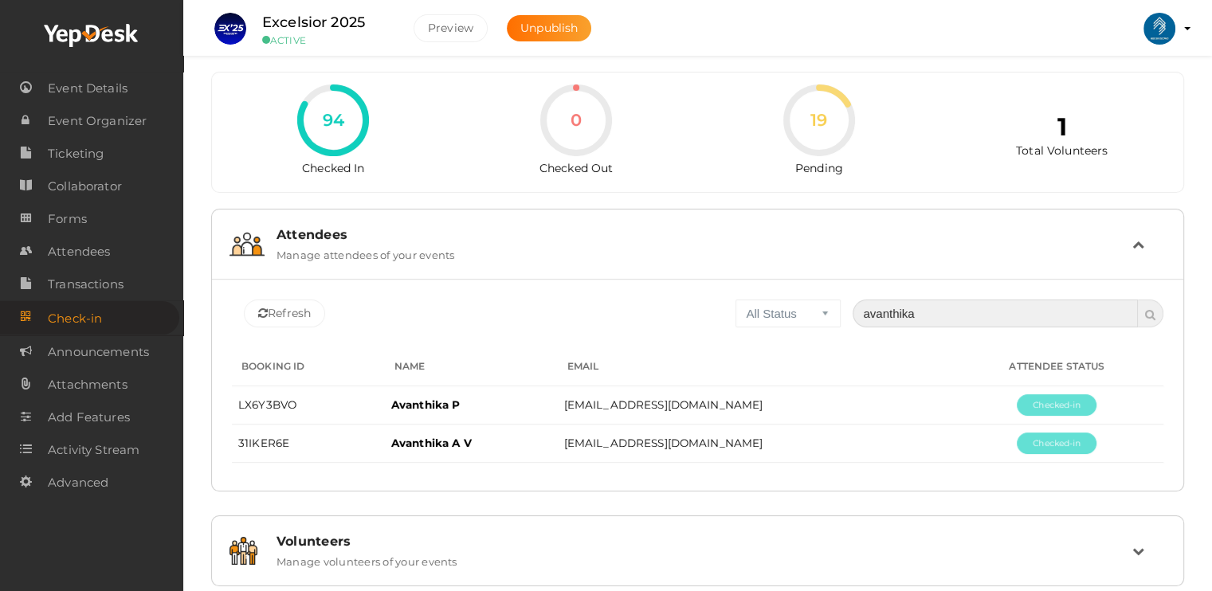
click at [927, 308] on input "avanthika" at bounding box center [995, 314] width 285 height 28
type input "a"
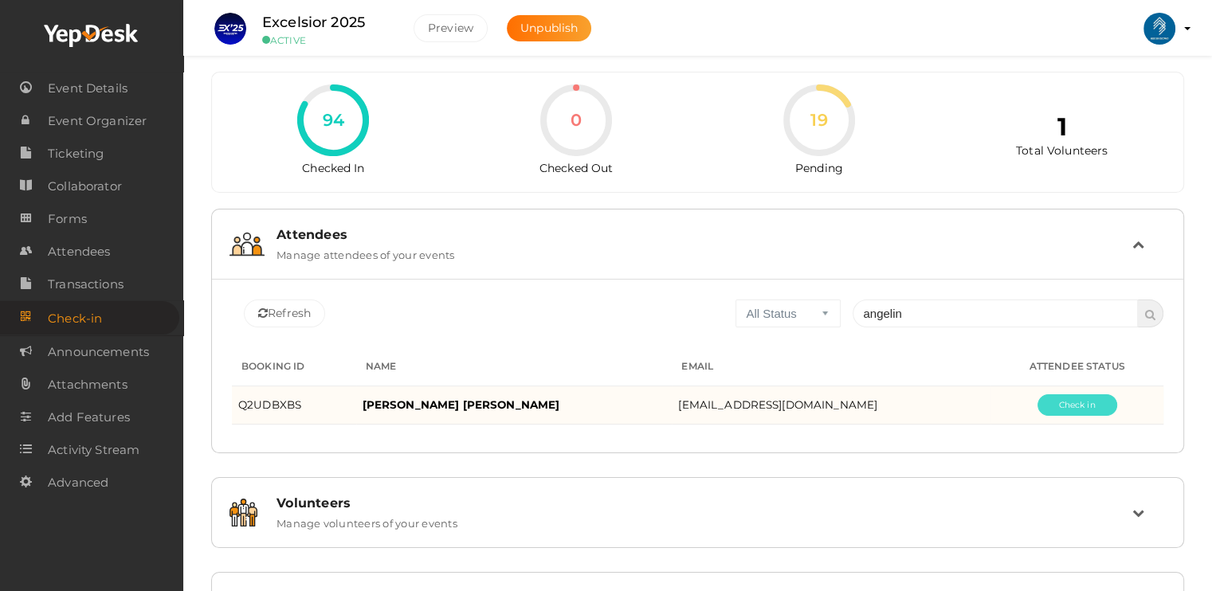
click at [1068, 399] on button "Pending" at bounding box center [1078, 405] width 80 height 22
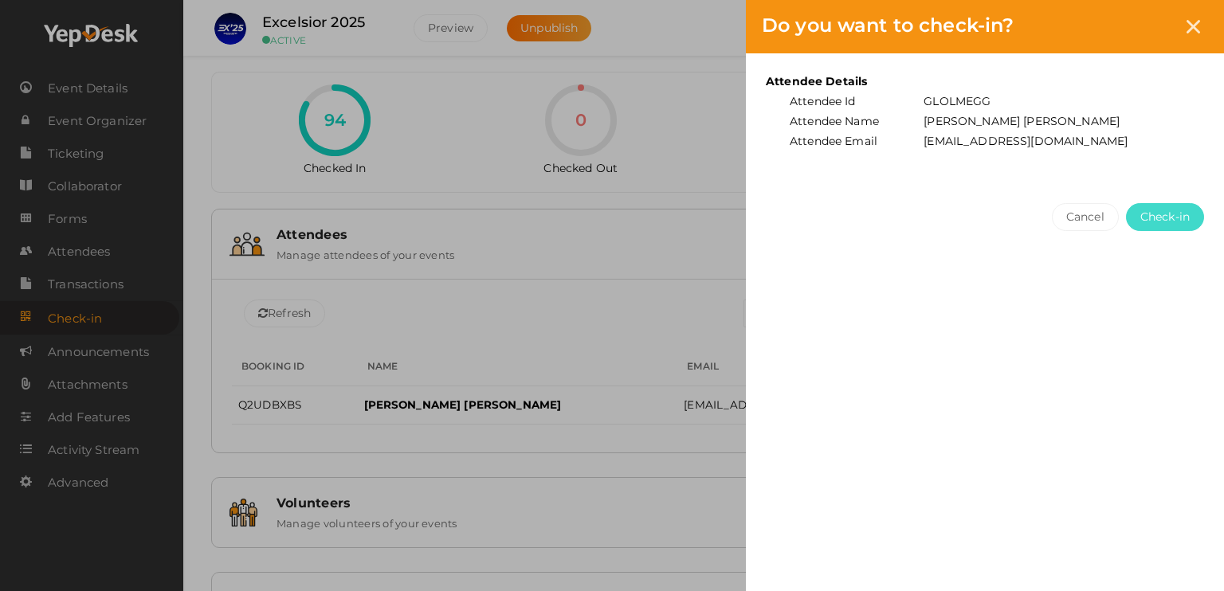
click at [1178, 221] on span "Check-in" at bounding box center [1164, 217] width 49 height 17
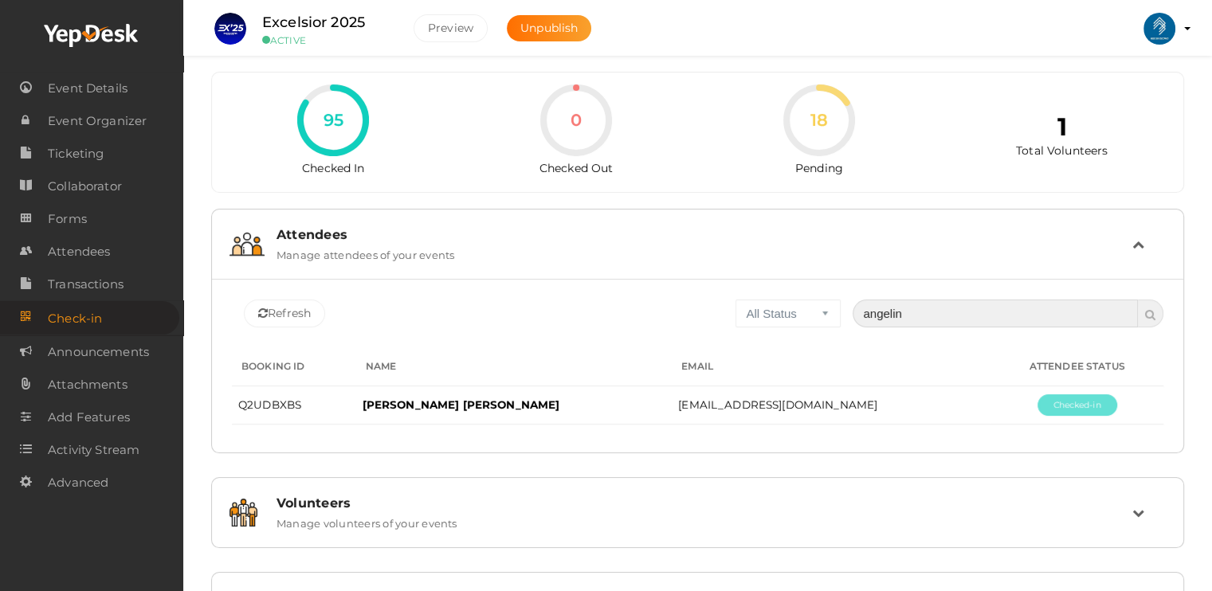
click at [958, 309] on input "angelin" at bounding box center [995, 314] width 285 height 28
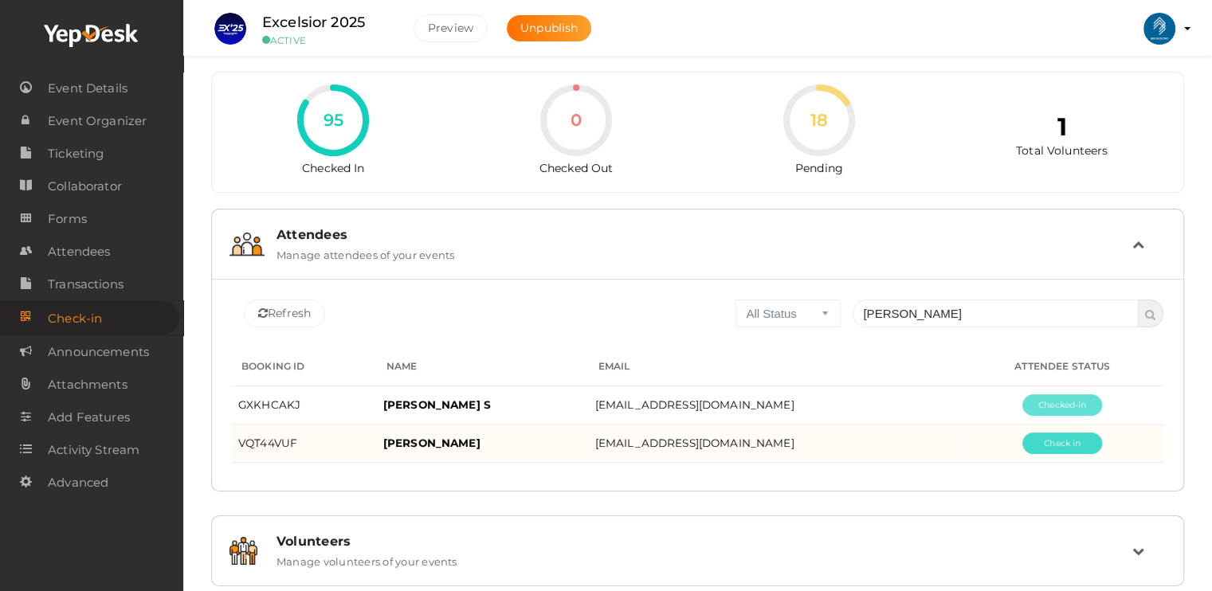
click at [1050, 436] on button "Pending" at bounding box center [1062, 444] width 80 height 22
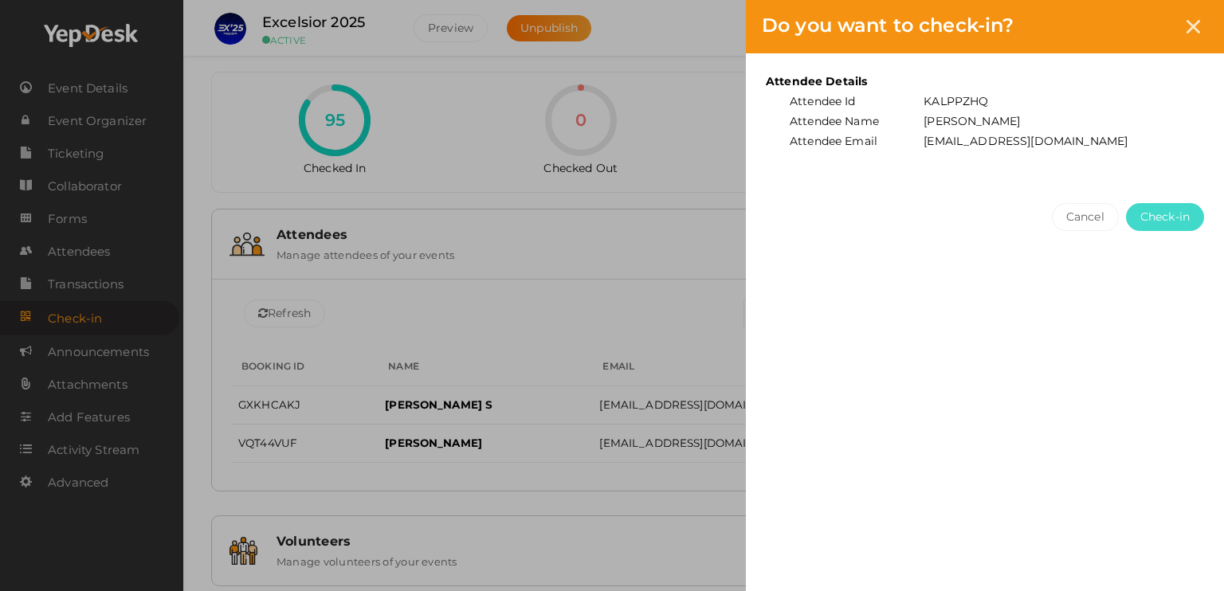
click at [1166, 214] on span "Check-in" at bounding box center [1164, 217] width 49 height 17
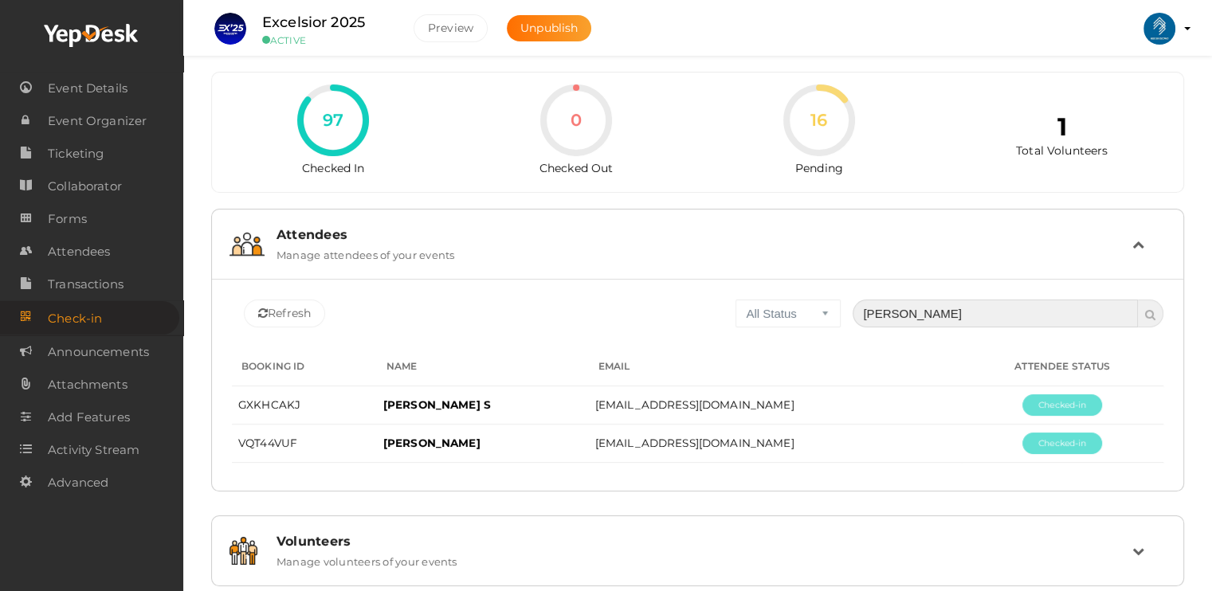
click at [940, 309] on input "[PERSON_NAME]" at bounding box center [995, 314] width 285 height 28
type input "a"
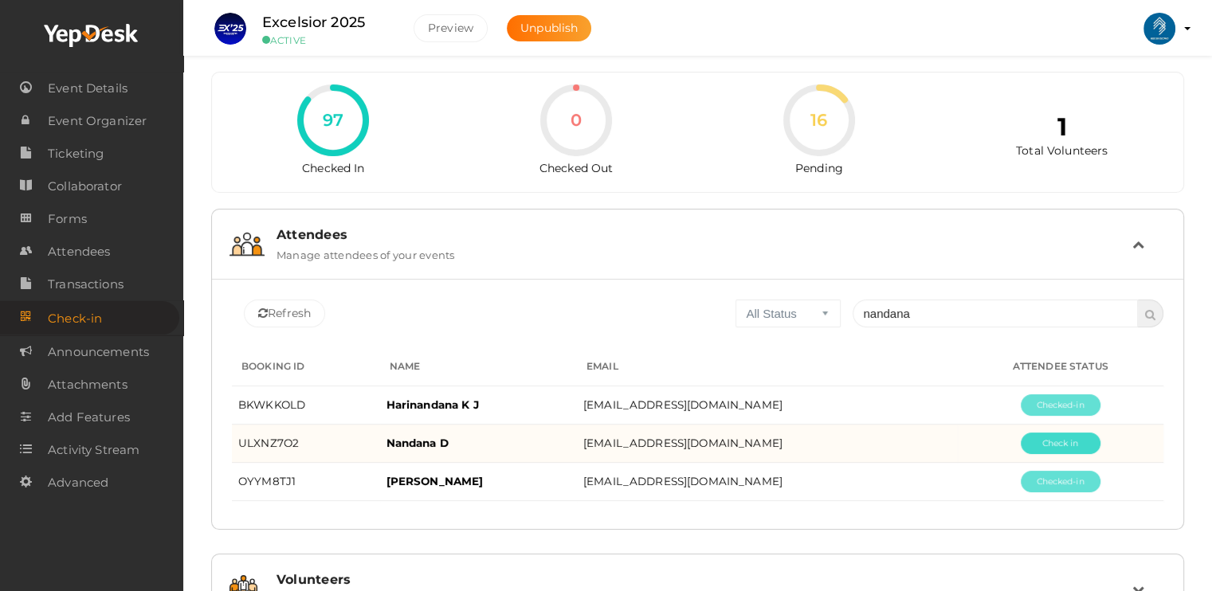
click at [1042, 449] on button "Pending" at bounding box center [1061, 444] width 80 height 22
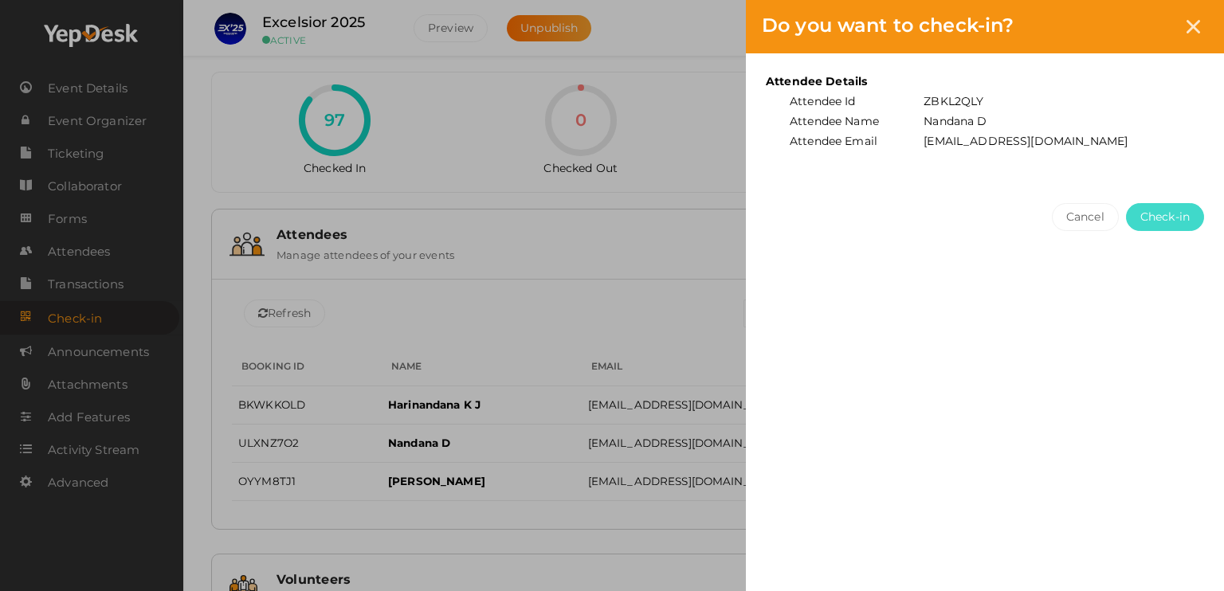
click at [1169, 206] on button "Check-in" at bounding box center [1165, 217] width 78 height 28
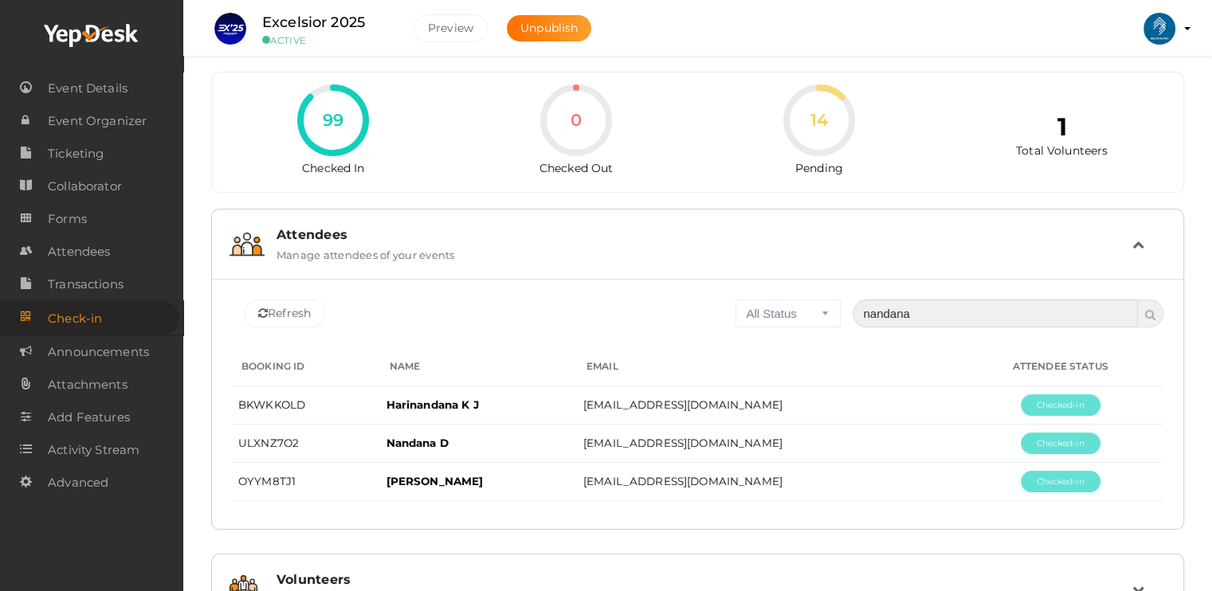
click at [940, 320] on input "nandana" at bounding box center [995, 314] width 285 height 28
type input "n"
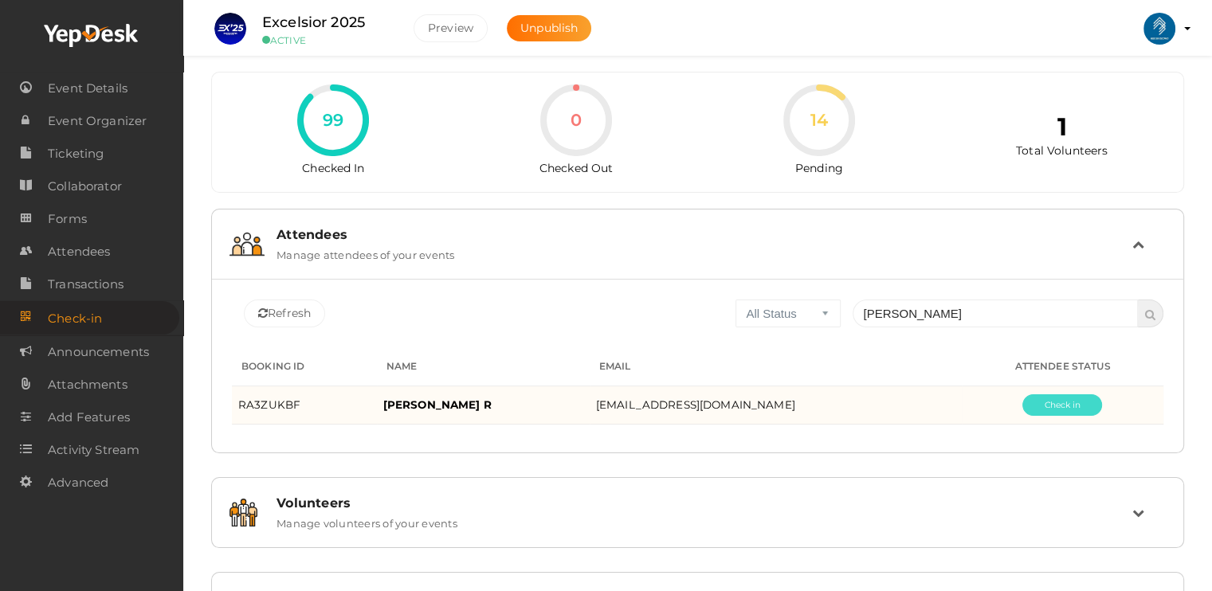
click at [1039, 404] on button "Pending" at bounding box center [1062, 405] width 80 height 22
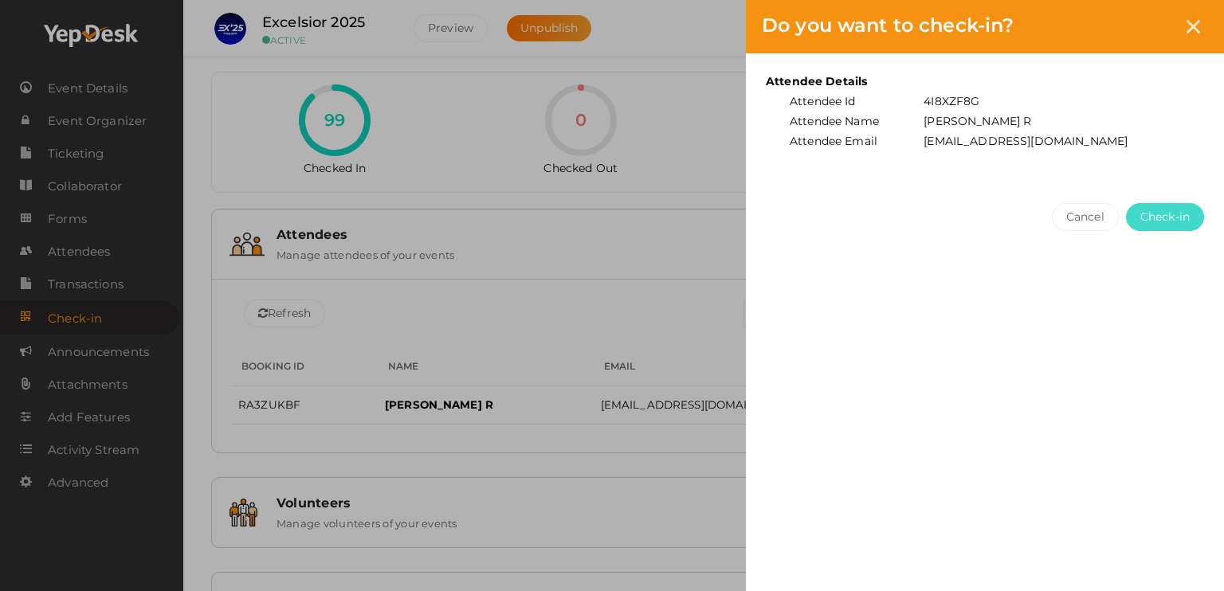
click at [1186, 209] on span "Check-in" at bounding box center [1164, 217] width 49 height 17
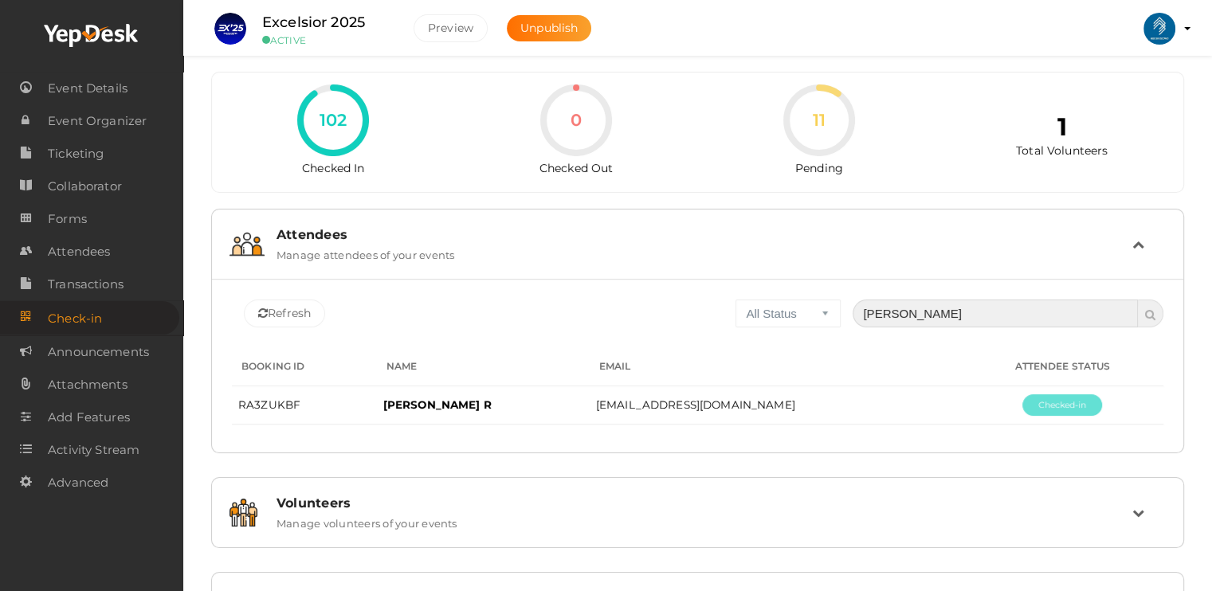
click at [930, 311] on input "[PERSON_NAME]" at bounding box center [995, 314] width 285 height 28
type input "a"
type input "hadi"
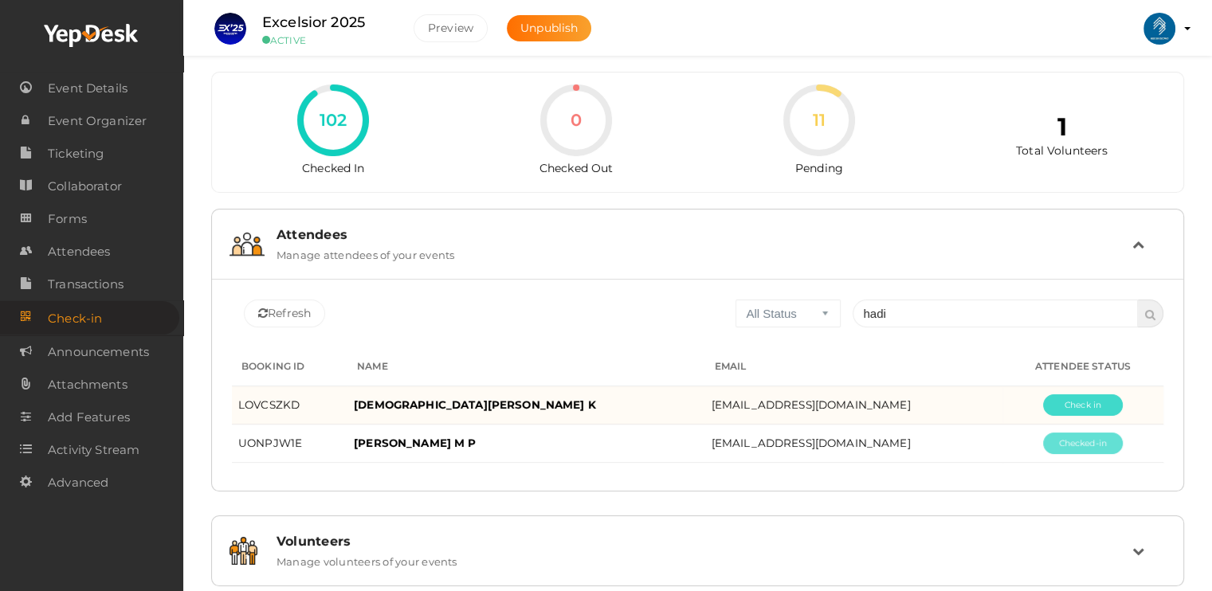
click at [1073, 404] on button "Pending" at bounding box center [1083, 405] width 80 height 22
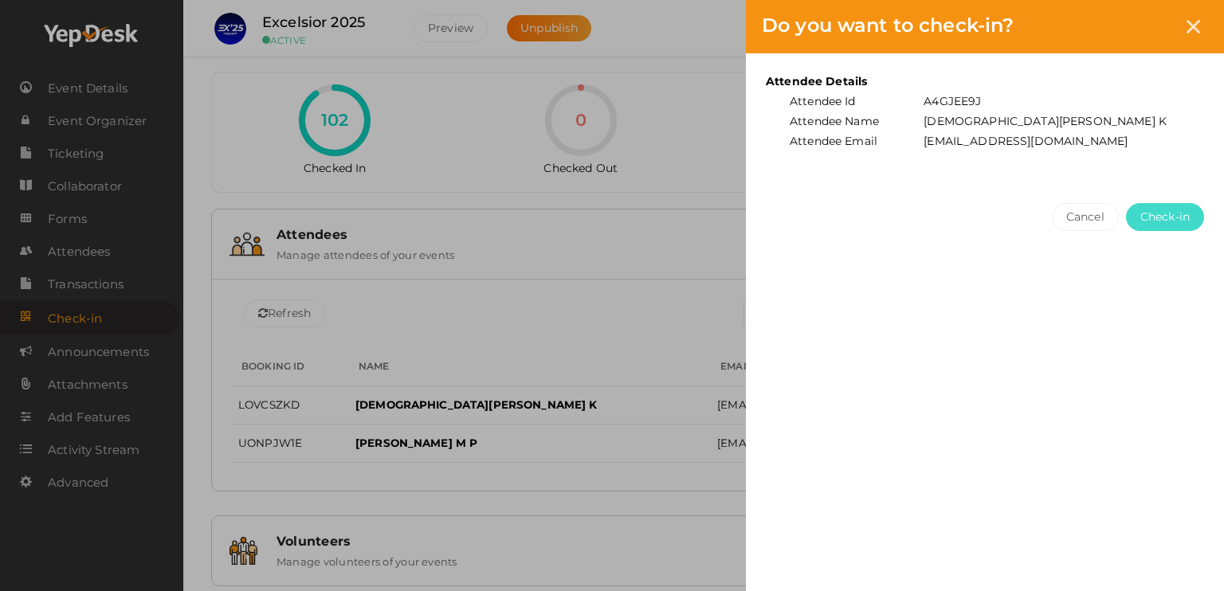
click at [1166, 218] on span "Check-in" at bounding box center [1164, 217] width 49 height 17
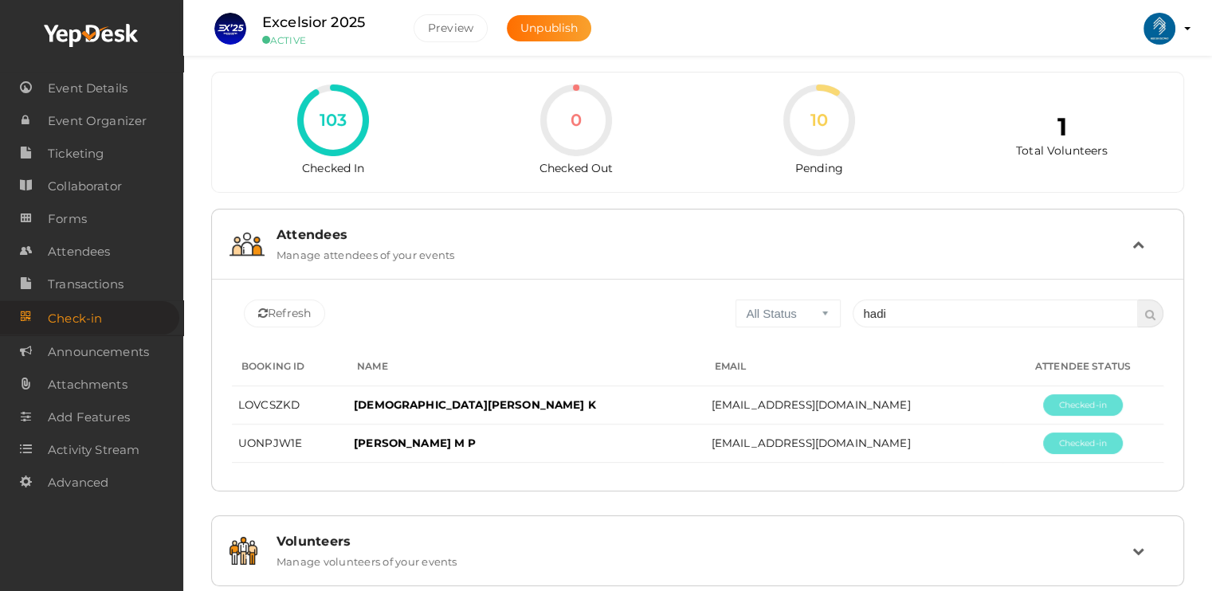
click at [1136, 248] on icon at bounding box center [1138, 244] width 12 height 12
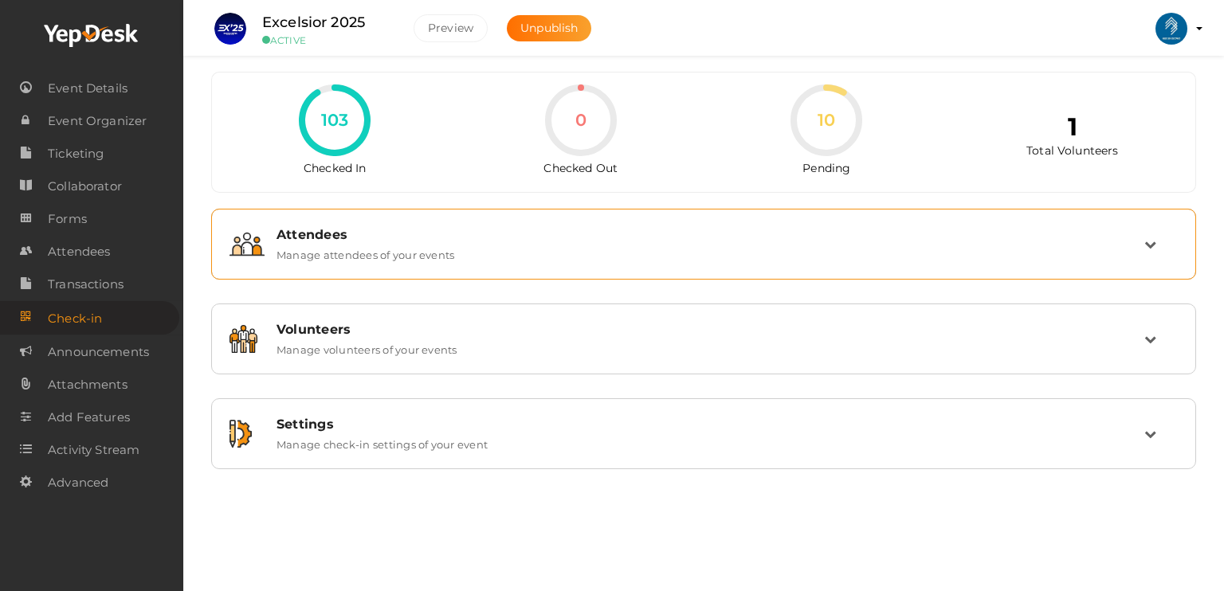
click at [1136, 248] on div "Attendees Manage attendees of your events" at bounding box center [705, 244] width 880 height 34
